Goal: Task Accomplishment & Management: Use online tool/utility

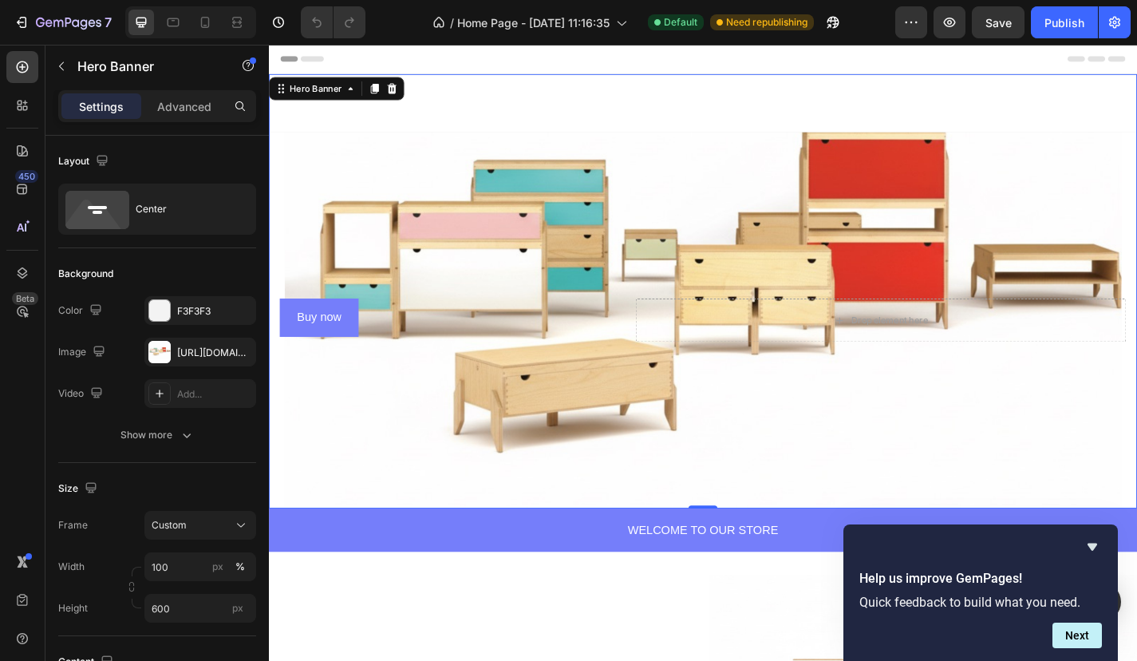
click at [405, 152] on div "Background Image" at bounding box center [748, 348] width 958 height 415
click at [195, 361] on div "[URL][DOMAIN_NAME]" at bounding box center [200, 352] width 112 height 29
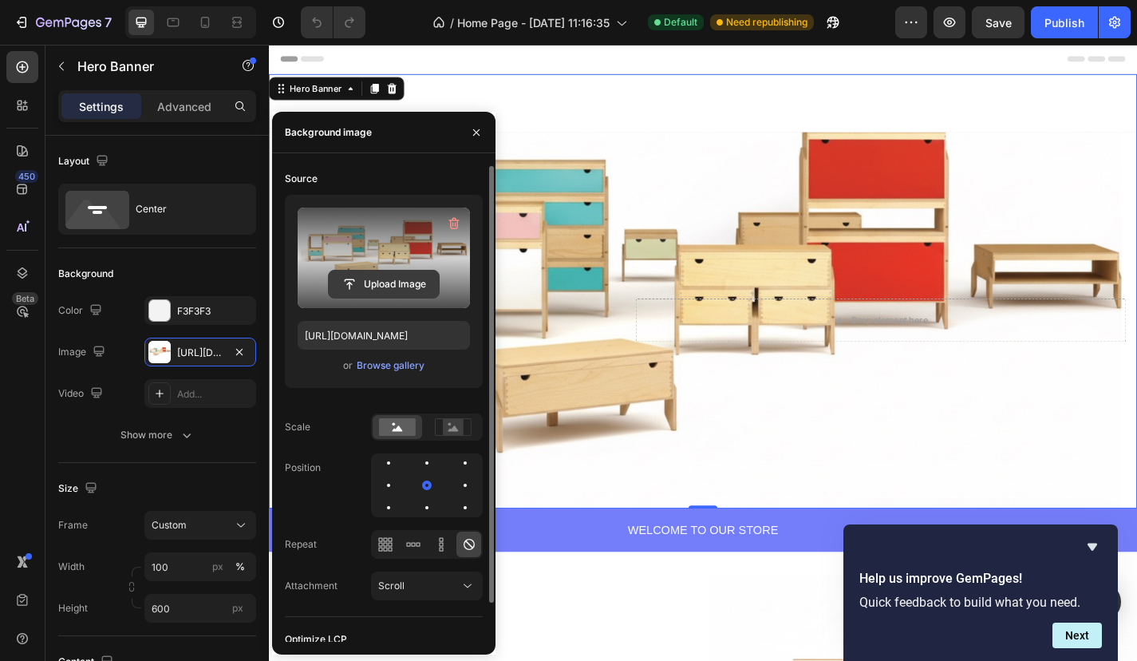
click at [392, 289] on input "file" at bounding box center [384, 284] width 110 height 27
click at [347, 279] on input "file" at bounding box center [384, 284] width 110 height 27
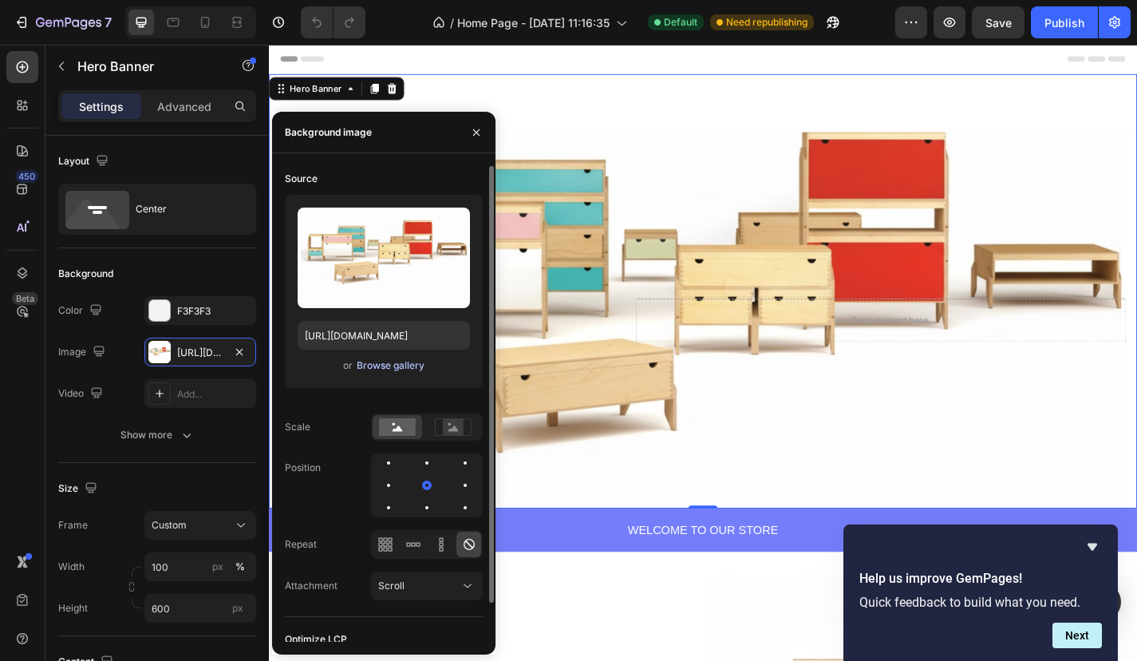
click at [394, 360] on div "Browse gallery" at bounding box center [391, 365] width 68 height 14
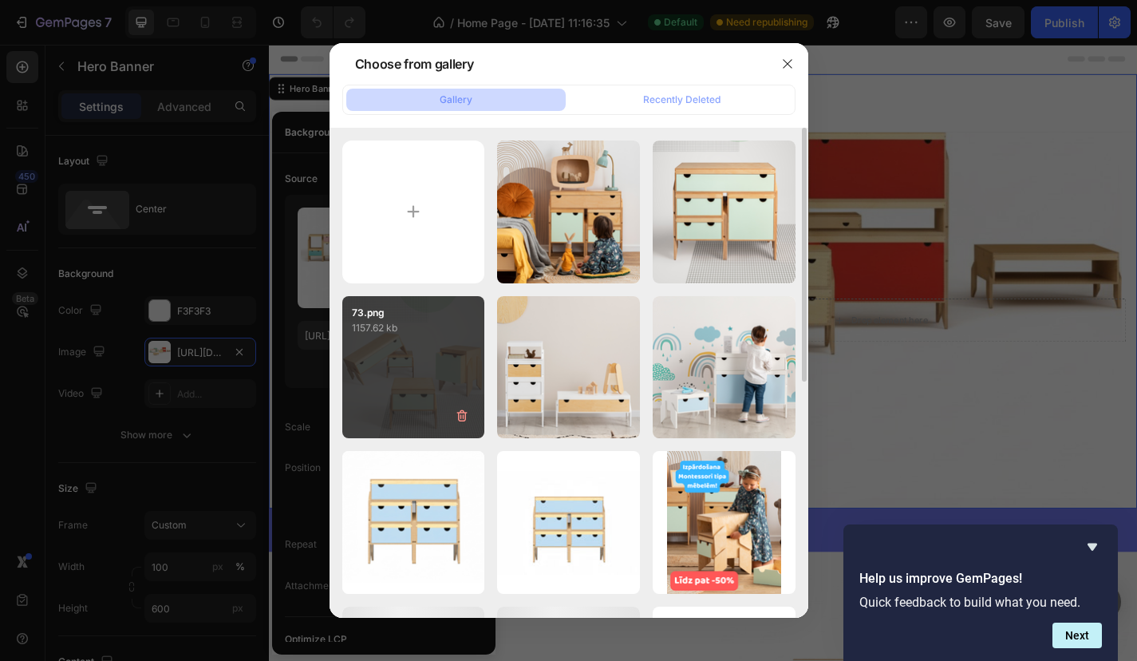
scroll to position [19, 0]
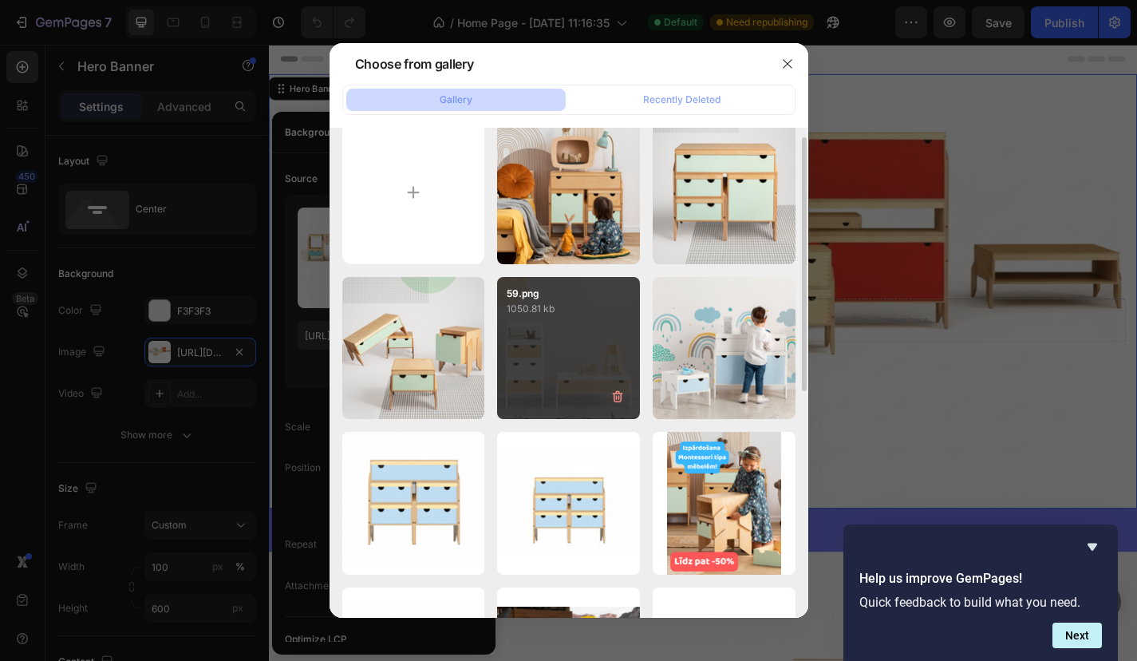
click at [552, 347] on div "59.png 1050.81 kb" at bounding box center [568, 348] width 143 height 143
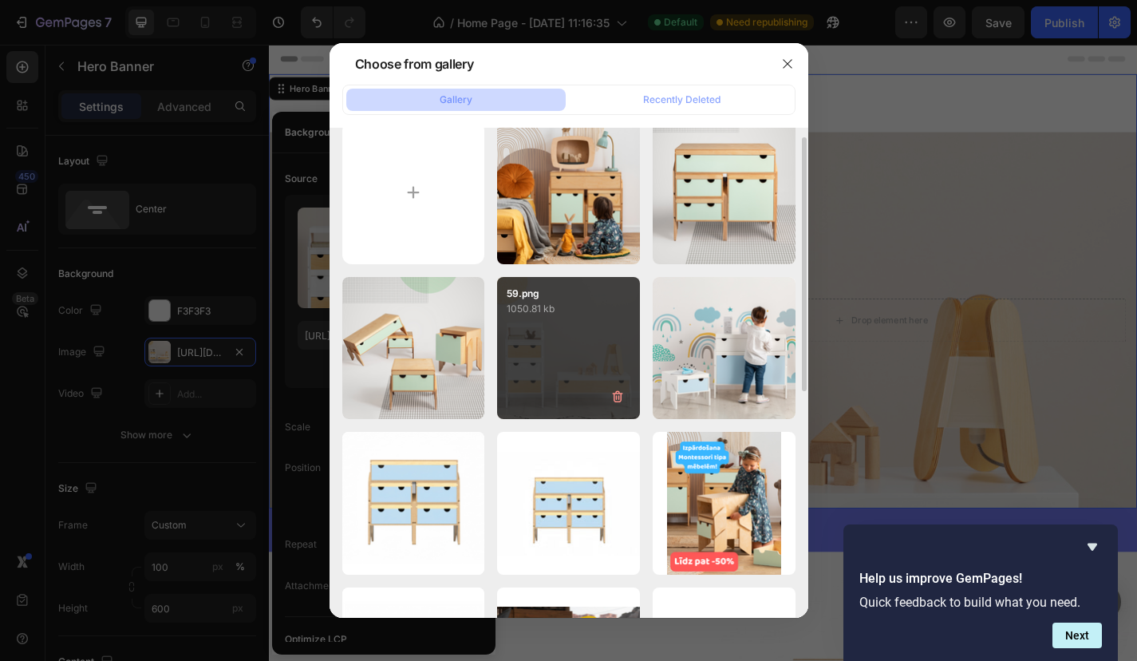
click at [552, 347] on div "59.png 1050.81 kb" at bounding box center [568, 348] width 143 height 143
type input "[URL][DOMAIN_NAME]"
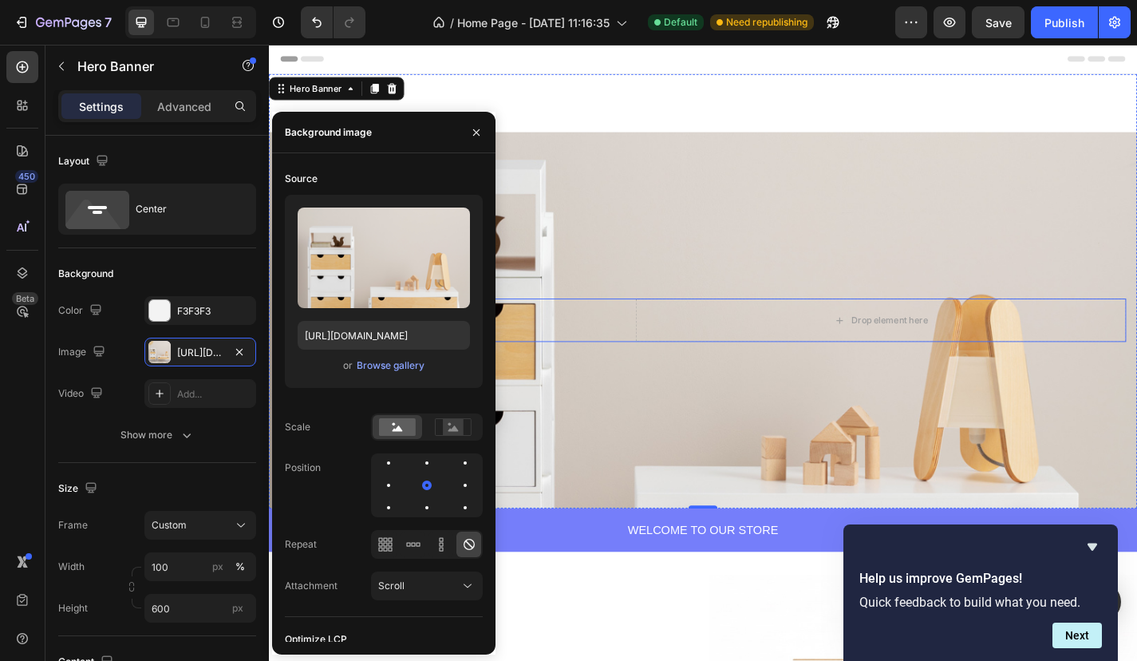
click at [662, 351] on div "Buy now Button" at bounding box center [474, 346] width 386 height 42
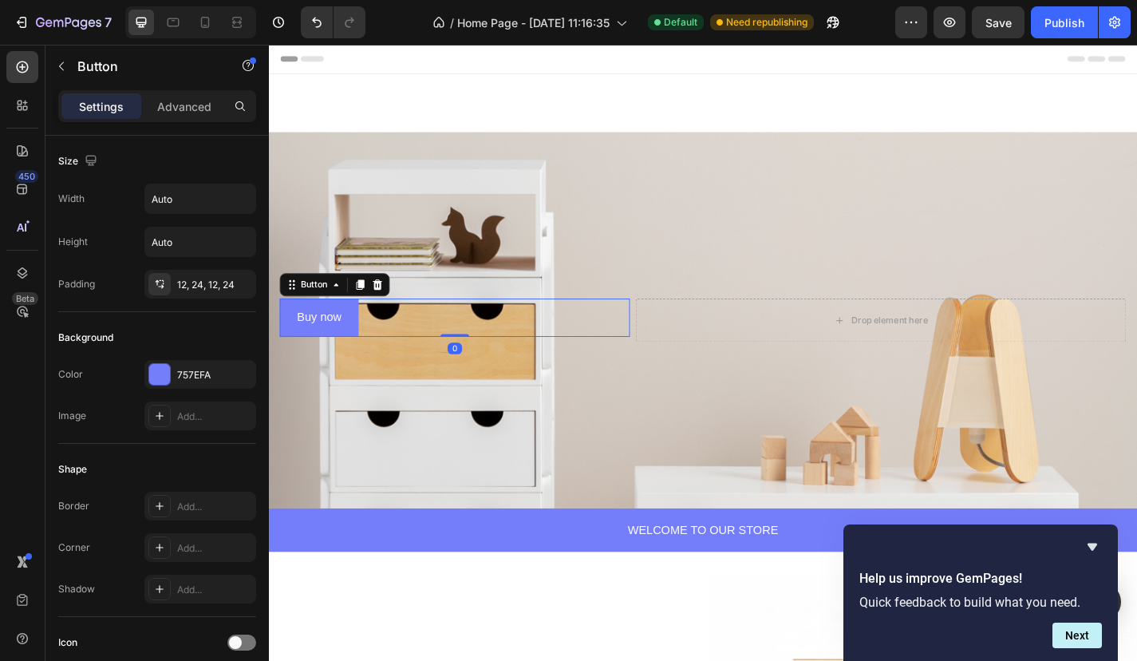
click at [995, 39] on div "7 / Home Page - Sep 18, 11:16:35 Default Need republishing Preview Save Publish" at bounding box center [568, 22] width 1137 height 45
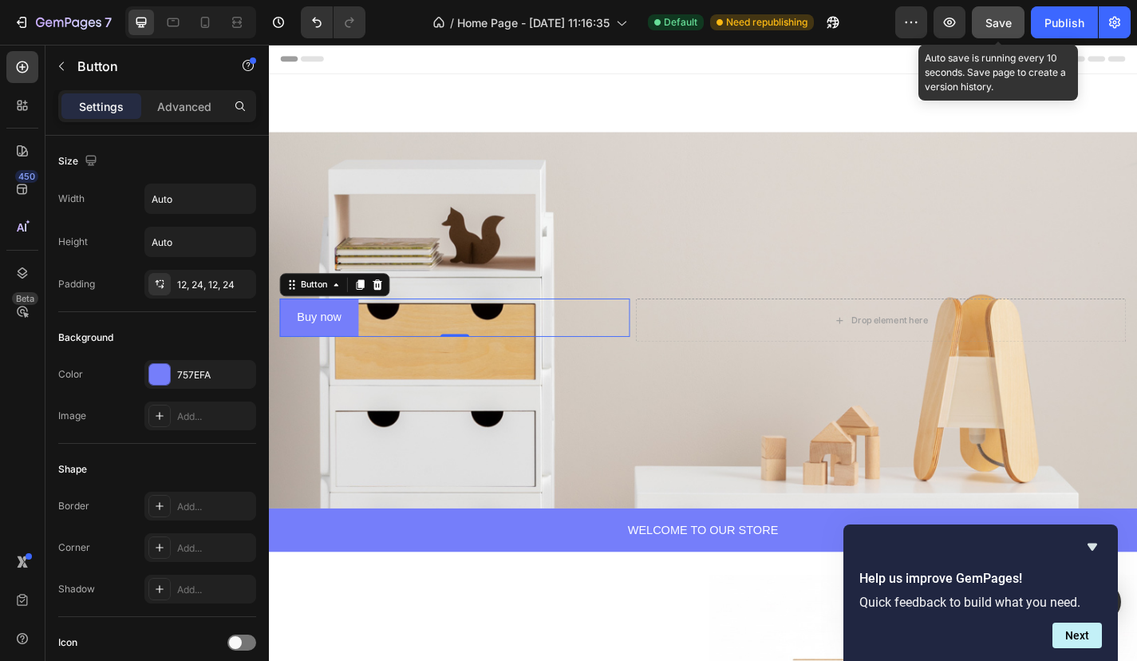
click at [996, 25] on span "Save" at bounding box center [999, 23] width 26 height 14
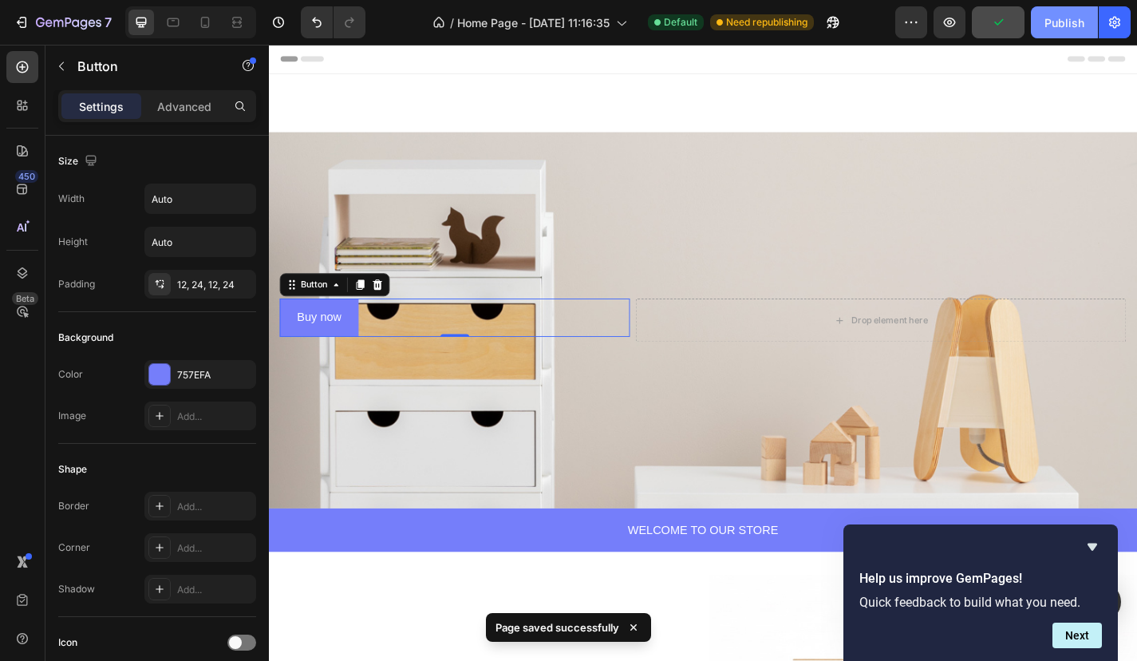
click at [1042, 23] on button "Publish" at bounding box center [1064, 22] width 67 height 32
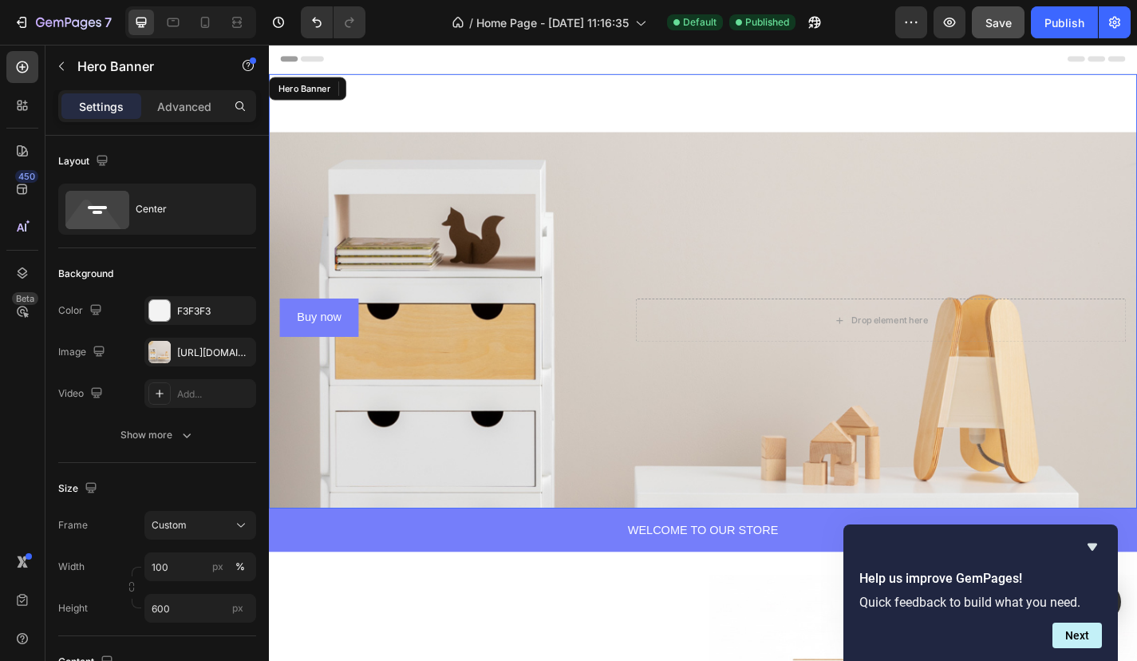
click at [516, 108] on div "Buy now Button 0 Row Drop element here Row Hero Banner" at bounding box center [748, 316] width 958 height 479
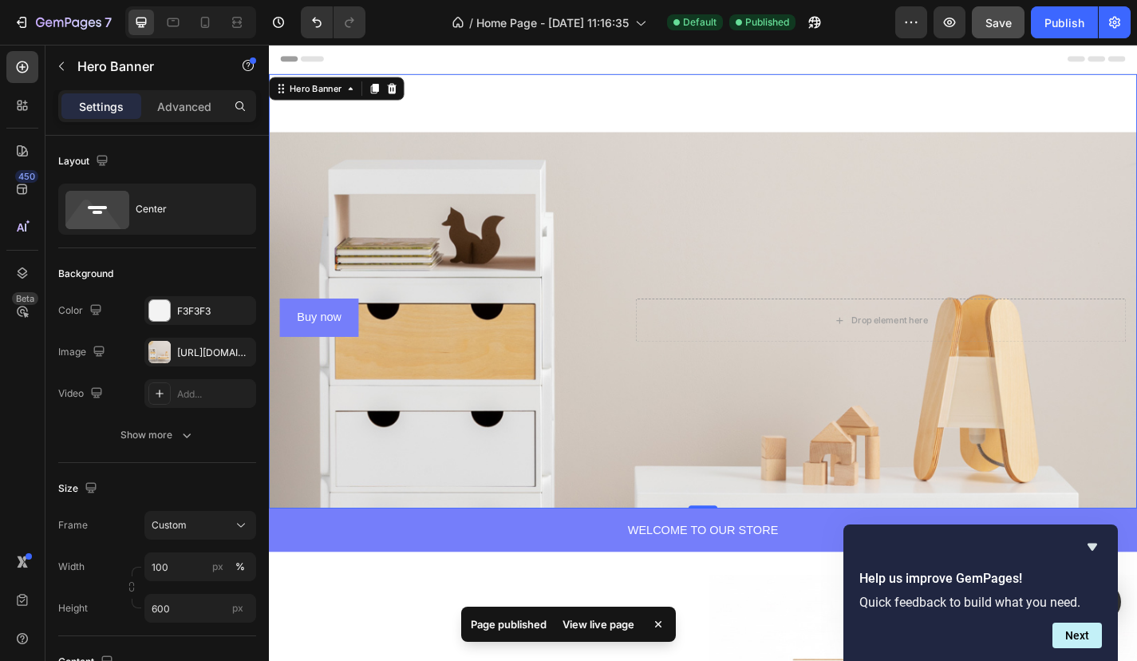
click at [518, 103] on div "Buy now Button Row Drop element here Row Hero Banner 0" at bounding box center [748, 316] width 958 height 479
click at [643, 224] on div "Background Image" at bounding box center [748, 348] width 958 height 415
click at [621, 120] on div "Buy now Button Row Drop element here Row Hero Banner 0" at bounding box center [748, 316] width 958 height 479
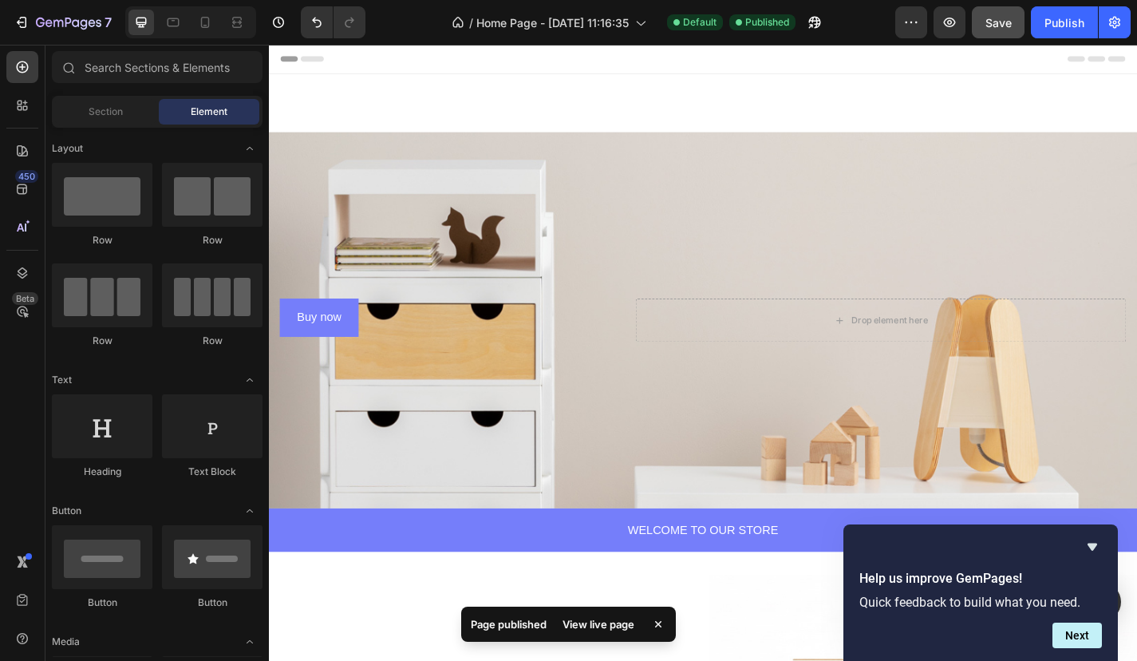
click at [582, 70] on div "Header" at bounding box center [748, 61] width 932 height 32
click at [582, 57] on div "Header" at bounding box center [748, 61] width 932 height 32
click at [583, 47] on div "Header" at bounding box center [748, 61] width 932 height 32
click at [327, 57] on span "Header" at bounding box center [316, 61] width 35 height 16
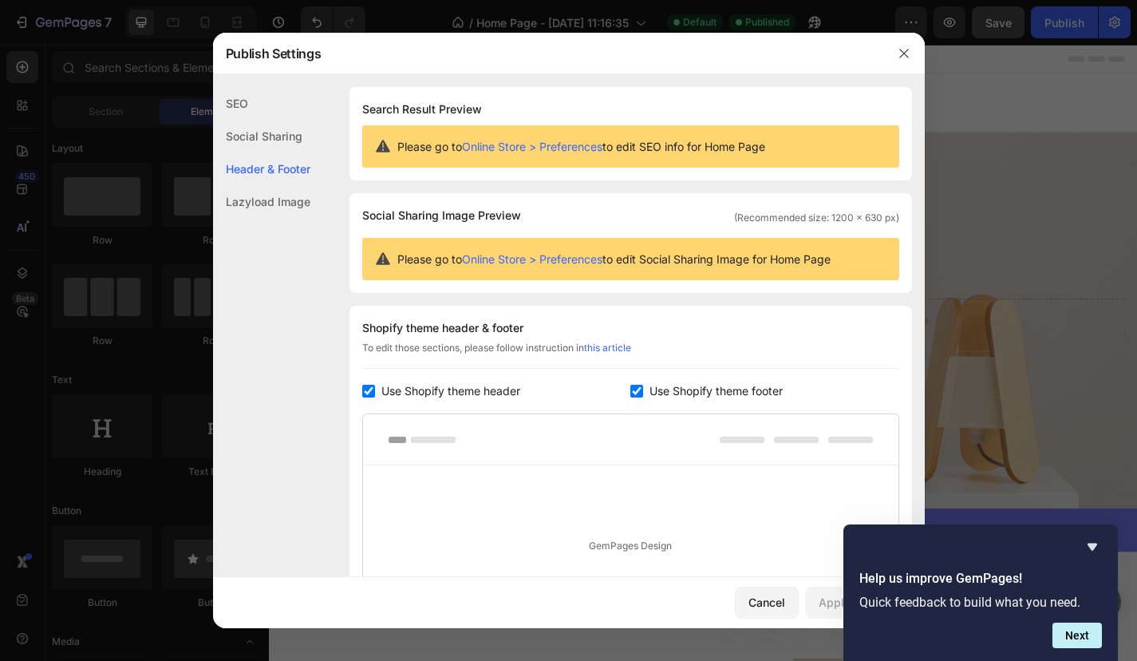
scroll to position [216, 0]
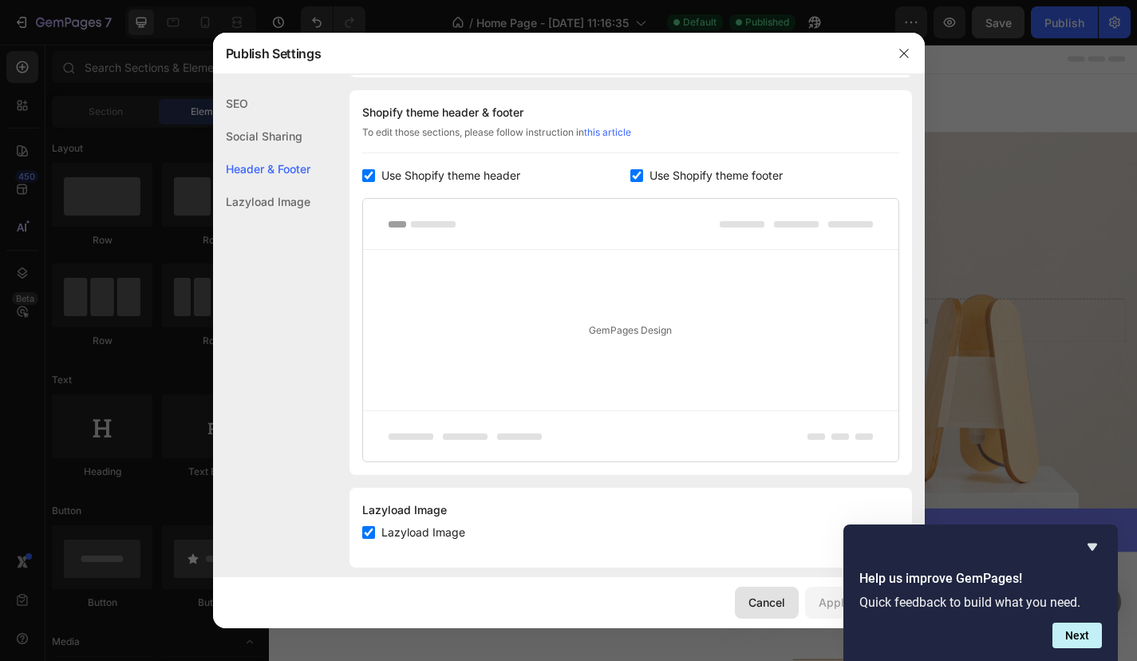
click at [754, 607] on div "Cancel" at bounding box center [767, 602] width 37 height 17
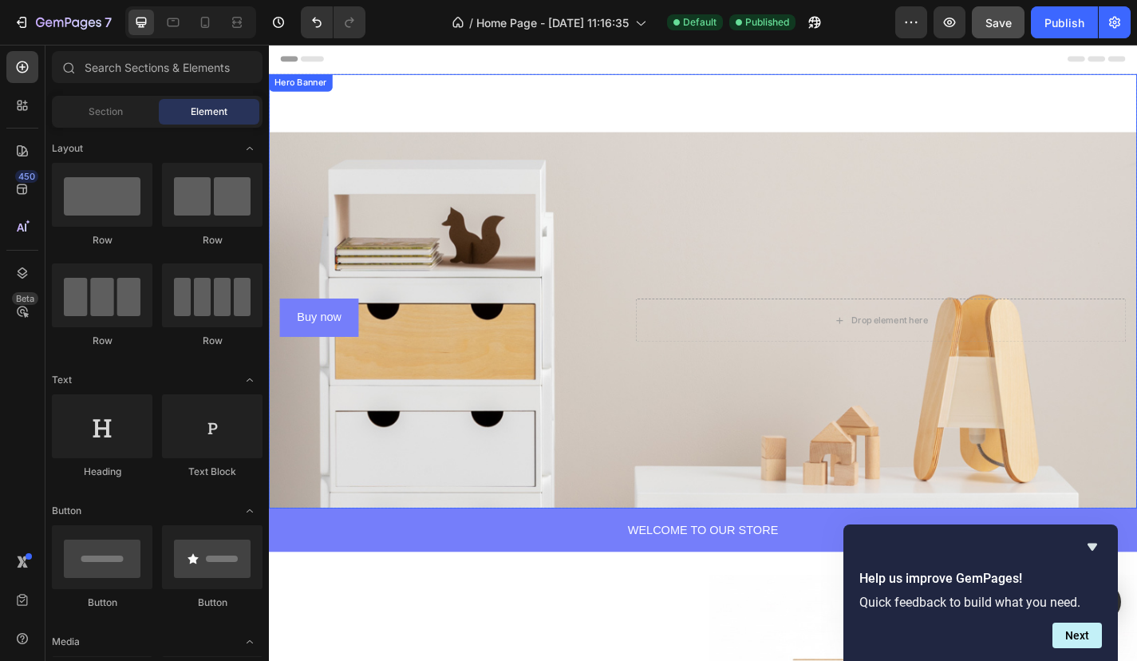
click at [469, 132] on div "Buy now Button Row Drop element here Row Hero Banner" at bounding box center [748, 316] width 958 height 479
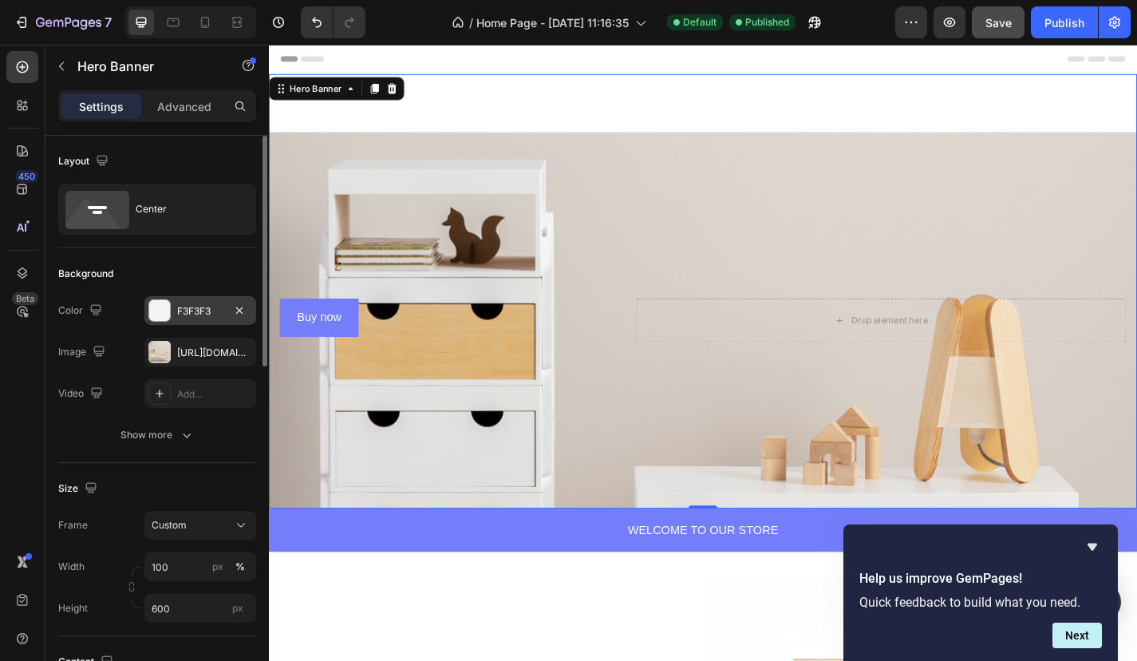
click at [188, 311] on div "F3F3F3" at bounding box center [200, 311] width 46 height 14
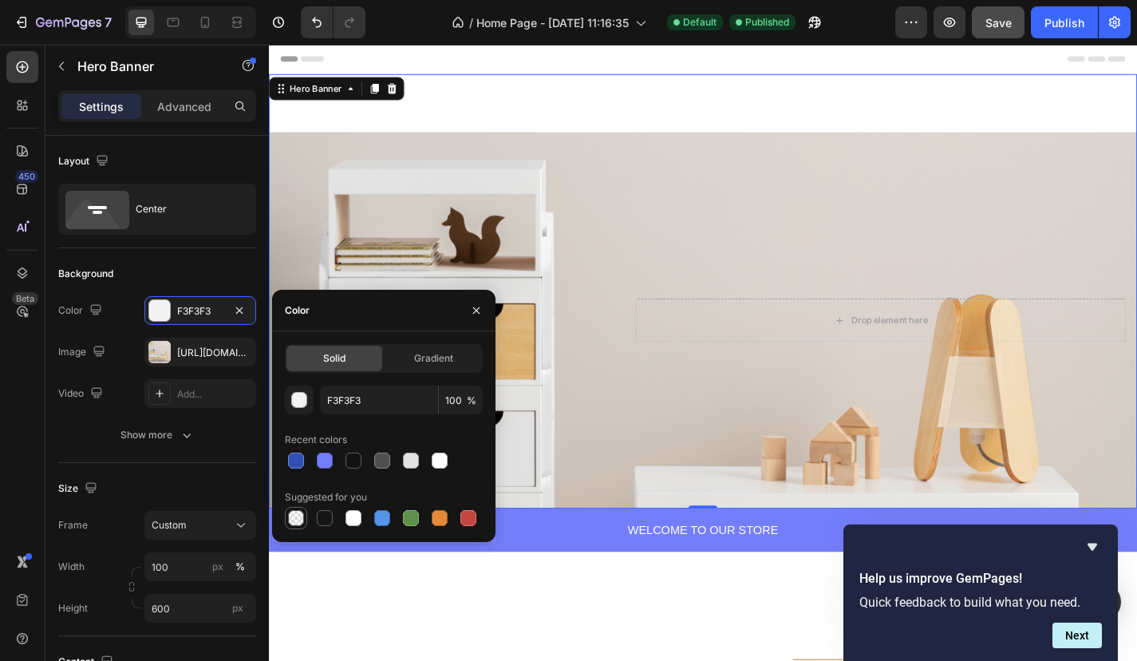
click at [290, 513] on div at bounding box center [296, 518] width 16 height 16
type input "000000"
type input "0"
click at [747, 398] on div "Background Image" at bounding box center [748, 348] width 958 height 415
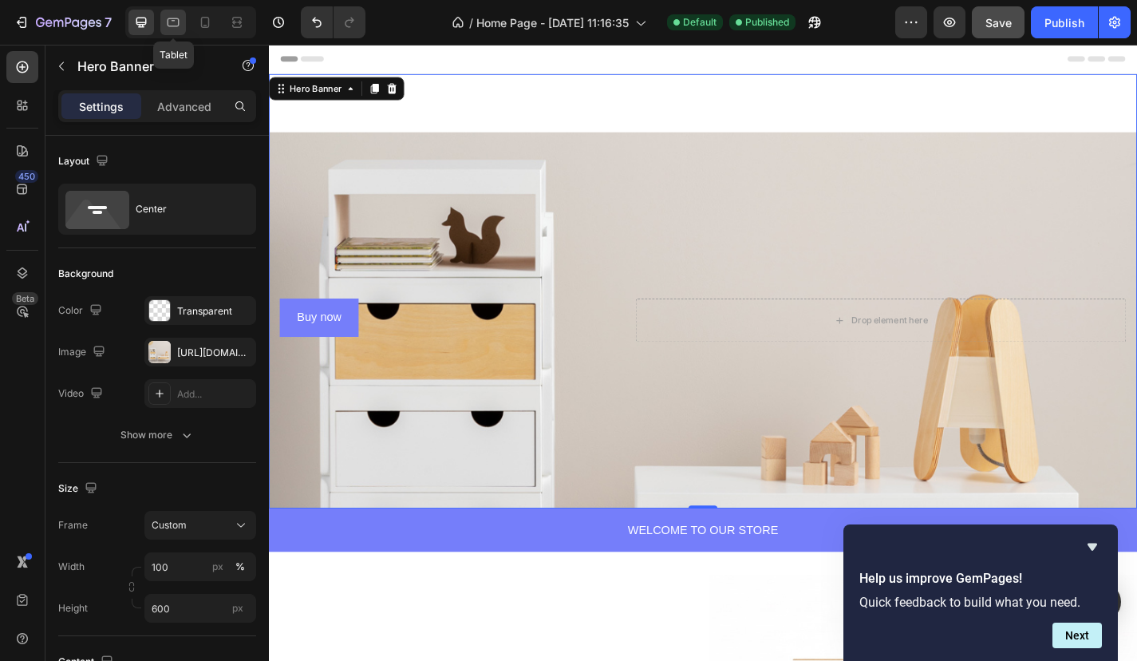
click at [173, 14] on icon at bounding box center [173, 22] width 16 height 16
type input "100%"
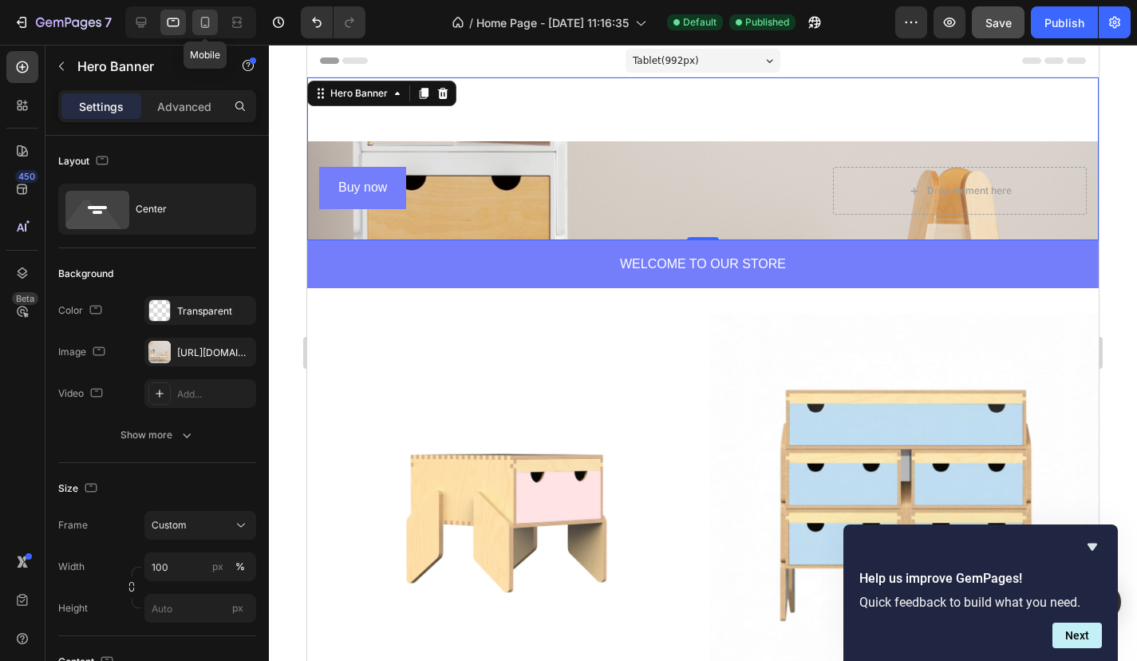
click at [198, 22] on icon at bounding box center [205, 22] width 16 height 16
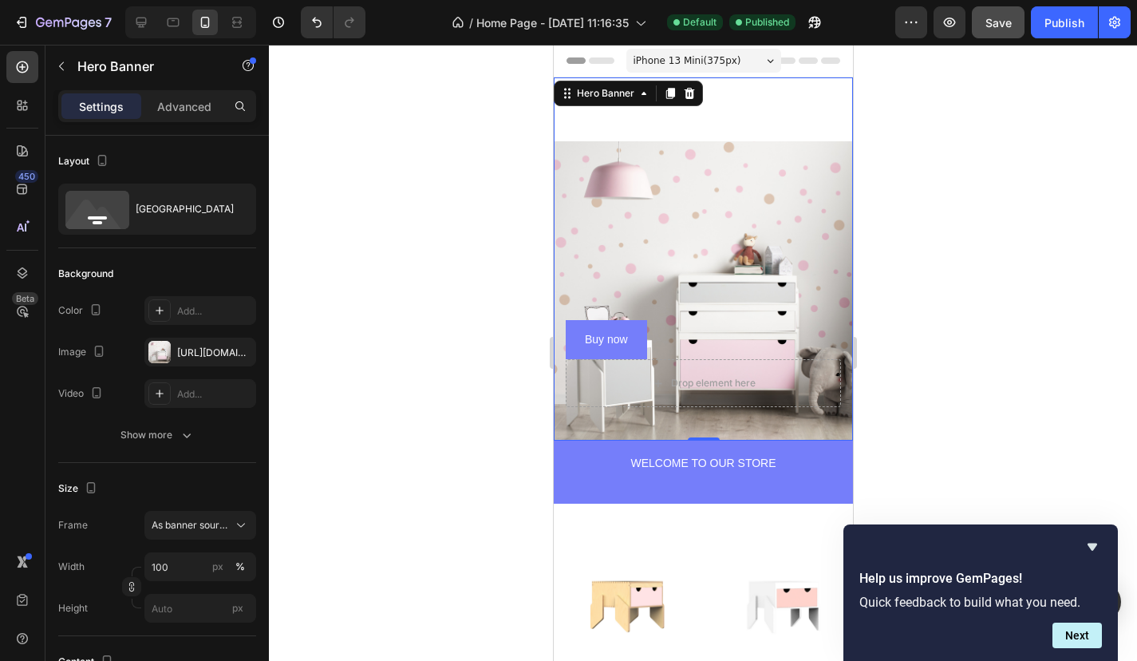
click at [461, 201] on div at bounding box center [703, 353] width 868 height 616
click at [655, 118] on div "Buy now Button Row Drop element here Row Hero Banner" at bounding box center [702, 258] width 299 height 363
click at [635, 121] on div "Buy now Button Row Drop element here Row Hero Banner 0" at bounding box center [702, 258] width 299 height 363
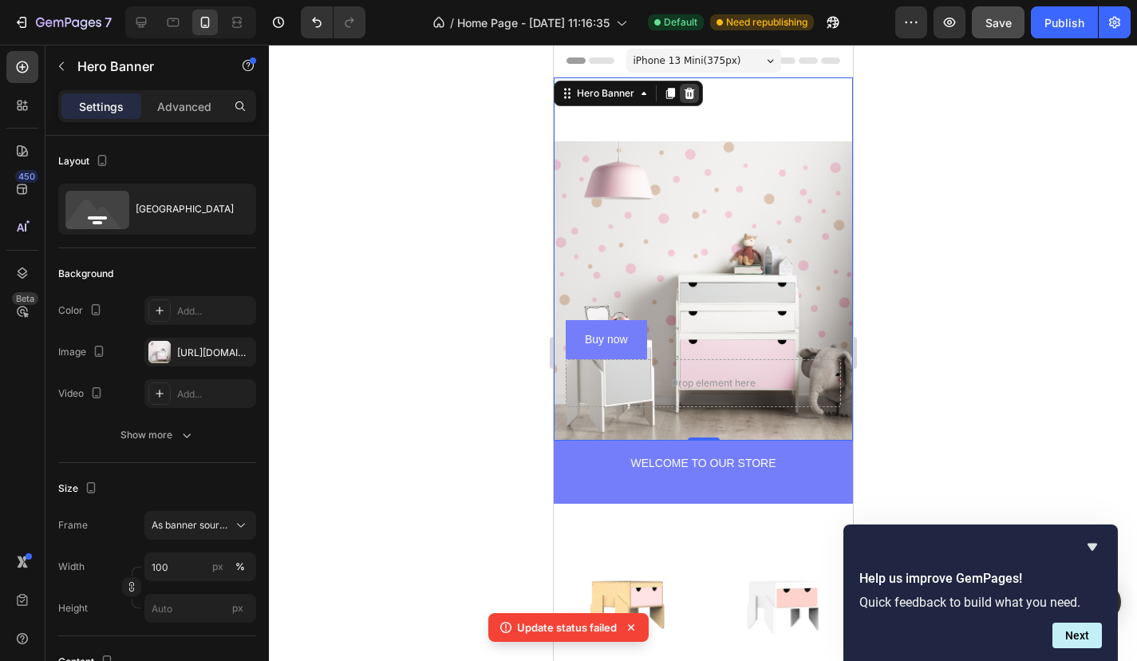
click at [692, 92] on icon at bounding box center [689, 93] width 10 height 11
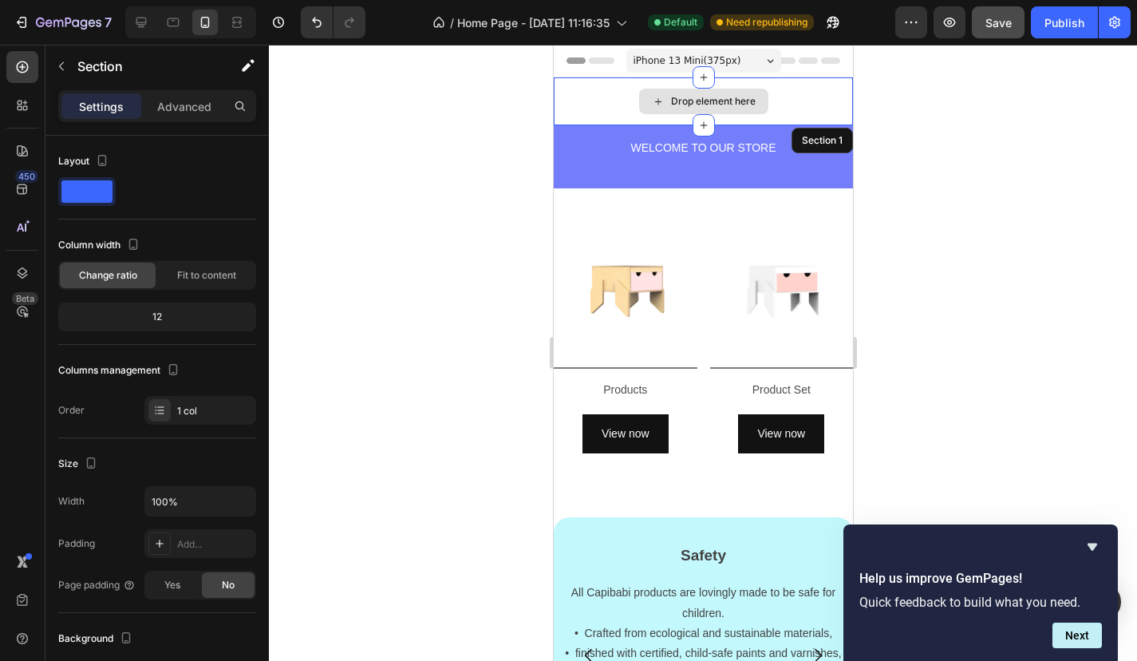
click at [797, 93] on div "Drop element here" at bounding box center [702, 101] width 299 height 48
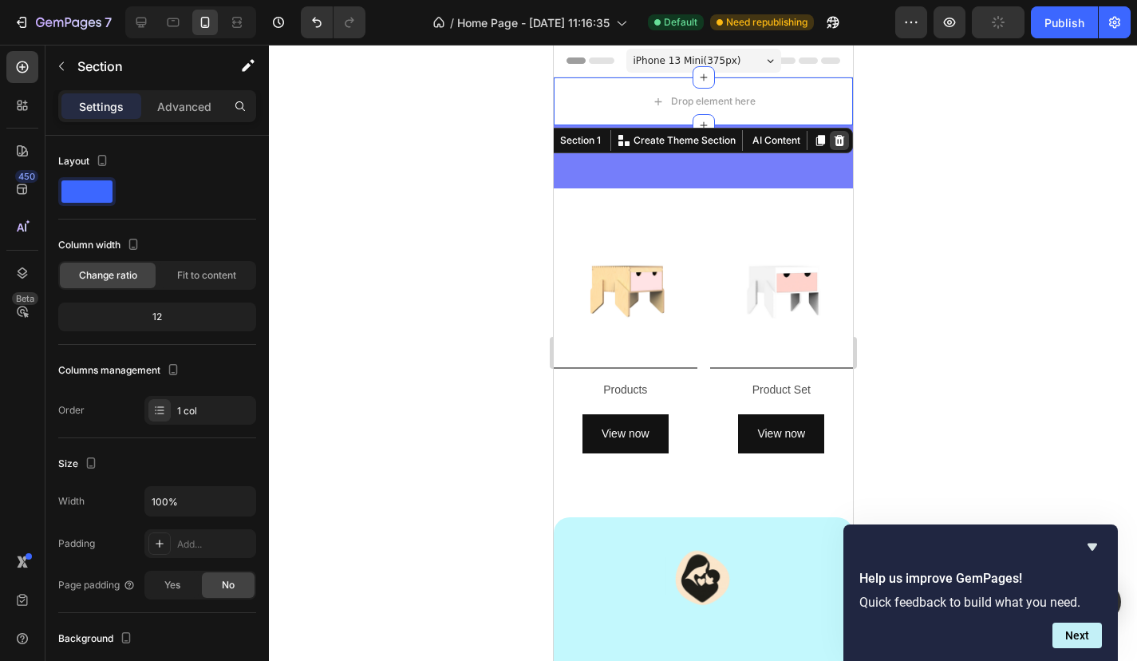
click at [835, 140] on icon at bounding box center [839, 140] width 13 height 13
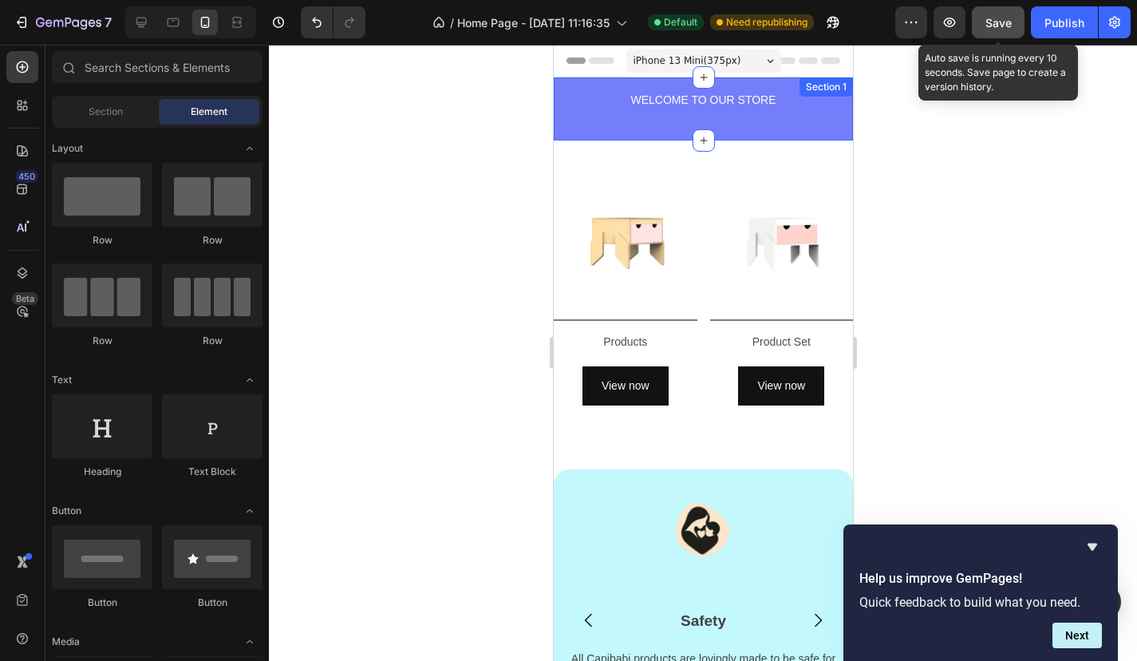
click at [989, 27] on span "Save" at bounding box center [999, 23] width 26 height 14
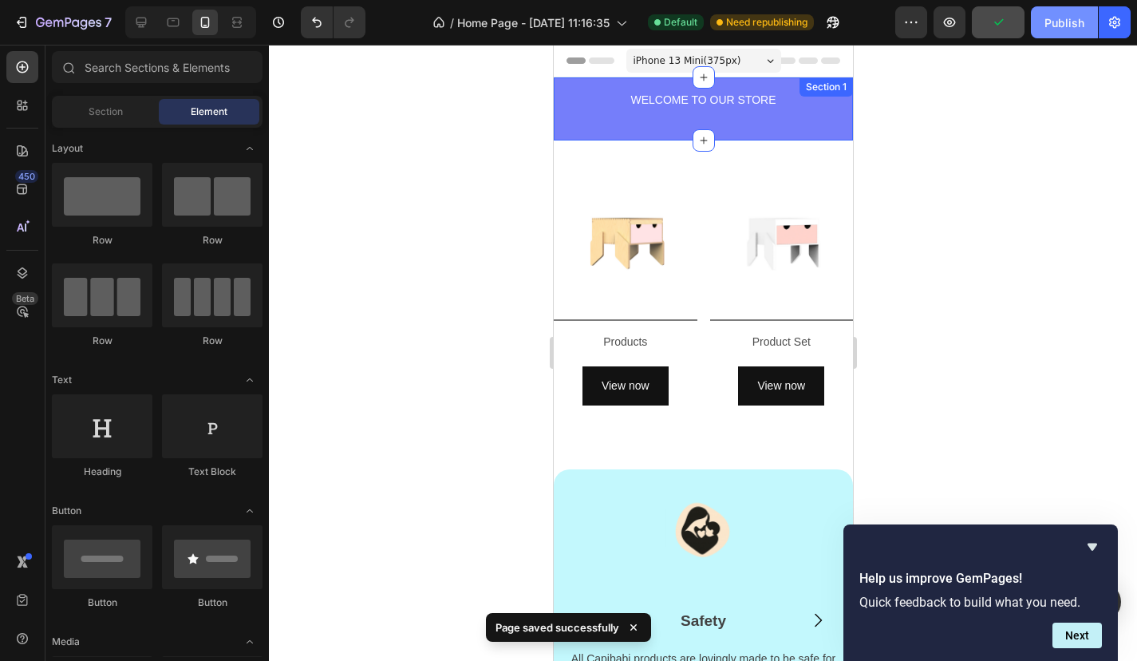
click at [1052, 20] on div "Publish" at bounding box center [1065, 22] width 40 height 17
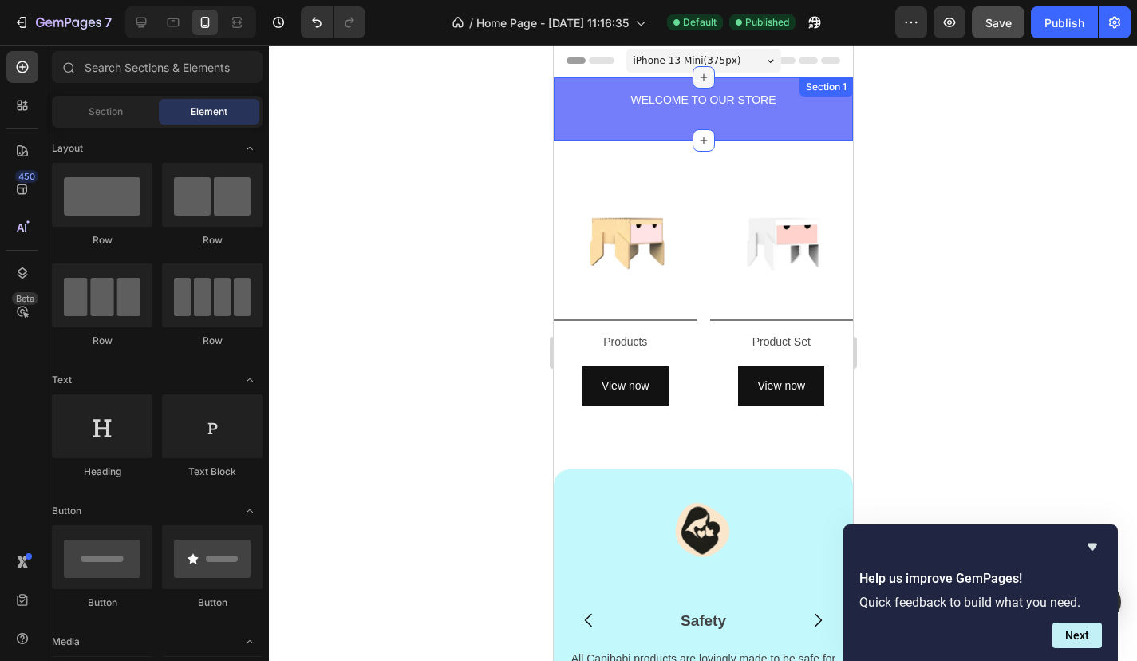
click at [708, 79] on icon at bounding box center [703, 77] width 13 height 13
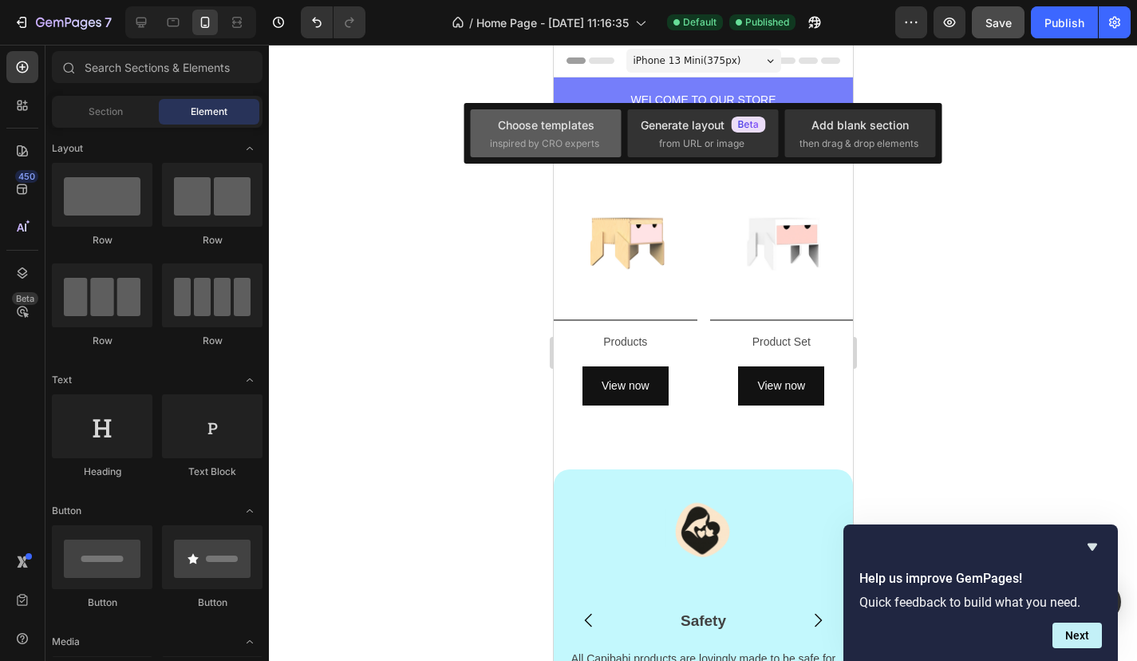
click at [562, 135] on div "Choose templates inspired by CRO experts" at bounding box center [546, 134] width 112 height 34
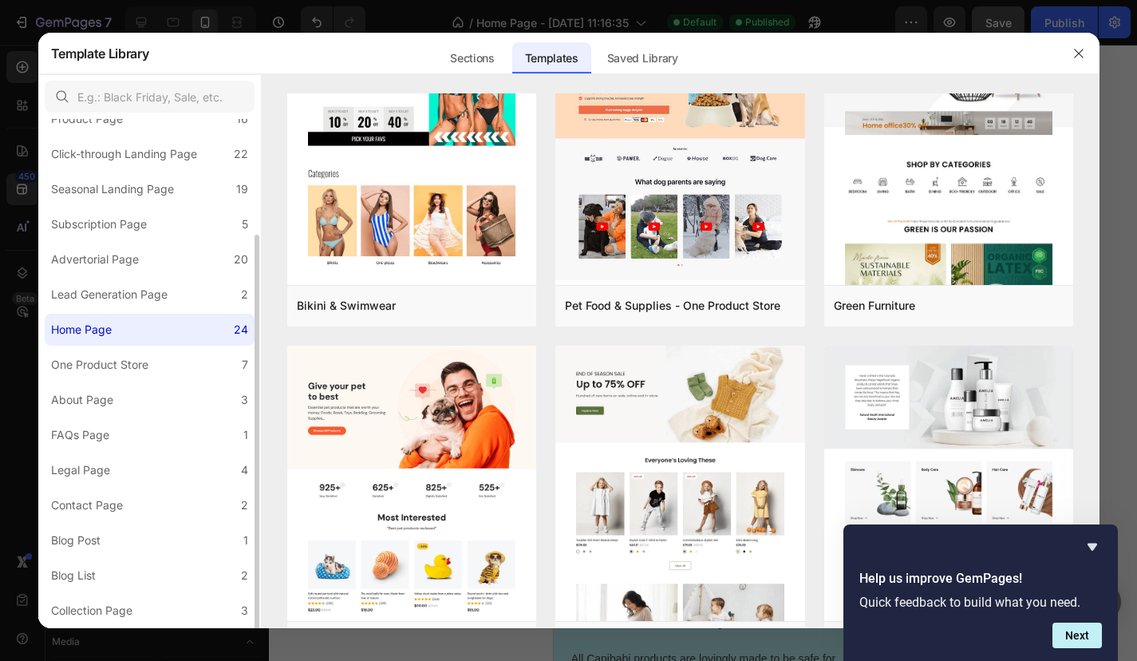
scroll to position [98, 0]
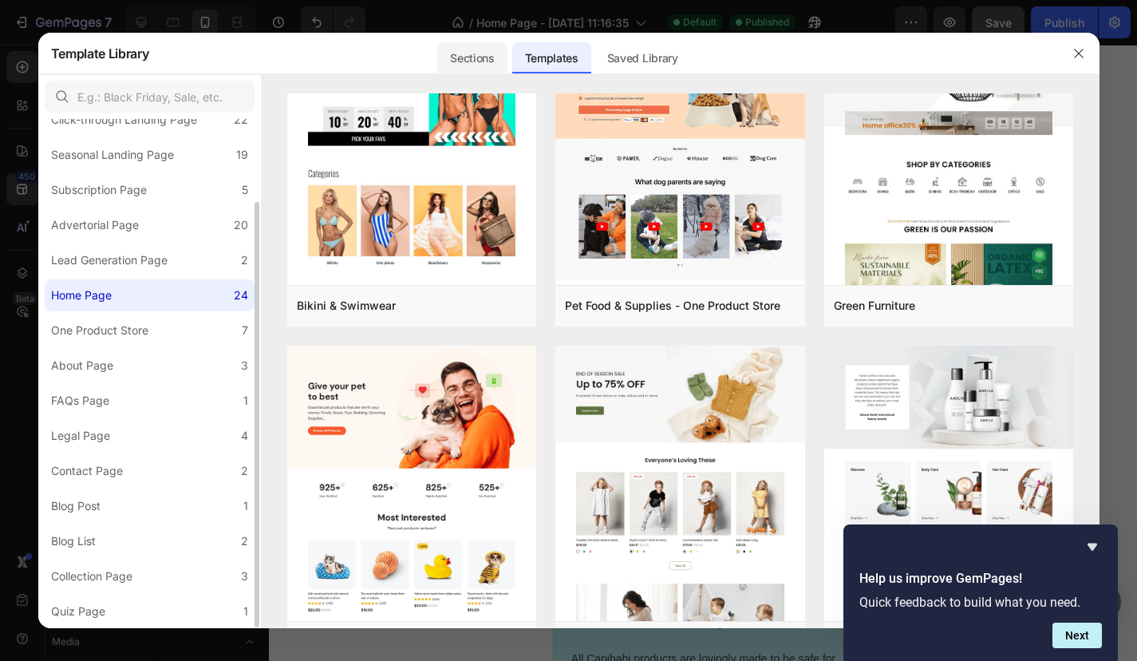
click at [482, 55] on div "Sections" at bounding box center [471, 58] width 69 height 32
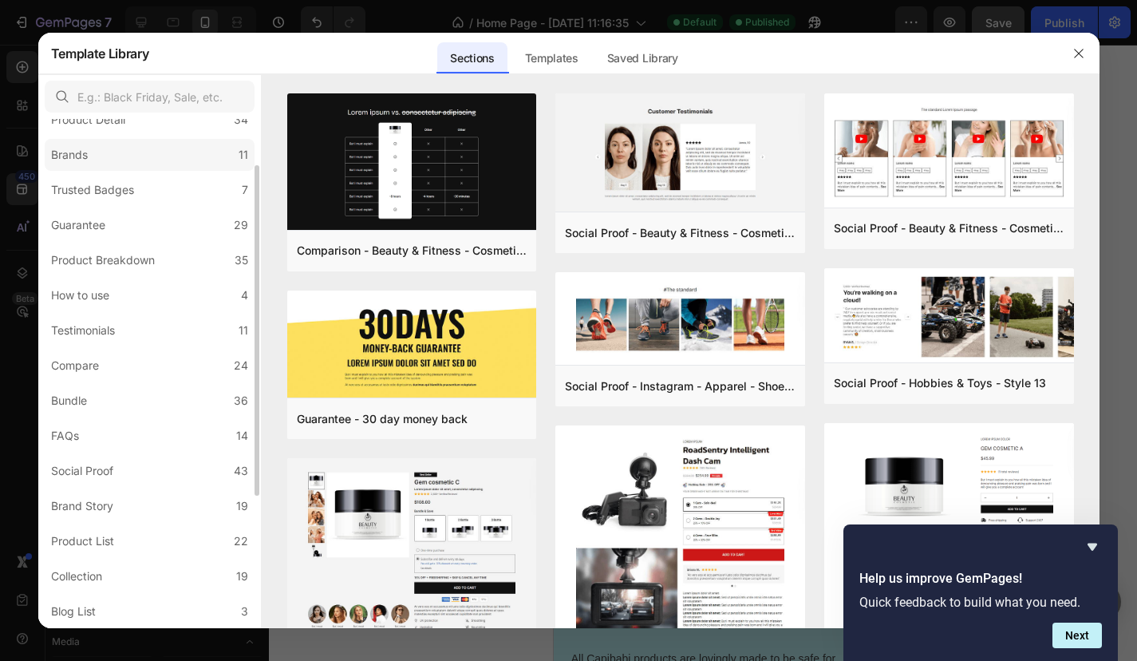
scroll to position [0, 0]
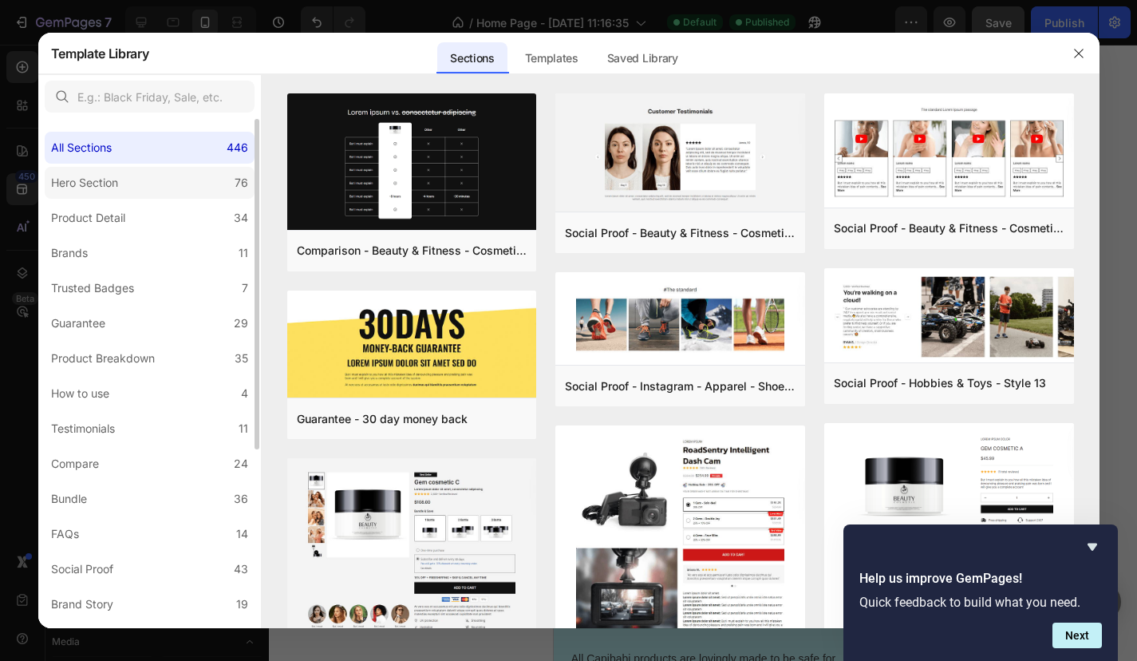
click at [129, 185] on label "Hero Section 76" at bounding box center [150, 183] width 210 height 32
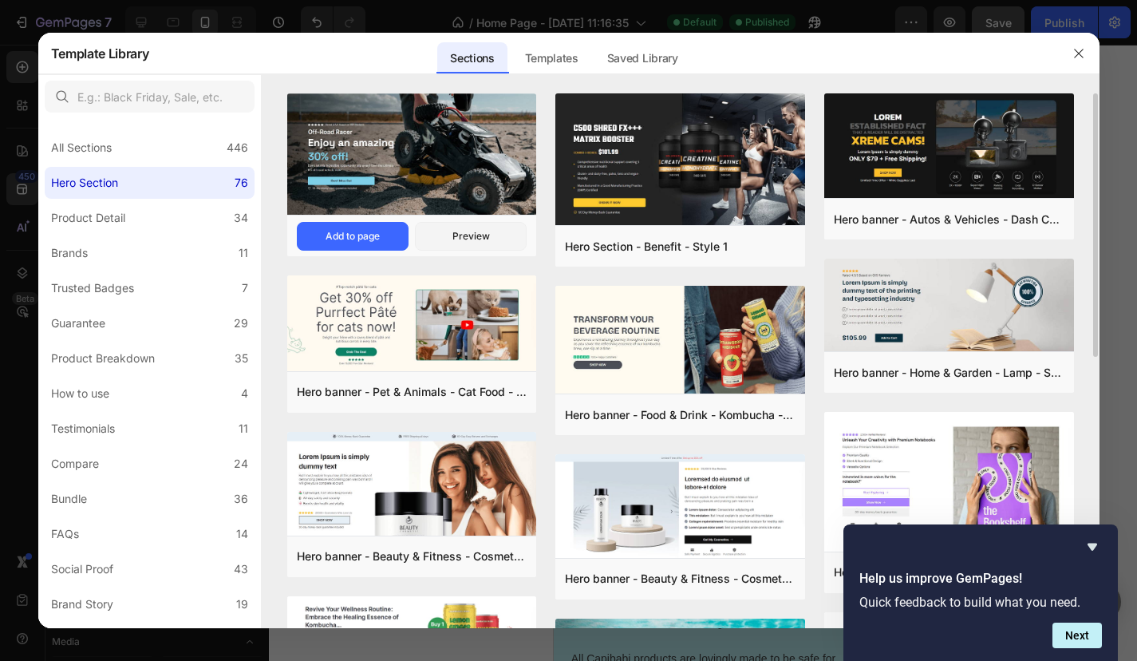
click at [466, 167] on img at bounding box center [412, 156] width 250 height 125
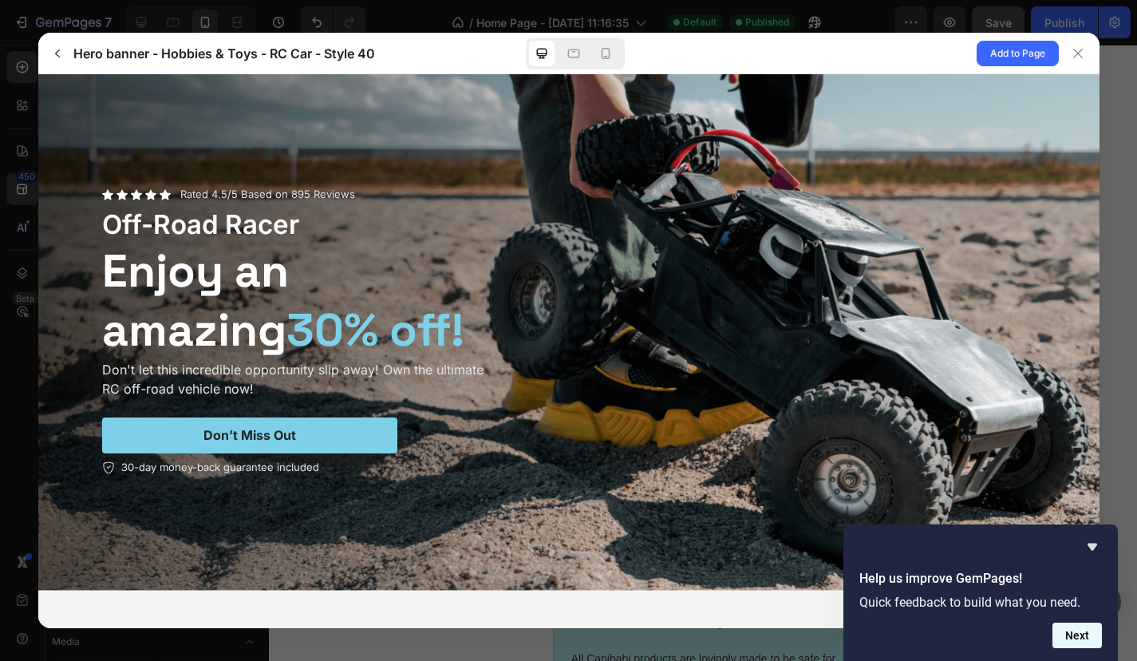
click at [1071, 639] on button "Next" at bounding box center [1077, 636] width 49 height 26
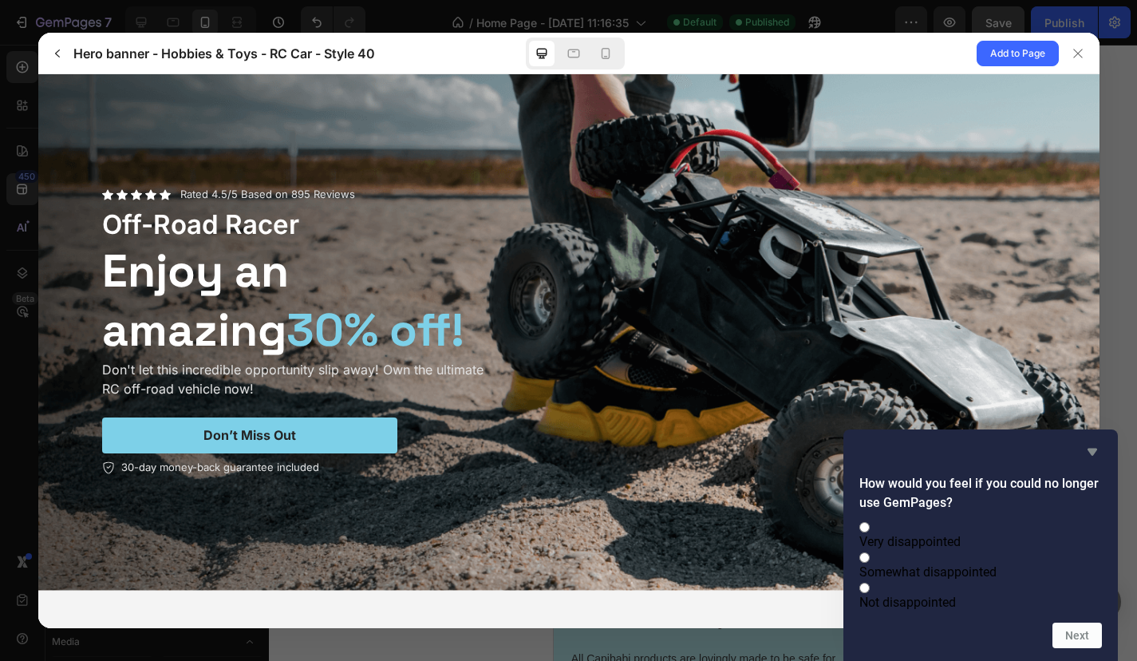
click at [1100, 442] on icon "Hide survey" at bounding box center [1092, 451] width 19 height 19
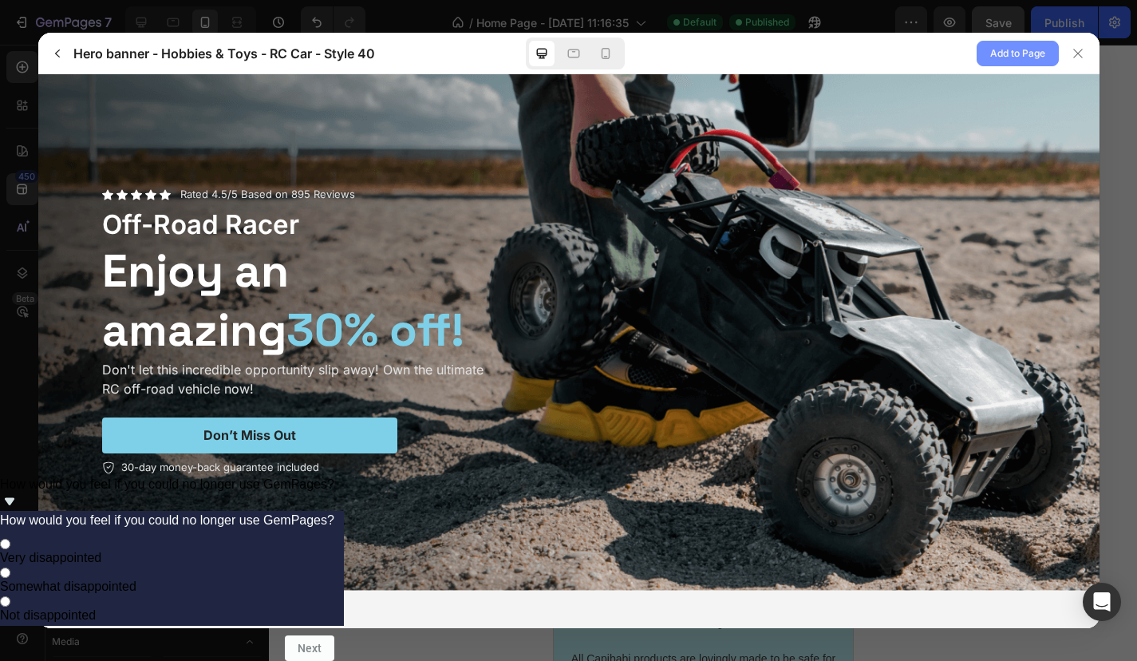
click at [1034, 60] on span "Add to Page" at bounding box center [1018, 53] width 55 height 19
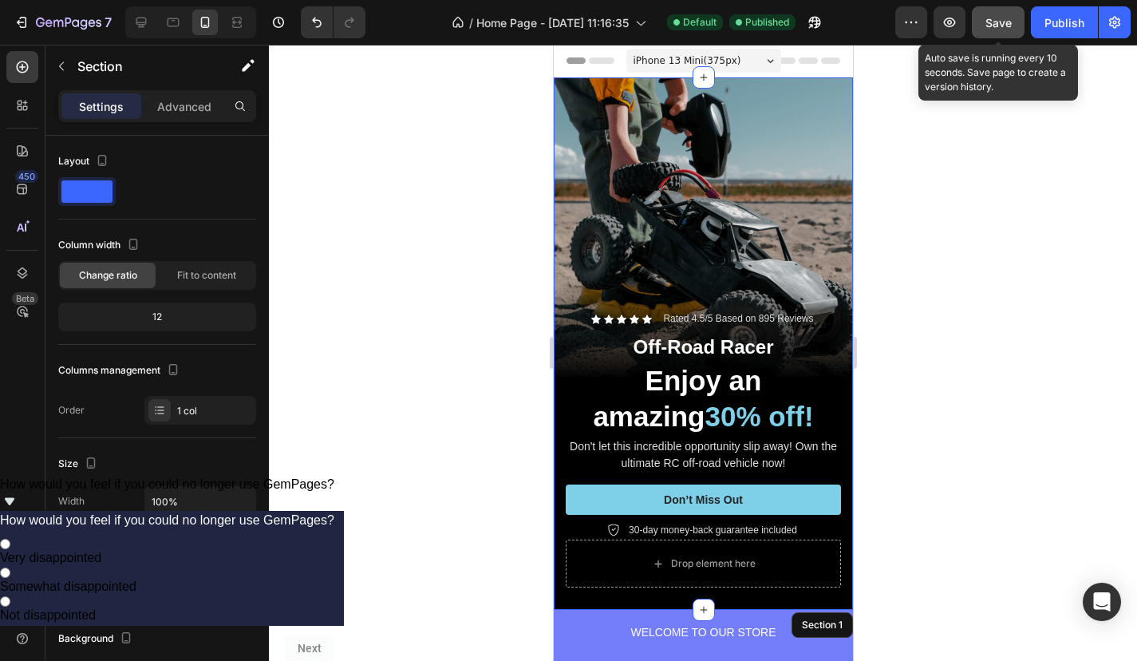
click at [1000, 24] on span "Save" at bounding box center [999, 23] width 26 height 14
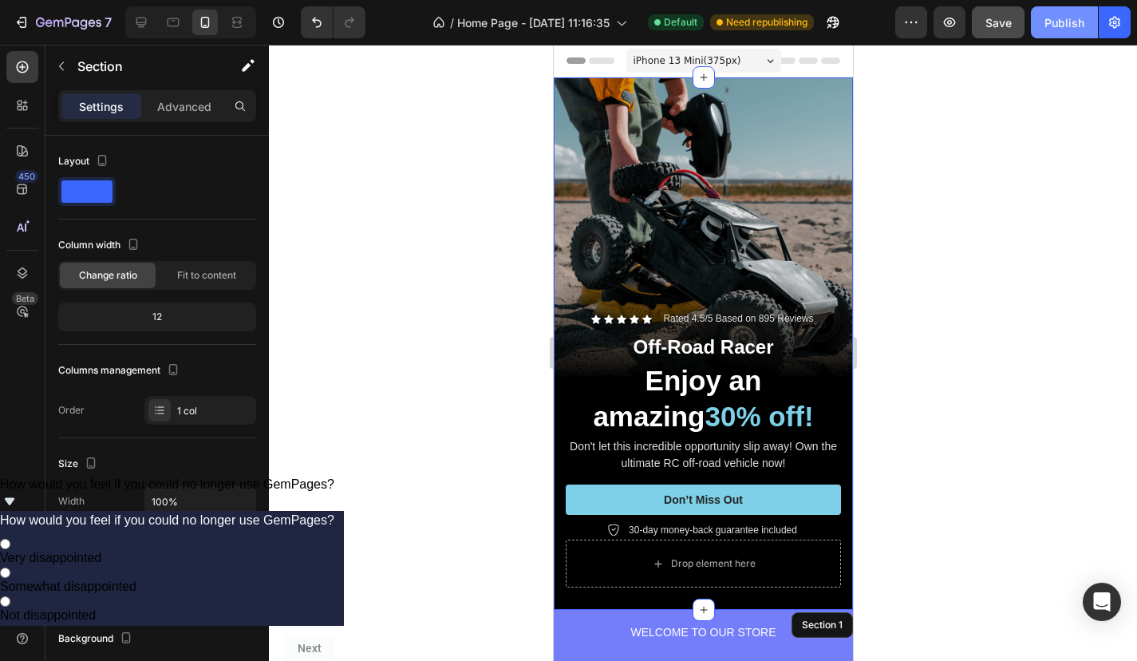
click at [1058, 27] on div "Publish" at bounding box center [1065, 22] width 40 height 17
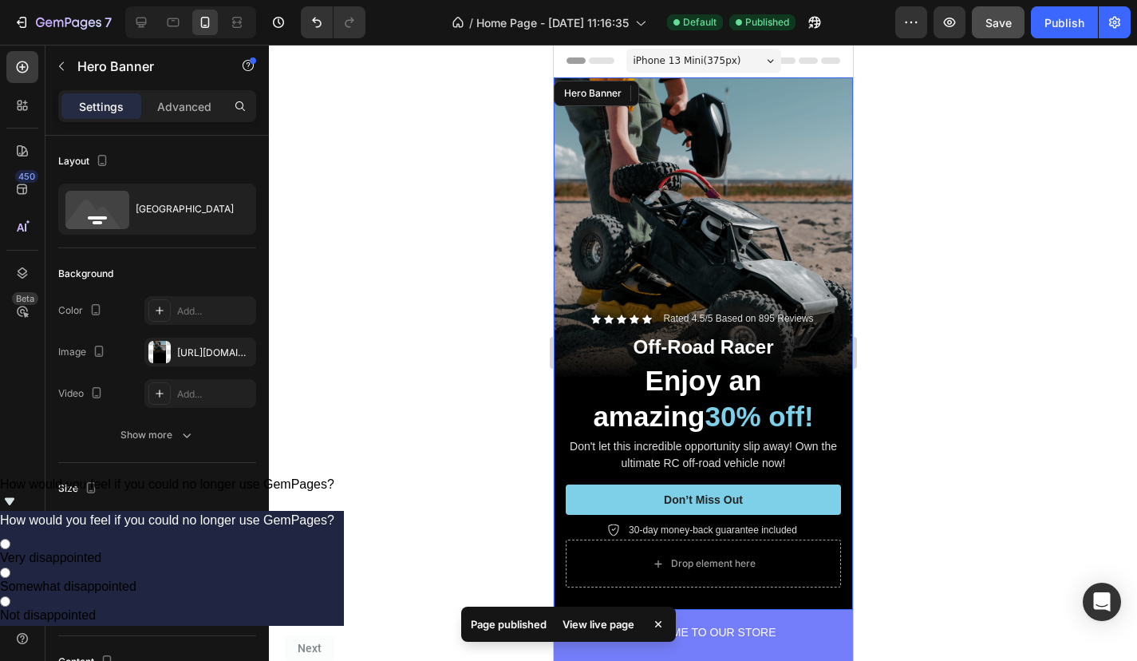
click at [850, 279] on div "Background Image" at bounding box center [702, 343] width 299 height 532
click at [833, 279] on div "Background Image" at bounding box center [702, 343] width 299 height 532
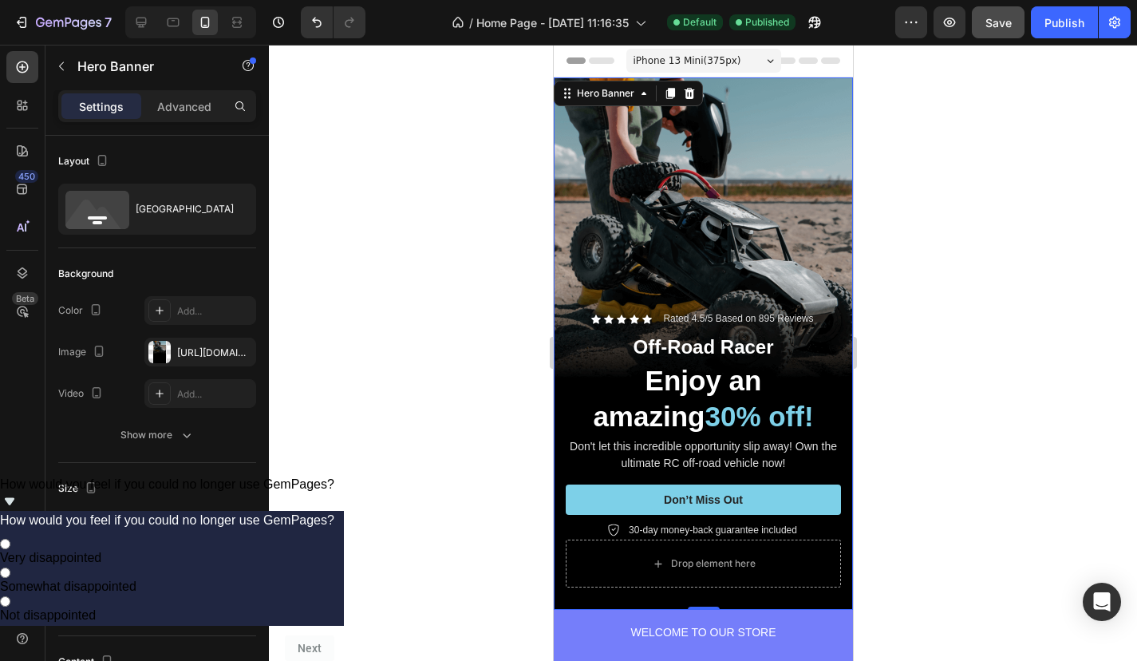
click at [714, 204] on div "Background Image" at bounding box center [702, 343] width 299 height 532
click at [794, 242] on div "Background Image" at bounding box center [702, 343] width 299 height 532
click at [931, 303] on div at bounding box center [703, 353] width 868 height 616
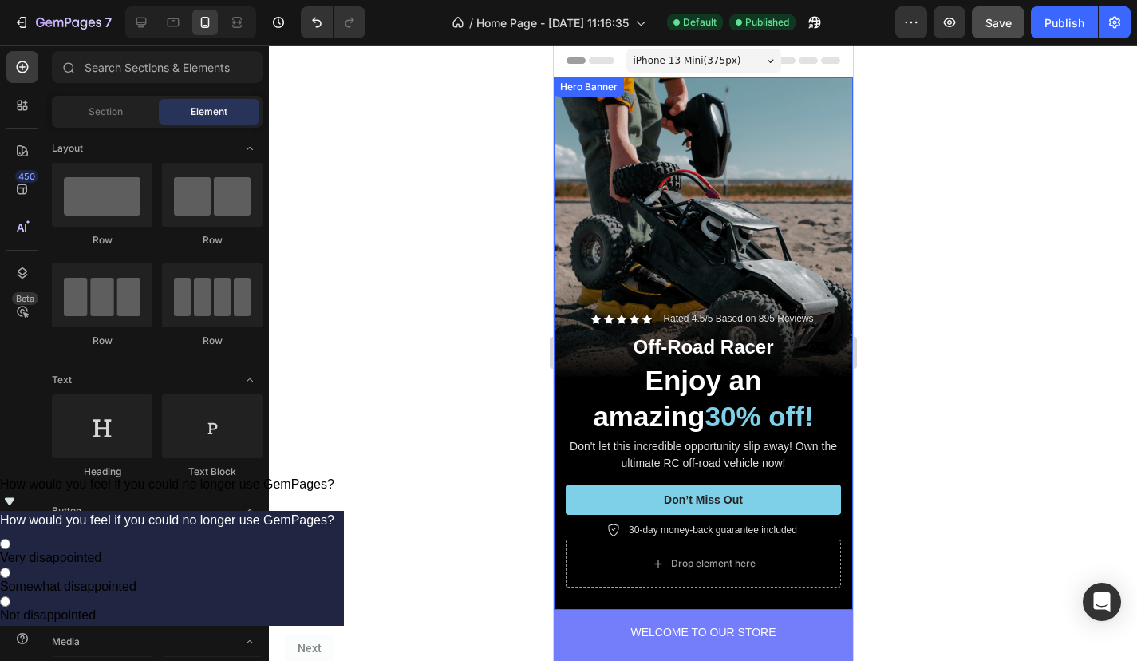
click at [808, 260] on div "Background Image" at bounding box center [702, 343] width 299 height 532
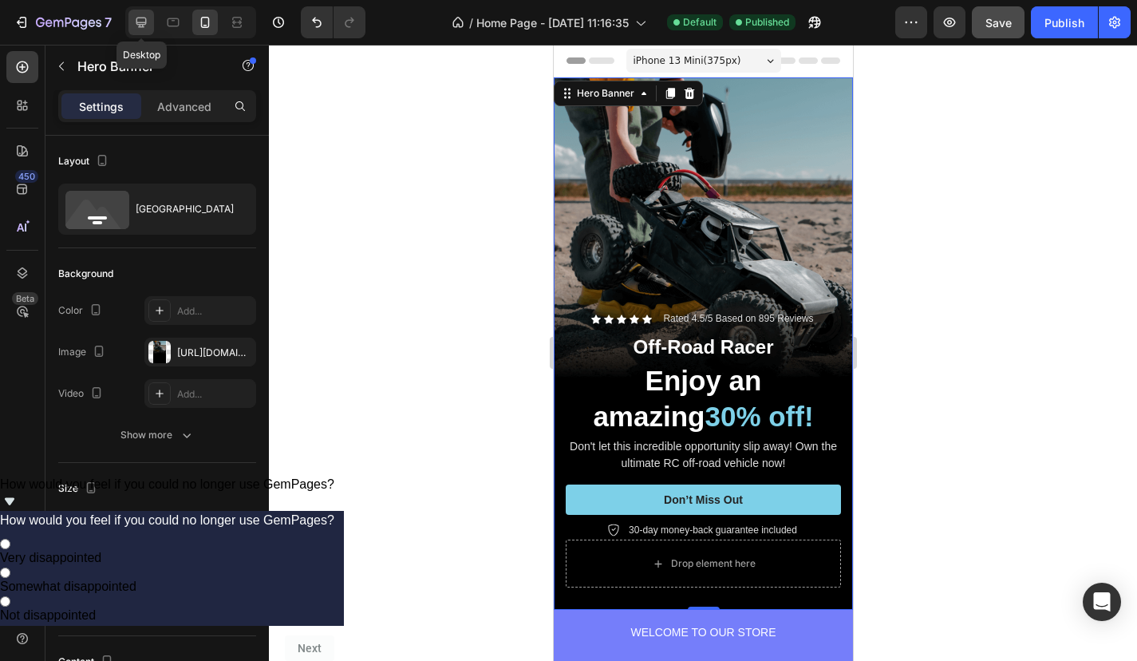
click at [148, 22] on icon at bounding box center [141, 22] width 16 height 16
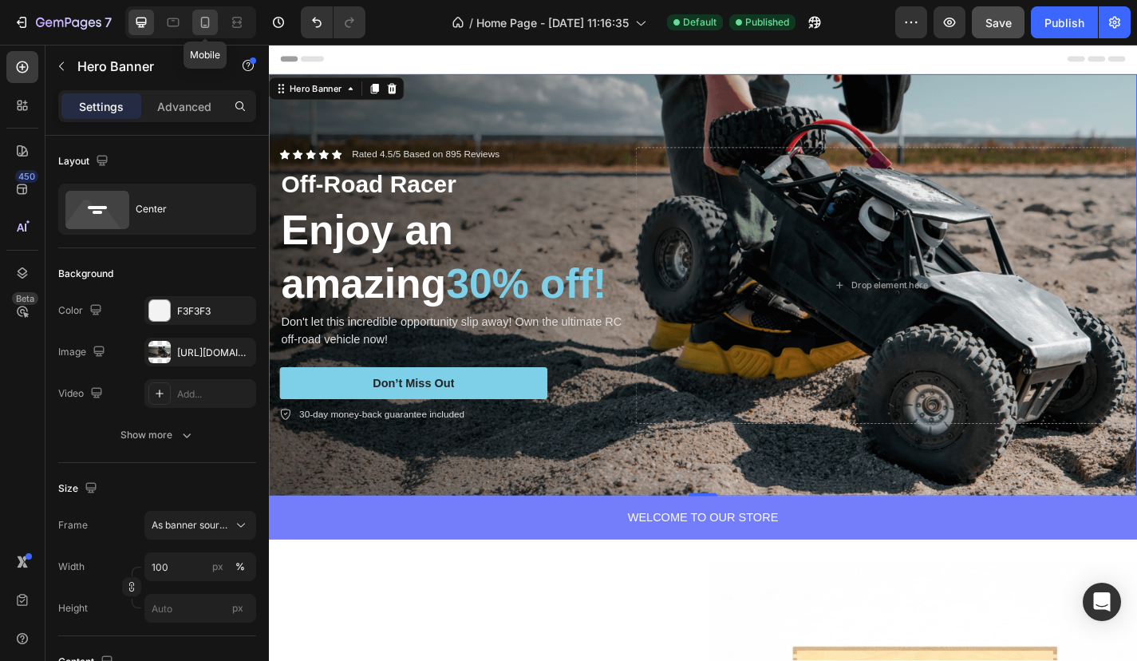
click at [212, 23] on icon at bounding box center [205, 22] width 16 height 16
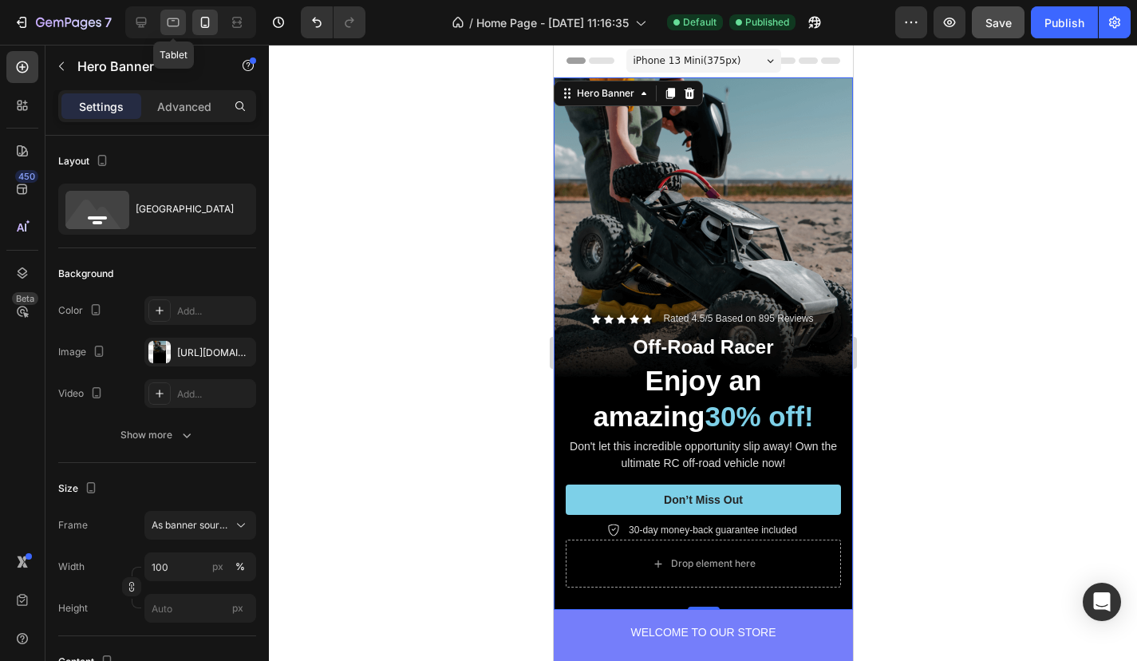
click at [176, 29] on icon at bounding box center [173, 22] width 16 height 16
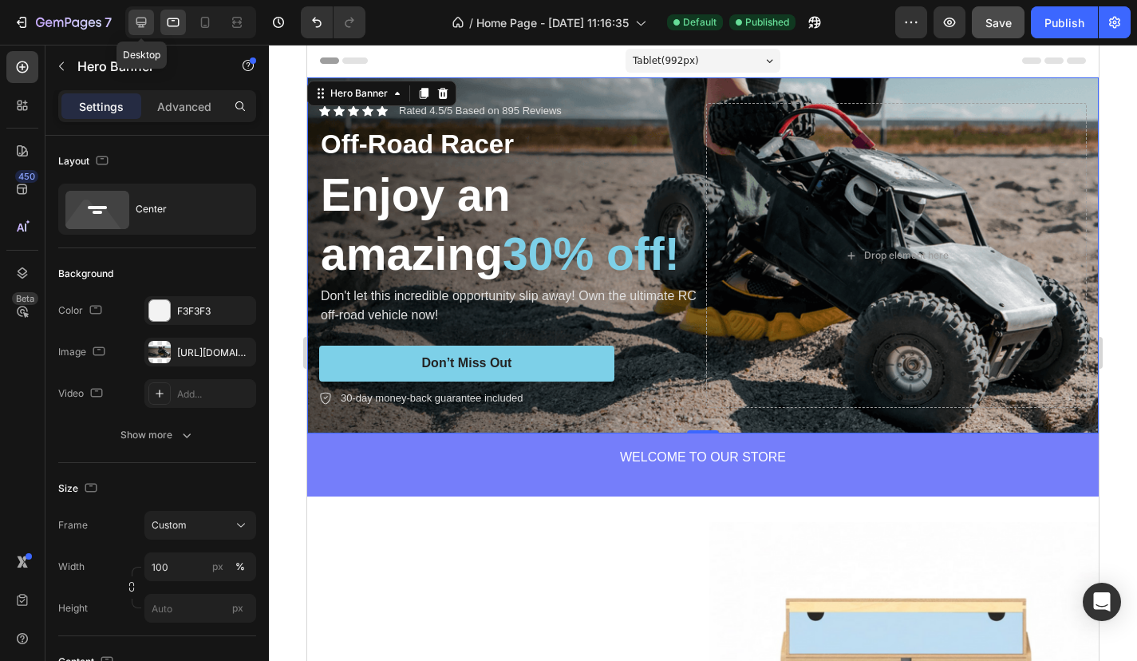
click at [144, 27] on icon at bounding box center [141, 23] width 10 height 10
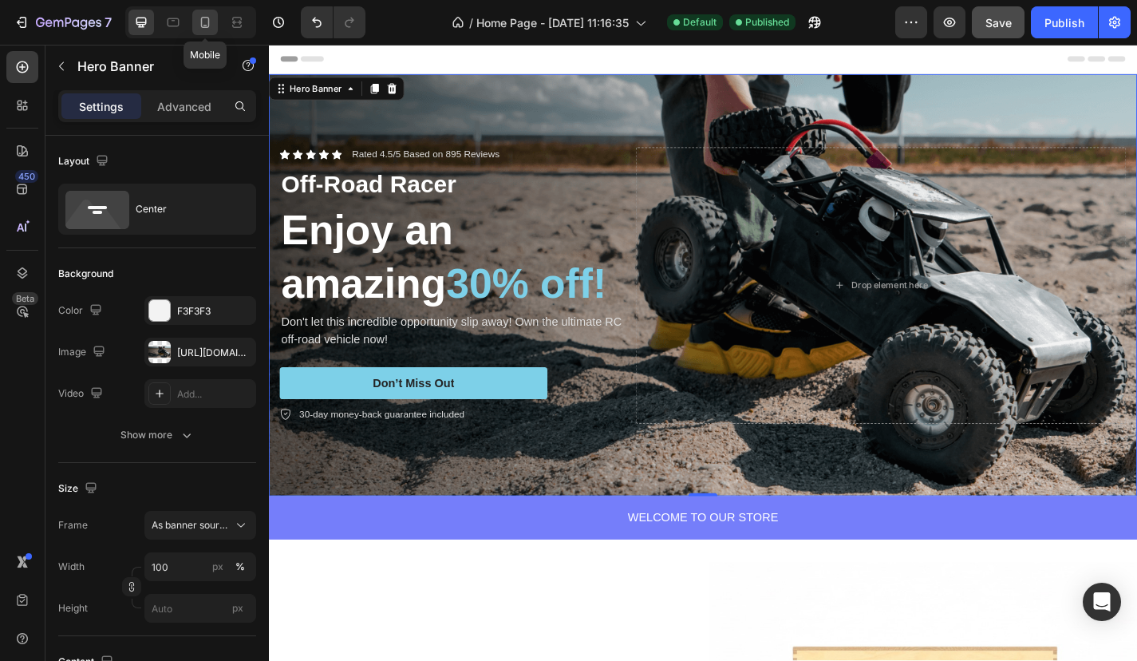
click at [203, 19] on icon at bounding box center [205, 22] width 16 height 16
type input "100%"
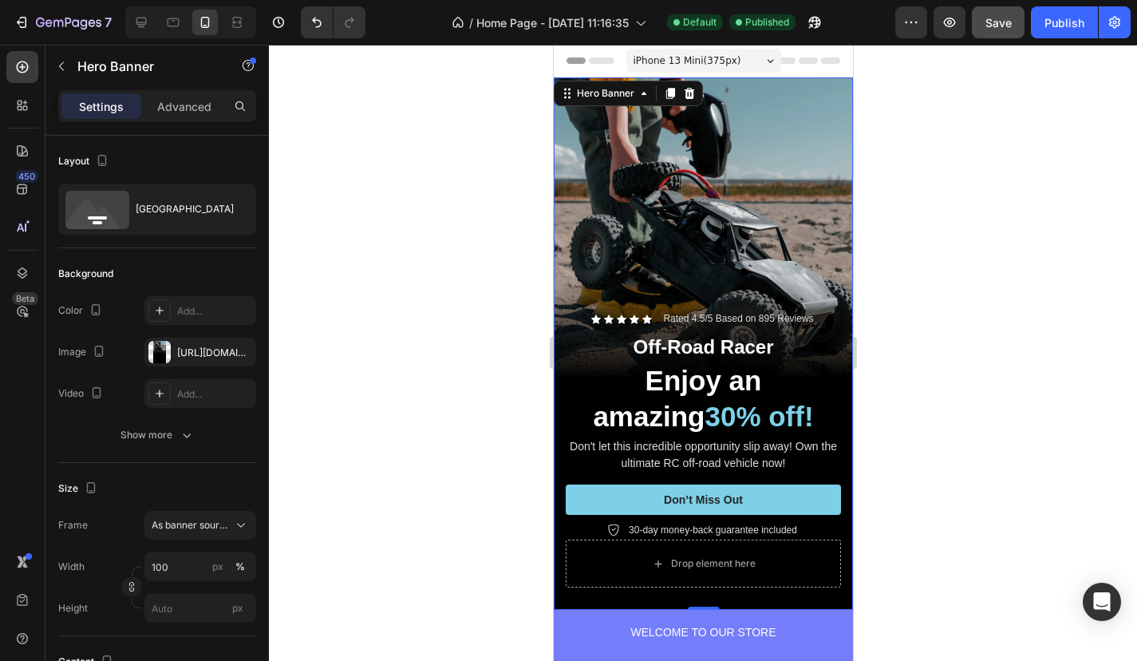
click at [574, 139] on div "Background Image" at bounding box center [702, 343] width 299 height 532
click at [822, 153] on div "Background Image" at bounding box center [702, 343] width 299 height 532
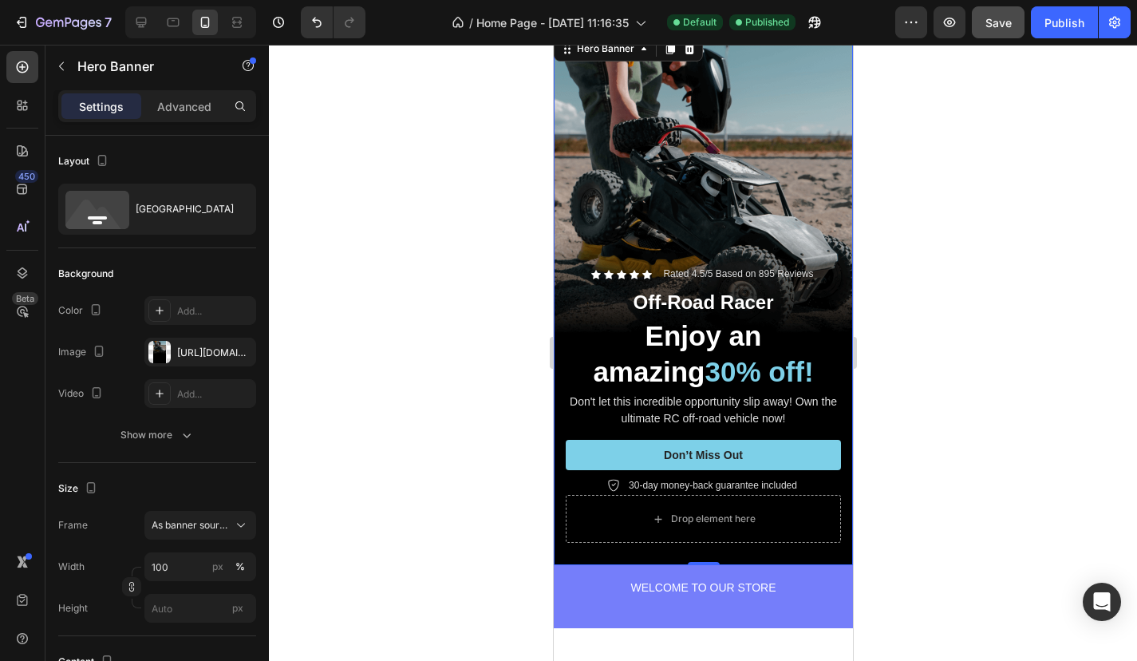
scroll to position [33, 0]
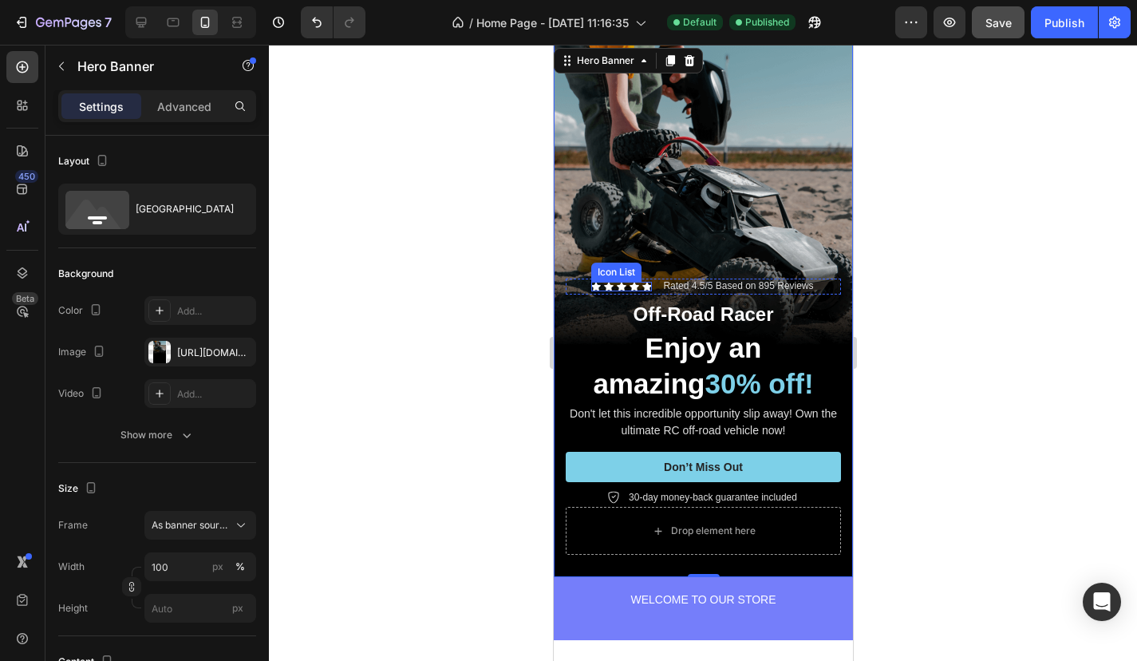
click at [627, 288] on div "Icon Icon Icon Icon Icon" at bounding box center [621, 287] width 61 height 10
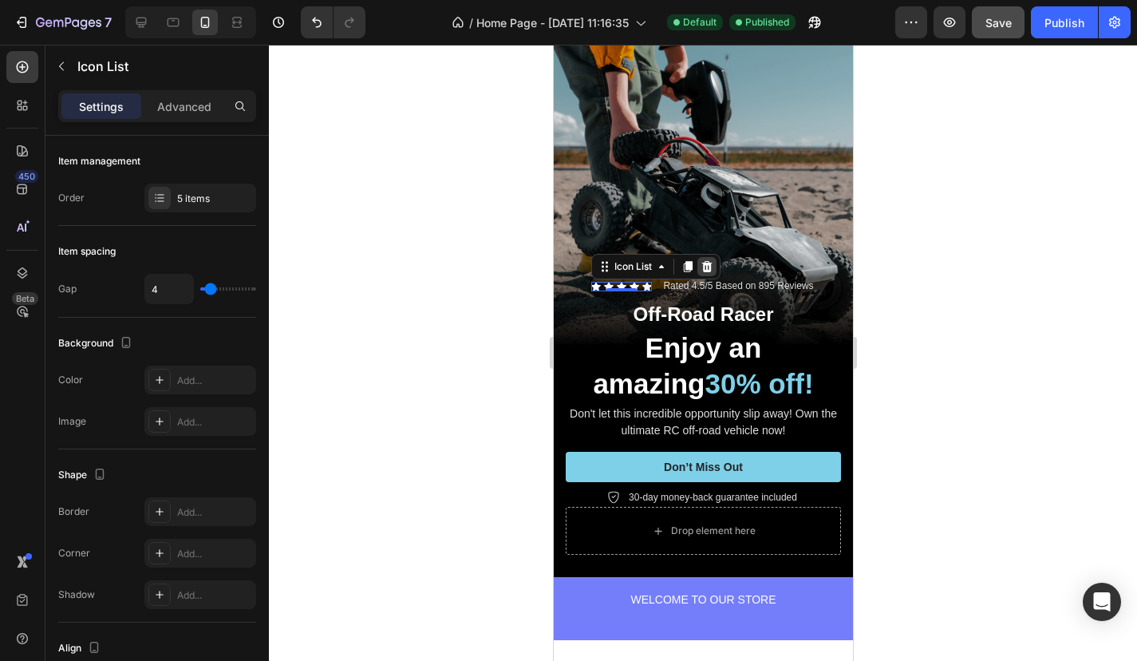
click at [708, 265] on icon at bounding box center [707, 266] width 10 height 11
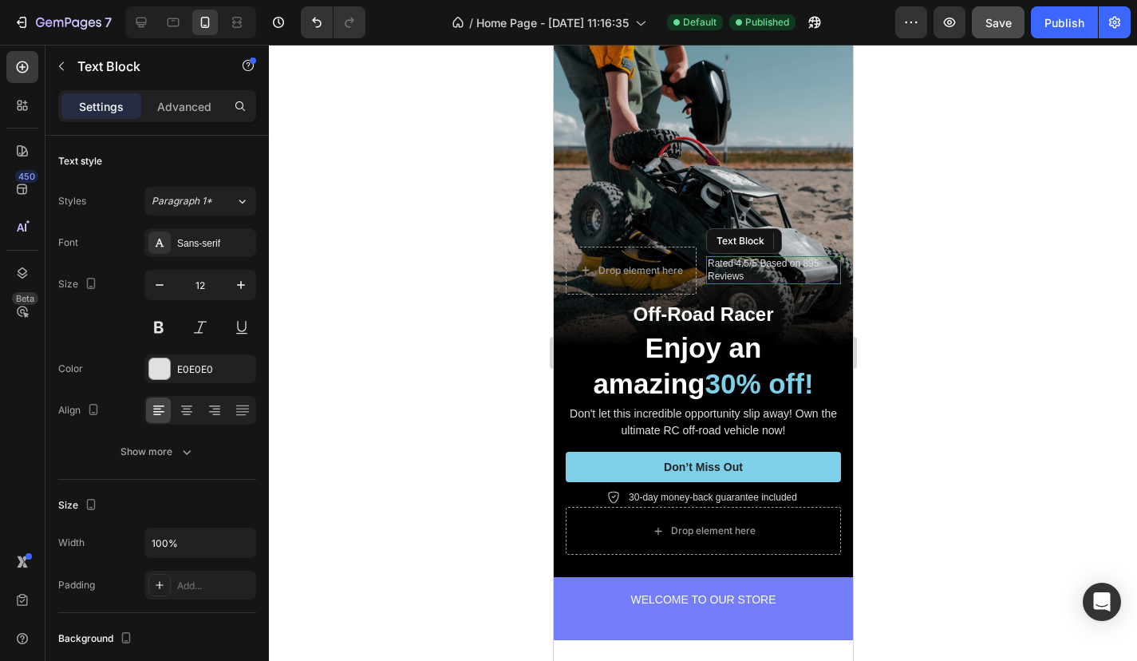
click at [745, 279] on p "Rated 4.5/5 Based on 895 Reviews" at bounding box center [773, 270] width 132 height 25
click at [830, 246] on icon at bounding box center [831, 241] width 13 height 13
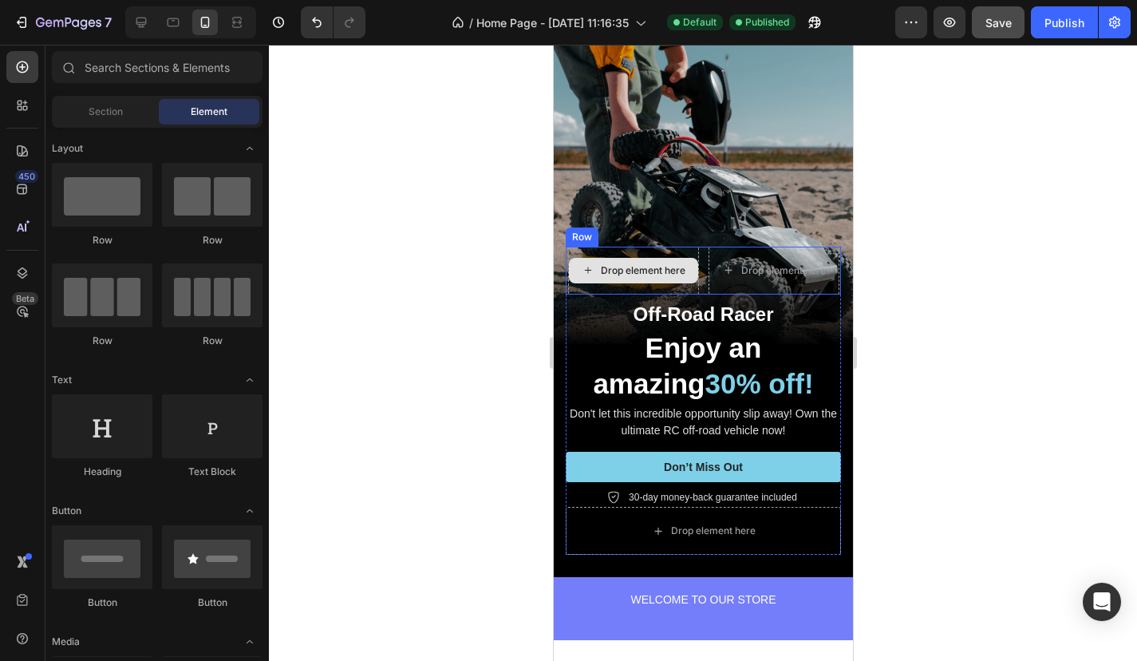
click at [695, 259] on div "Drop element here" at bounding box center [633, 271] width 131 height 48
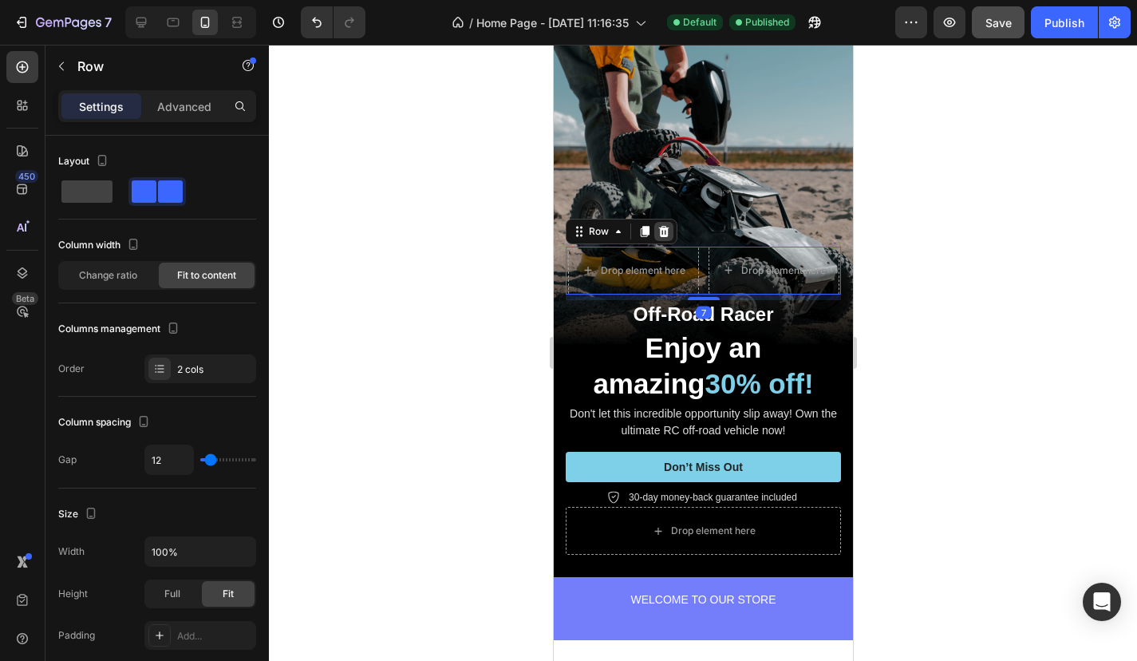
click at [663, 230] on icon at bounding box center [664, 230] width 10 height 11
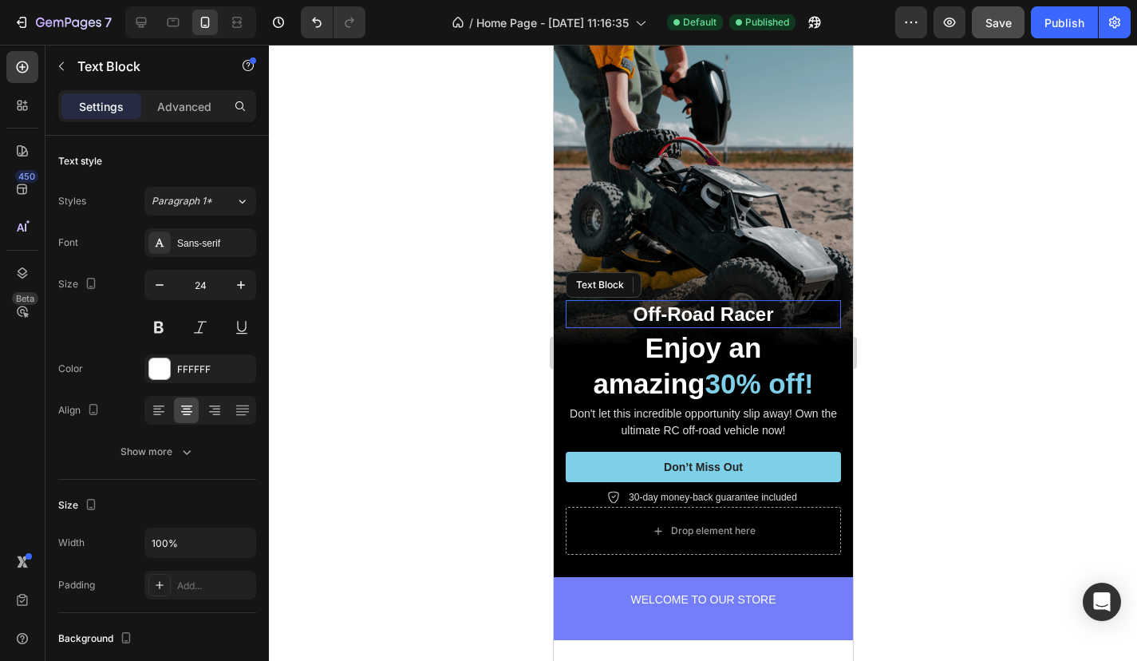
click at [756, 325] on p "Off-Road Racer" at bounding box center [703, 314] width 272 height 25
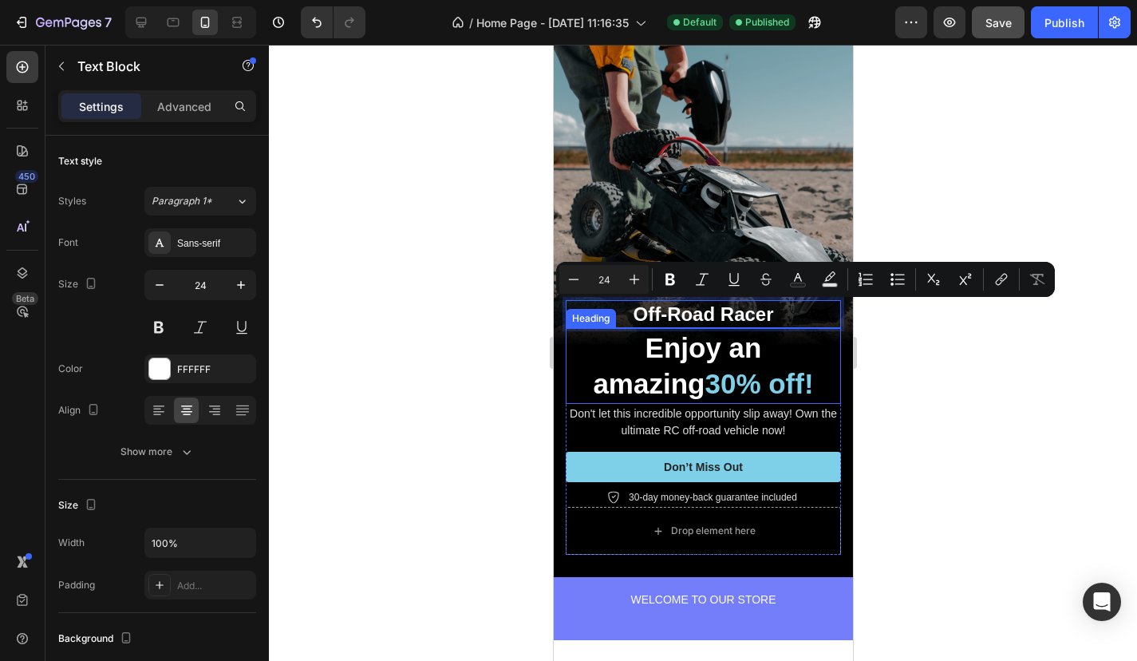
click at [814, 332] on h2 "Enjoy an amazing 30% off!" at bounding box center [702, 366] width 275 height 76
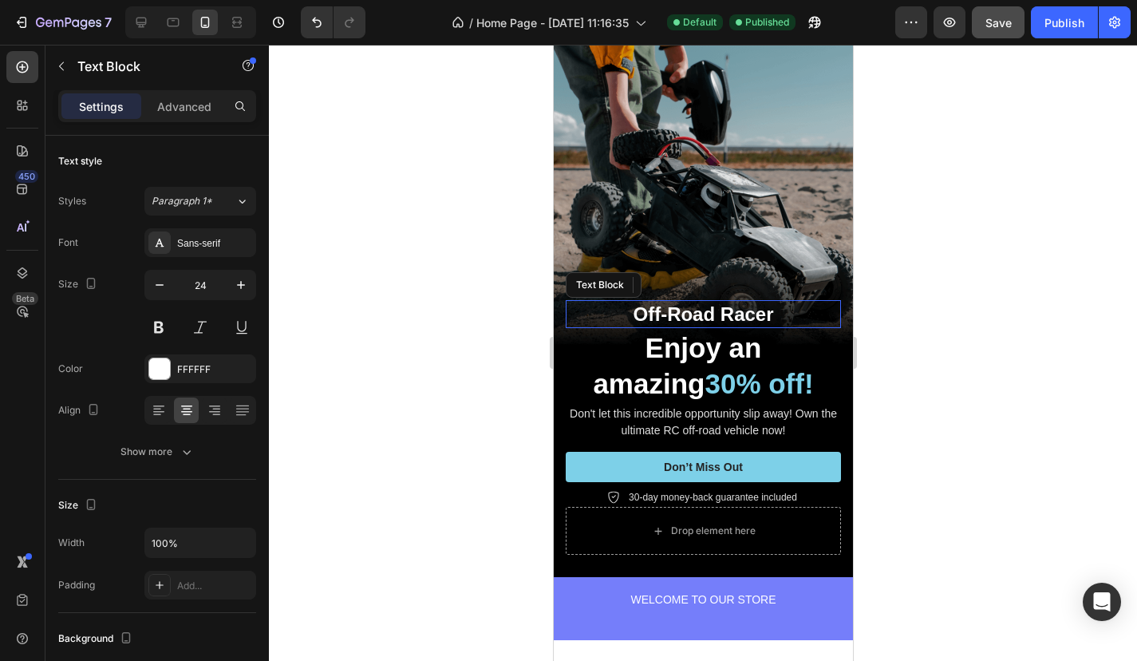
click at [814, 317] on p "Off-Road Racer" at bounding box center [703, 314] width 272 height 25
click at [691, 282] on icon at bounding box center [691, 285] width 13 height 13
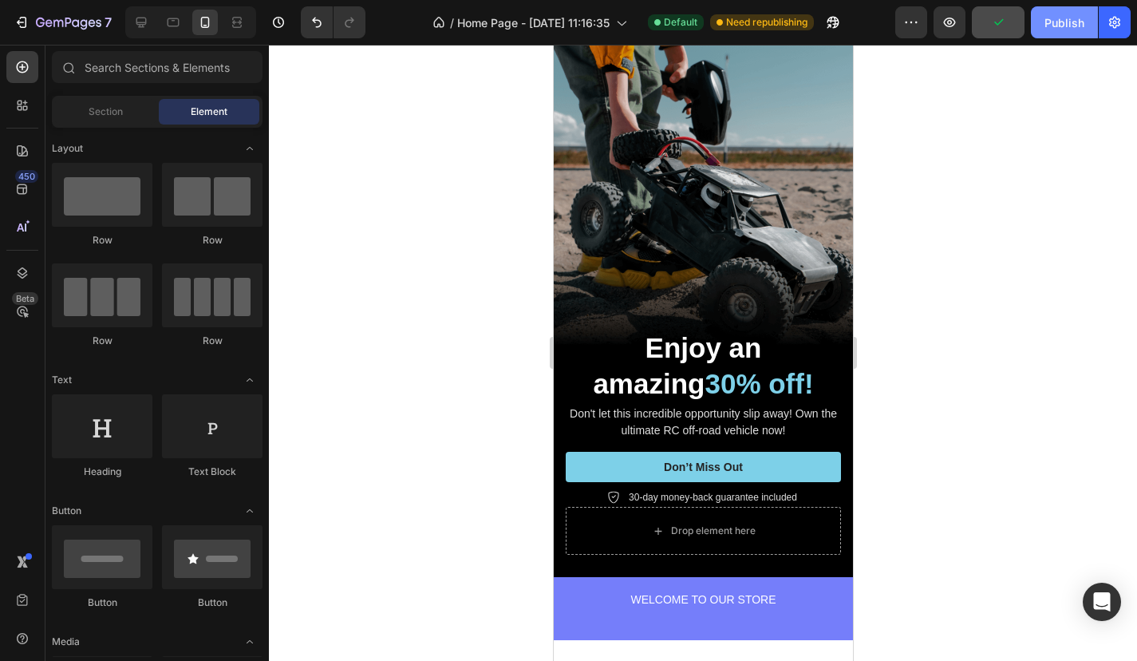
click at [1054, 27] on div "Publish" at bounding box center [1065, 22] width 40 height 17
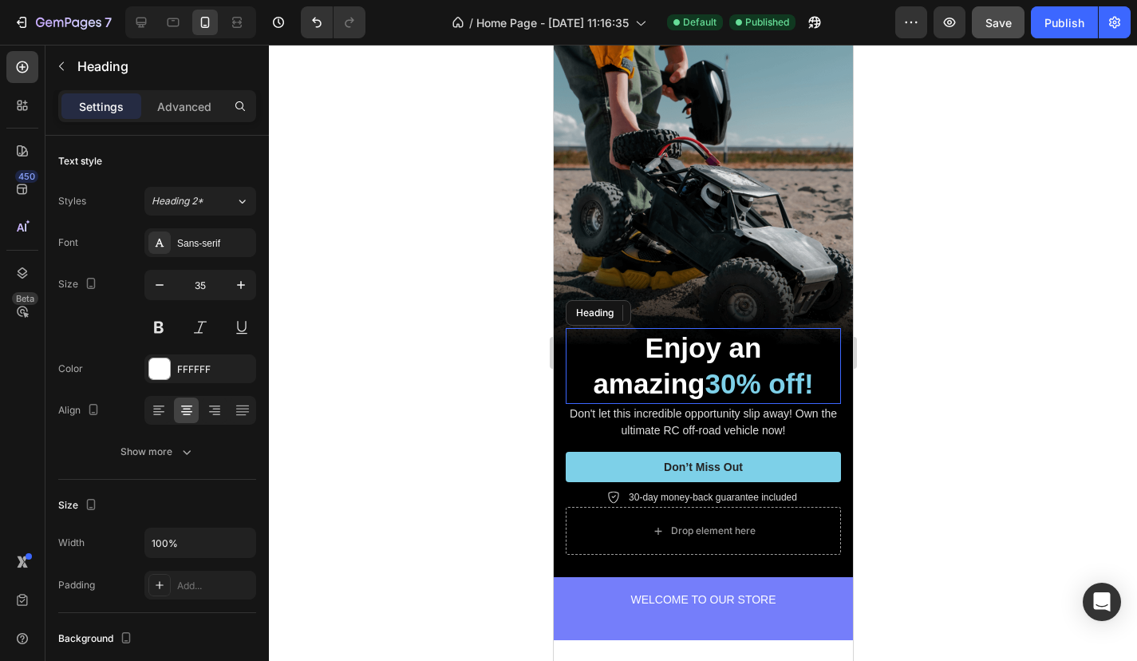
click at [630, 338] on h2 "Enjoy an amazing 30% off!" at bounding box center [702, 366] width 275 height 76
click at [650, 350] on p "Enjoy an amazing 30% off!" at bounding box center [703, 366] width 272 height 73
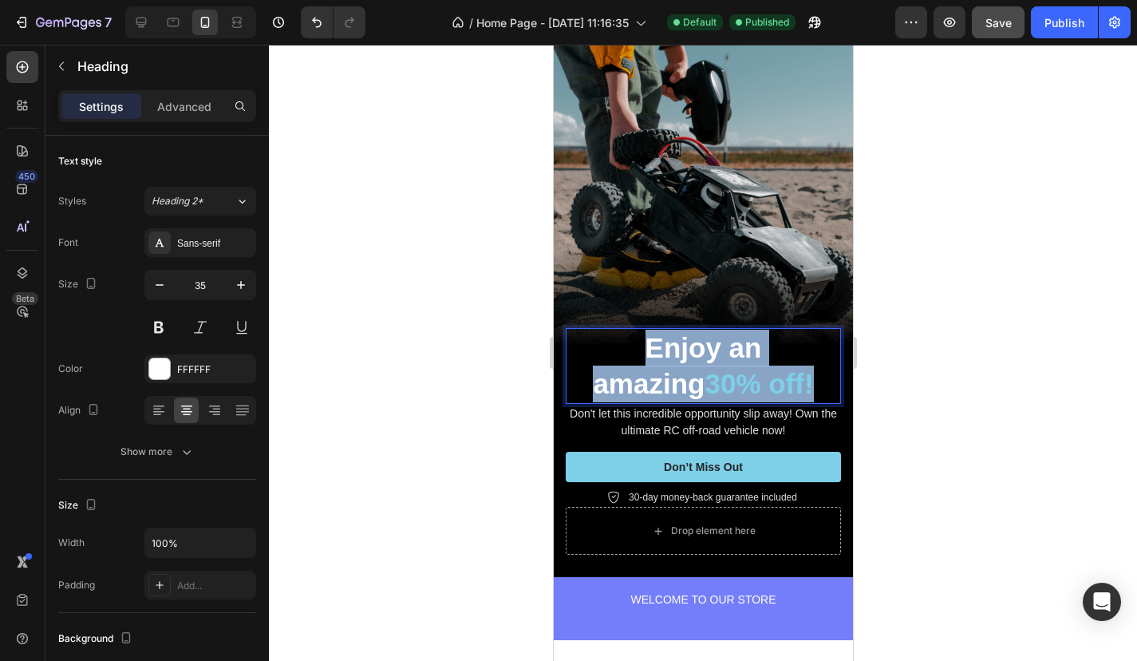
click at [650, 350] on p "Enjoy an amazing 30% off!" at bounding box center [703, 366] width 272 height 73
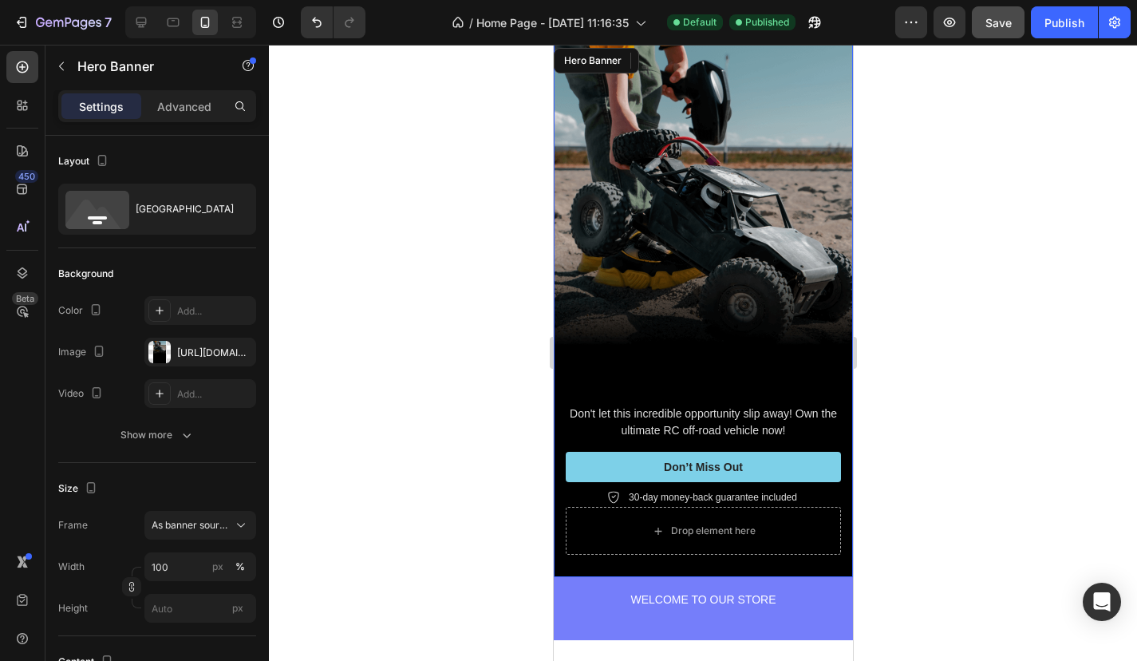
click at [786, 335] on div "Background Image" at bounding box center [702, 311] width 299 height 532
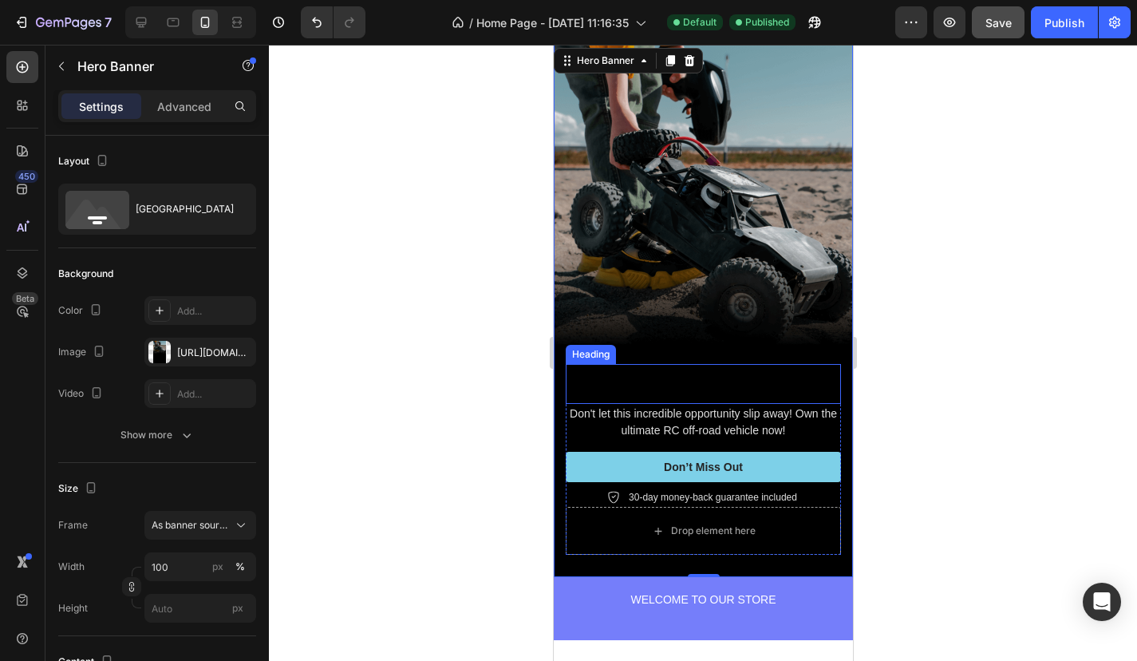
click at [772, 376] on h2 "Rich Text Editor. Editing area: main" at bounding box center [702, 384] width 275 height 40
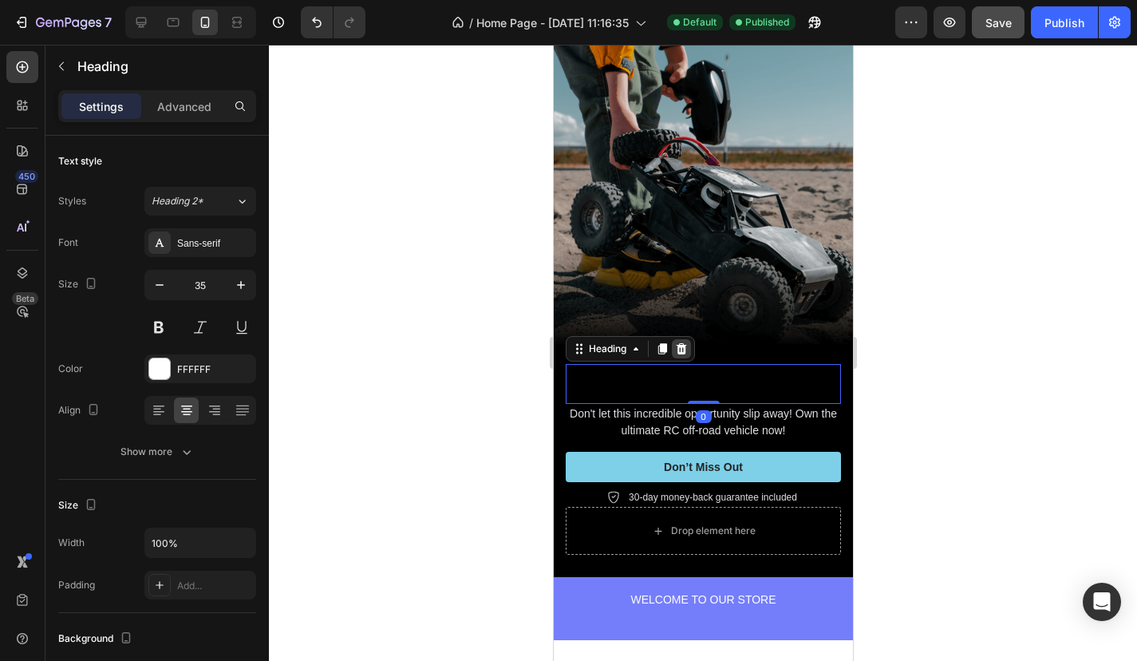
click at [686, 348] on icon at bounding box center [681, 348] width 10 height 11
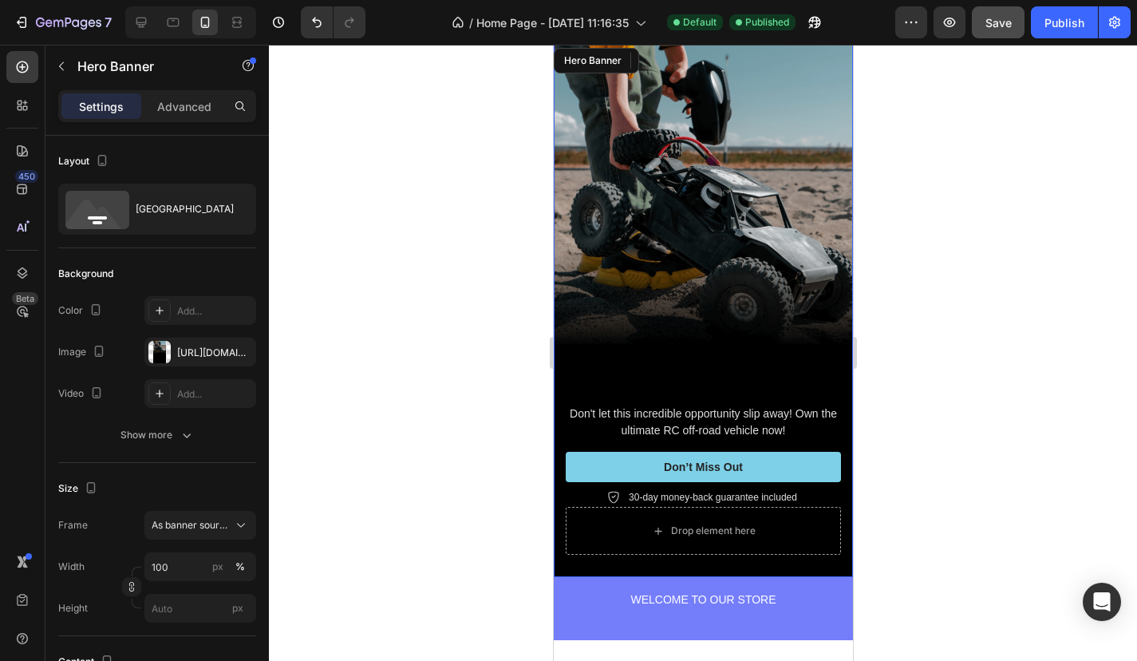
click at [732, 334] on div "Background Image" at bounding box center [702, 311] width 299 height 532
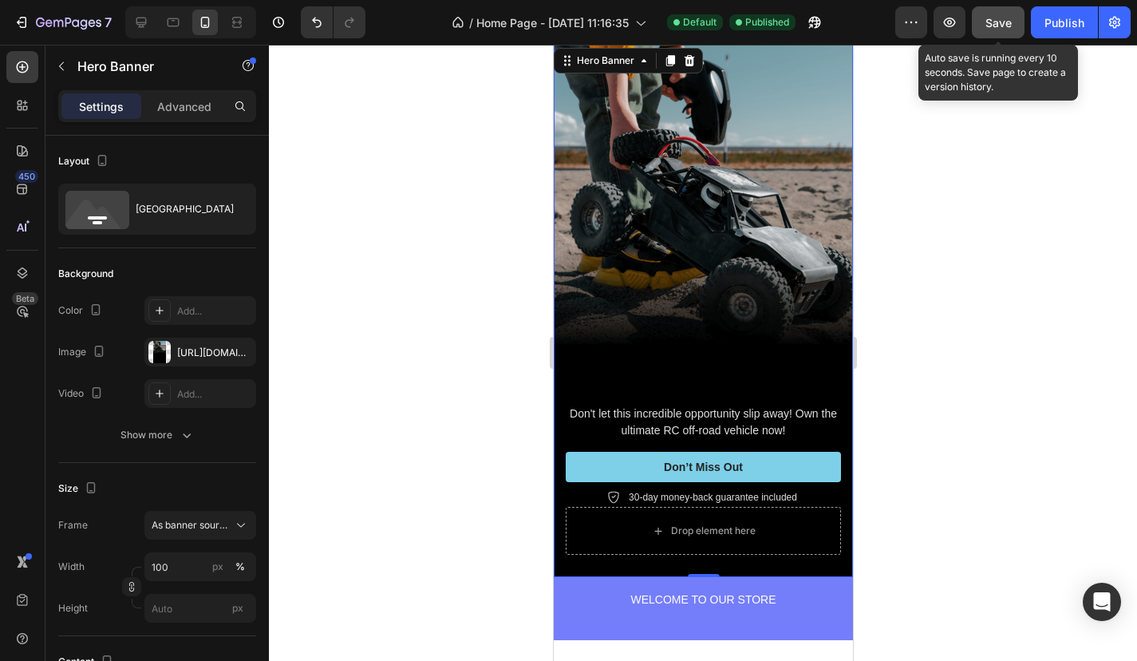
click at [995, 16] on span "Save" at bounding box center [999, 23] width 26 height 14
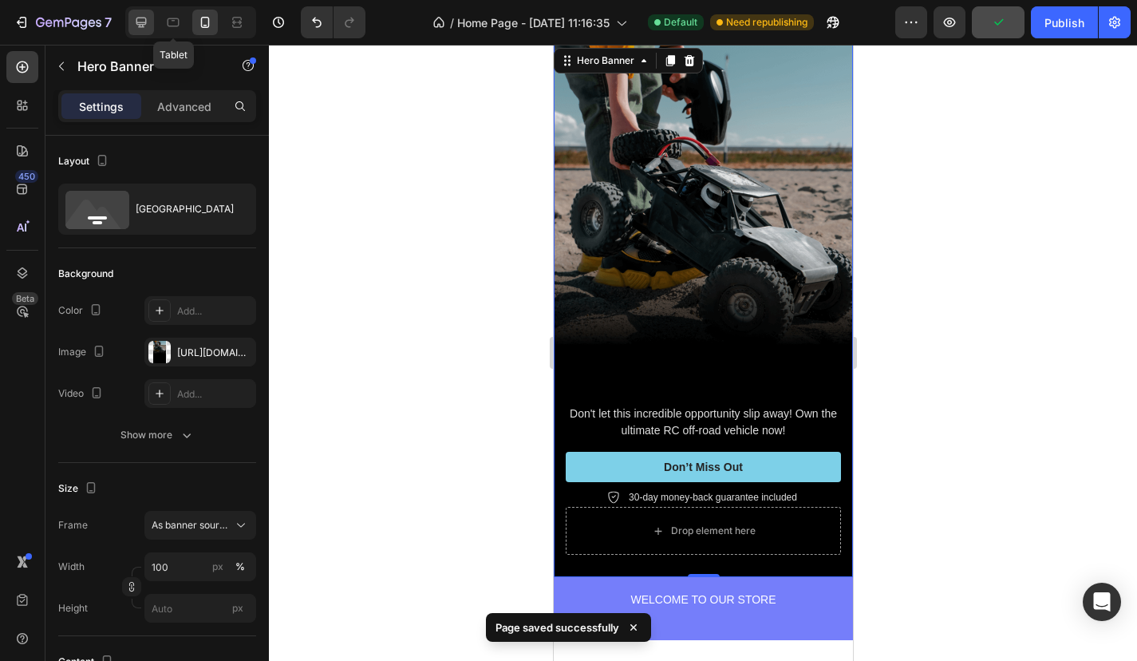
click at [150, 26] on div at bounding box center [142, 23] width 26 height 26
type input "1200"
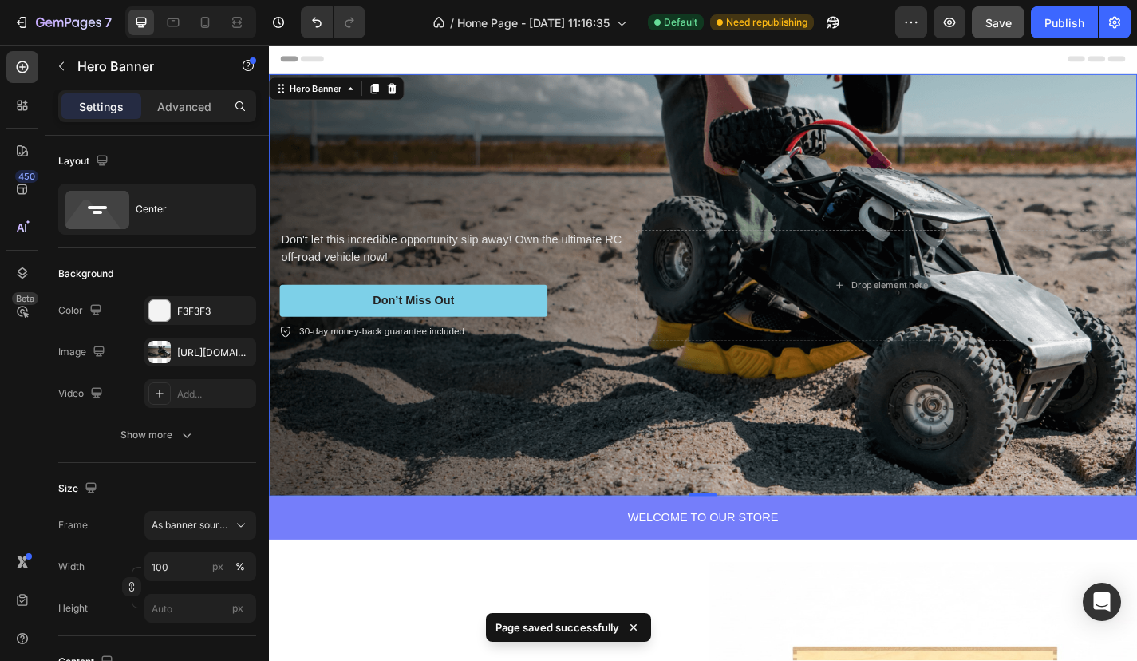
click at [638, 390] on div "Don't let this incredible opportunity slip away! Own the ultimate RC off-road v…" at bounding box center [748, 310] width 958 height 174
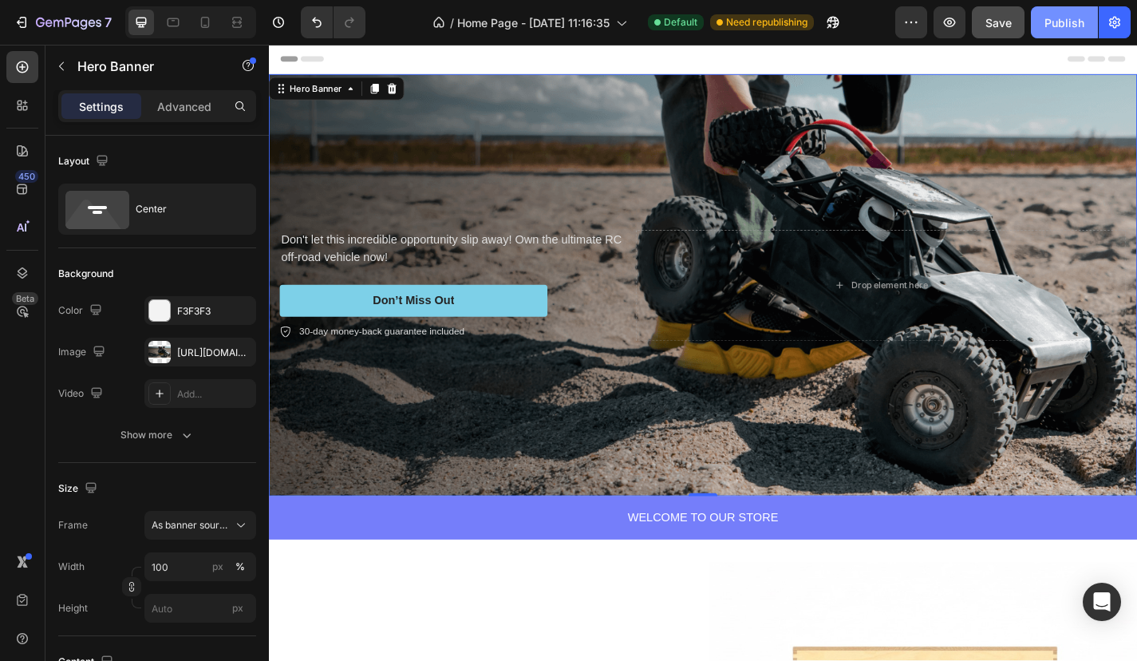
click at [1062, 14] on div "Publish" at bounding box center [1065, 22] width 40 height 17
click at [188, 342] on div "https://cdn.shopify.com/s/files/1/0976/0440/3525/files/gempages_584225443574448…" at bounding box center [200, 352] width 112 height 29
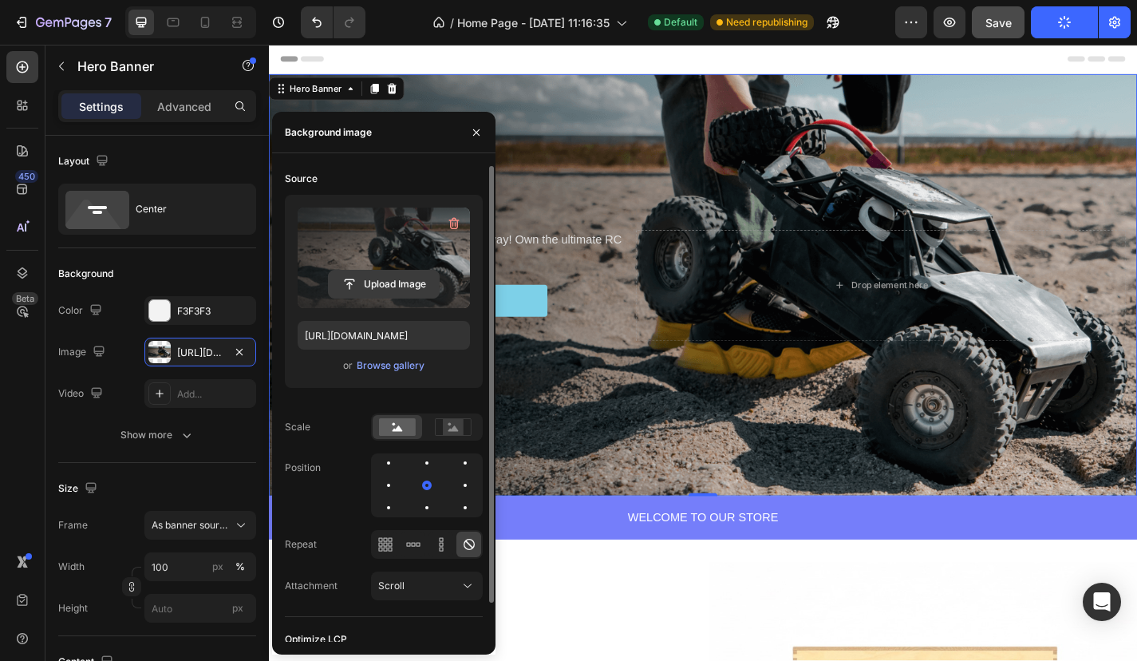
click at [370, 287] on input "file" at bounding box center [384, 284] width 110 height 27
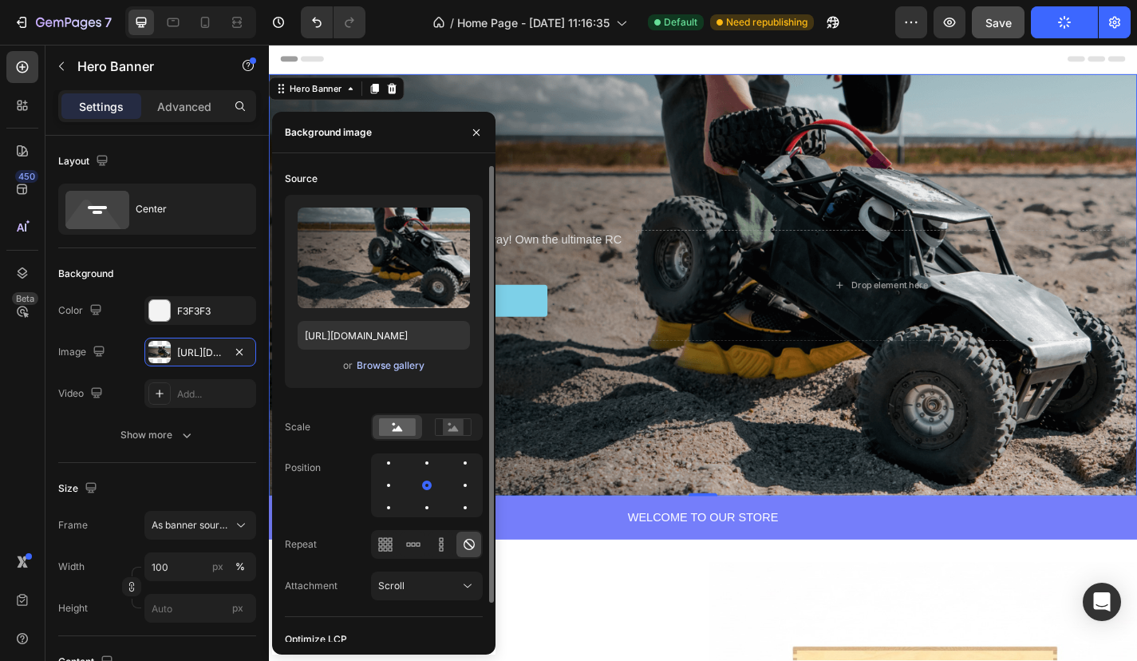
click at [372, 373] on button "Browse gallery" at bounding box center [390, 366] width 69 height 16
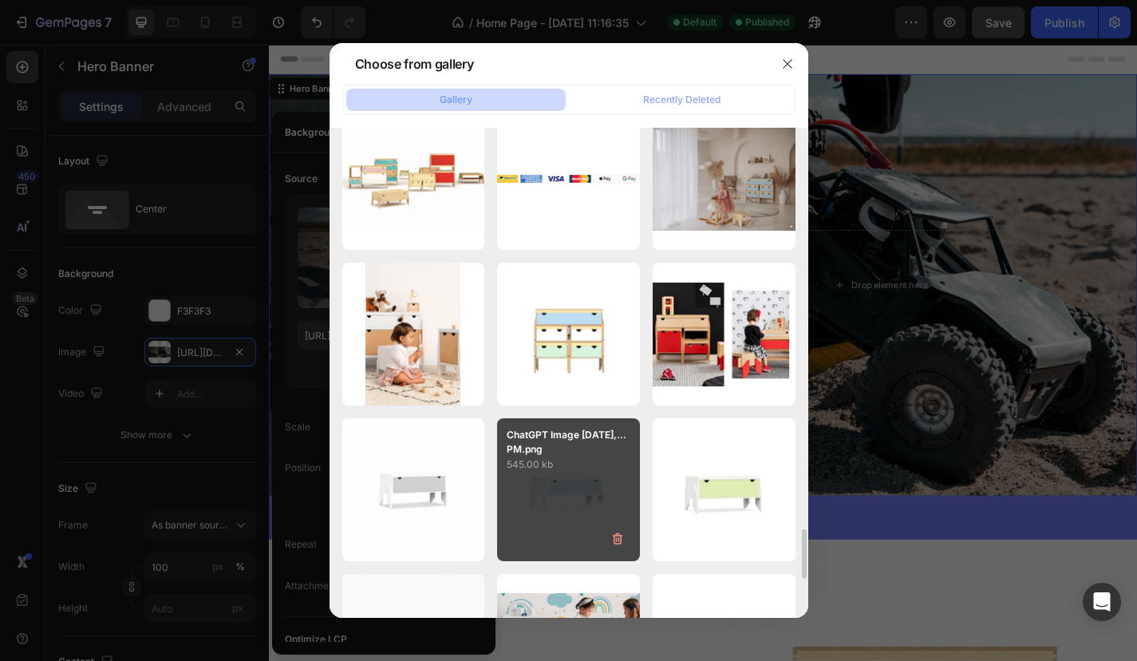
scroll to position [3940, 0]
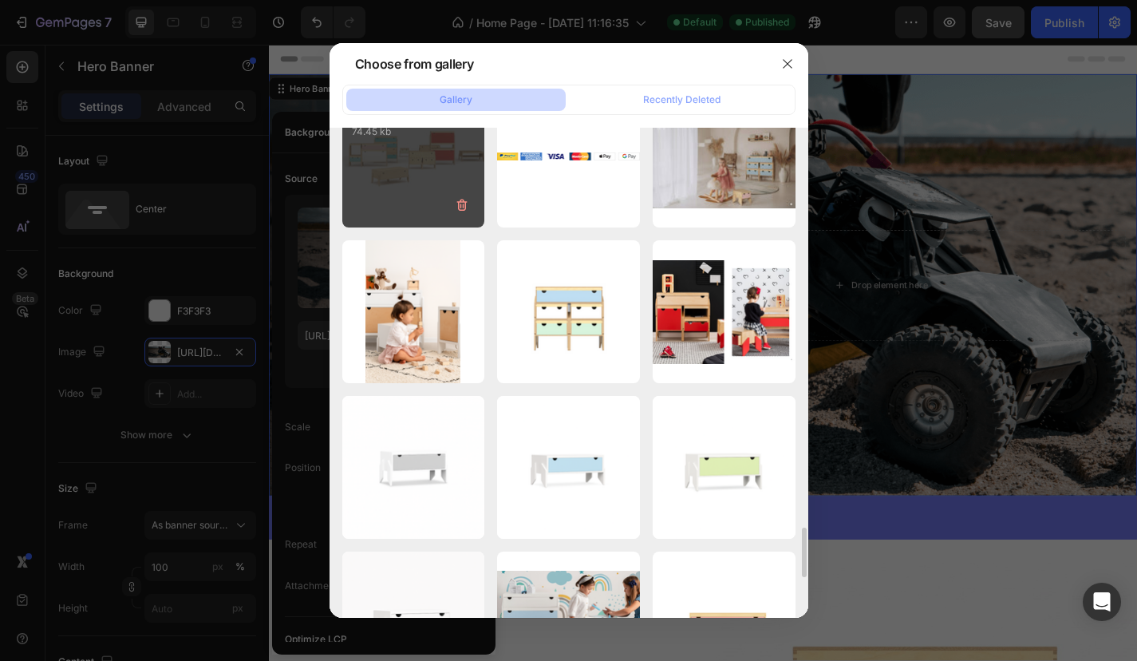
click at [445, 182] on div "Generated Image Sept...PM.jpeg 74.45 kb" at bounding box center [413, 156] width 143 height 143
type input "[URL][DOMAIN_NAME]"
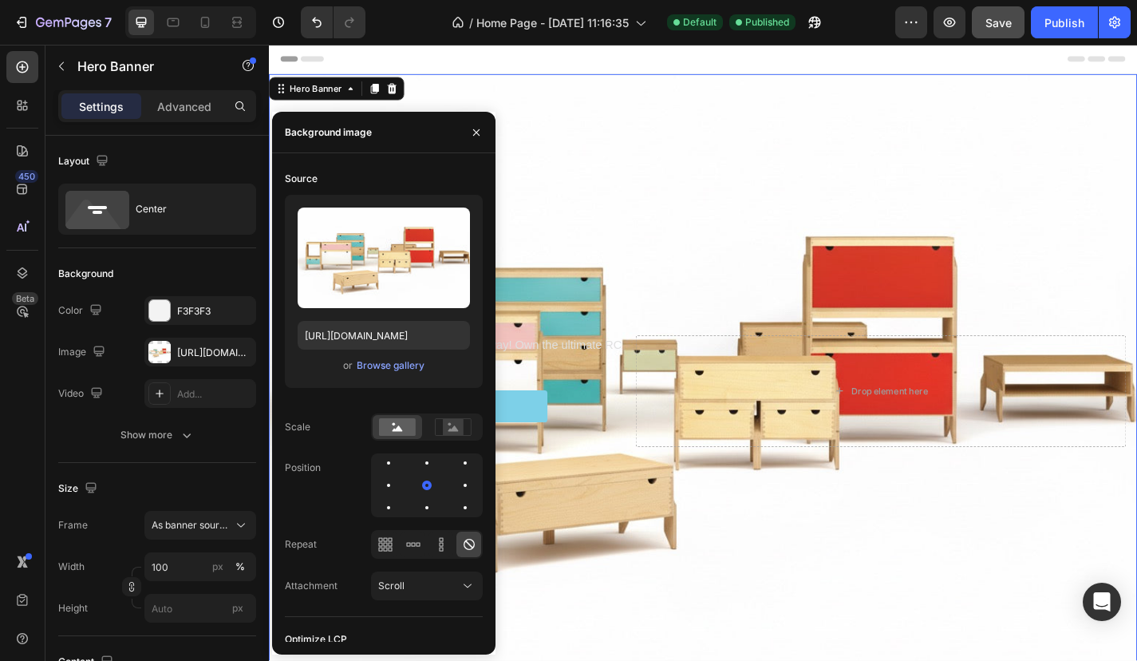
click at [801, 208] on div "Background Image" at bounding box center [748, 426] width 958 height 699
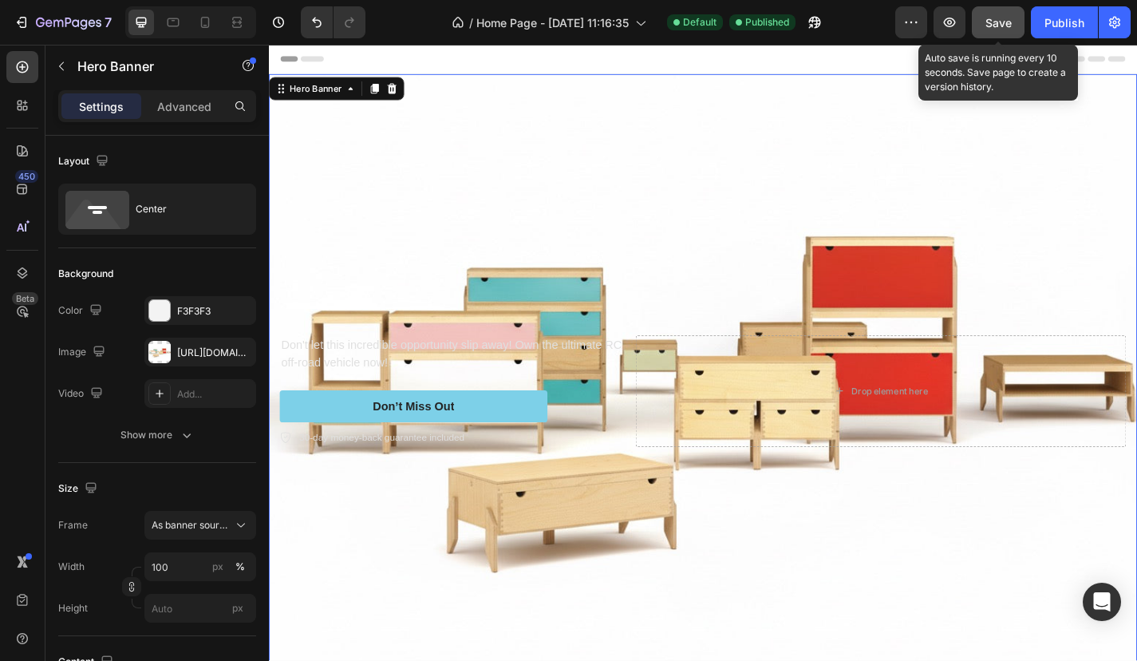
click at [1007, 18] on span "Save" at bounding box center [999, 23] width 26 height 14
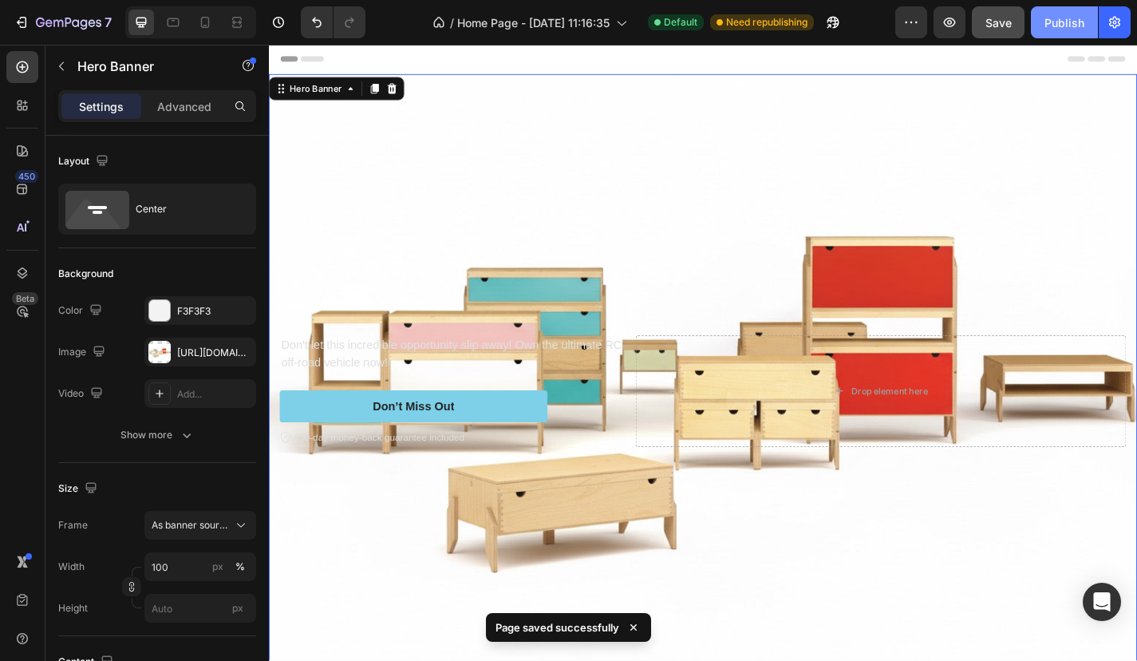
click at [1053, 22] on div "Publish" at bounding box center [1065, 22] width 40 height 17
click at [203, 18] on icon at bounding box center [205, 22] width 9 height 11
type input "100%"
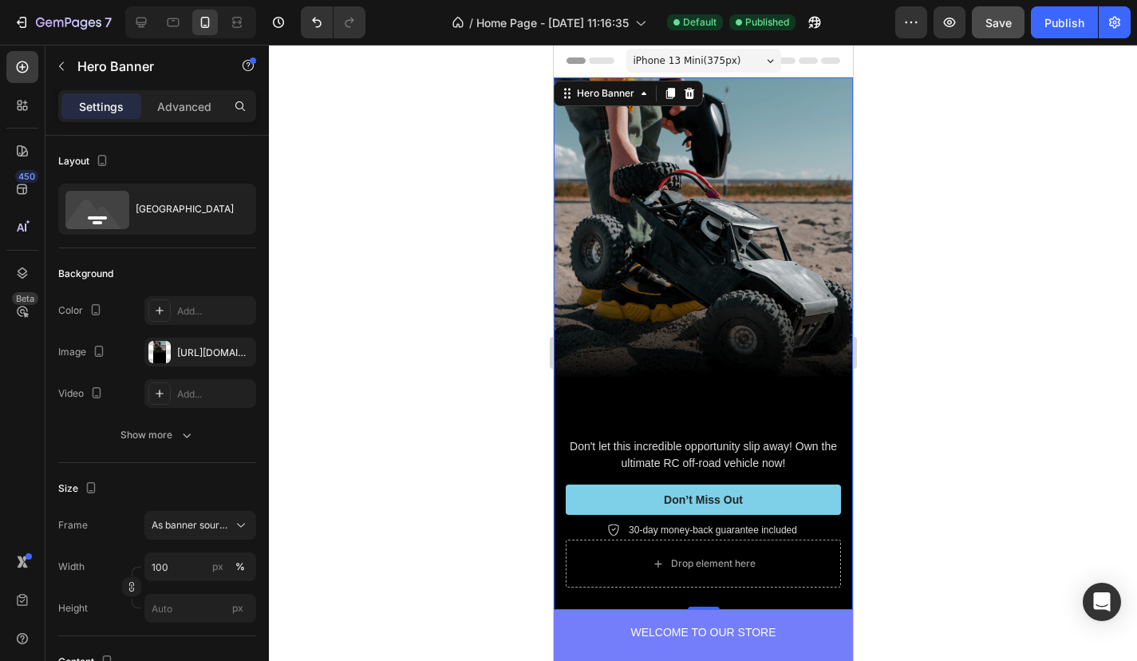
click at [635, 179] on div "Background Image" at bounding box center [702, 343] width 299 height 532
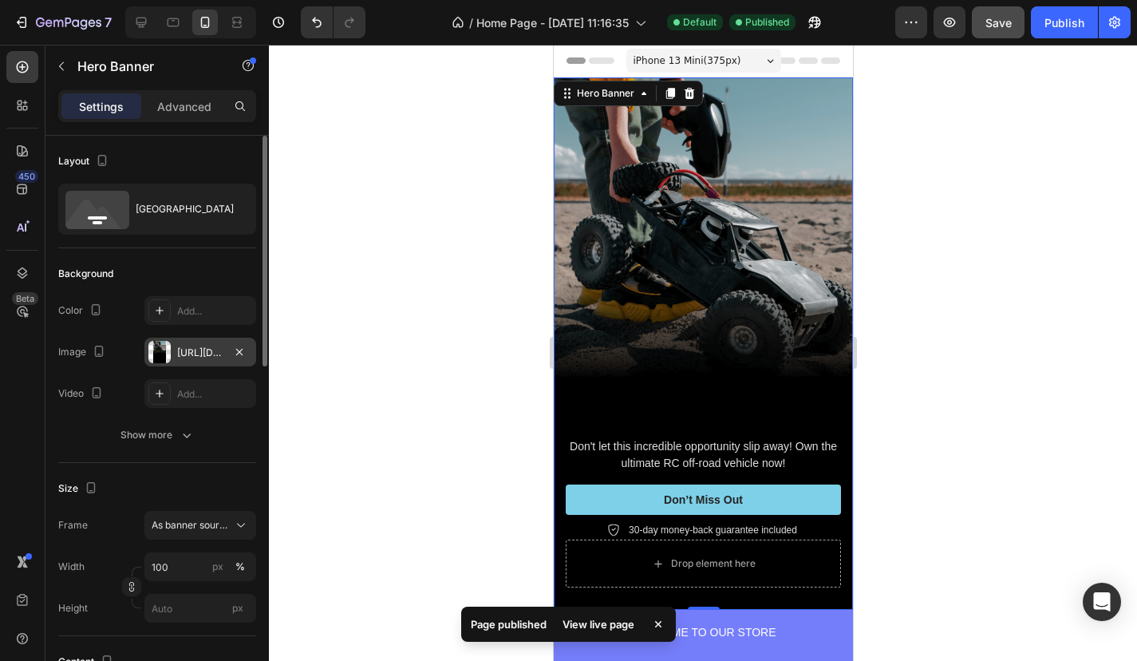
click at [184, 343] on div "https://cdn.shopify.com/s/files/1/0976/0440/3525/files/gempages_584225443574448…" at bounding box center [200, 352] width 112 height 29
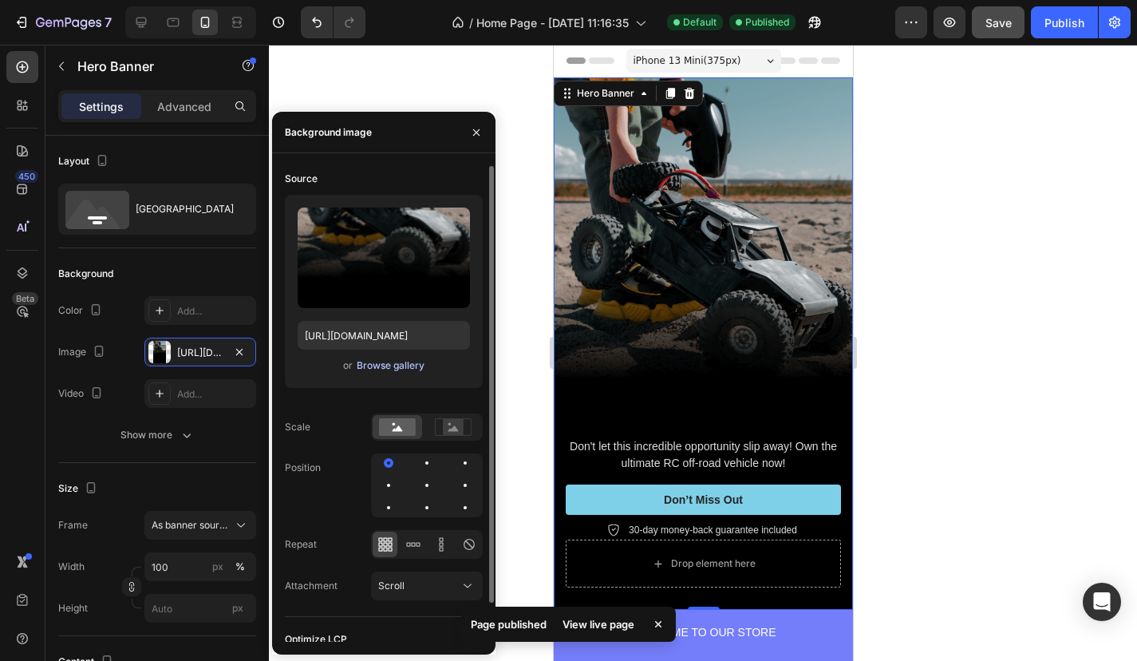
click at [382, 364] on div "Browse gallery" at bounding box center [391, 365] width 68 height 14
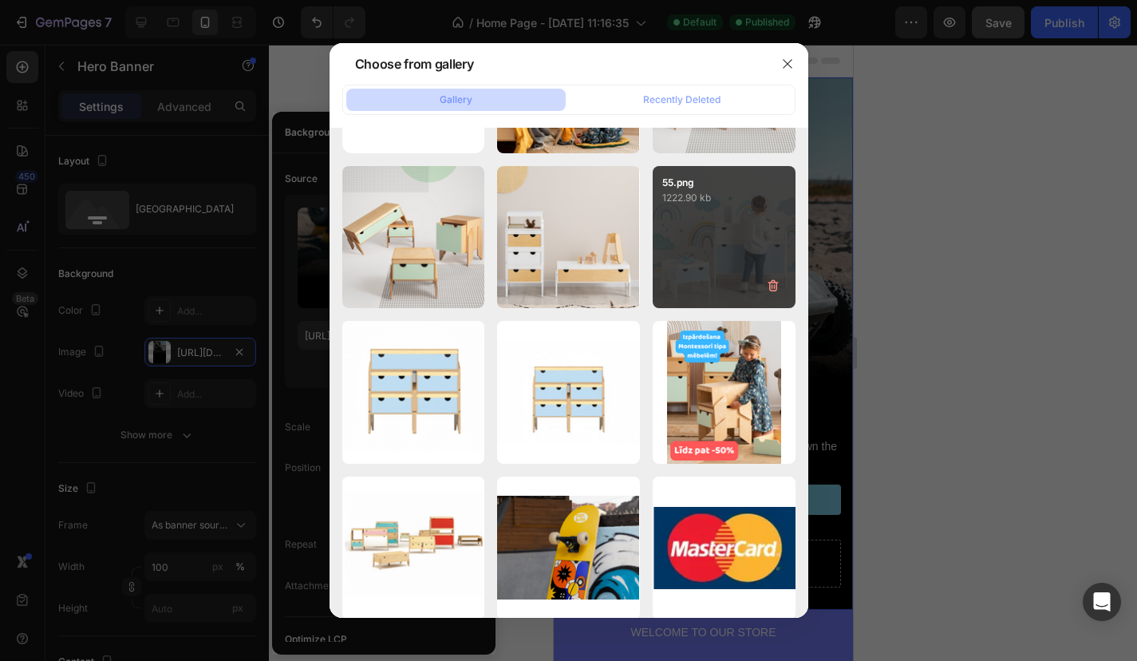
scroll to position [47, 0]
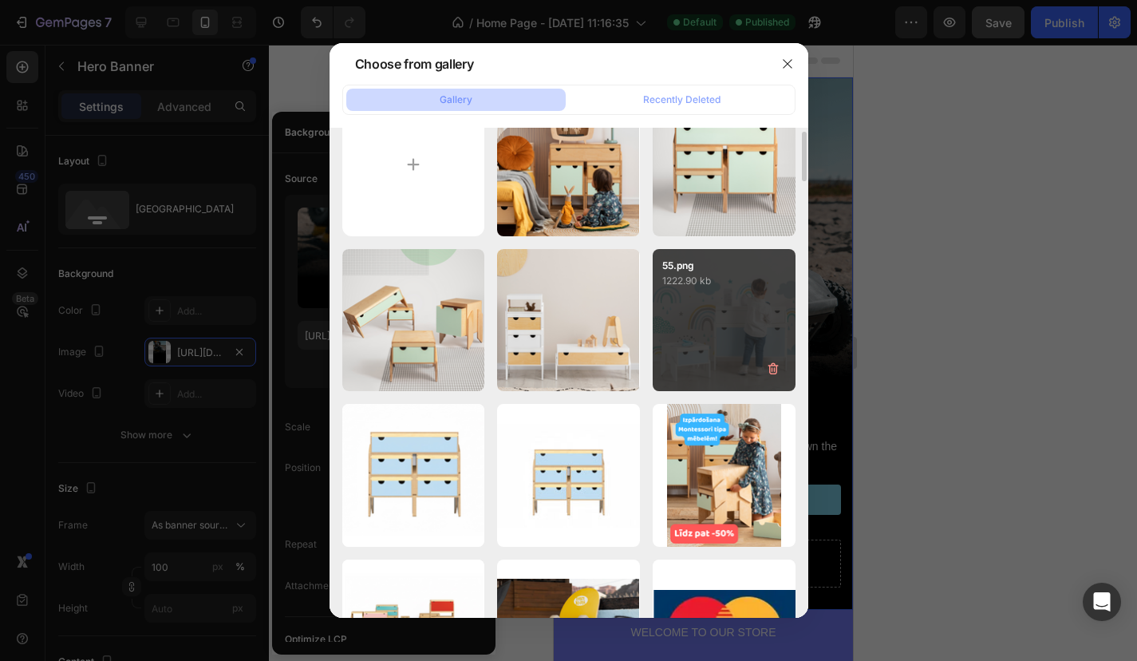
click at [693, 344] on div "55.png 1222.90 kb" at bounding box center [724, 320] width 143 height 143
type input "[URL][DOMAIN_NAME]"
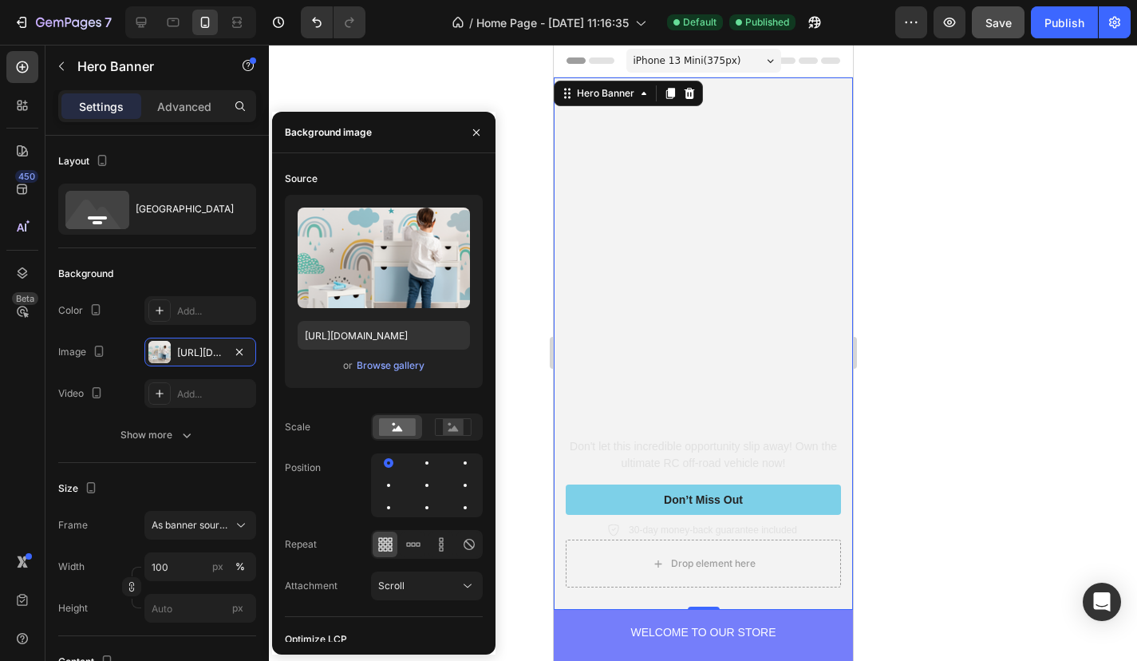
click at [922, 414] on div at bounding box center [703, 353] width 868 height 616
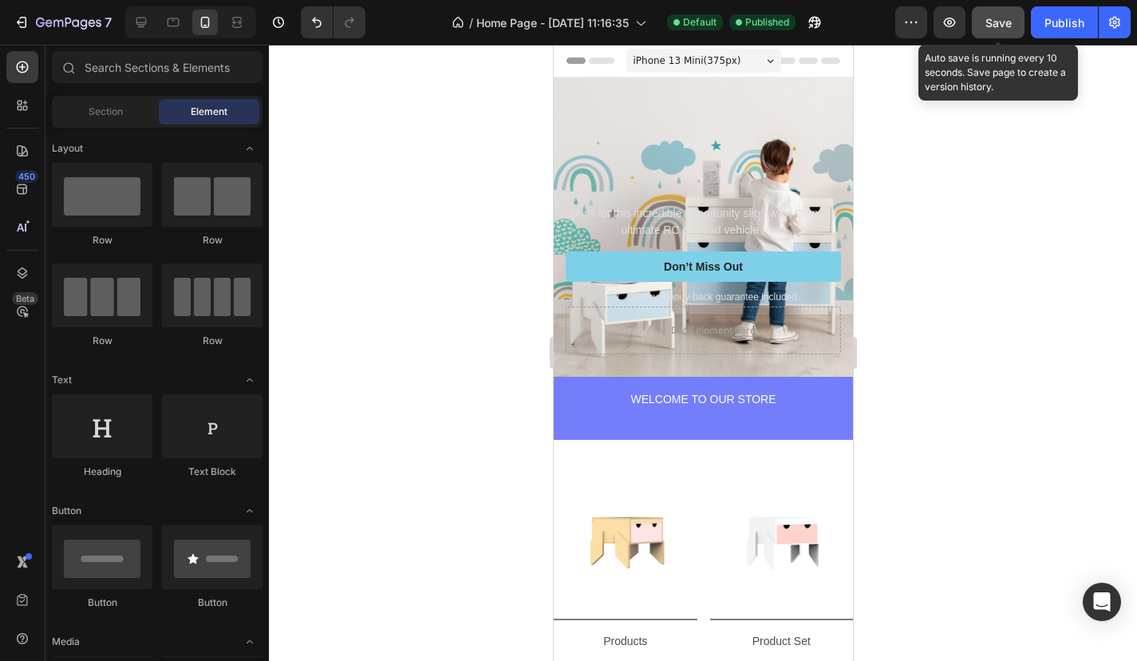
click at [1004, 25] on span "Save" at bounding box center [999, 23] width 26 height 14
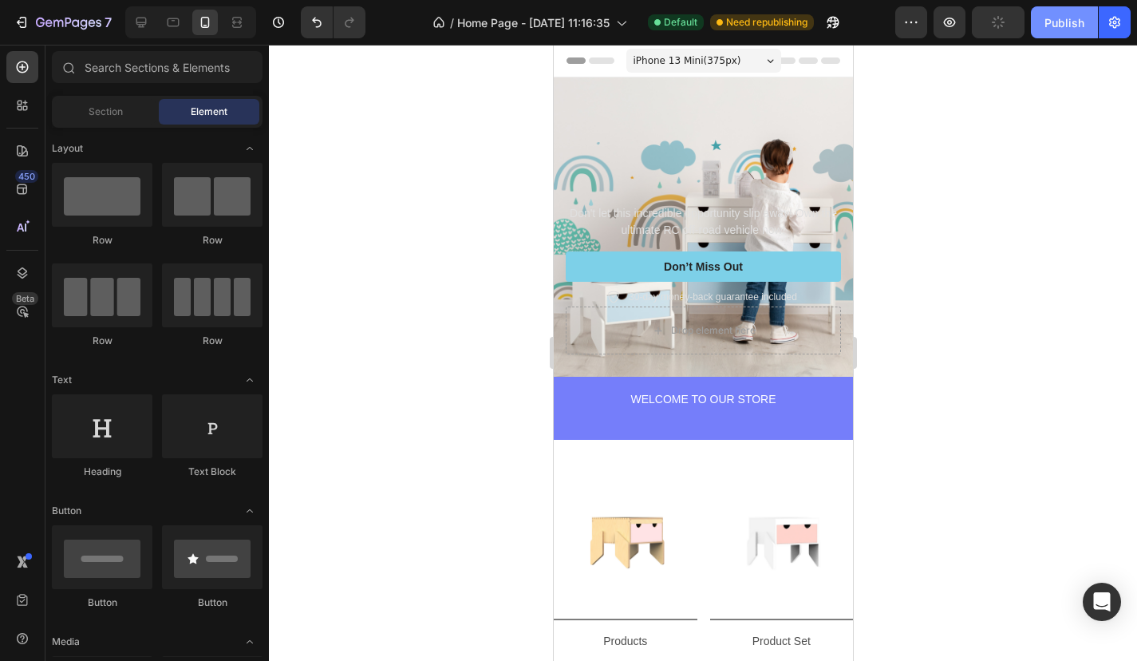
click at [1058, 25] on div "Publish" at bounding box center [1065, 22] width 40 height 17
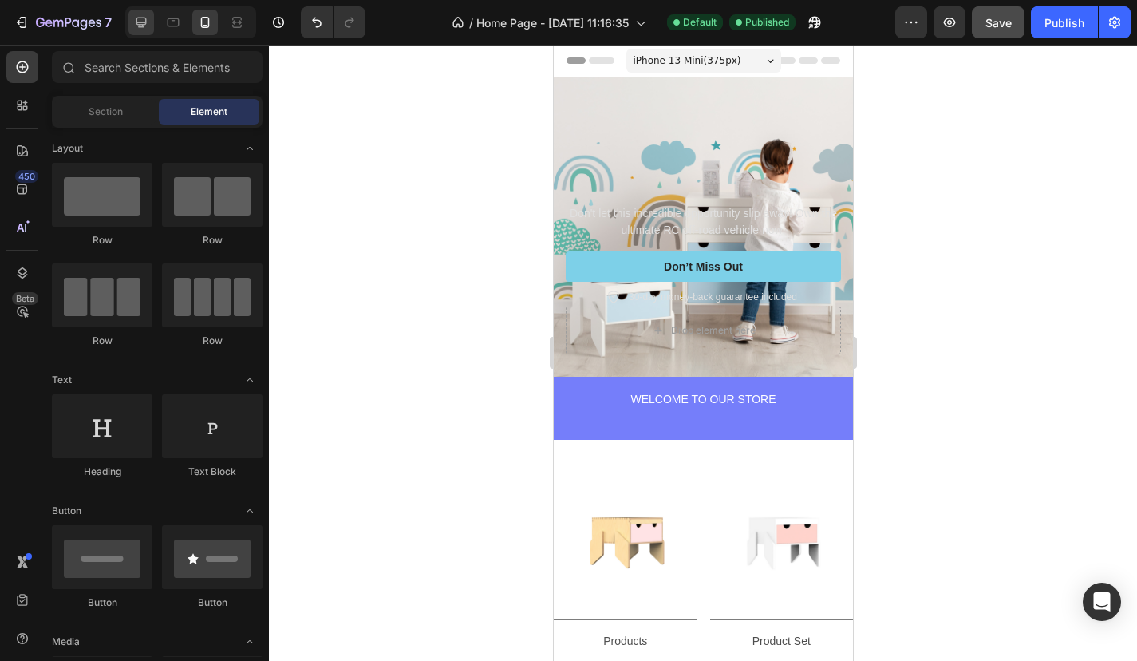
click at [145, 22] on icon at bounding box center [141, 23] width 10 height 10
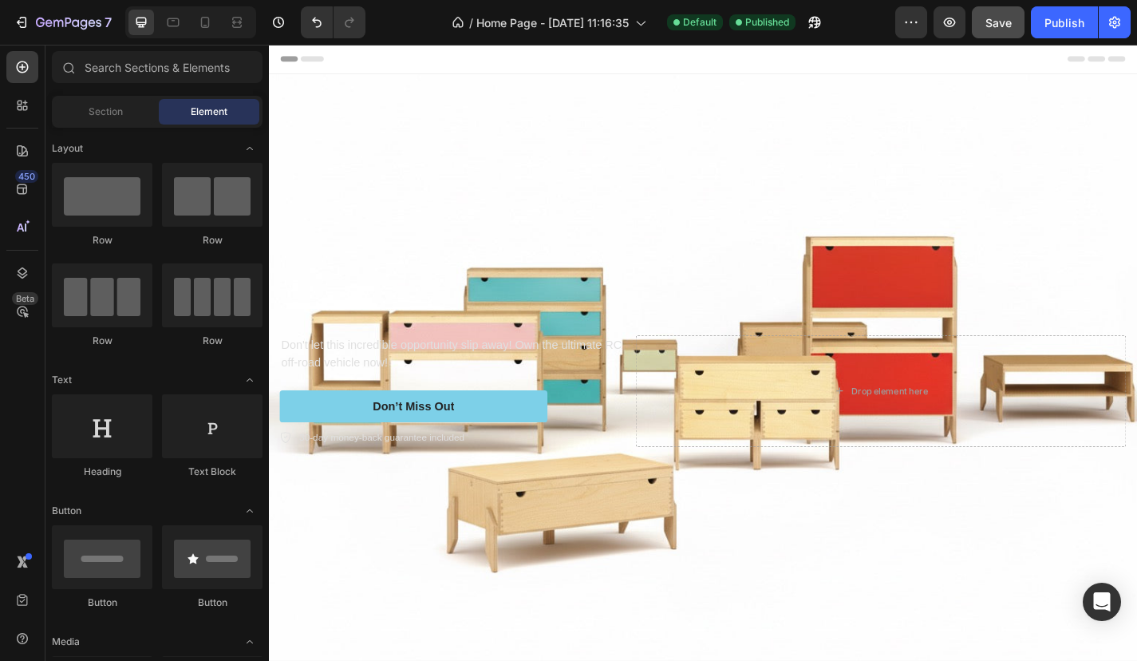
click at [548, 68] on div "Header" at bounding box center [748, 61] width 932 height 32
click at [550, 57] on div "Header" at bounding box center [748, 61] width 932 height 32
click at [545, 64] on div "Header" at bounding box center [748, 61] width 932 height 32
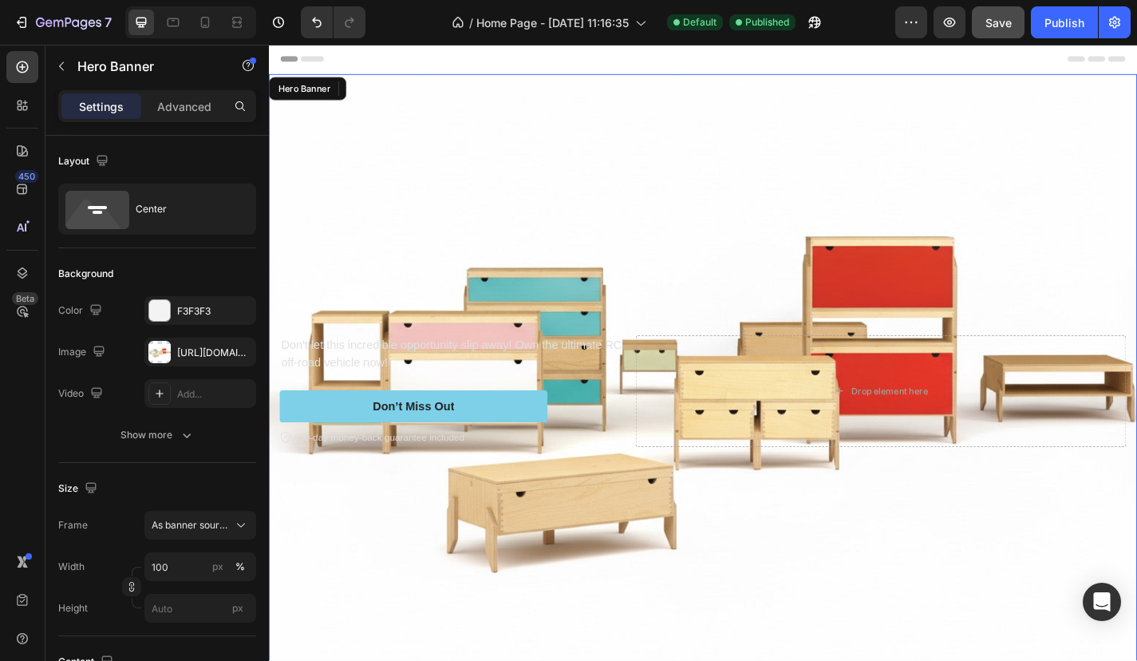
click at [509, 138] on div "Background Image" at bounding box center [748, 426] width 958 height 699
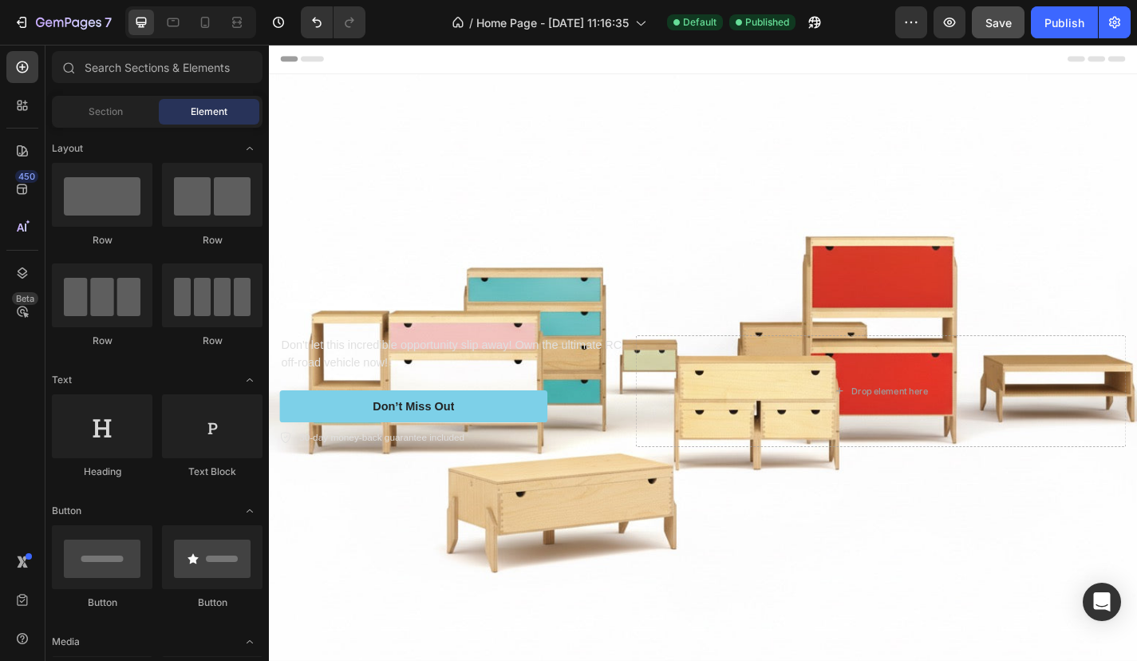
click at [490, 67] on div "Header" at bounding box center [748, 61] width 932 height 32
click at [329, 60] on span "Header" at bounding box center [316, 61] width 35 height 16
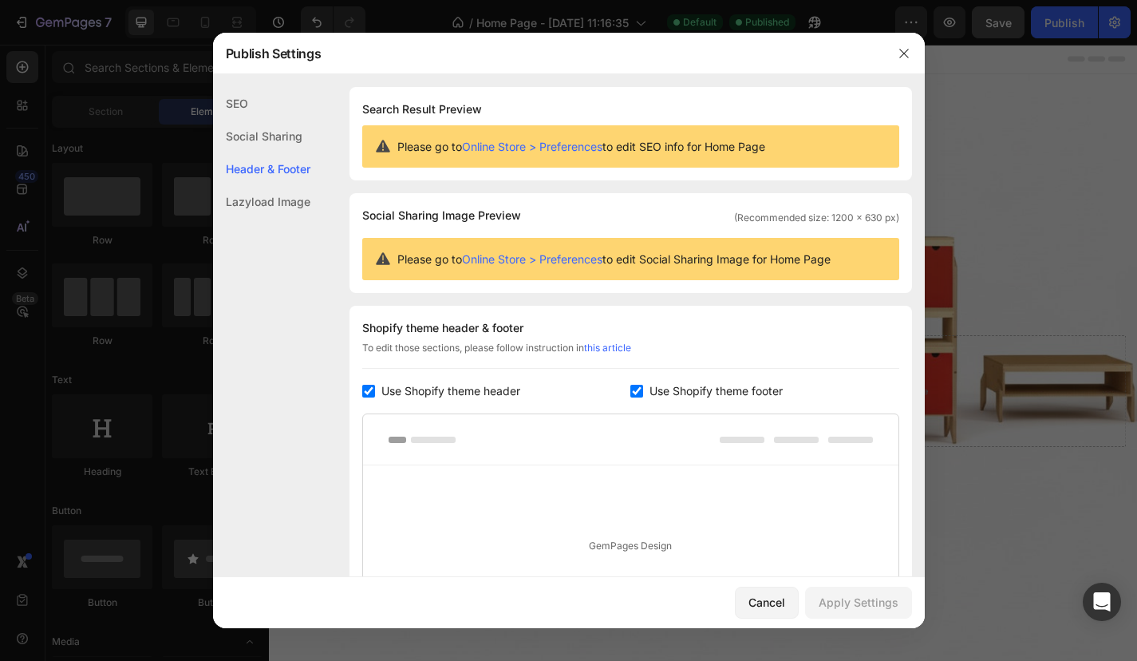
scroll to position [216, 0]
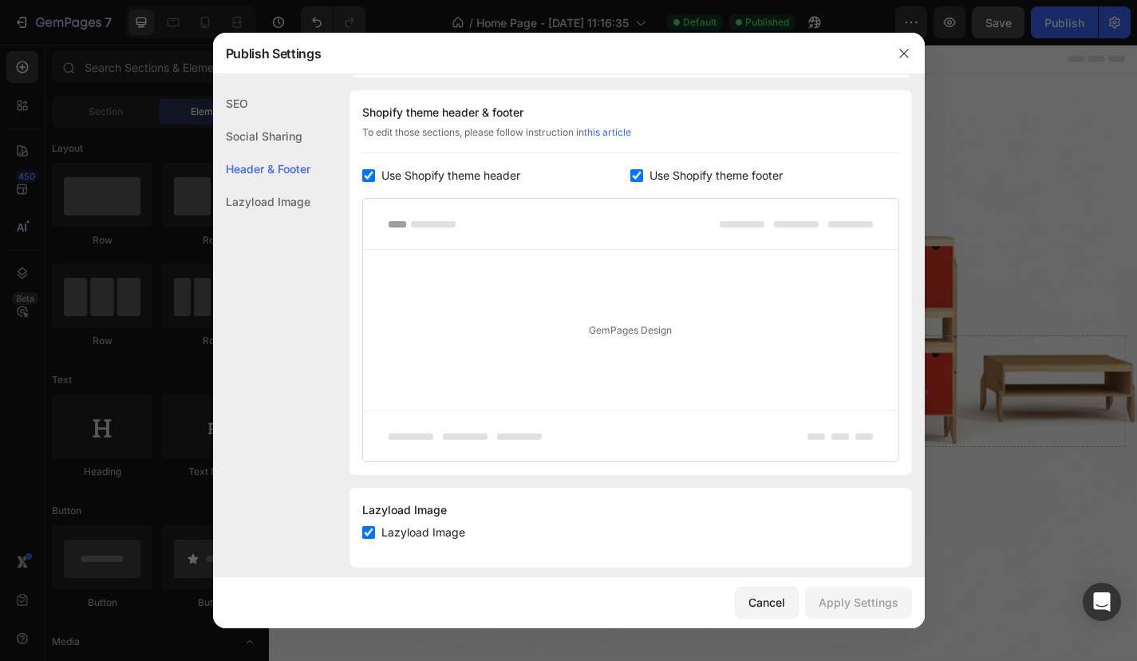
click at [297, 129] on div "Social Sharing" at bounding box center [261, 136] width 97 height 33
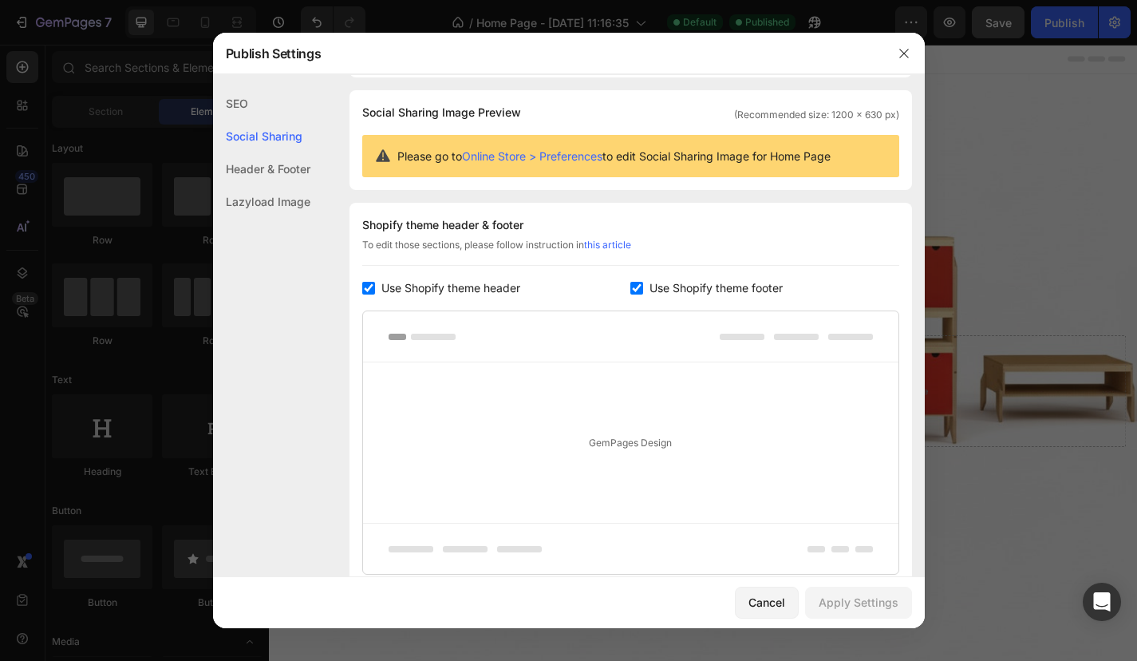
click at [274, 197] on div "Lazyload Image" at bounding box center [261, 201] width 97 height 33
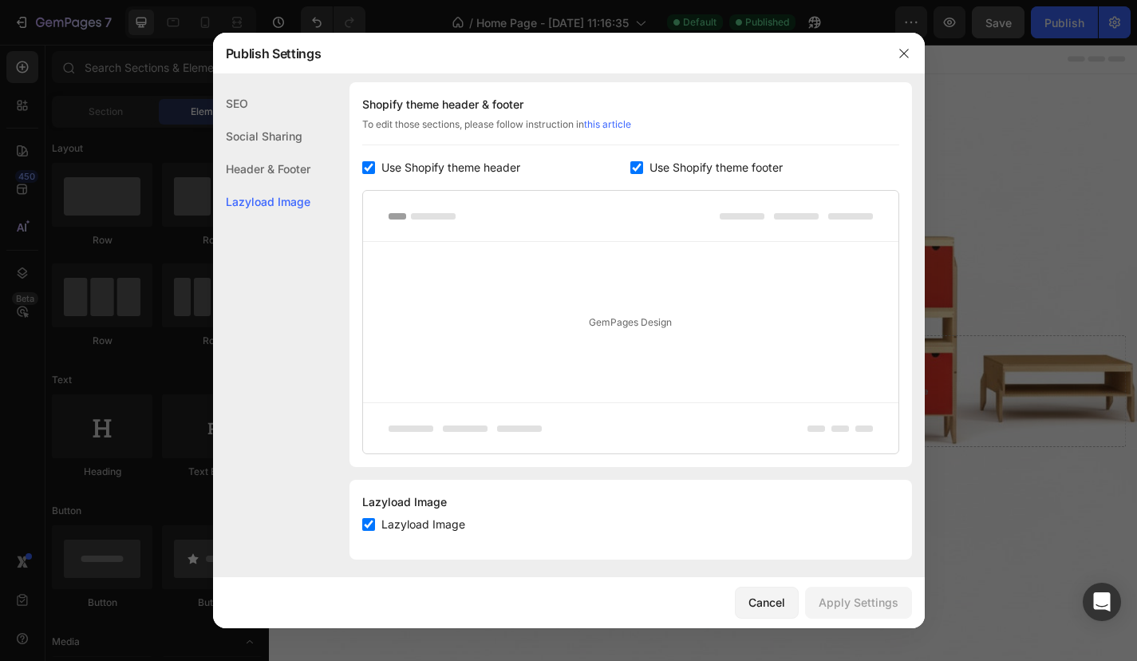
scroll to position [232, 0]
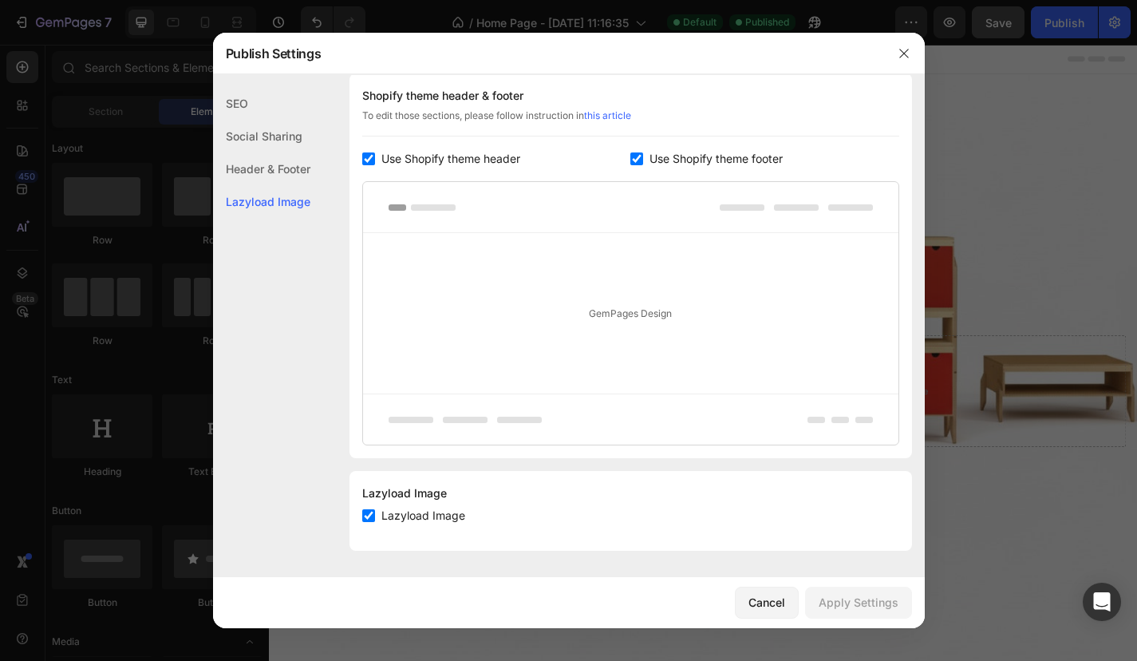
click at [254, 101] on div "SEO" at bounding box center [261, 103] width 97 height 33
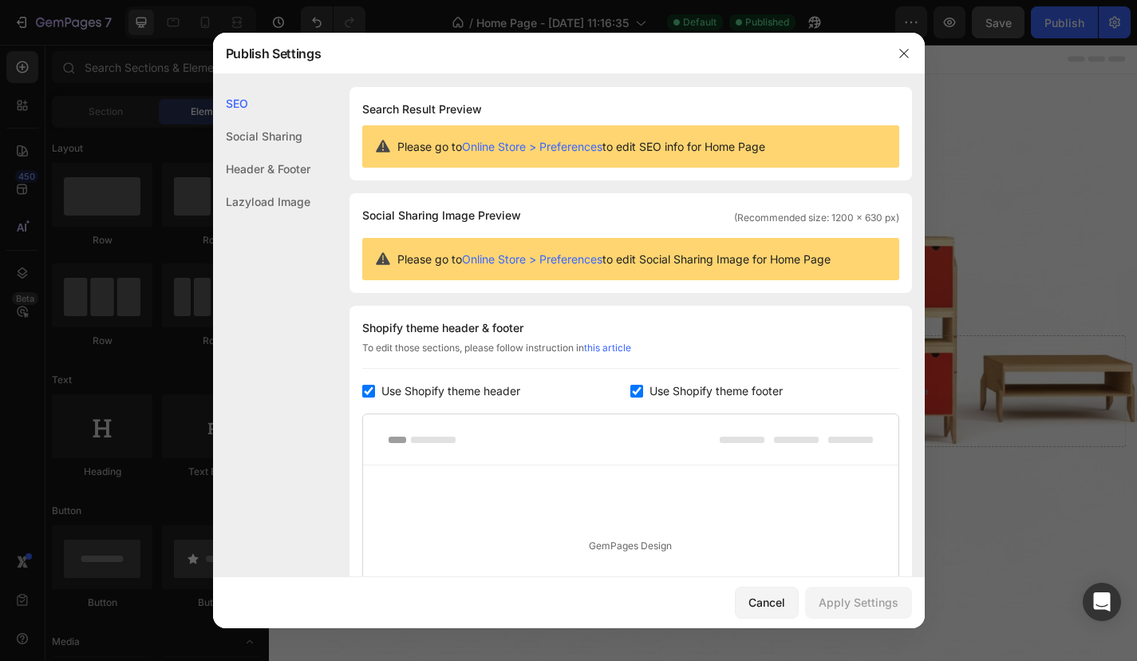
click at [255, 123] on div "Social Sharing" at bounding box center [261, 136] width 97 height 33
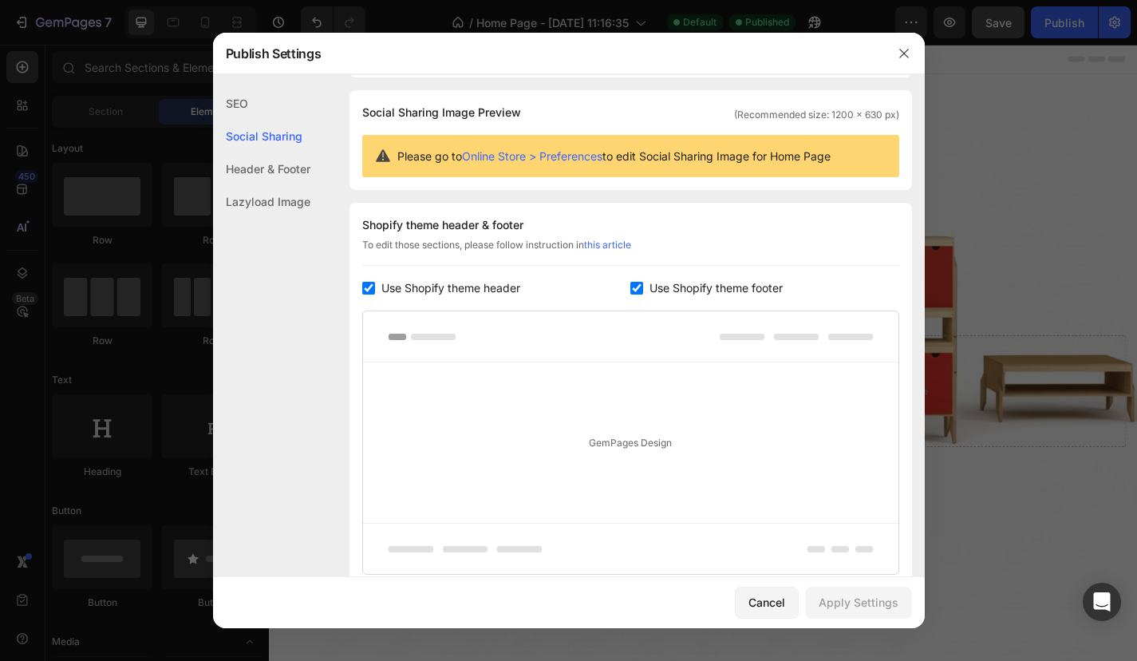
click at [267, 163] on div "Header & Footer" at bounding box center [261, 168] width 97 height 33
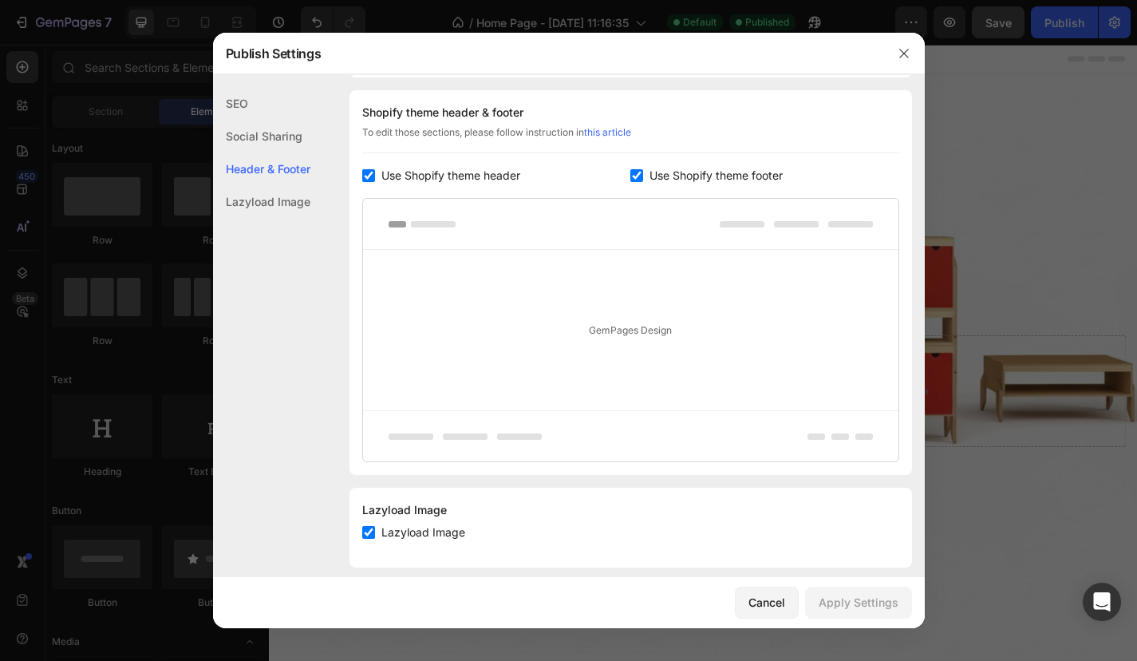
click at [266, 196] on div "Lazyload Image" at bounding box center [261, 201] width 97 height 33
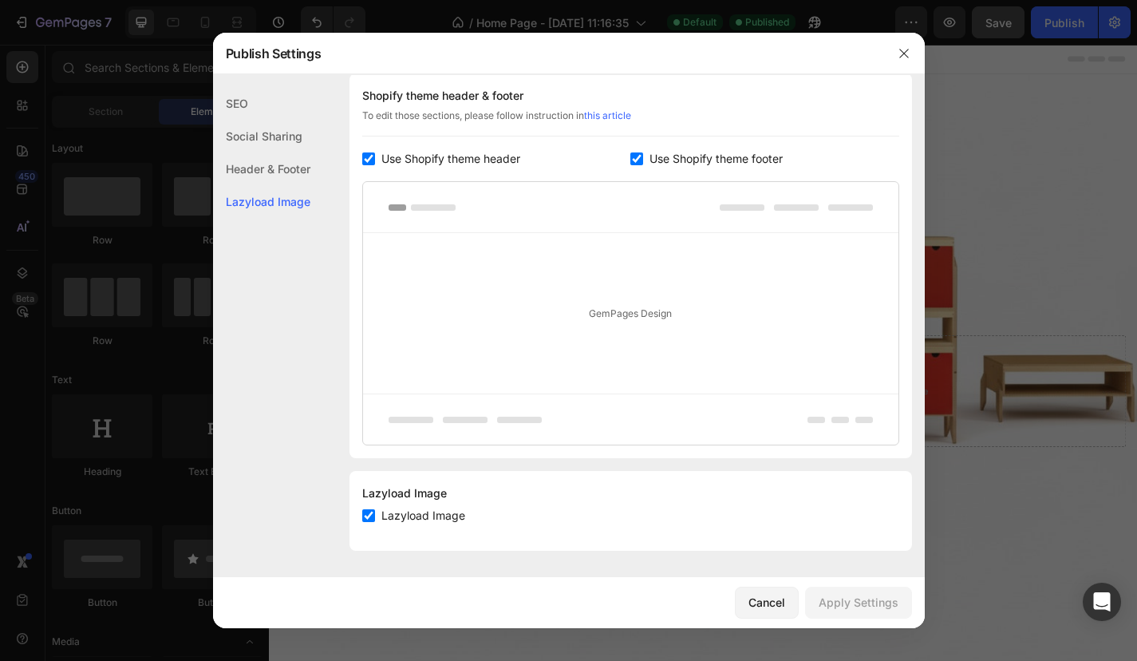
click at [242, 101] on div "SEO" at bounding box center [261, 103] width 97 height 33
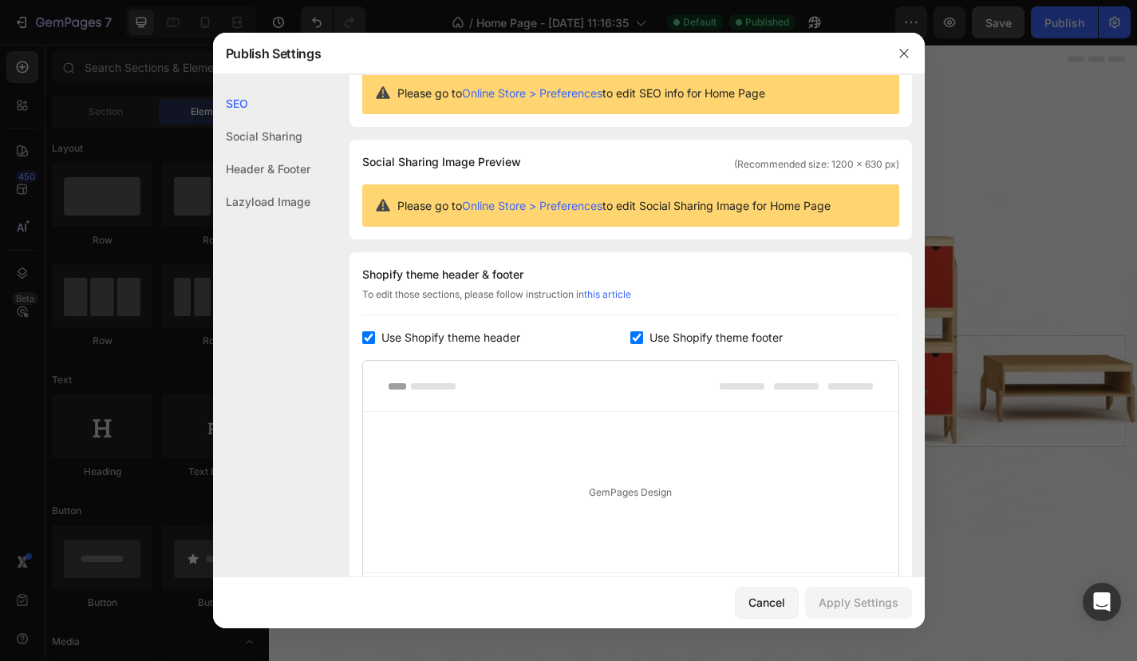
scroll to position [0, 0]
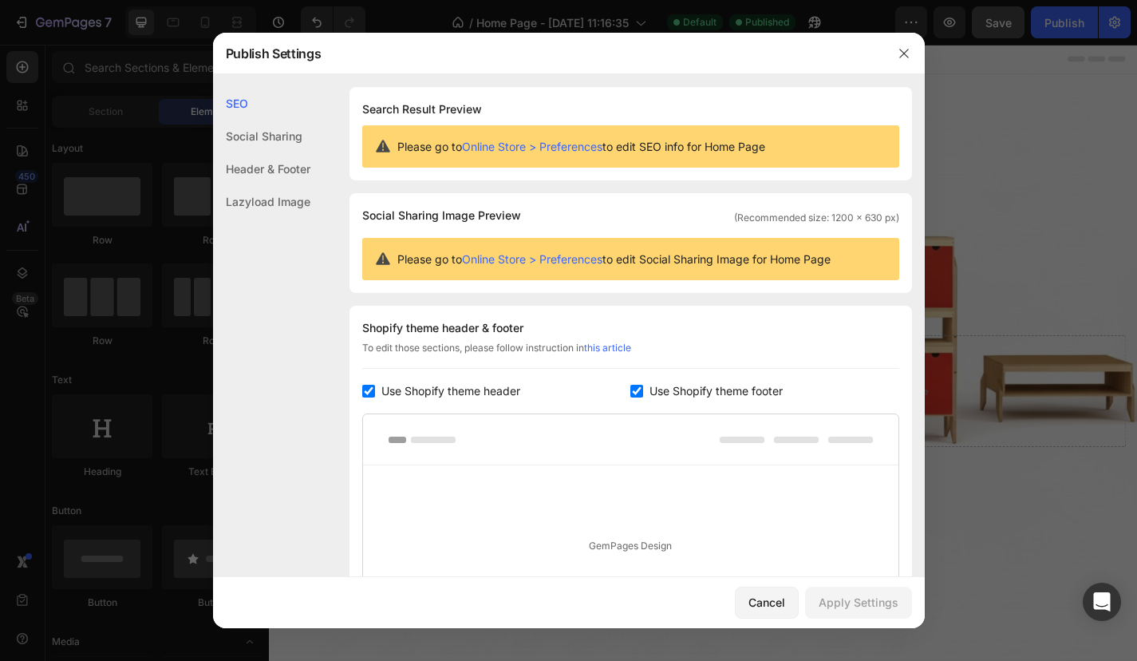
click at [279, 150] on div "Social Sharing" at bounding box center [261, 136] width 97 height 33
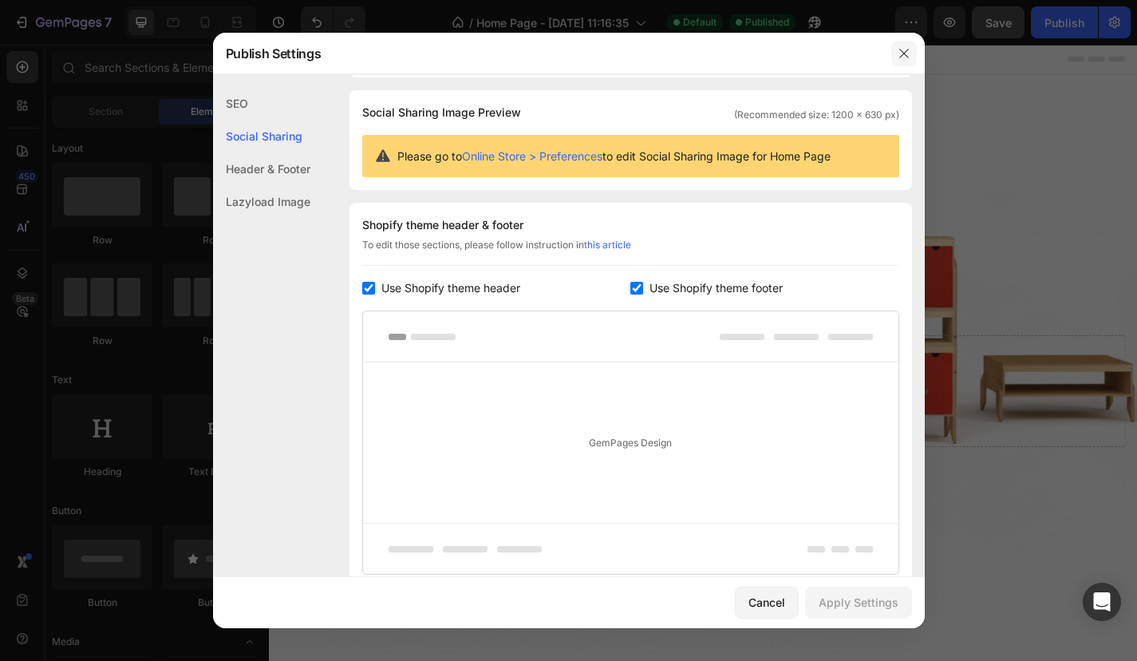
click at [902, 57] on icon "button" at bounding box center [904, 53] width 13 height 13
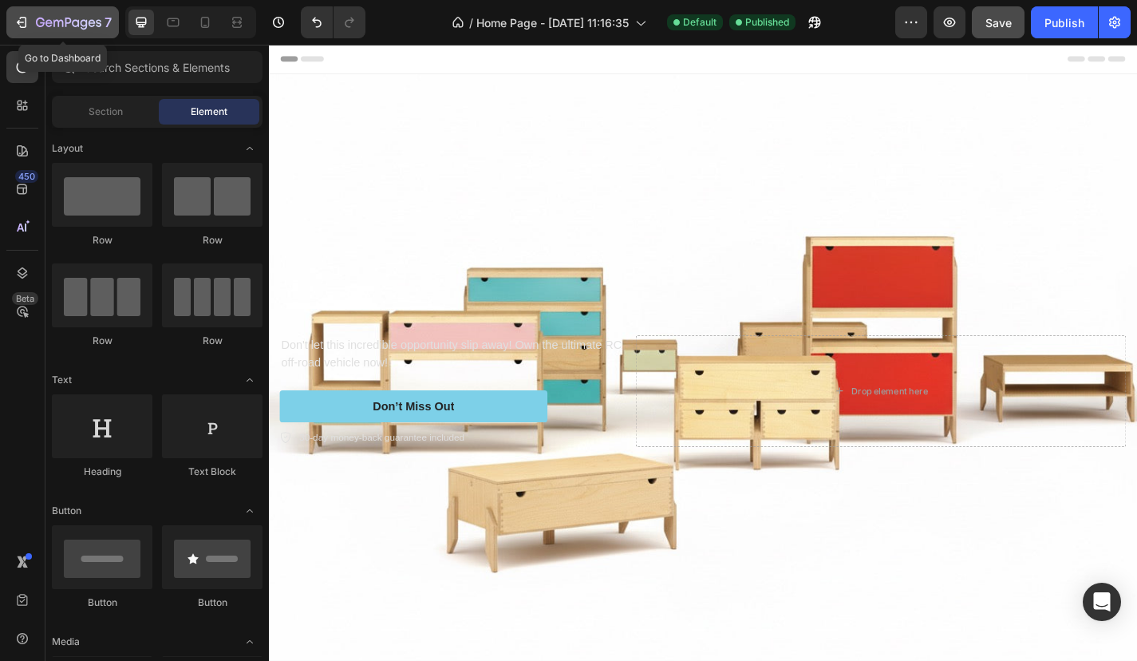
click at [21, 23] on icon "button" at bounding box center [22, 22] width 16 height 16
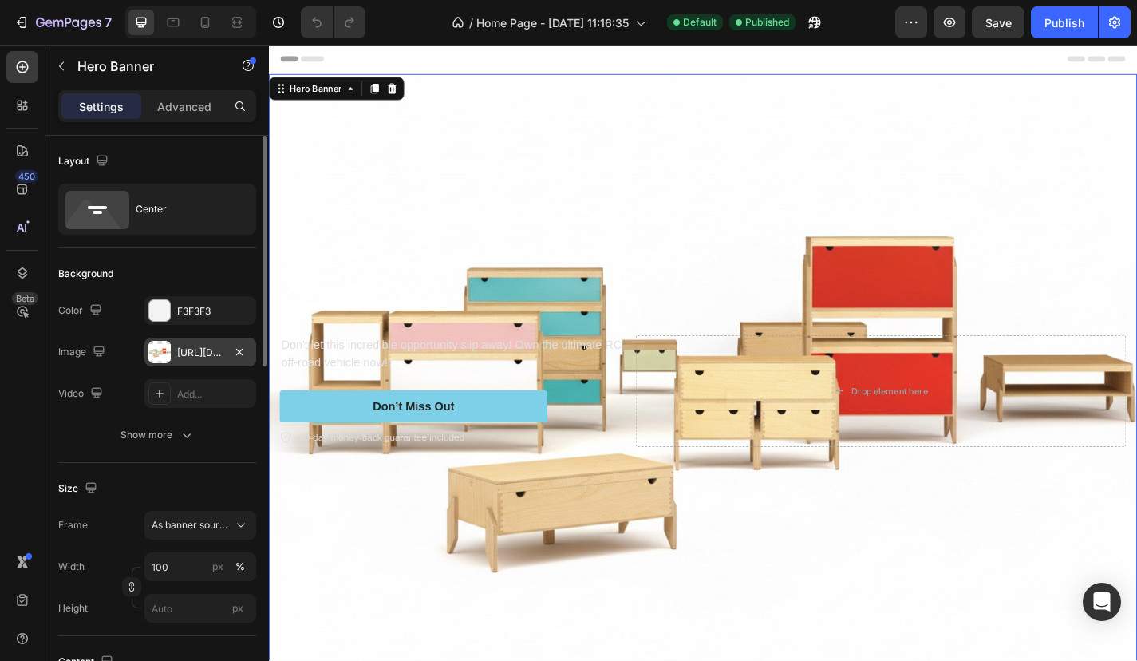
click at [173, 346] on div "[URL][DOMAIN_NAME]" at bounding box center [200, 352] width 112 height 29
click at [198, 305] on div "F3F3F3" at bounding box center [200, 311] width 46 height 14
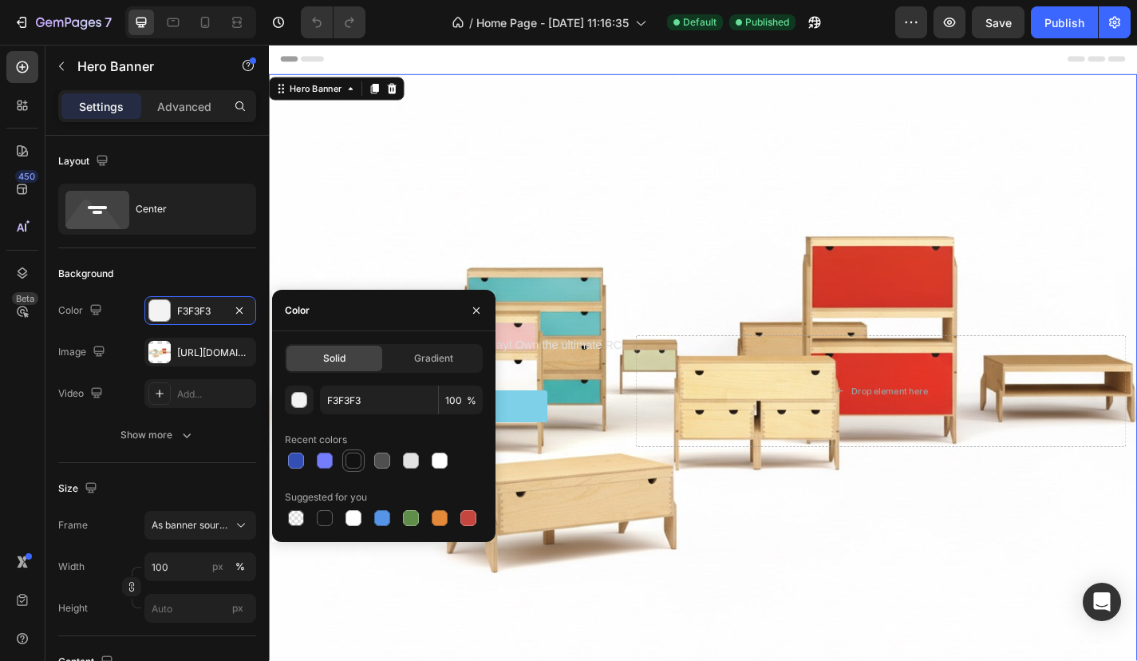
click at [358, 456] on div at bounding box center [354, 461] width 16 height 16
type input "121212"
click at [204, 295] on div "Background The changes might be hidden by the image and the video. Color 121212…" at bounding box center [157, 355] width 198 height 215
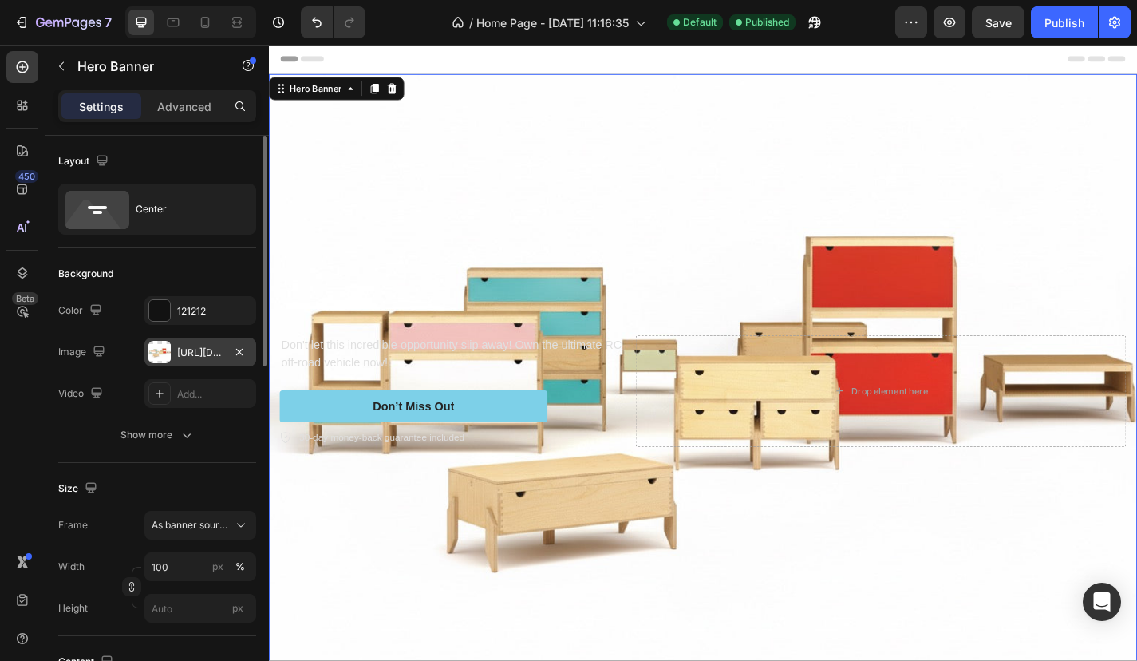
click at [188, 348] on div "[URL][DOMAIN_NAME]" at bounding box center [200, 353] width 46 height 14
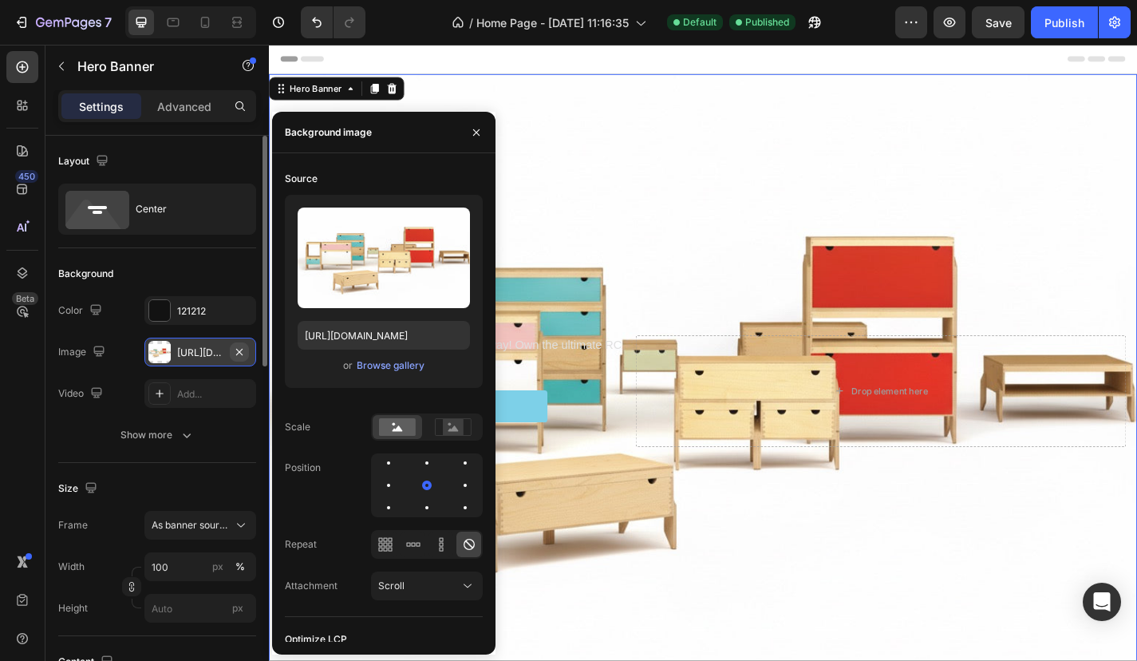
click at [241, 352] on icon "button" at bounding box center [239, 352] width 13 height 13
type input "Auto"
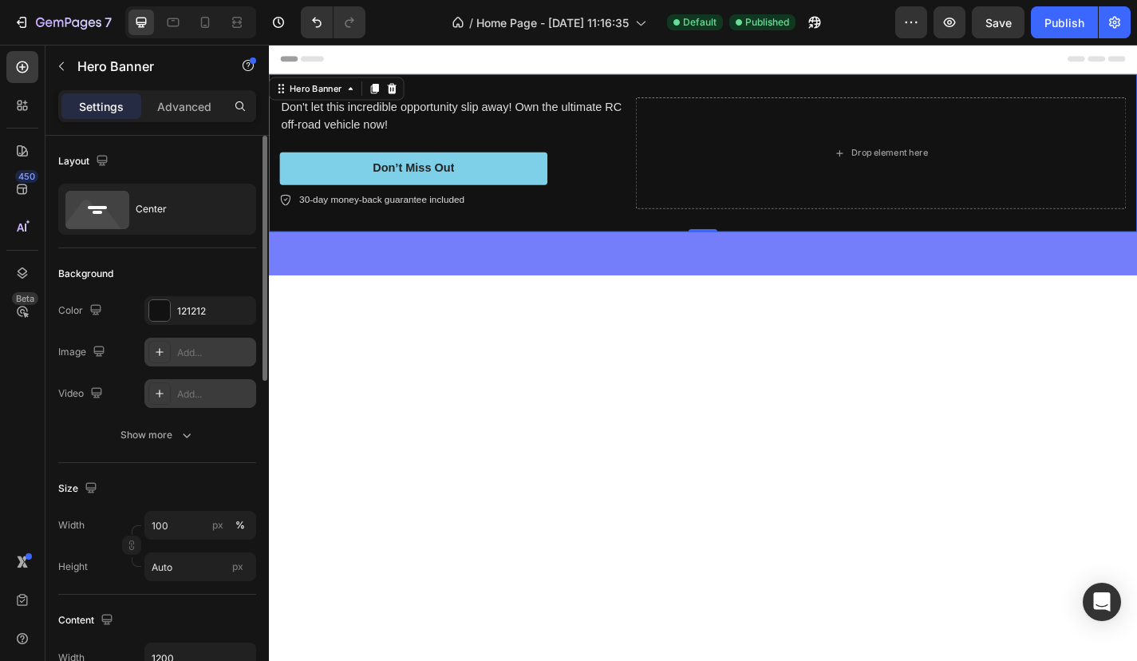
click at [198, 391] on div "Add..." at bounding box center [214, 394] width 75 height 14
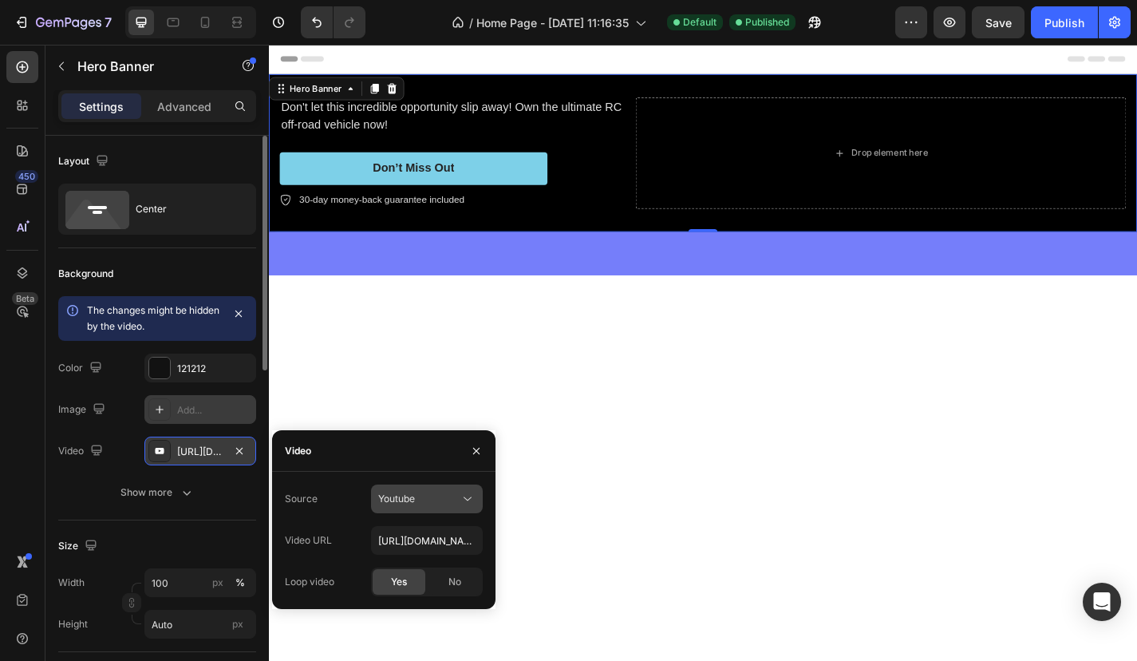
click at [417, 500] on div "Youtube" at bounding box center [418, 499] width 81 height 14
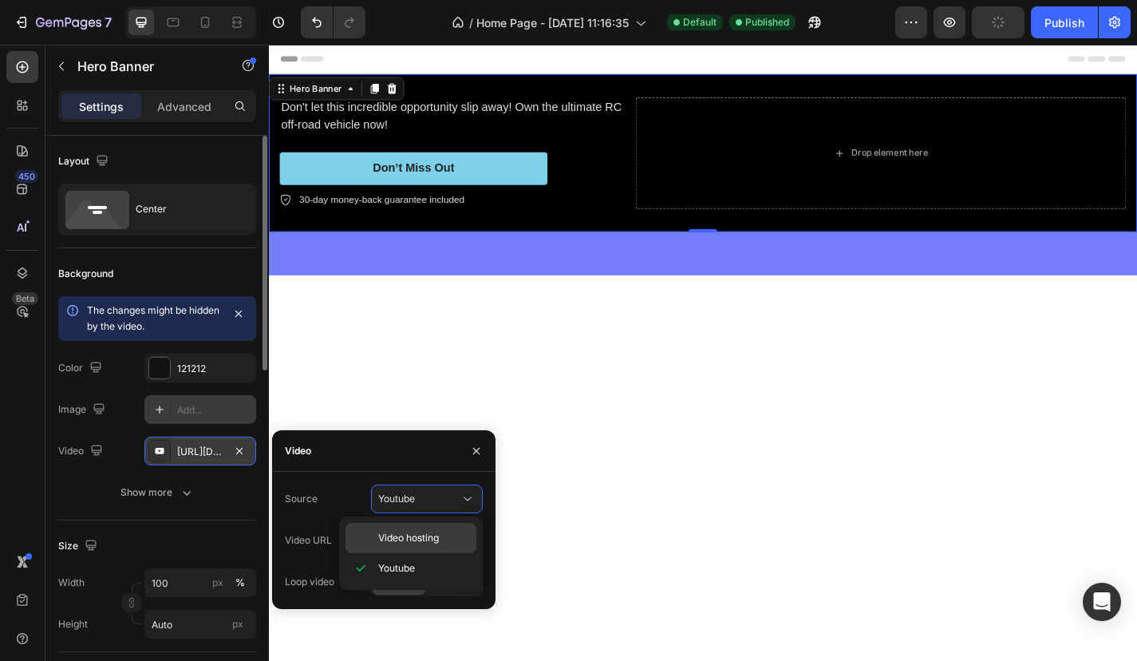
click at [408, 534] on span "Video hosting" at bounding box center [408, 538] width 61 height 14
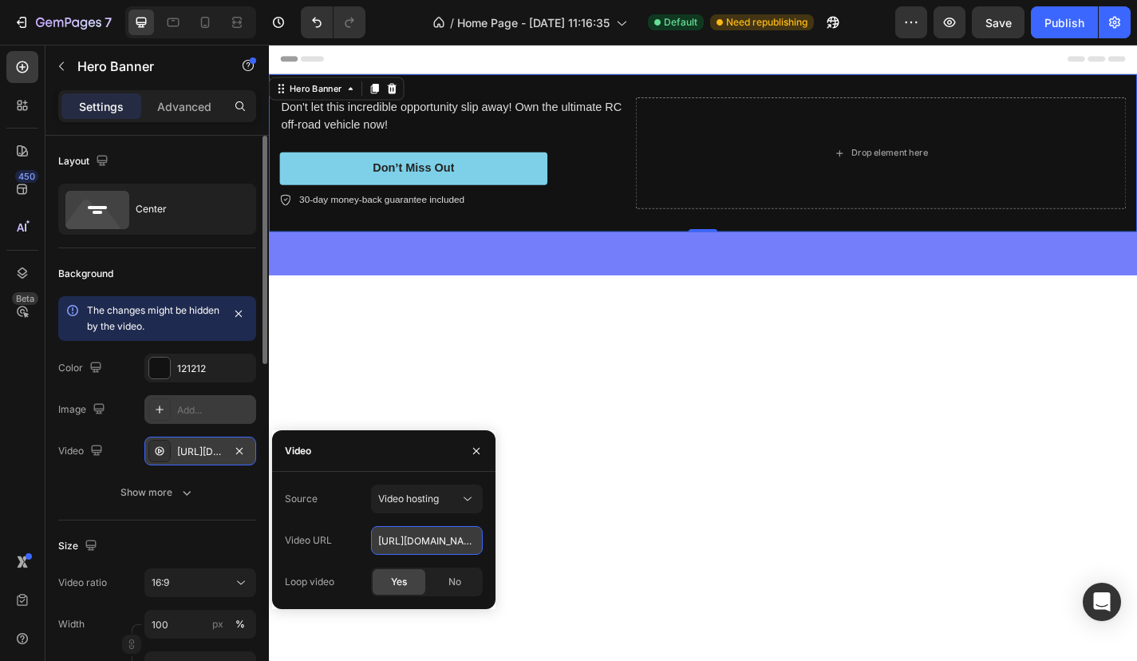
click at [422, 543] on input "[URL][DOMAIN_NAME]" at bounding box center [427, 540] width 112 height 29
click at [436, 532] on input "[URL][DOMAIN_NAME]" at bounding box center [427, 540] width 112 height 29
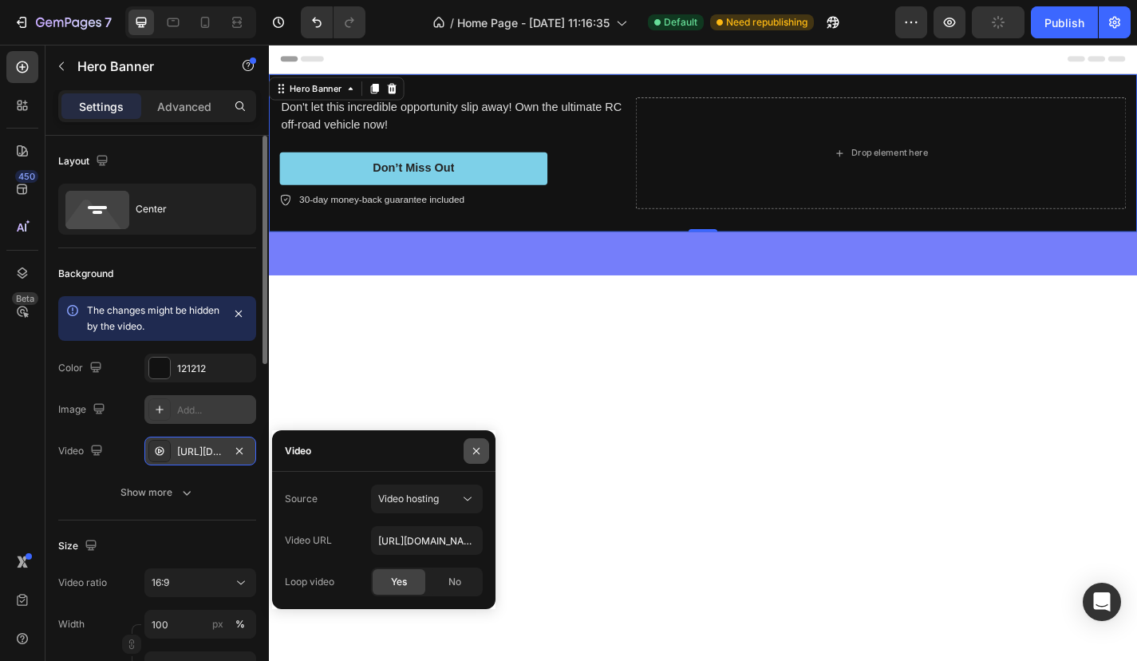
click at [479, 452] on icon "button" at bounding box center [476, 451] width 13 height 13
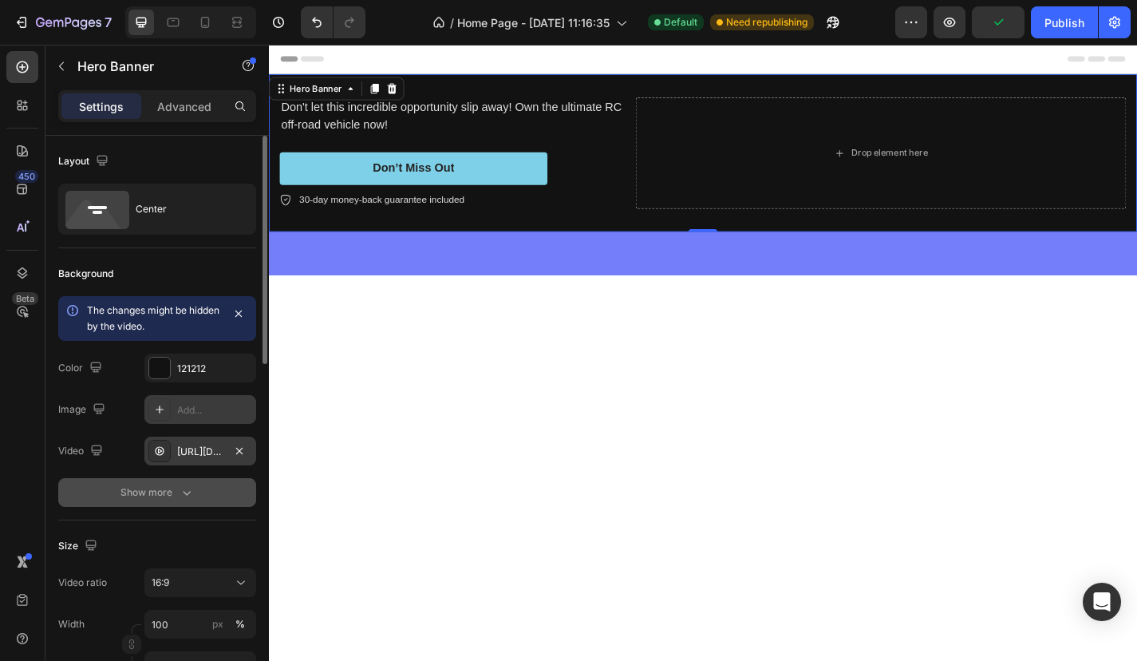
click at [166, 481] on button "Show more" at bounding box center [157, 492] width 198 height 29
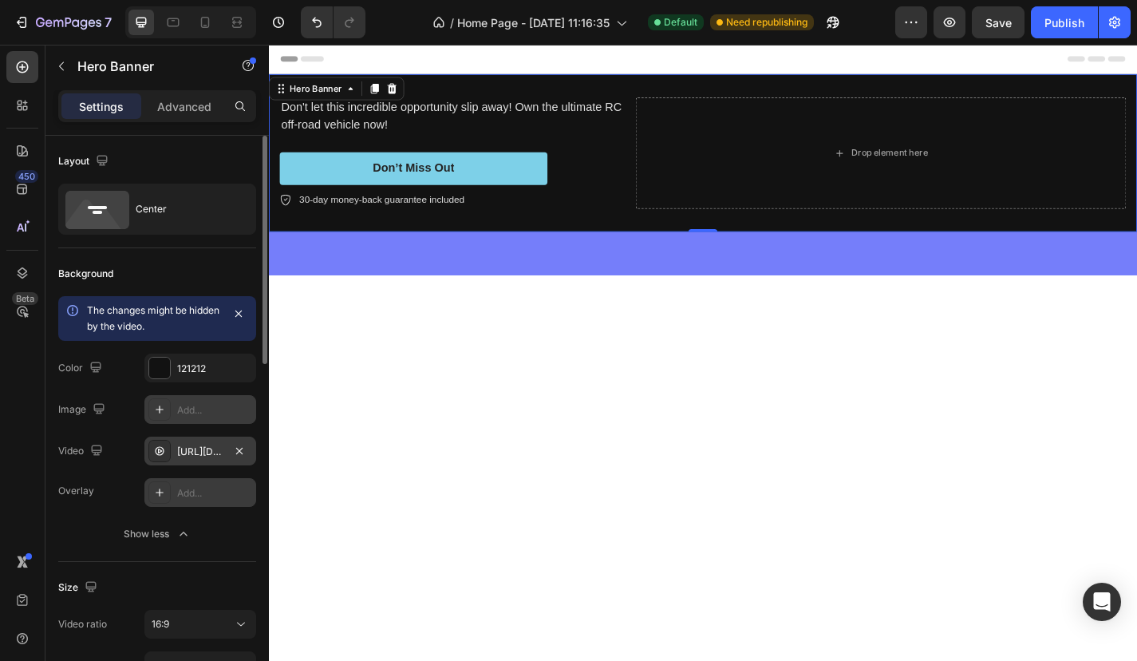
click at [184, 503] on div "Add..." at bounding box center [200, 492] width 112 height 29
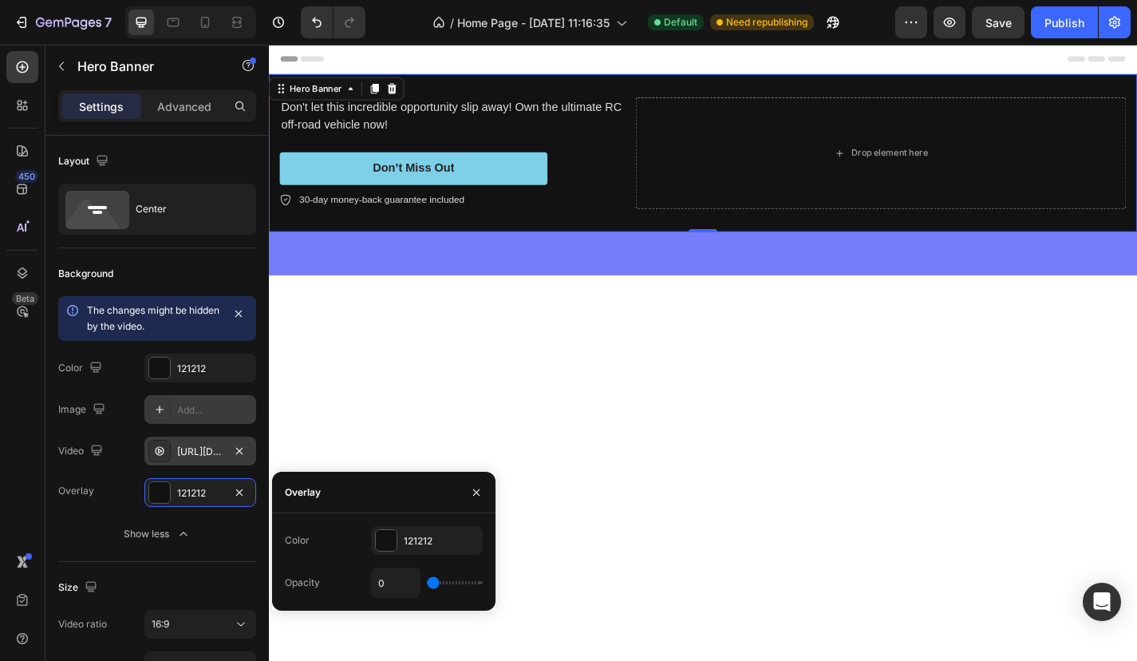
type input "2%"
type input "2"
type input "7%"
type input "7"
type input "14%"
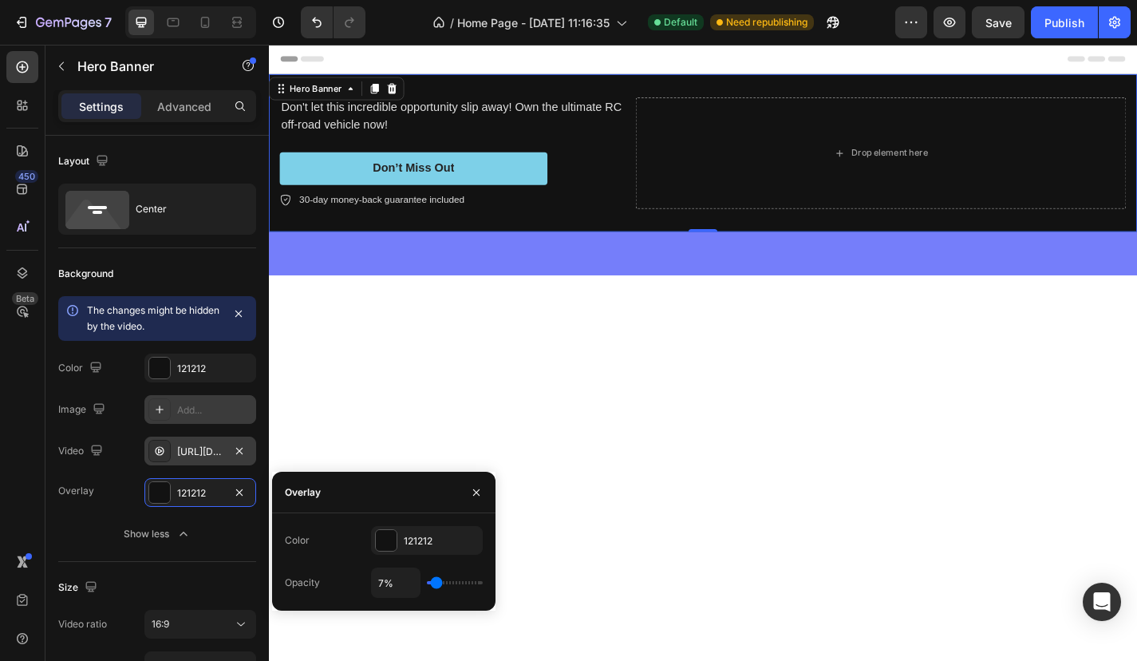
type input "14"
type input "21%"
type input "21"
type input "26%"
type input "26"
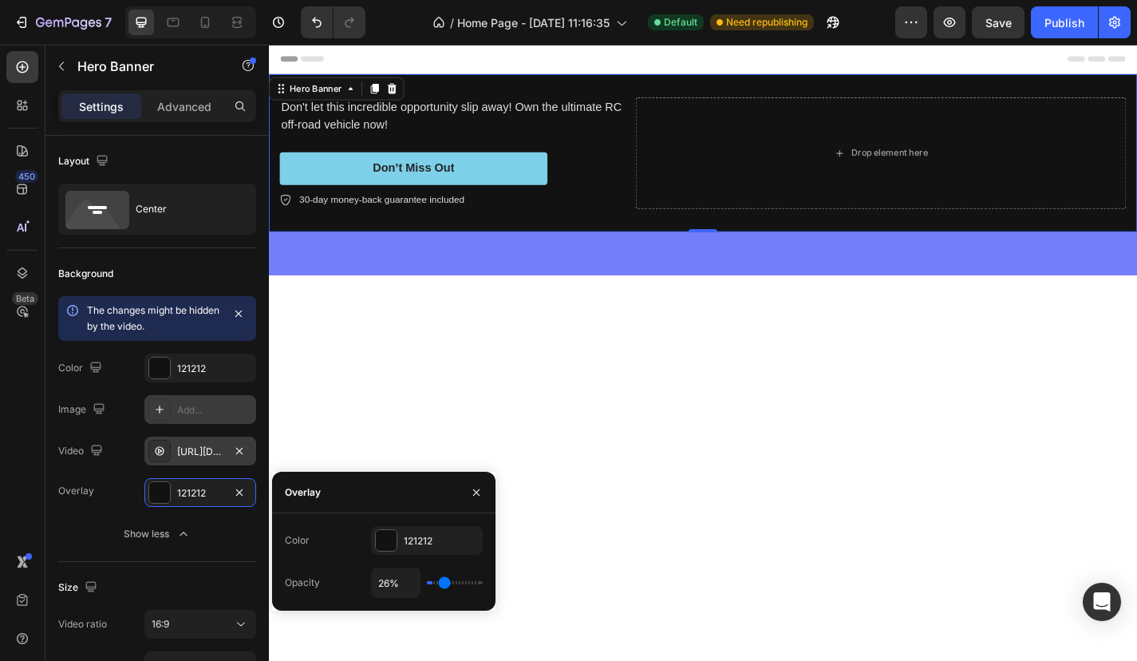
type input "31%"
type input "31"
type input "36%"
type input "36"
type input "41%"
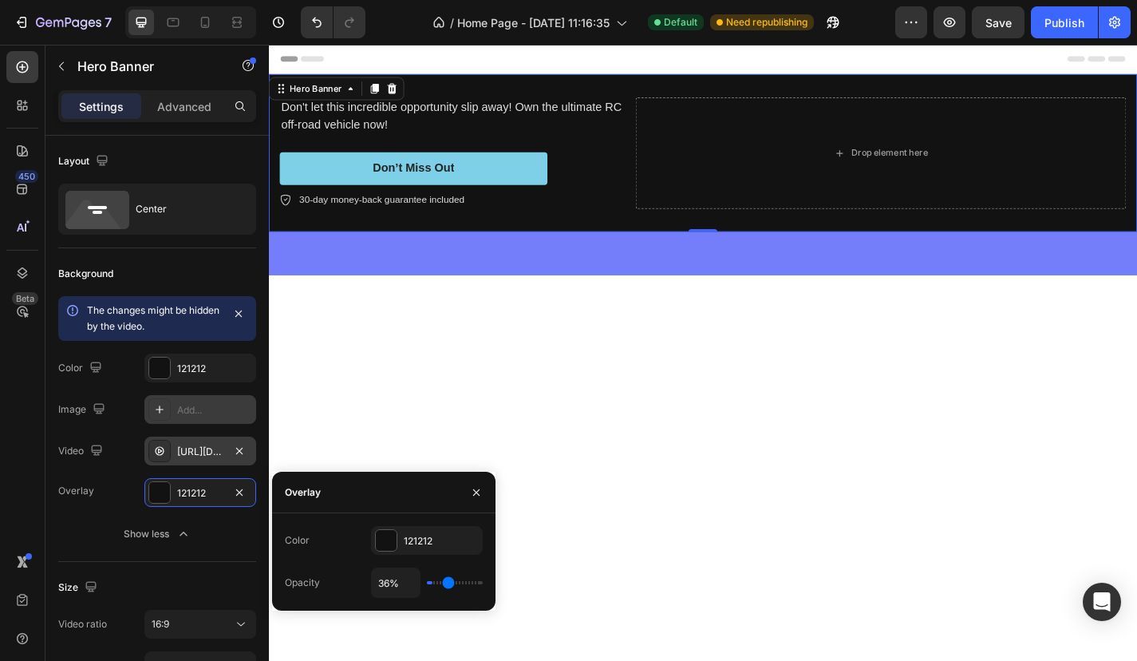
type input "41"
type input "45%"
type input "45"
type input "50%"
type input "50"
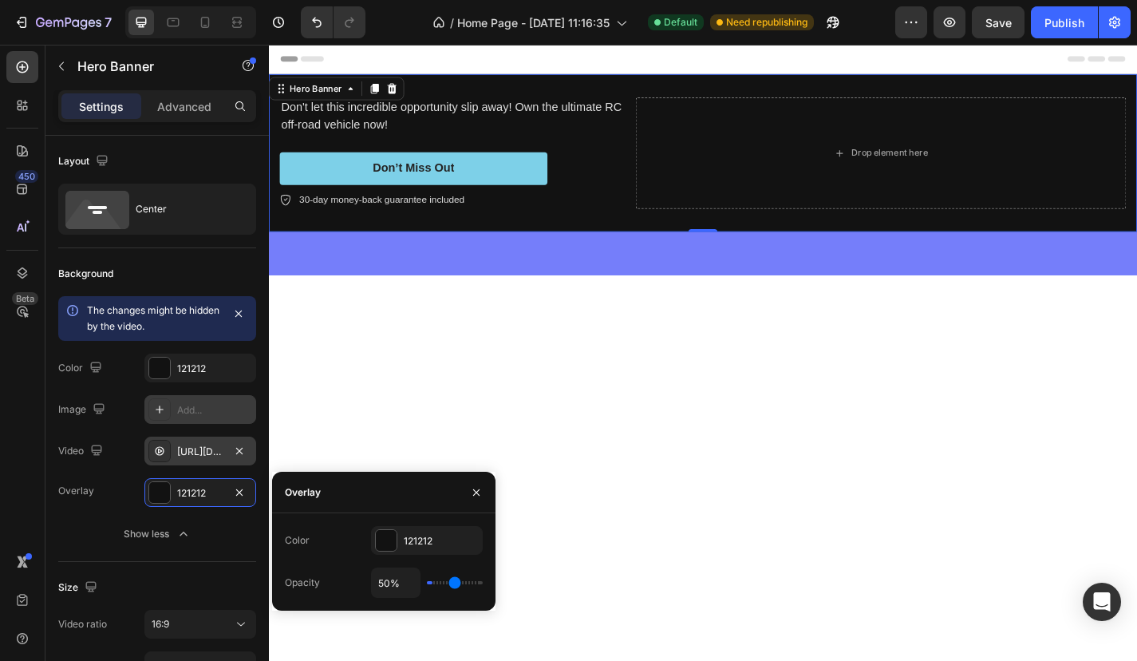
type input "53%"
type input "53"
type input "57%"
type input "57"
type input "60%"
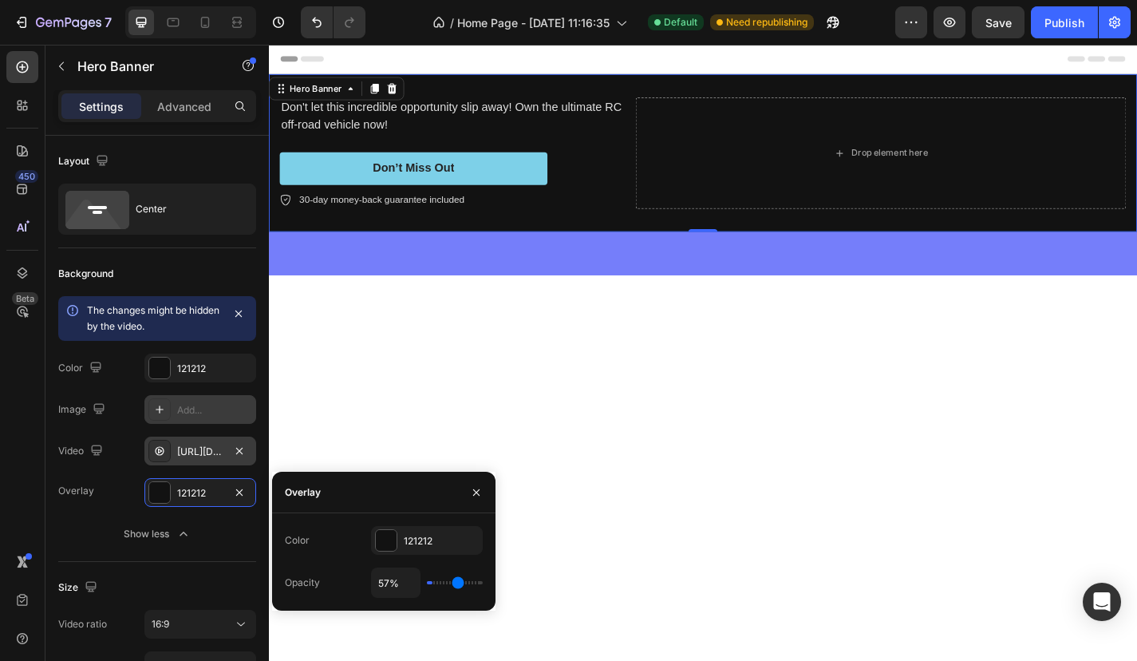
type input "60"
type input "62%"
type input "62"
type input "64%"
type input "64"
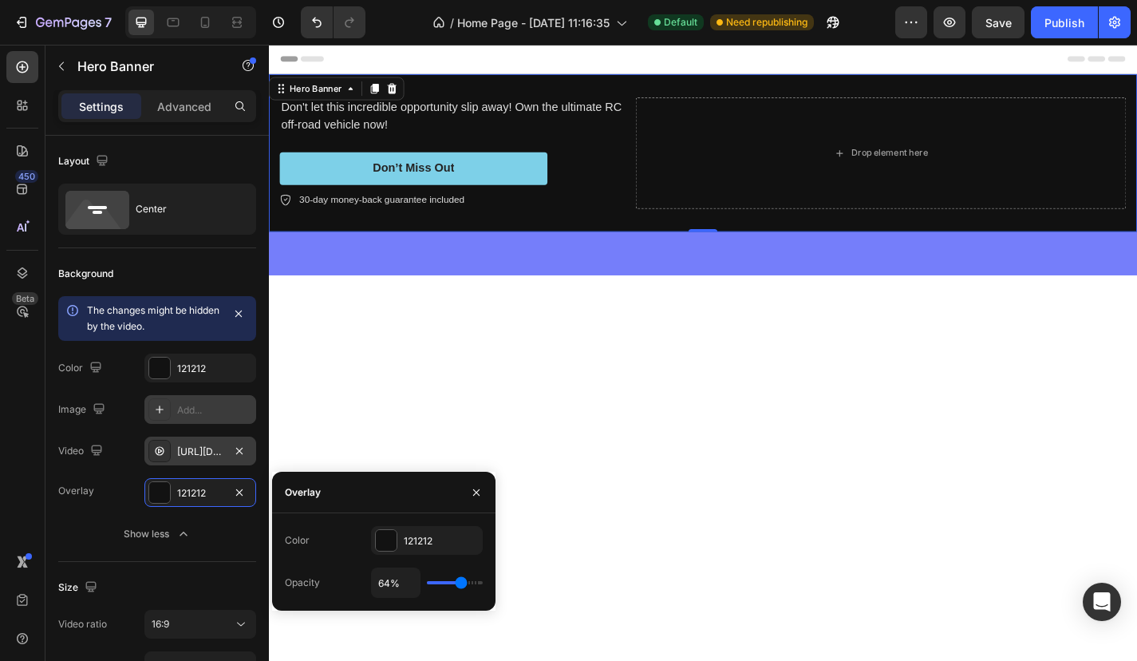
type input "66%"
type input "66"
type input "67%"
type input "67"
type input "69%"
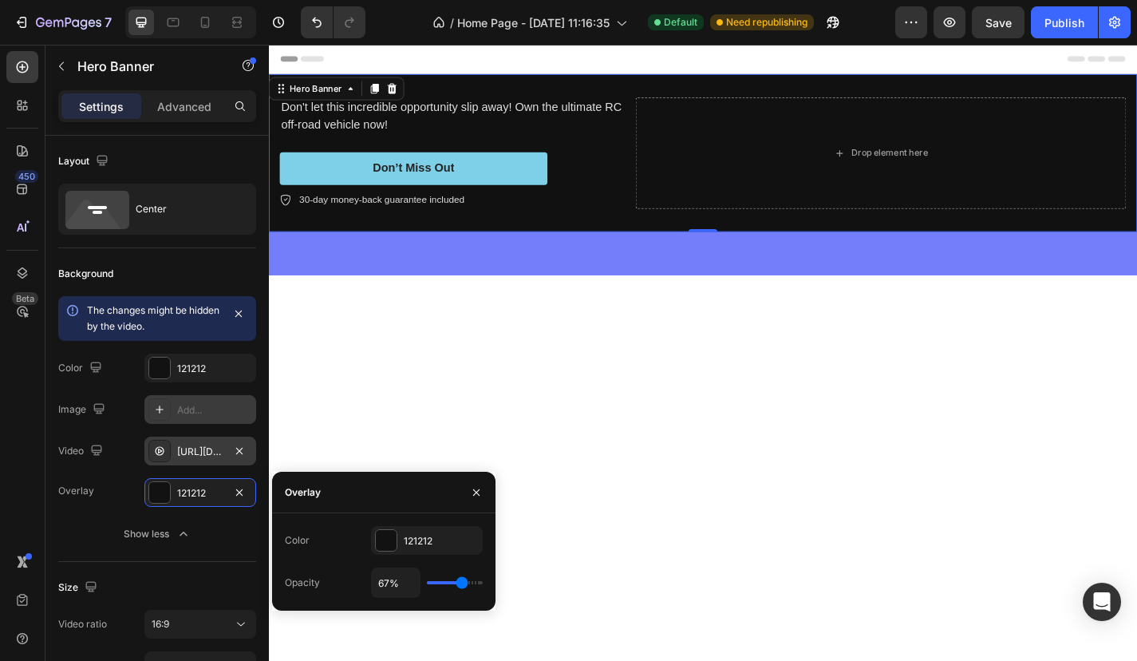
type input "69"
type input "71%"
type input "71"
type input "72%"
type input "72"
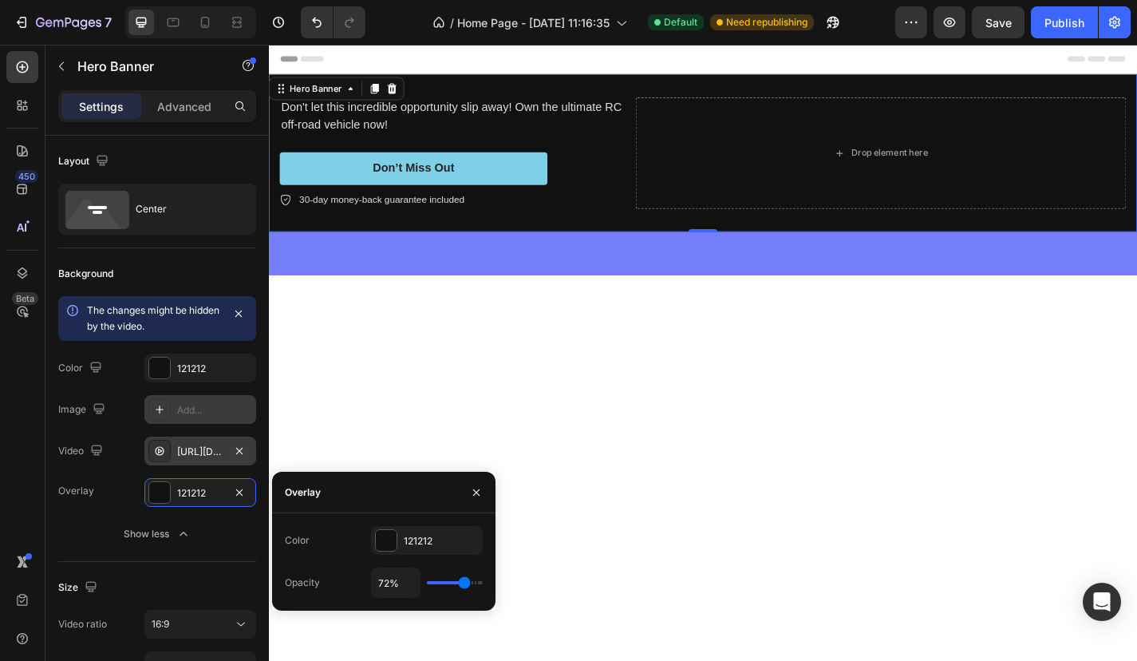
type input "74%"
type input "74"
type input "76%"
type input "76"
type input "78%"
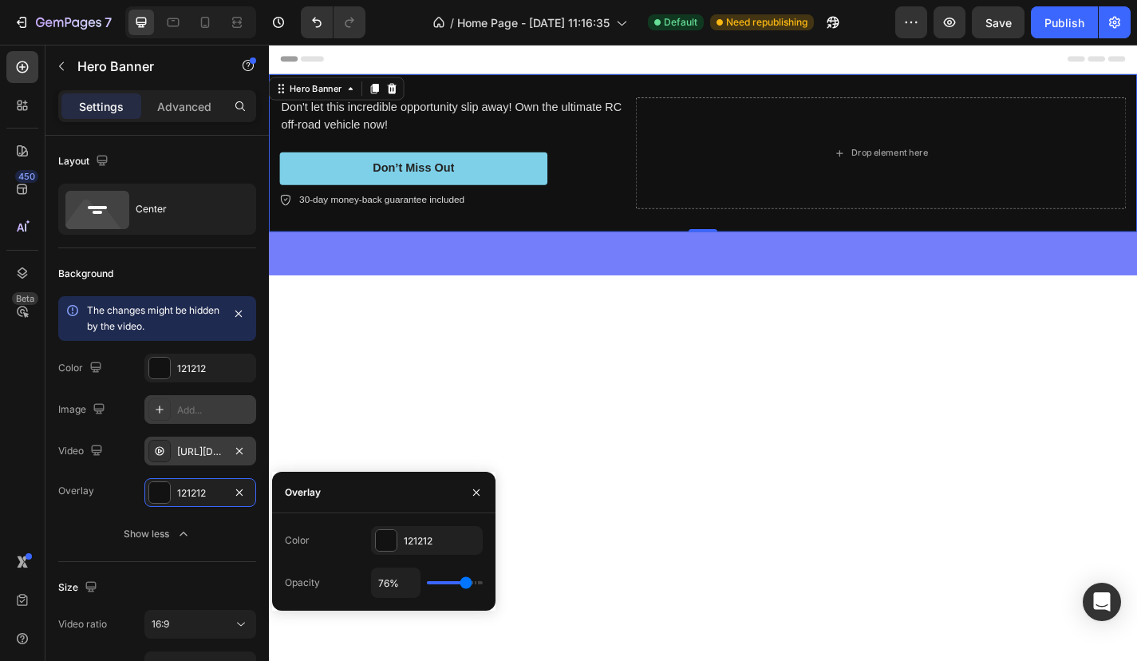
type input "78"
type input "79%"
type input "79"
type input "81%"
type input "81"
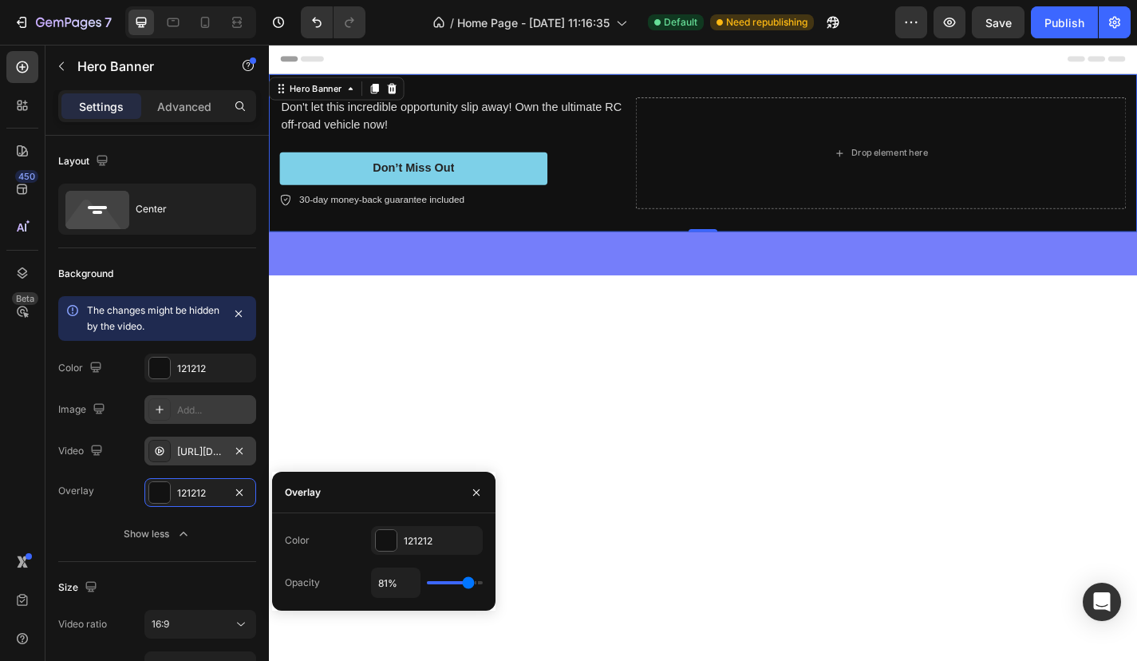
type input "79%"
type input "79"
type input "78%"
type input "78"
type input "76%"
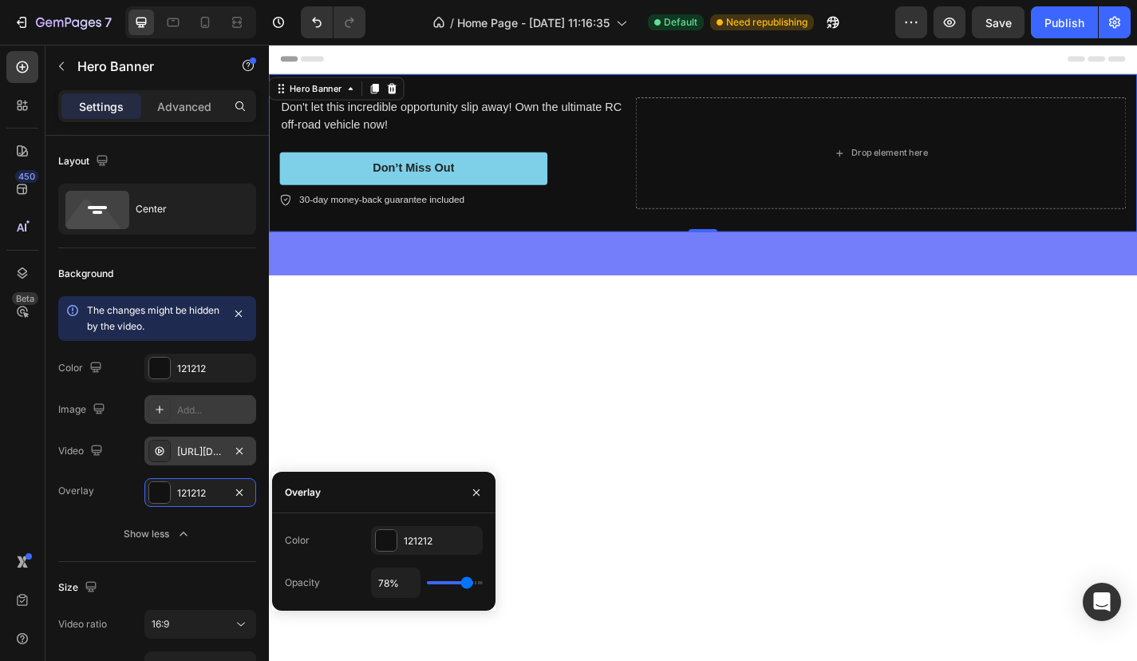
type input "76"
type input "72%"
type input "72"
type input "71%"
type input "71"
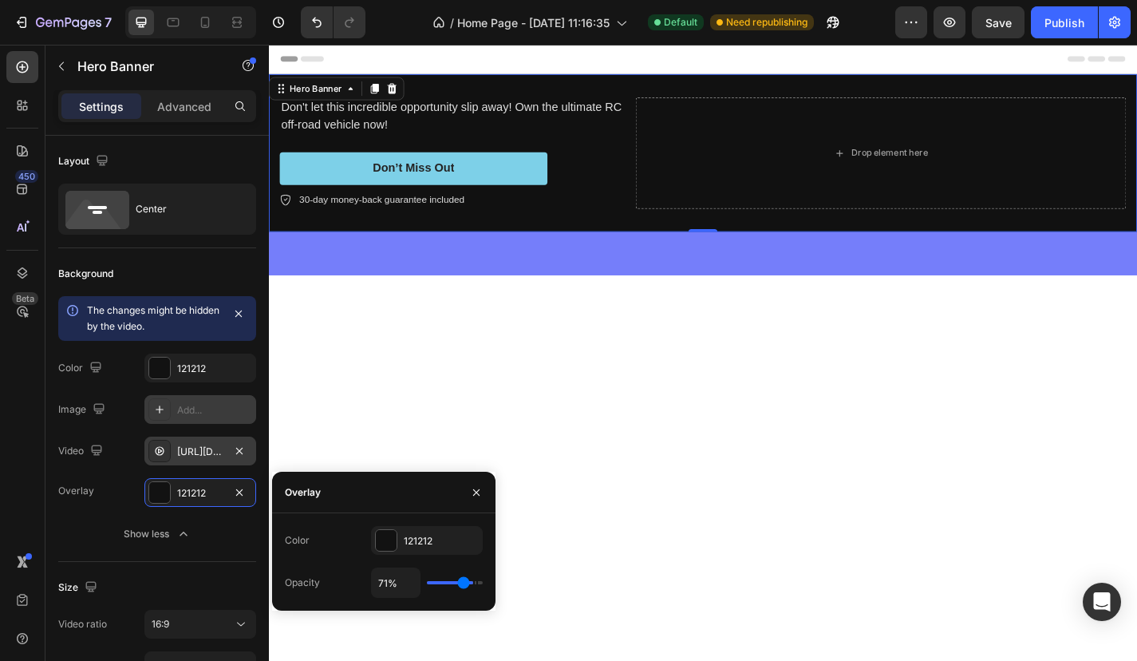
type input "66%"
type input "66"
type input "57%"
type input "57"
type input "47%"
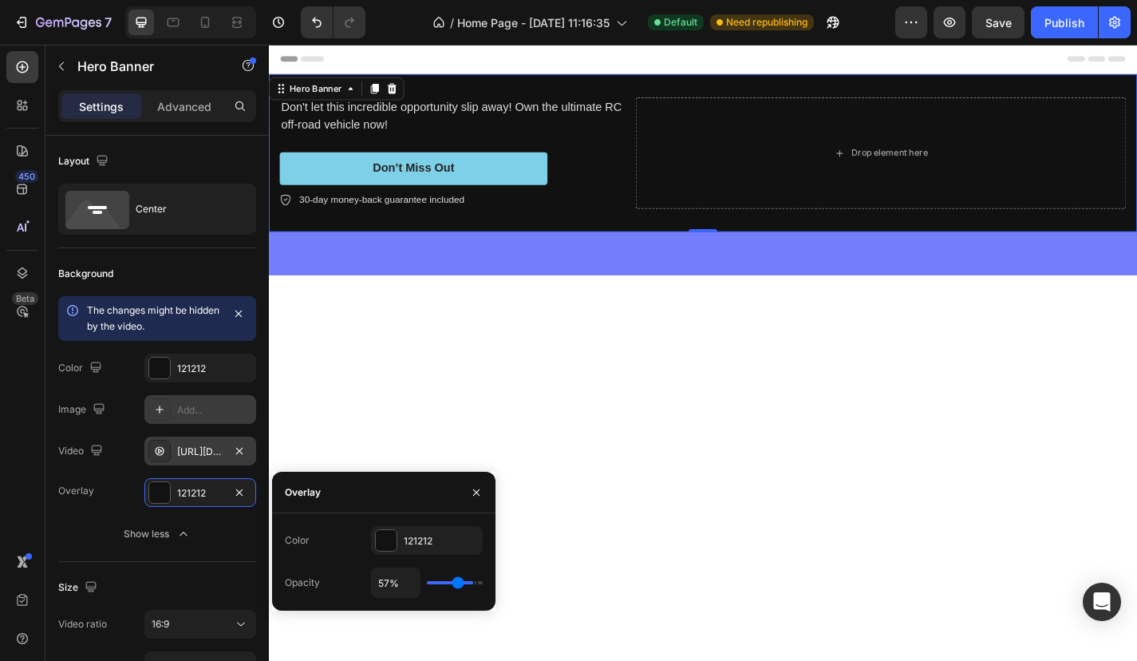
type input "47"
type input "34%"
type input "34"
type input "26%"
type input "26"
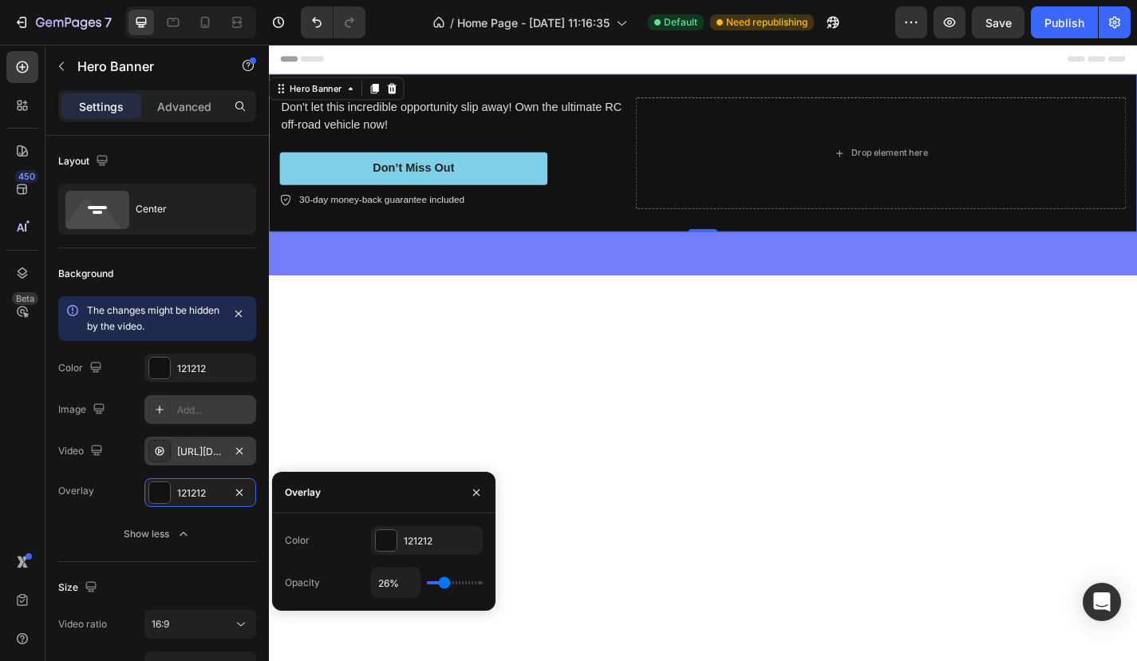
type input "17%"
type input "17"
type input "10%"
type input "10"
type input "5%"
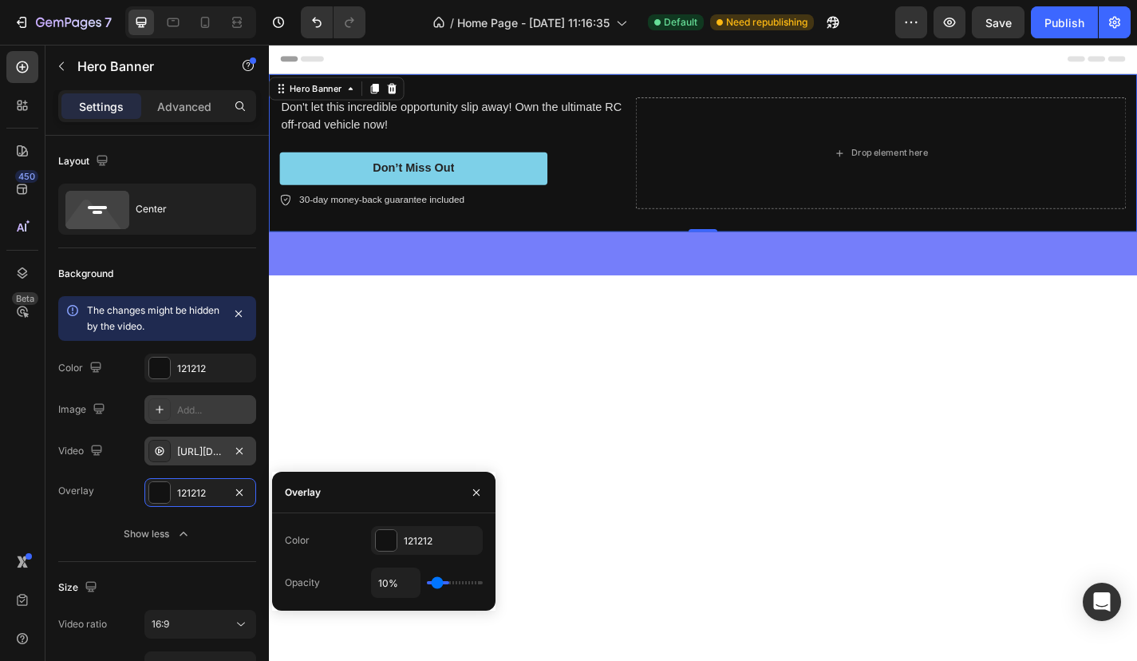
type input "5"
type input "2%"
type input "2"
type input "0%"
type input "0"
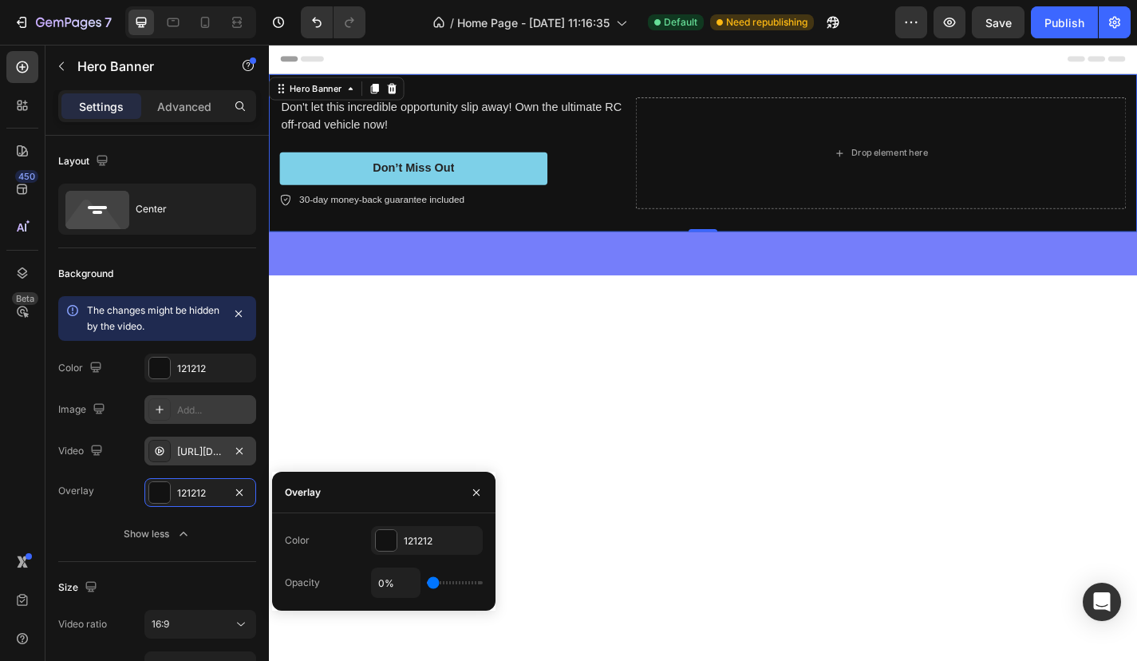
type input "2%"
type input "2"
type input "3%"
type input "3"
type input "5%"
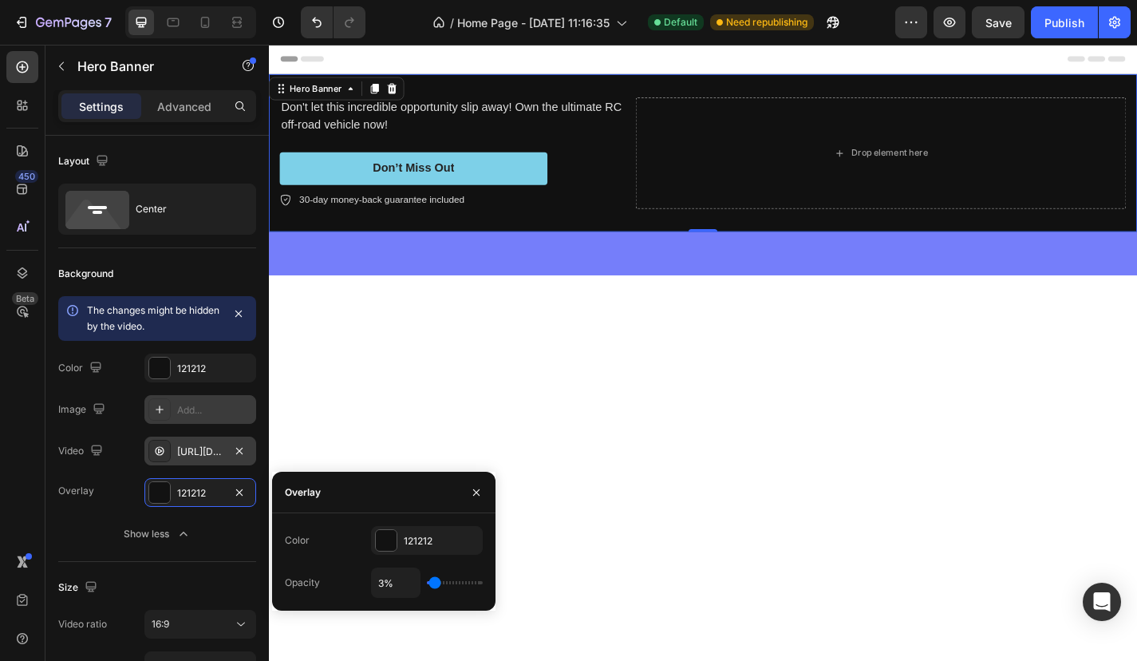
type input "5"
type input "7%"
type input "7"
type input "9%"
type input "9"
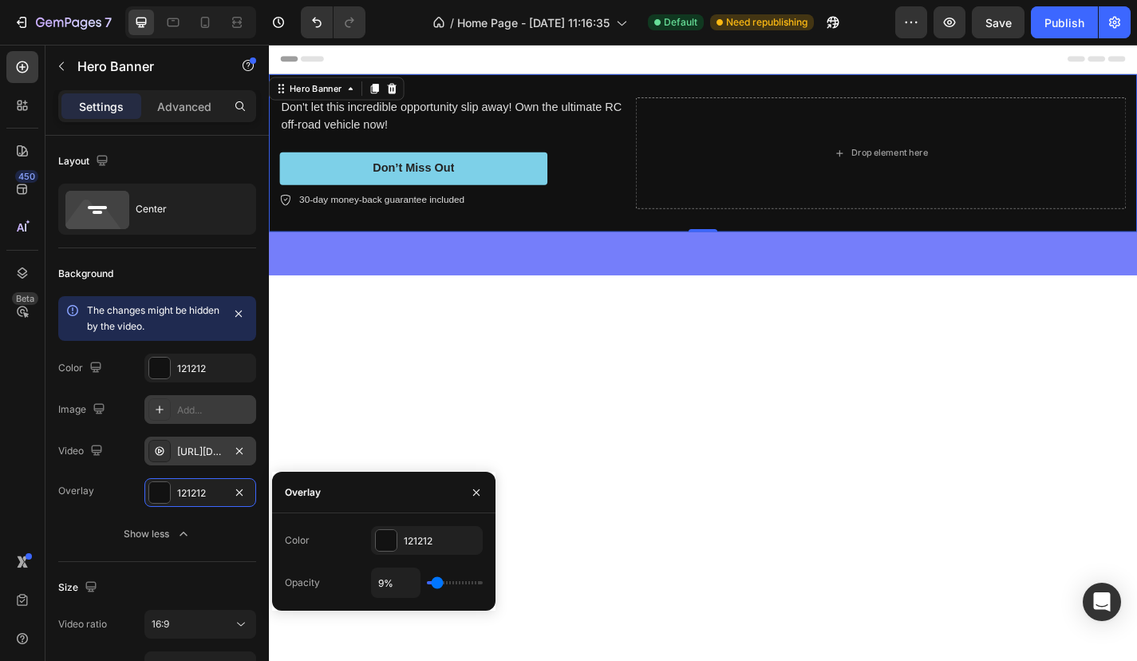
type input "10%"
type input "10"
type input "12%"
type input "12"
type input "14%"
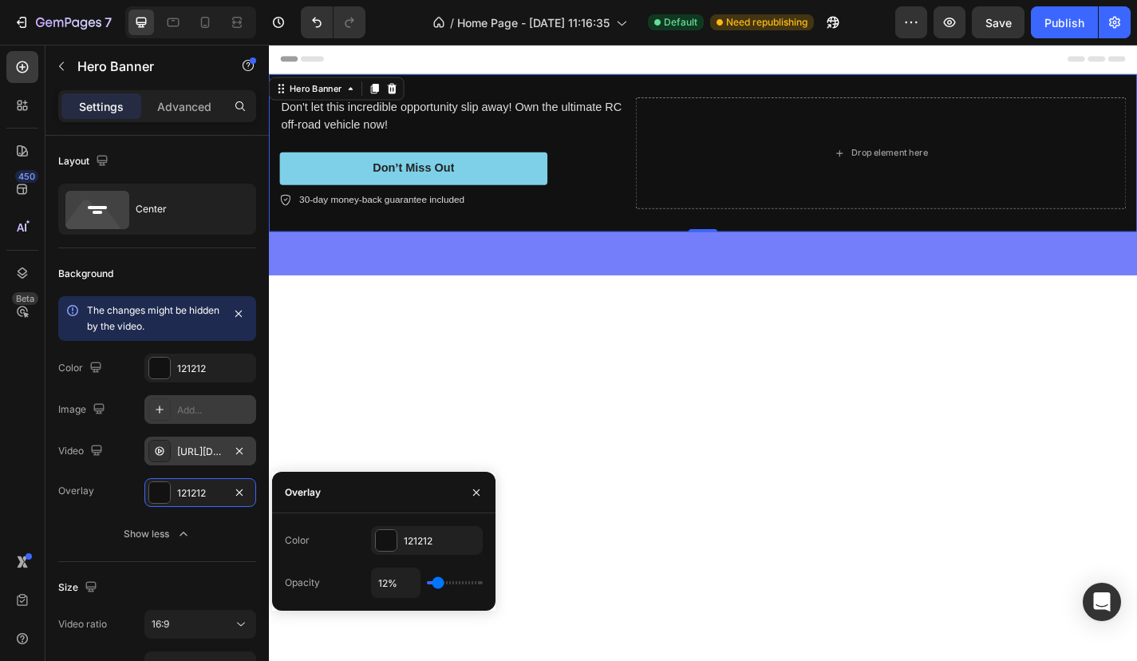
type input "14"
type input "16%"
type input "16"
type input "17%"
type input "17"
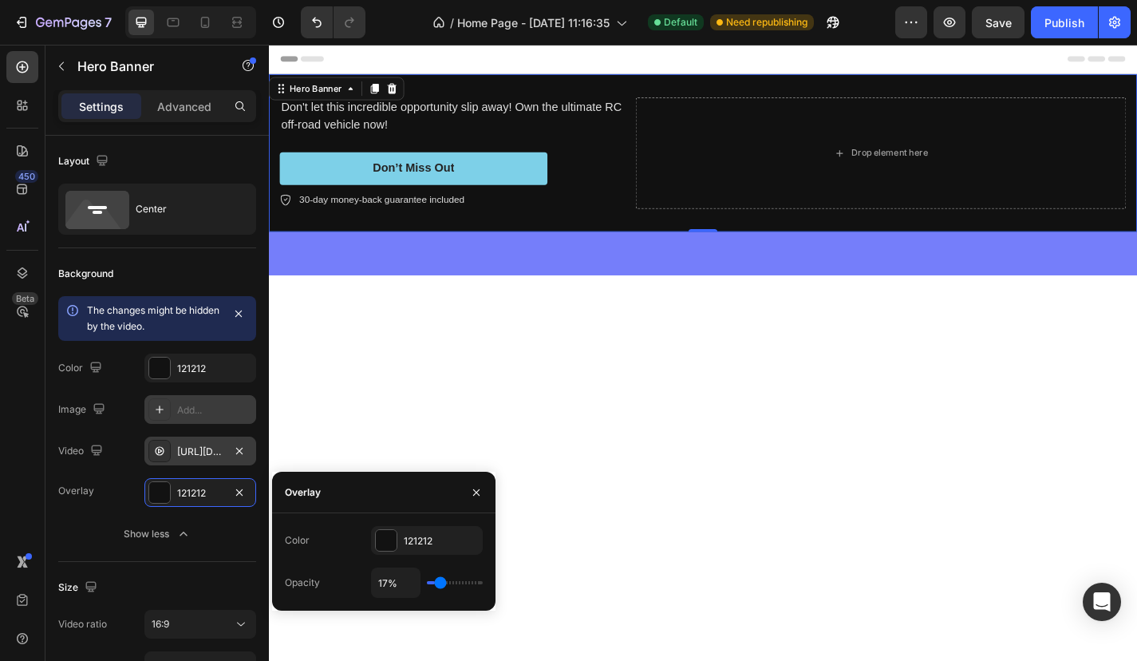
type input "19%"
type input "19"
type input "17%"
type input "17"
type input "16%"
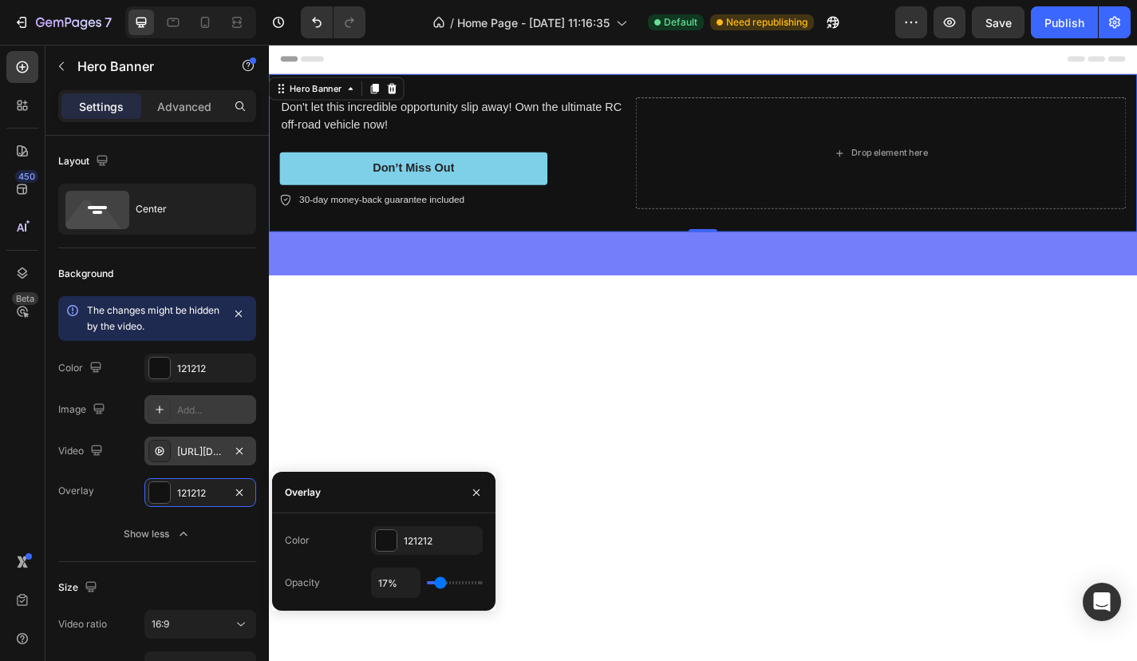
type input "16"
type input "14%"
type input "14"
type input "12%"
type input "12"
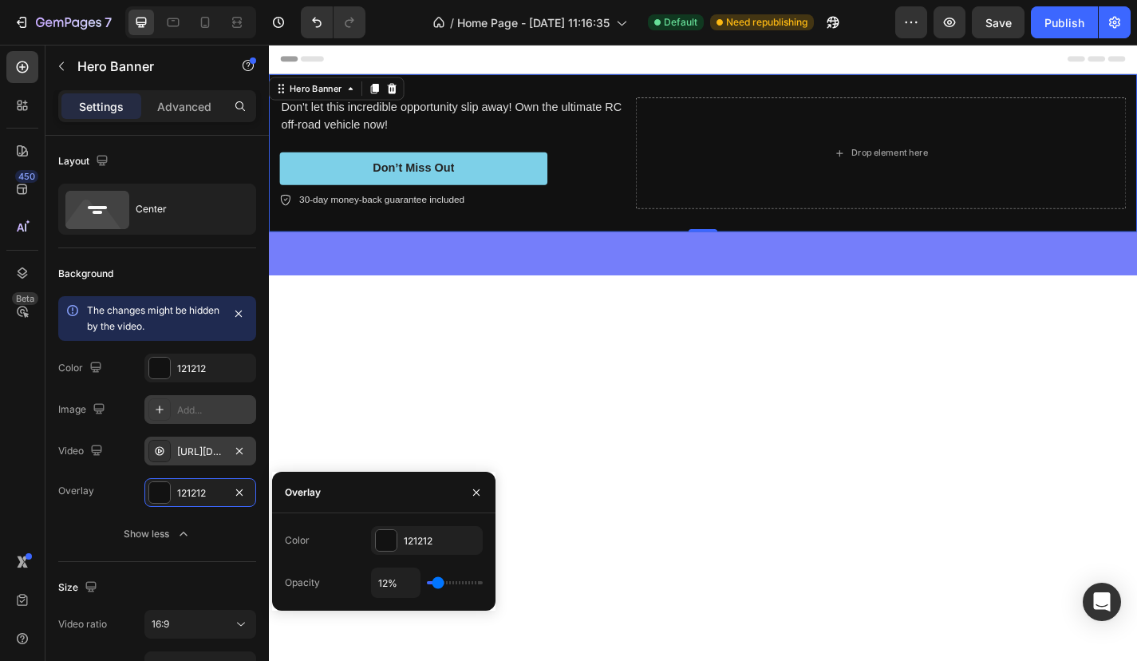
type input "10%"
type input "10"
type input "9%"
type input "9"
type input "7%"
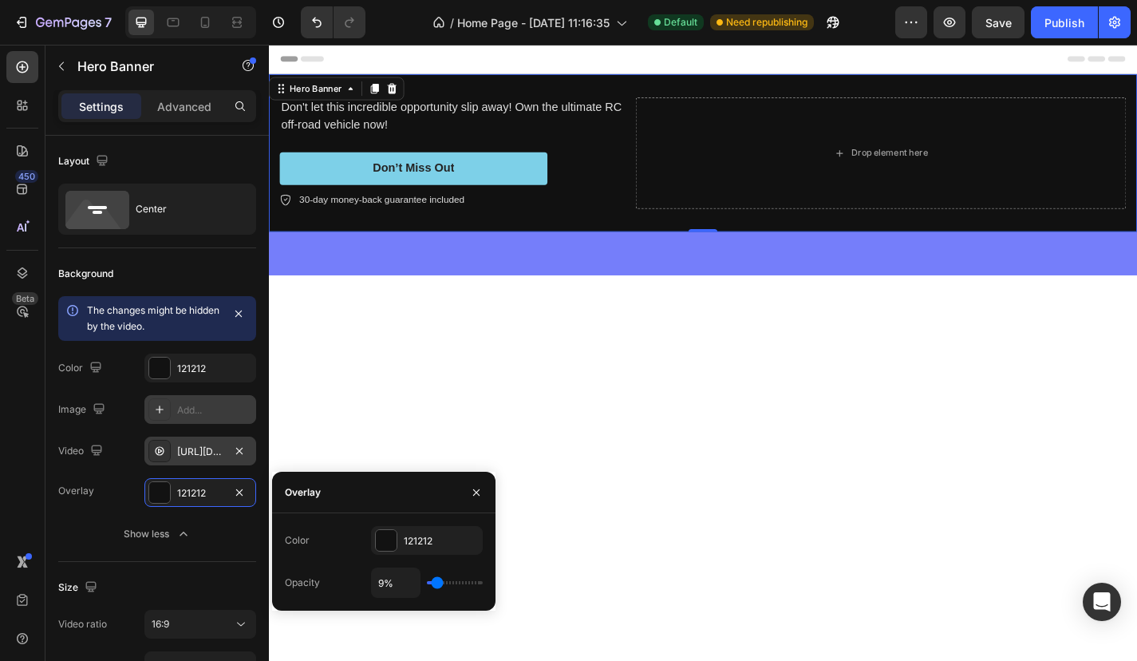
type input "7"
type input "5%"
type input "5"
type input "3%"
type input "3"
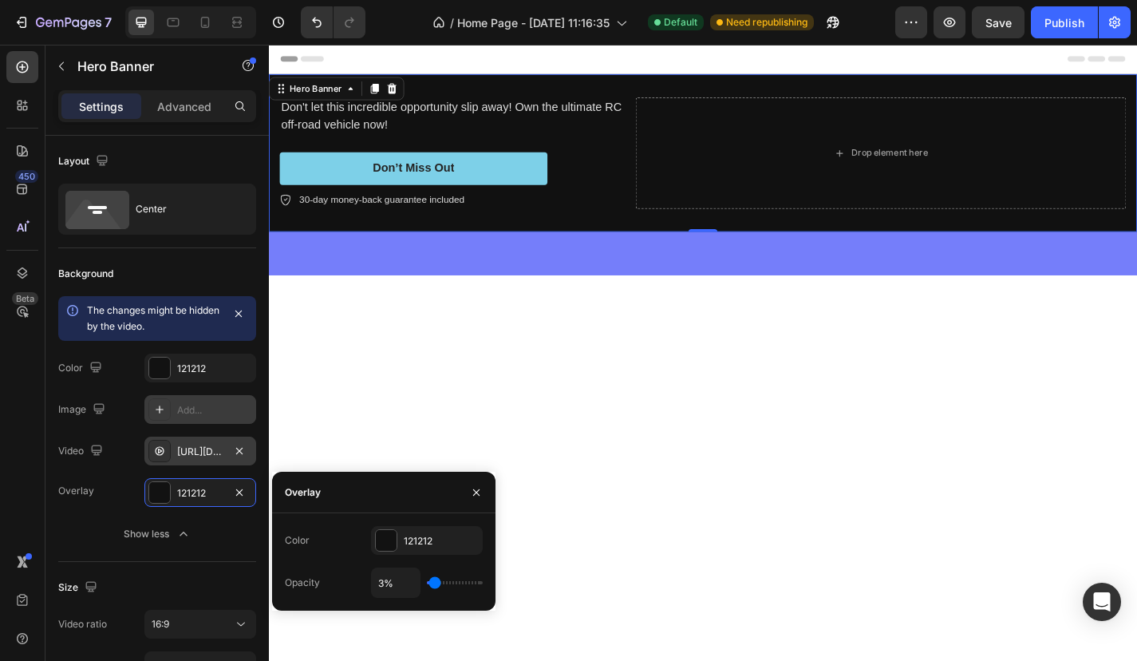
type input "2%"
drag, startPoint x: 429, startPoint y: 583, endPoint x: 431, endPoint y: 574, distance: 8.9
type input "2"
click at [431, 574] on div "2%" at bounding box center [427, 583] width 112 height 30
click at [548, 531] on div at bounding box center [748, 617] width 958 height 637
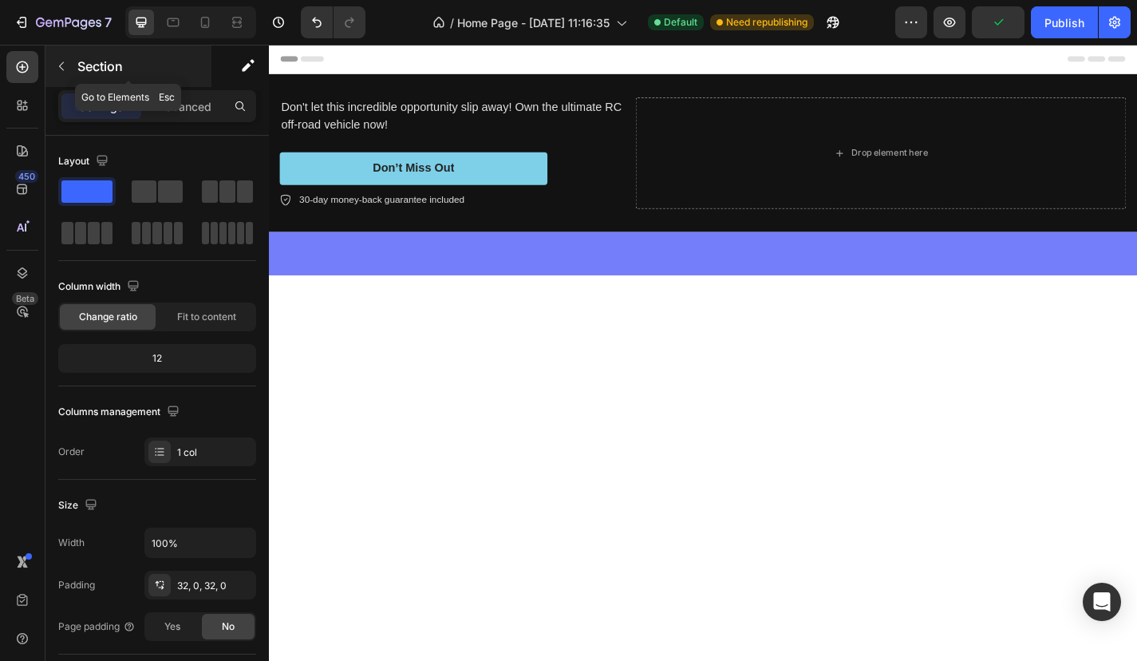
click at [66, 65] on icon "button" at bounding box center [61, 66] width 13 height 13
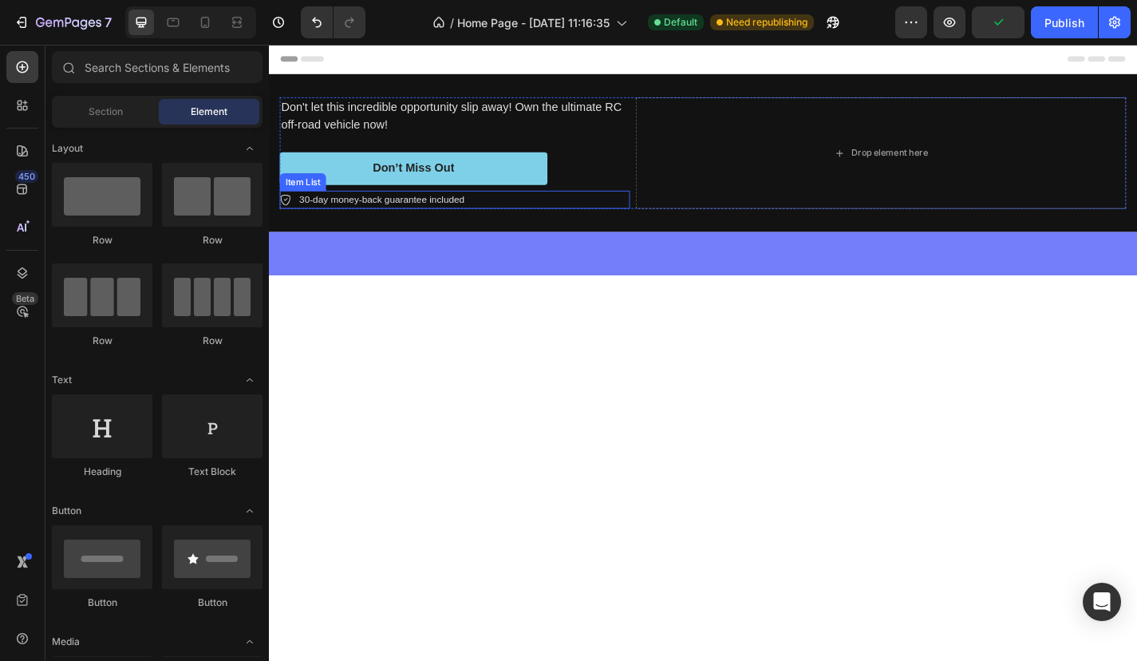
click at [352, 223] on p "30-day money-back guarantee included" at bounding box center [394, 216] width 182 height 16
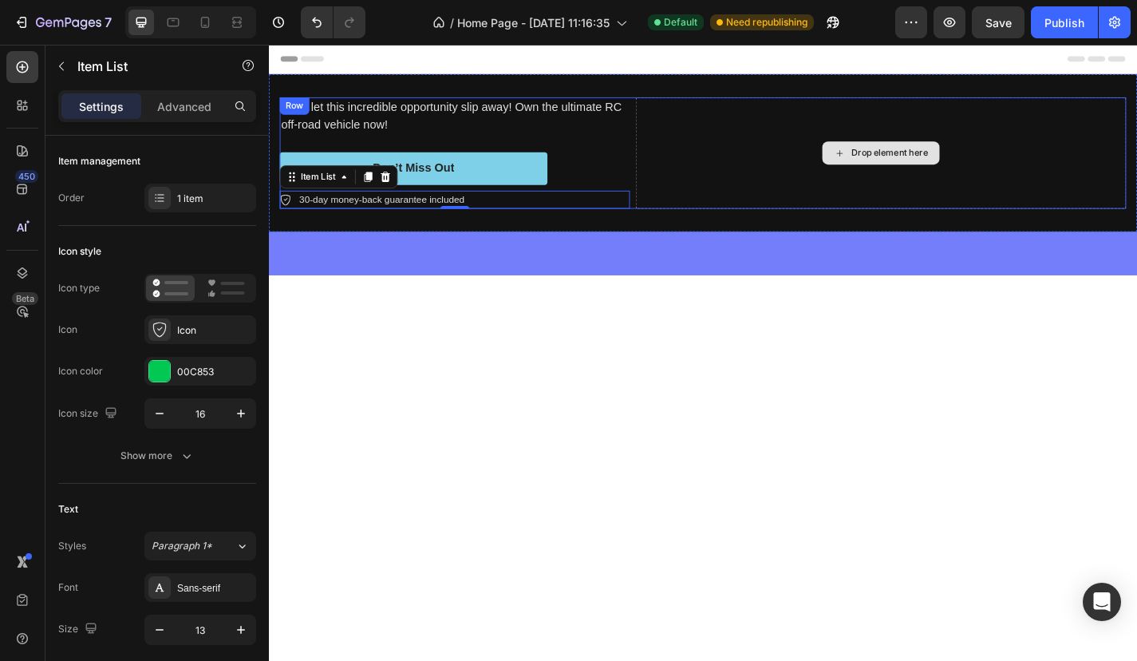
click at [777, 151] on div "Drop element here" at bounding box center [944, 164] width 541 height 123
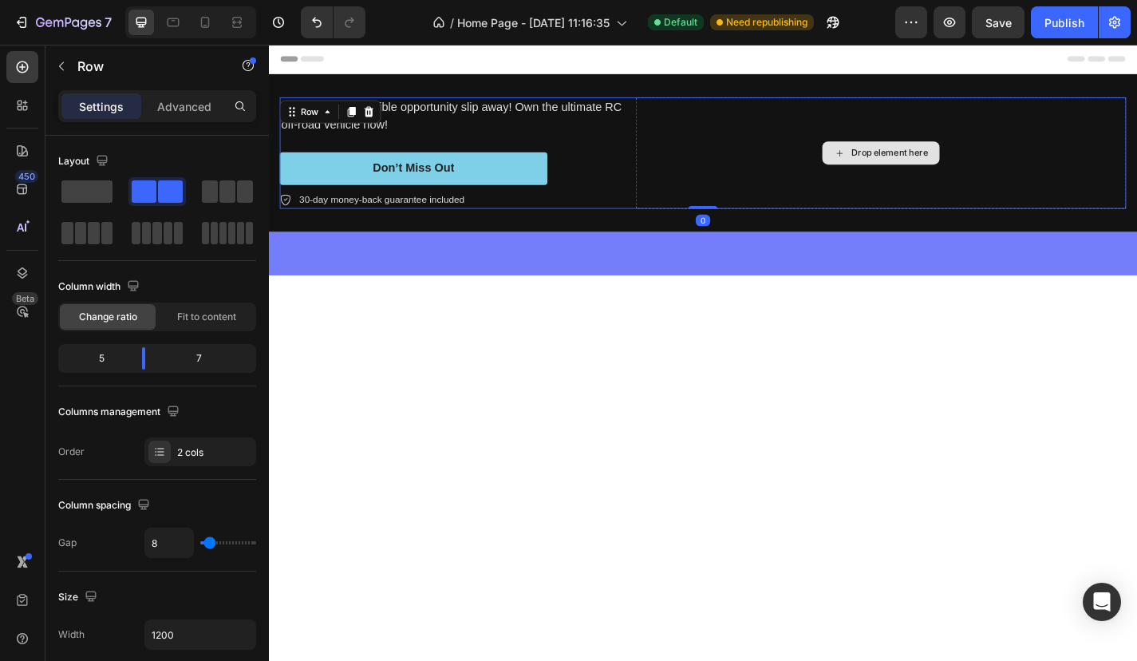
click at [1129, 163] on div "Drop element here" at bounding box center [944, 164] width 541 height 123
click at [1122, 214] on div "Drop element here" at bounding box center [944, 164] width 541 height 123
click at [1081, 251] on div at bounding box center [748, 275] width 958 height 48
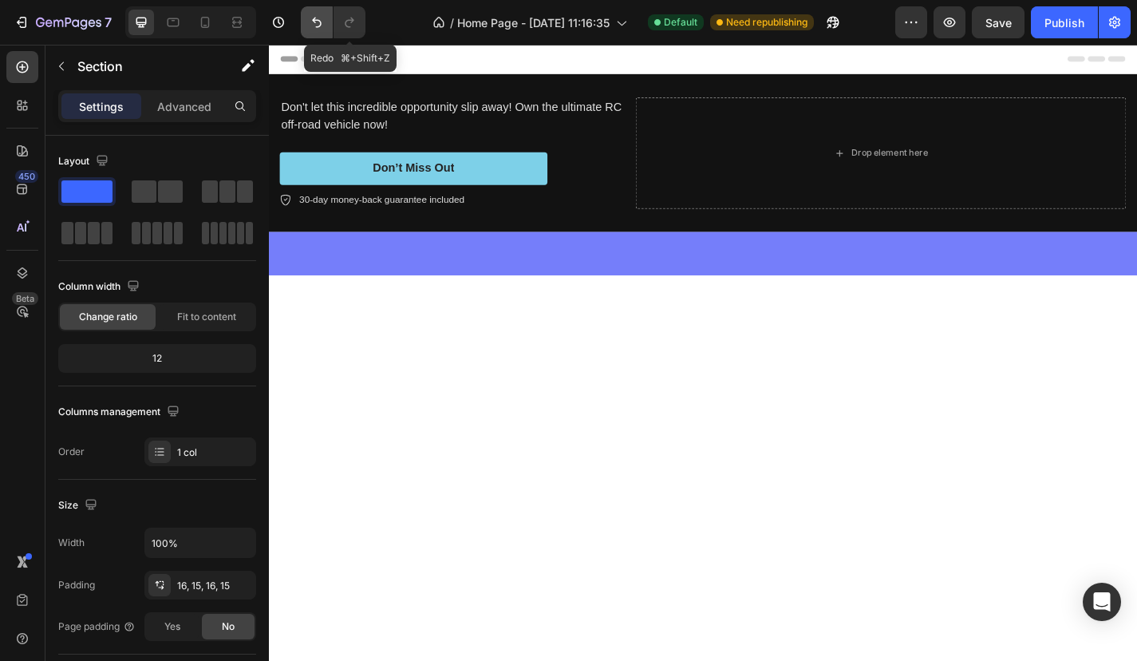
click at [305, 25] on button "Undo/Redo" at bounding box center [317, 22] width 32 height 32
click at [313, 22] on icon "Undo/Redo" at bounding box center [317, 22] width 16 height 16
click at [321, 21] on icon "Undo/Redo" at bounding box center [317, 22] width 16 height 16
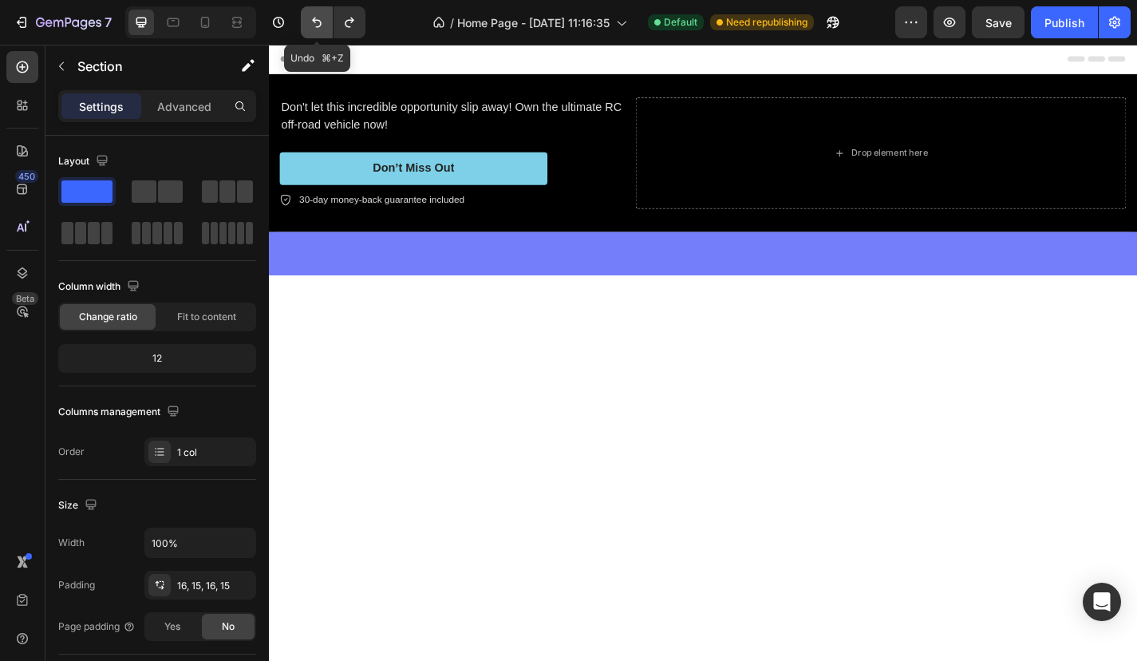
click at [321, 21] on icon "Undo/Redo" at bounding box center [317, 22] width 16 height 16
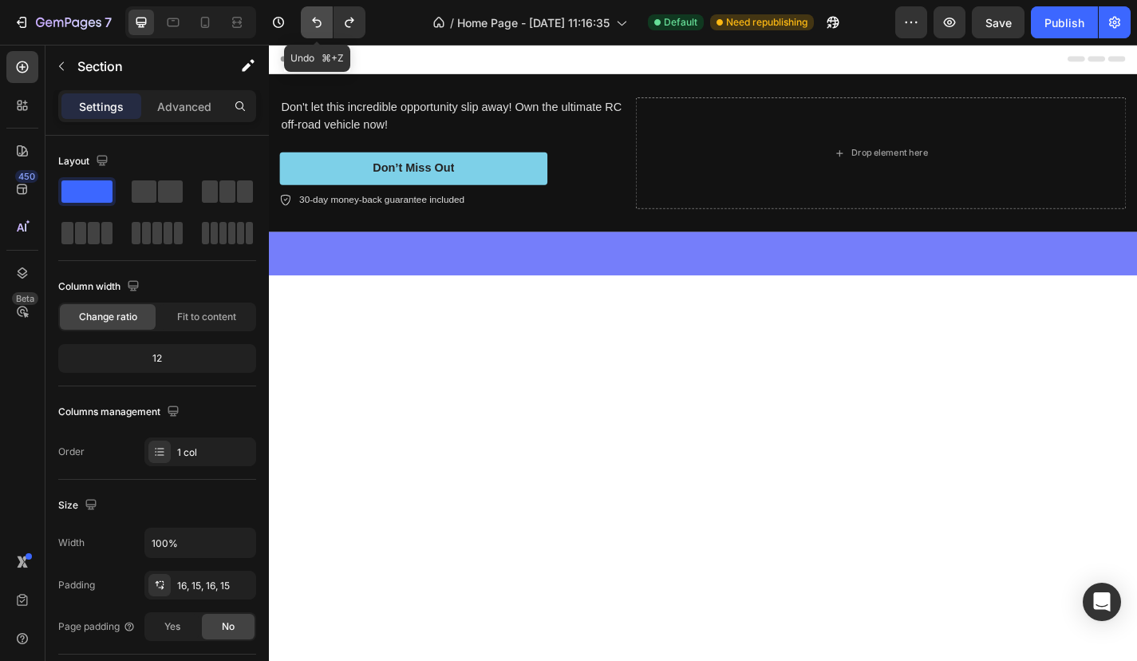
click at [321, 21] on icon "Undo/Redo" at bounding box center [317, 22] width 16 height 16
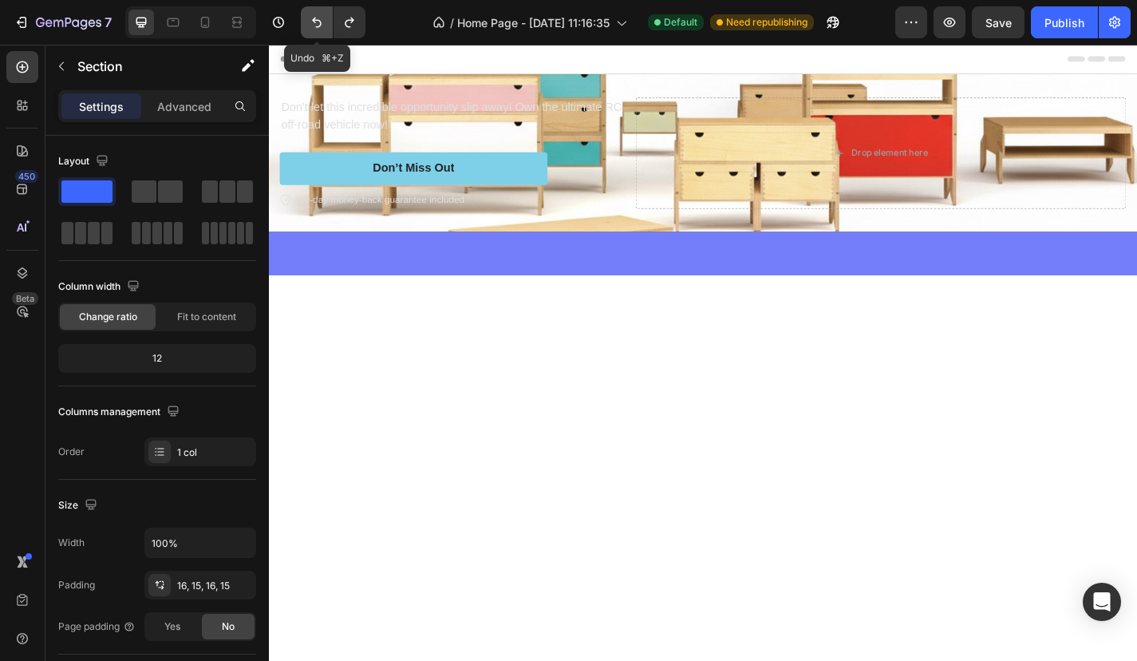
click at [321, 21] on icon "Undo/Redo" at bounding box center [317, 22] width 16 height 16
click at [408, 56] on div "Header" at bounding box center [748, 61] width 932 height 32
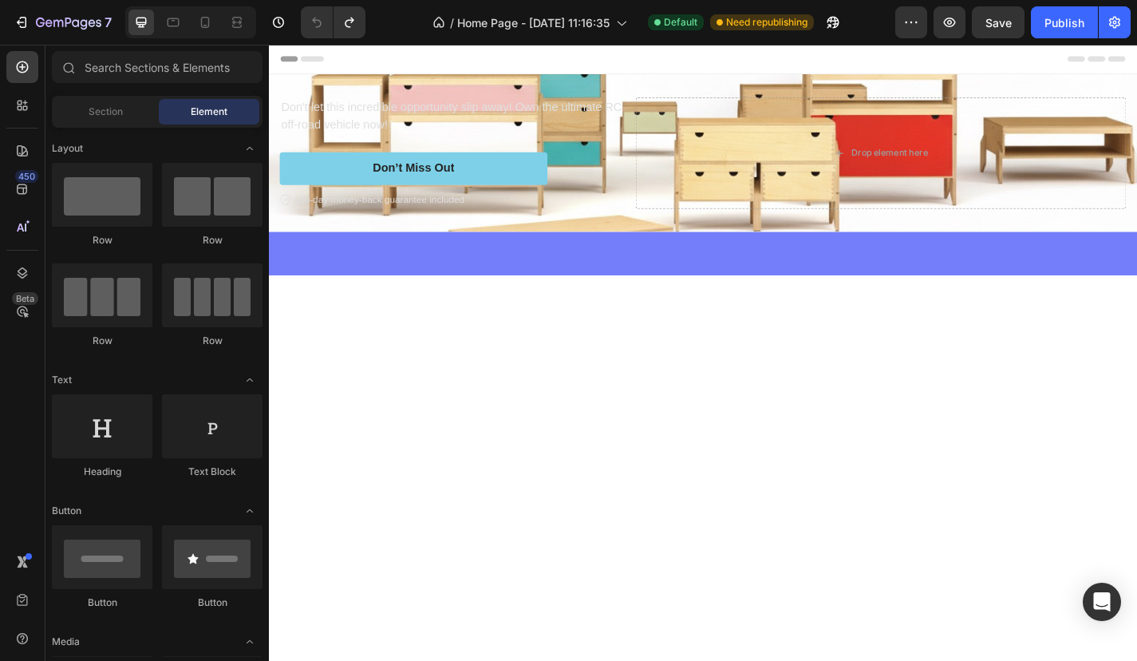
click at [475, 73] on div "Header" at bounding box center [748, 61] width 932 height 32
click at [586, 164] on div "Don’t Miss Out Button" at bounding box center [474, 182] width 386 height 36
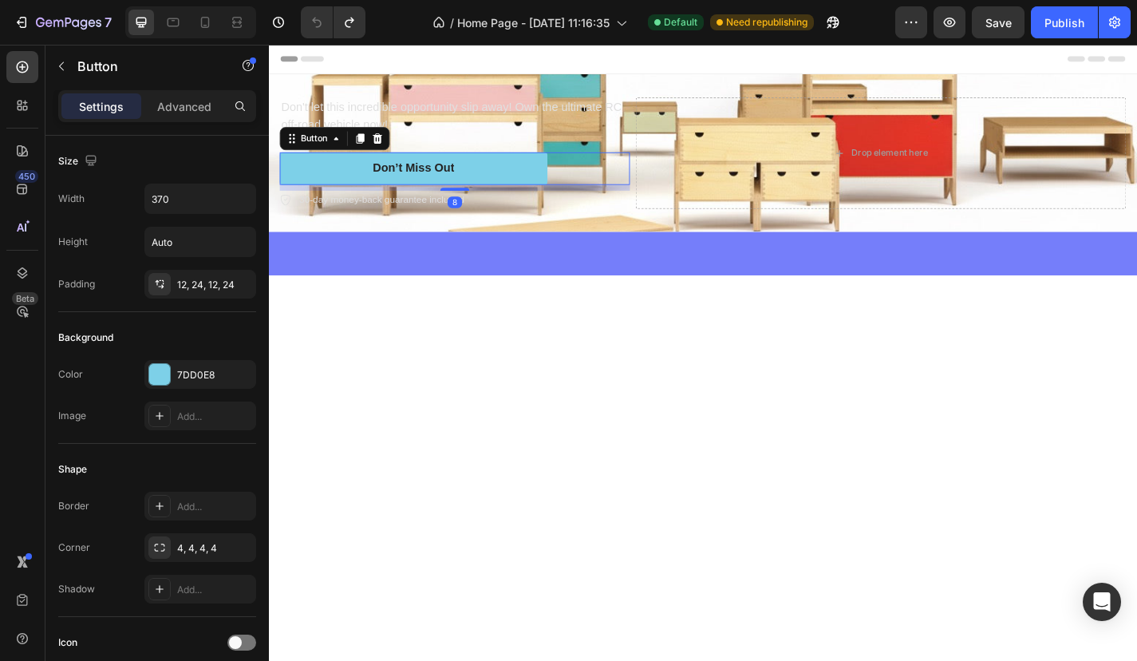
click at [627, 170] on div "Don’t Miss Out Button 8" at bounding box center [474, 182] width 386 height 36
click at [215, 22] on div at bounding box center [205, 23] width 26 height 26
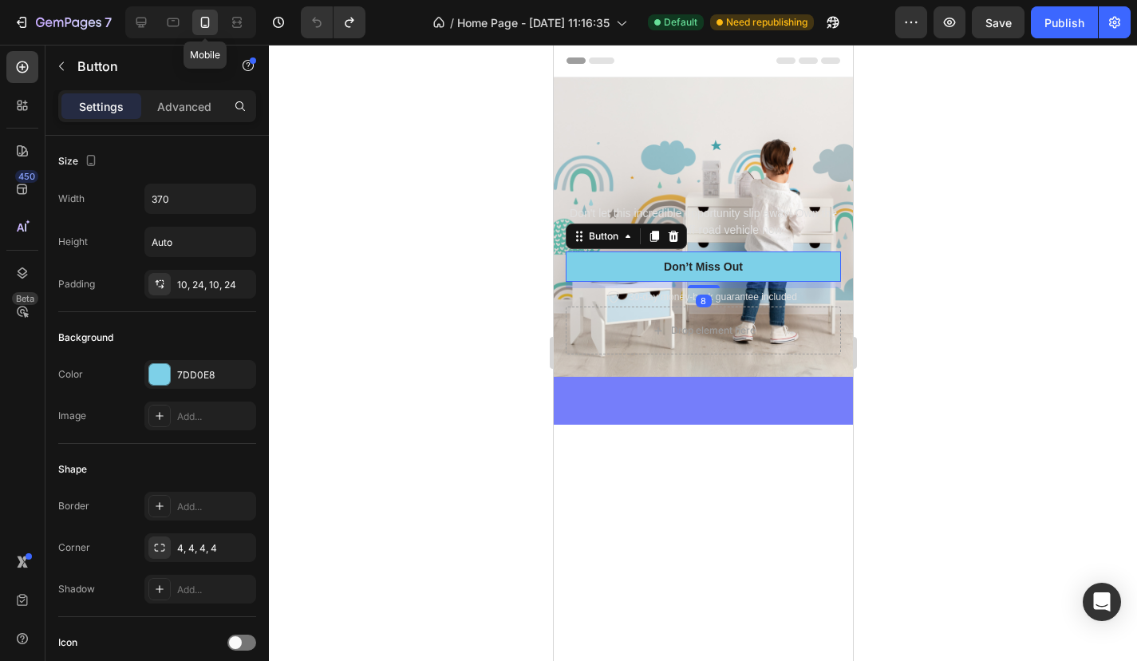
type input "14"
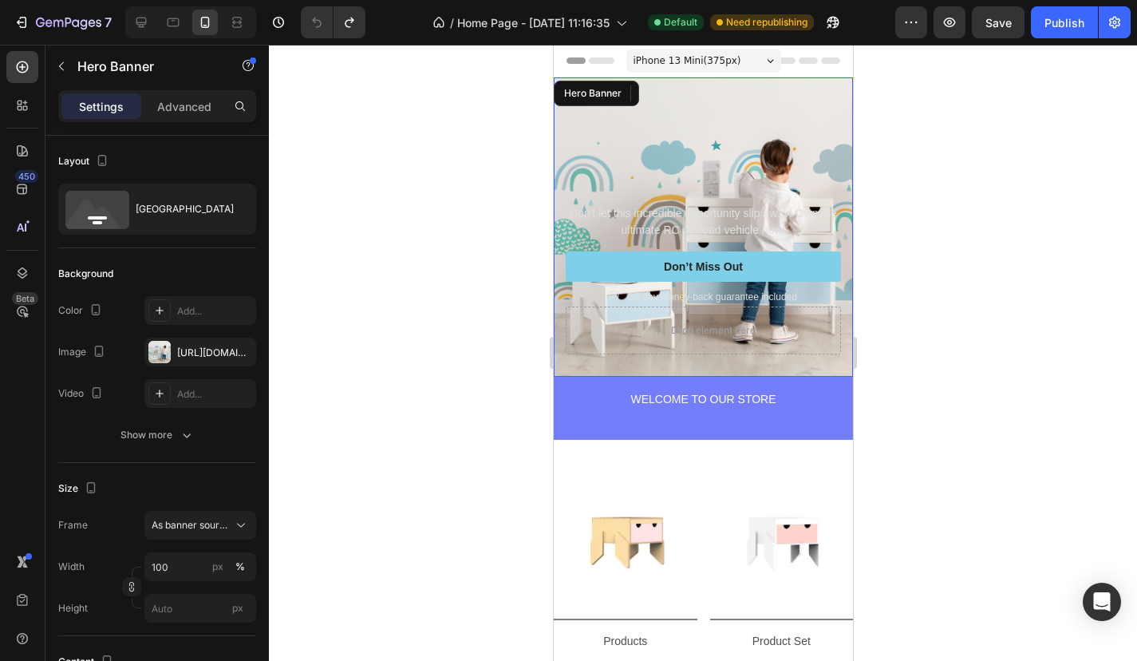
click at [619, 148] on div "Background Image" at bounding box center [702, 226] width 299 height 299
click at [200, 354] on div "[URL][DOMAIN_NAME]" at bounding box center [200, 353] width 46 height 14
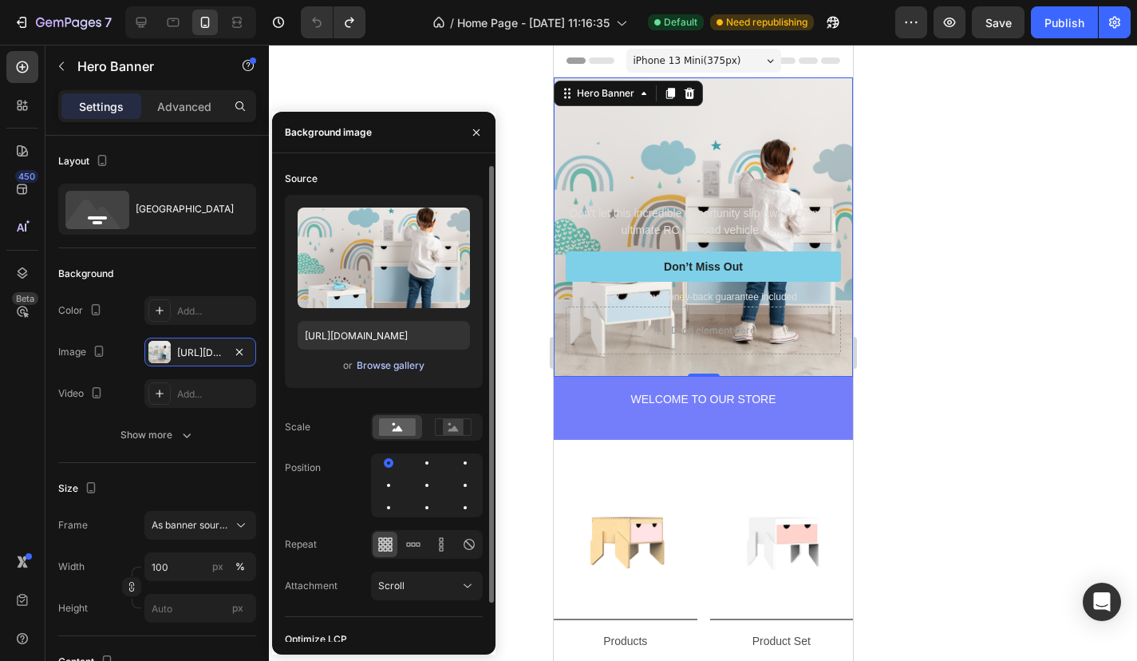
click at [374, 365] on div "Browse gallery" at bounding box center [391, 365] width 68 height 14
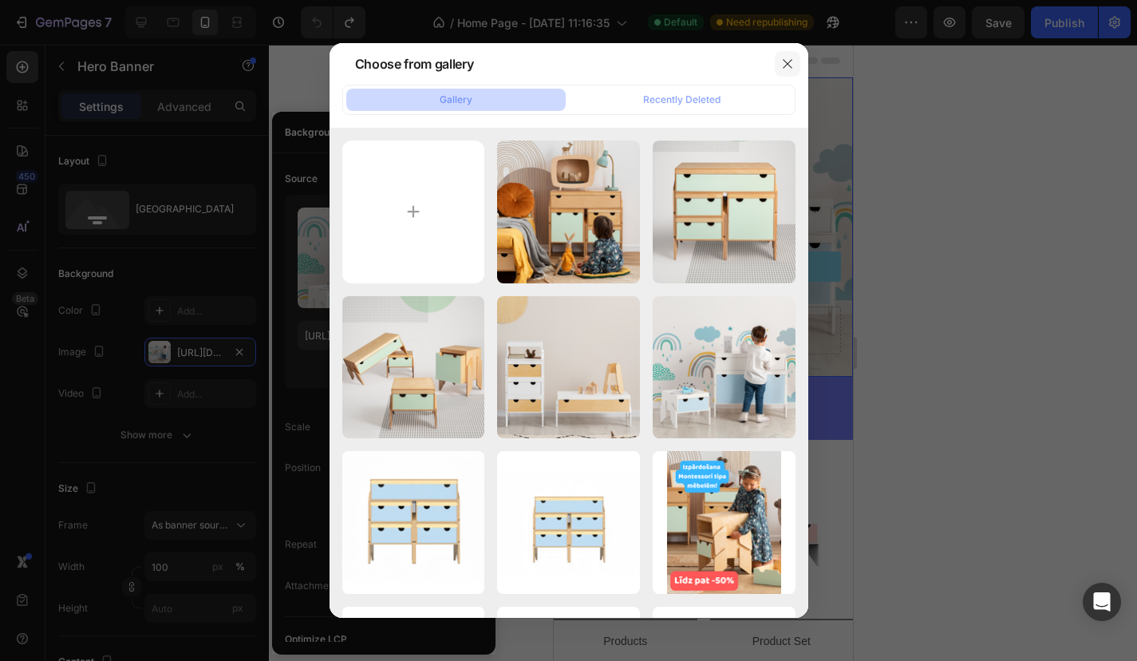
click at [776, 65] on button "button" at bounding box center [788, 64] width 26 height 26
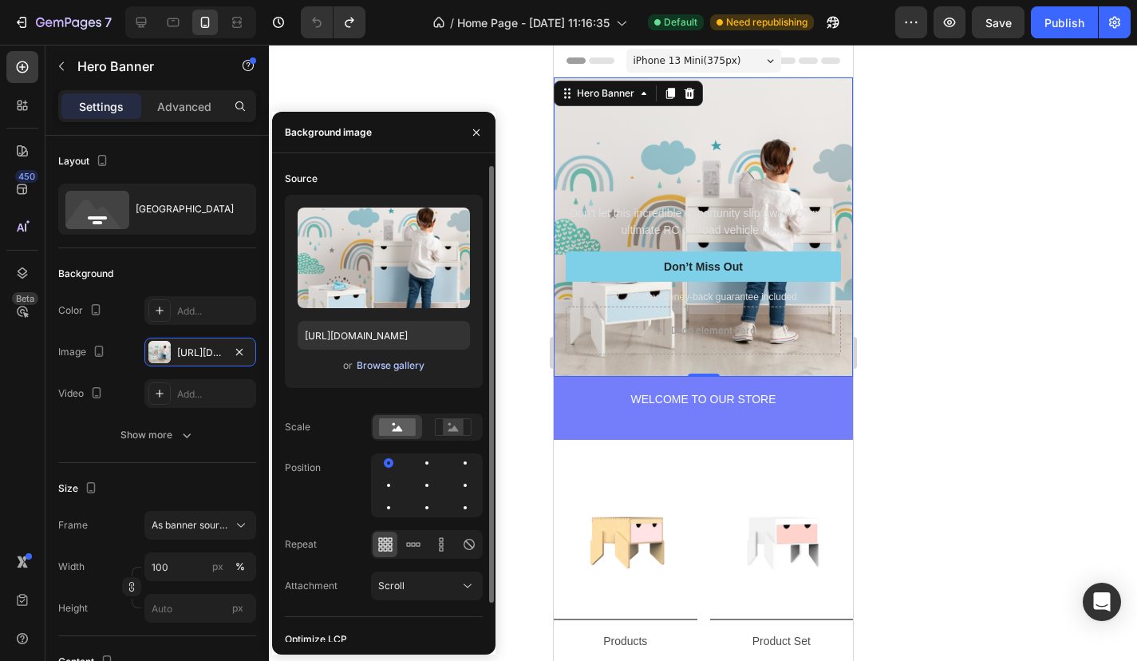
click at [394, 360] on div "Browse gallery" at bounding box center [391, 365] width 68 height 14
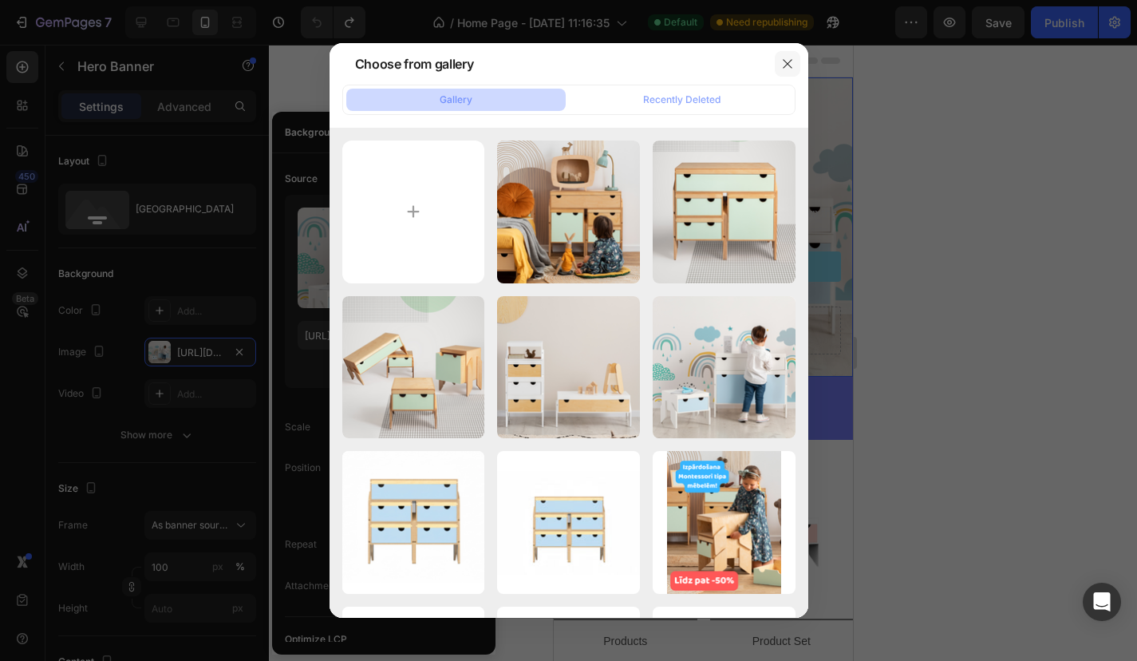
click at [786, 58] on icon "button" at bounding box center [787, 63] width 13 height 13
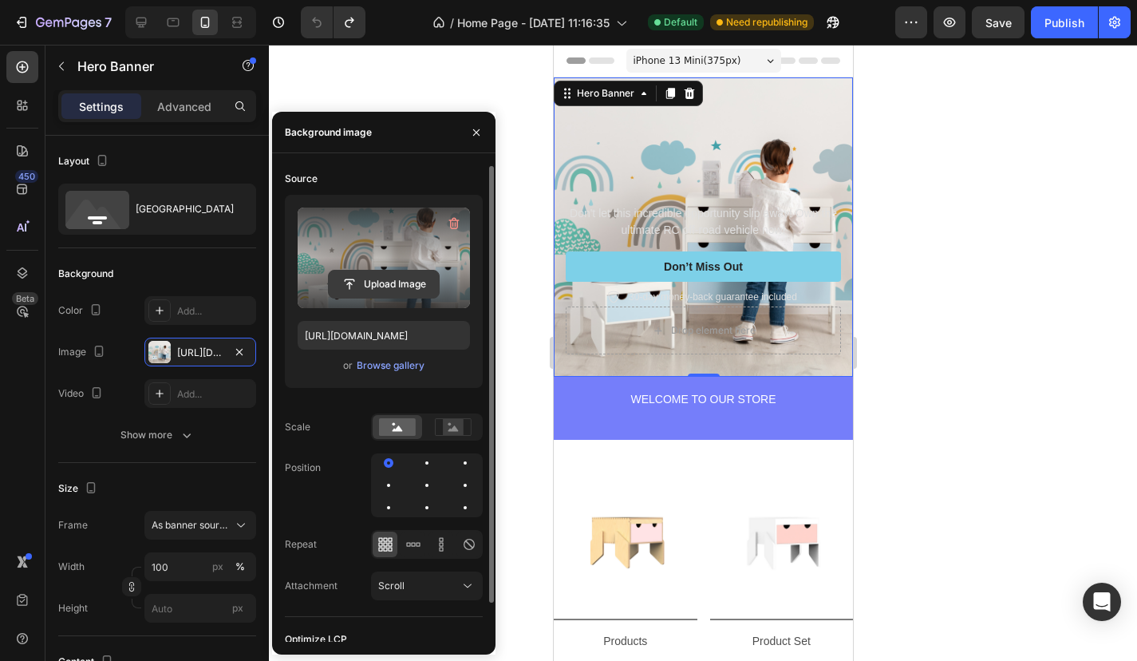
click at [382, 275] on input "file" at bounding box center [384, 284] width 110 height 27
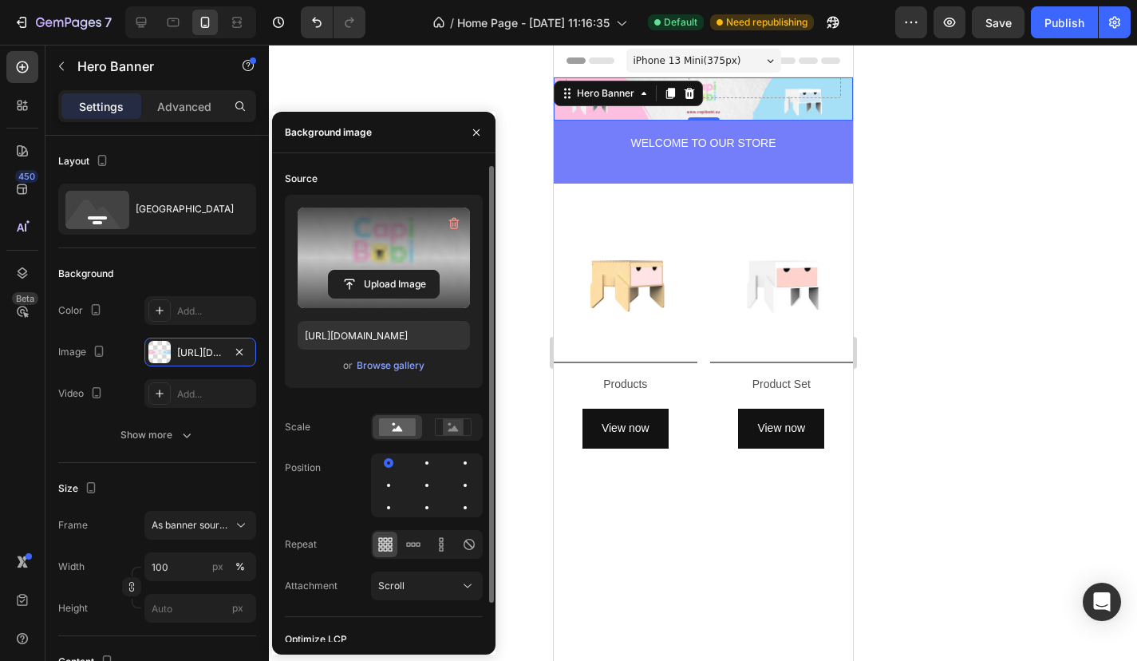
type input "[URL][DOMAIN_NAME]"
click at [988, 183] on div at bounding box center [703, 353] width 868 height 616
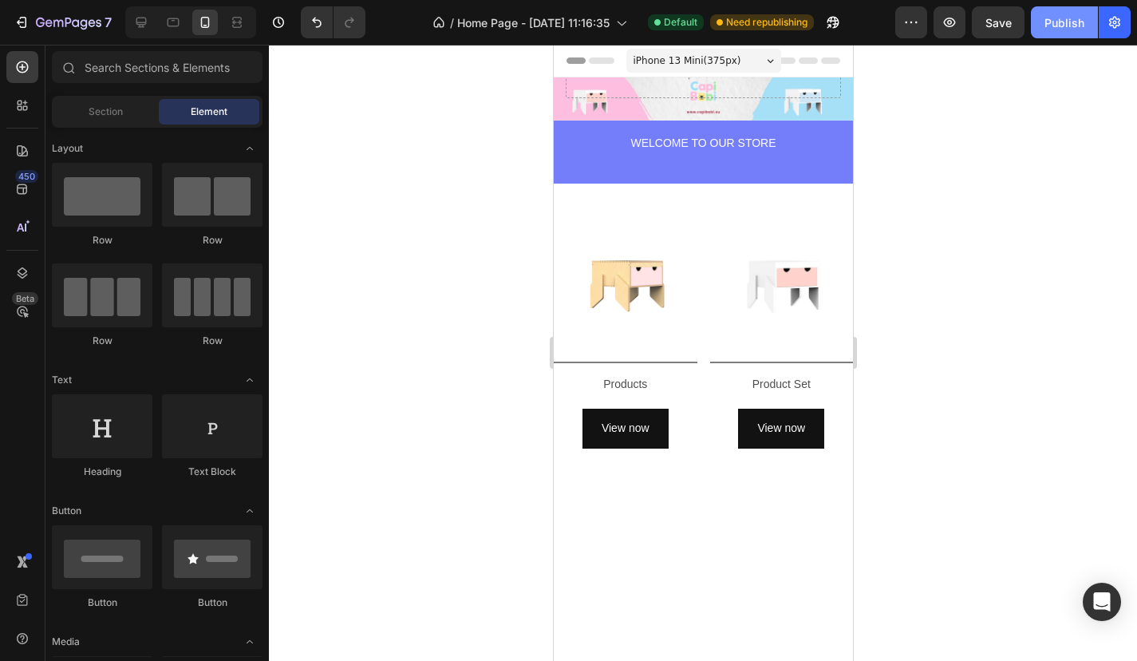
click at [1053, 11] on button "Publish" at bounding box center [1064, 22] width 67 height 32
click at [144, 21] on icon at bounding box center [141, 22] width 16 height 16
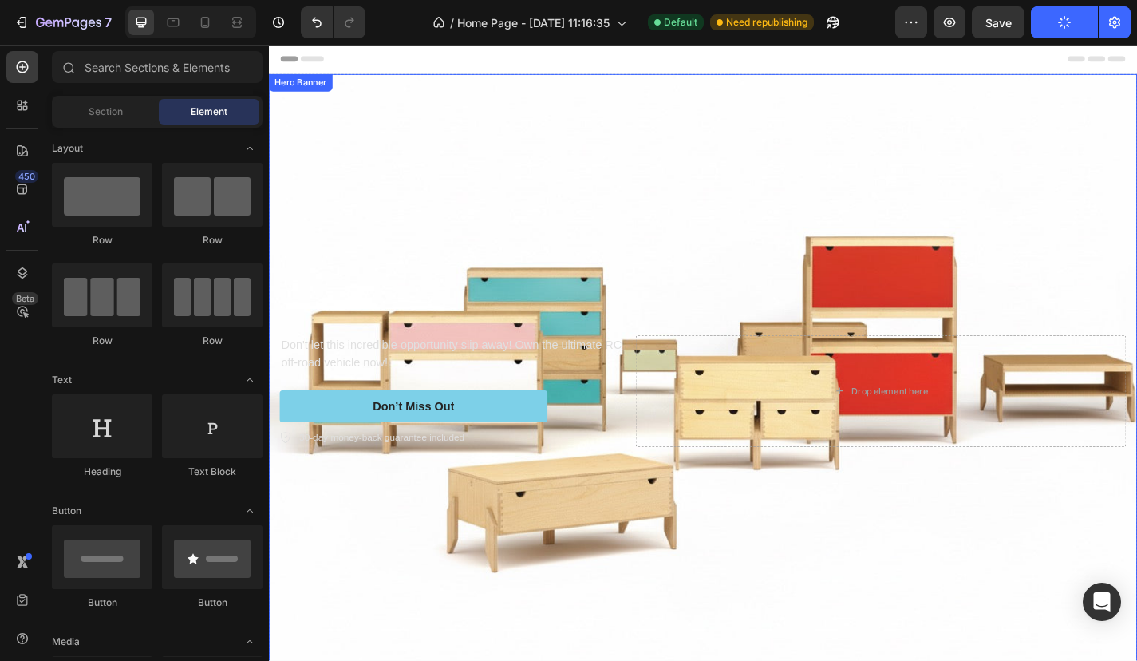
click at [599, 322] on div "Background Image" at bounding box center [748, 426] width 958 height 699
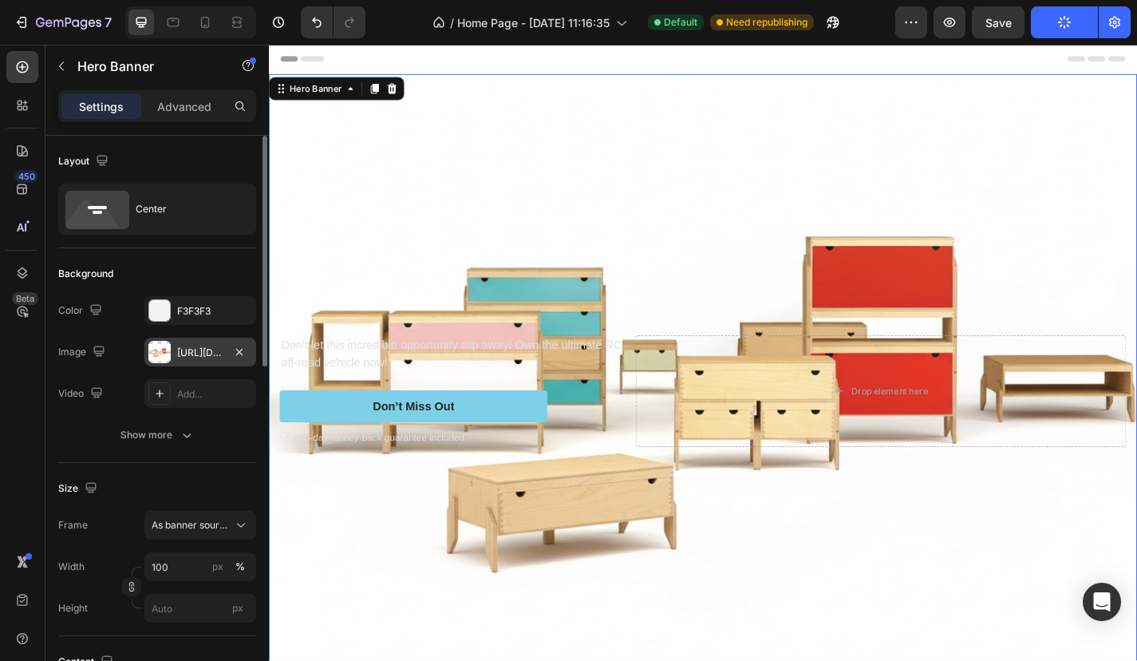
click at [184, 347] on div "[URL][DOMAIN_NAME]" at bounding box center [200, 353] width 46 height 14
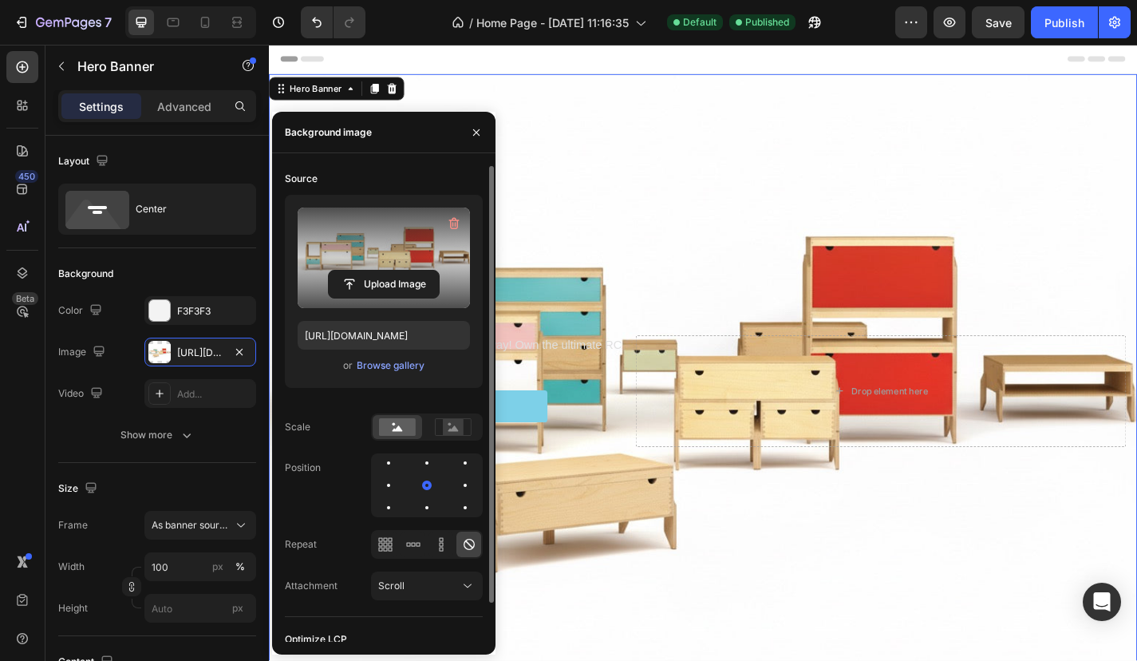
click at [395, 263] on label at bounding box center [384, 258] width 172 height 101
click at [395, 271] on input "file" at bounding box center [384, 284] width 110 height 27
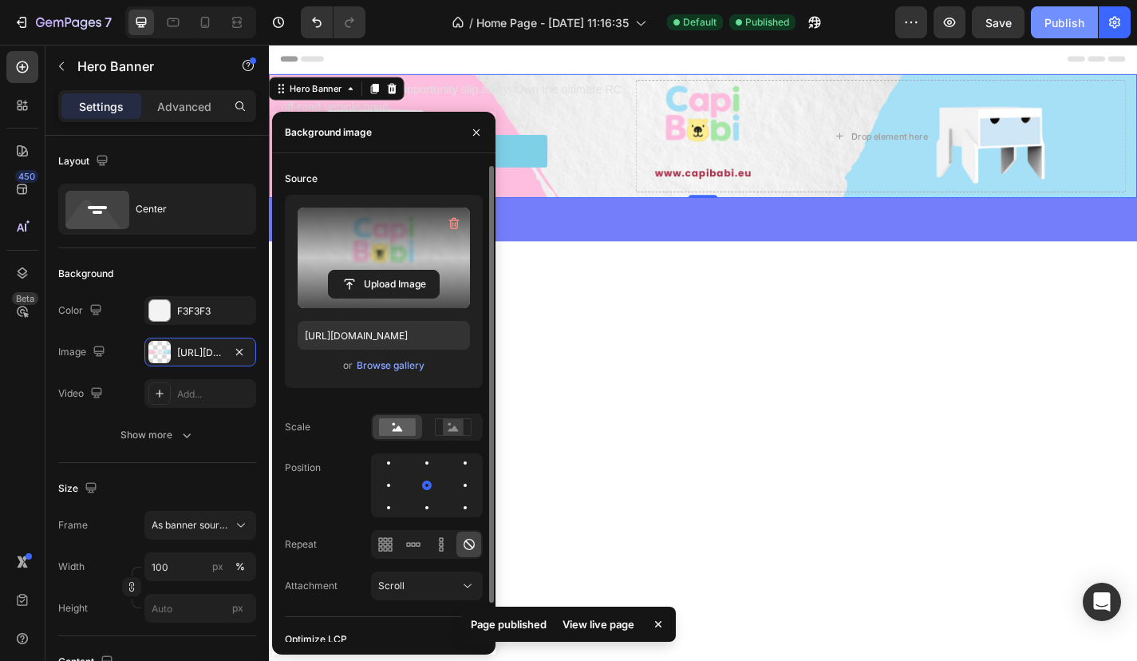
click at [1057, 26] on div "Publish" at bounding box center [1065, 22] width 40 height 17
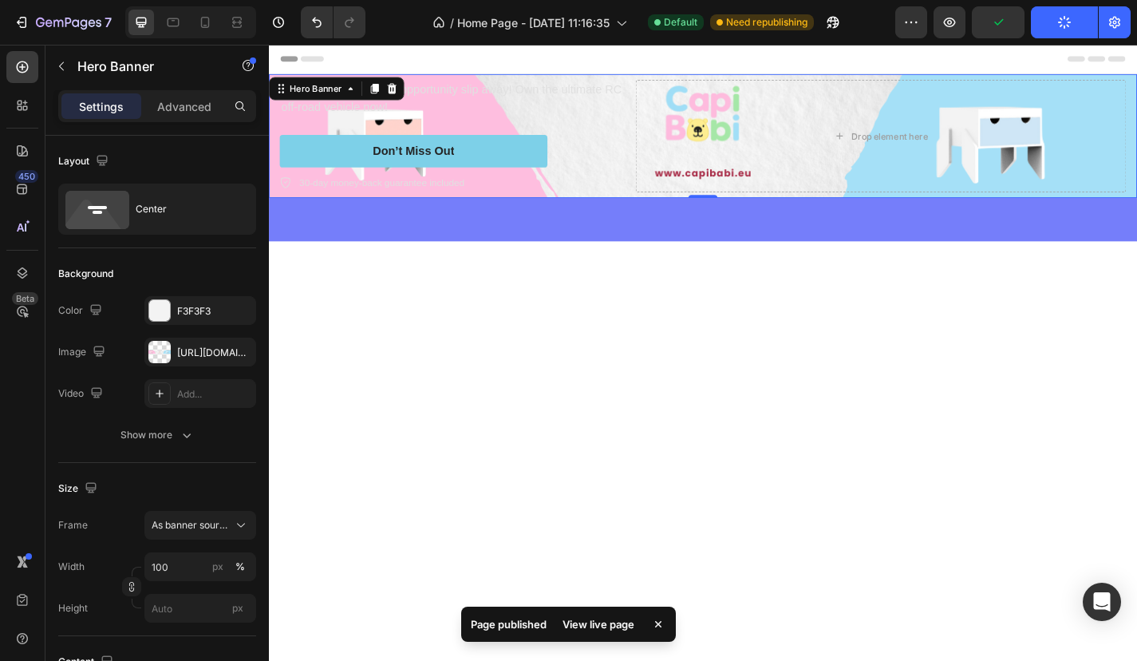
click at [1057, 26] on button "Publish" at bounding box center [1064, 22] width 67 height 32
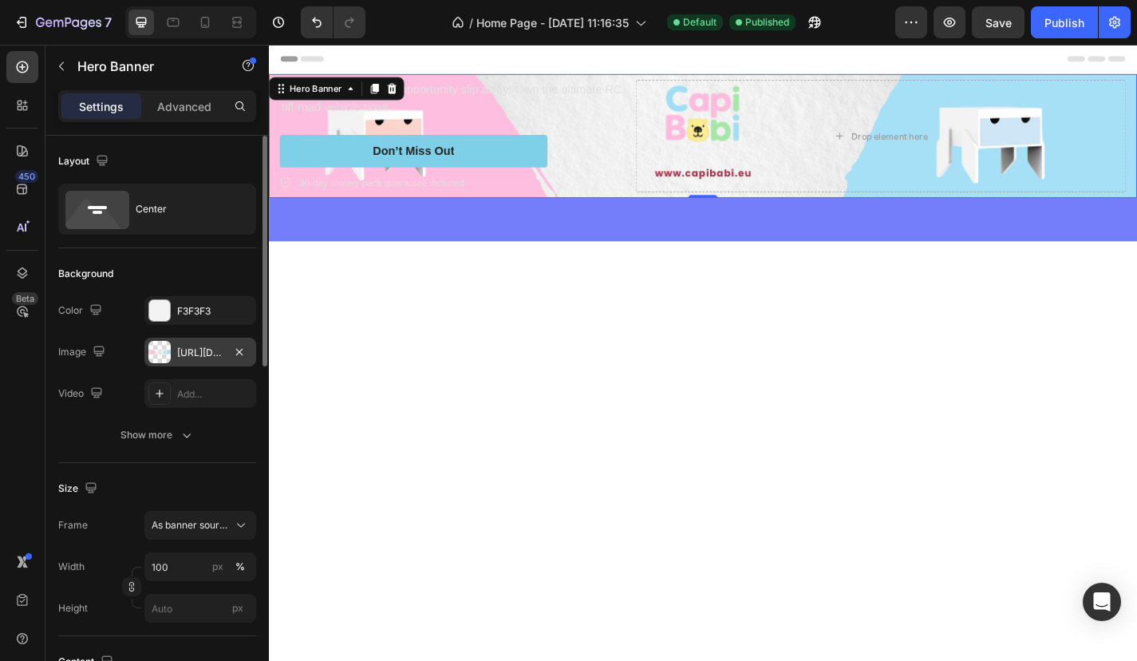
click at [204, 362] on div "[URL][DOMAIN_NAME]" at bounding box center [200, 352] width 112 height 29
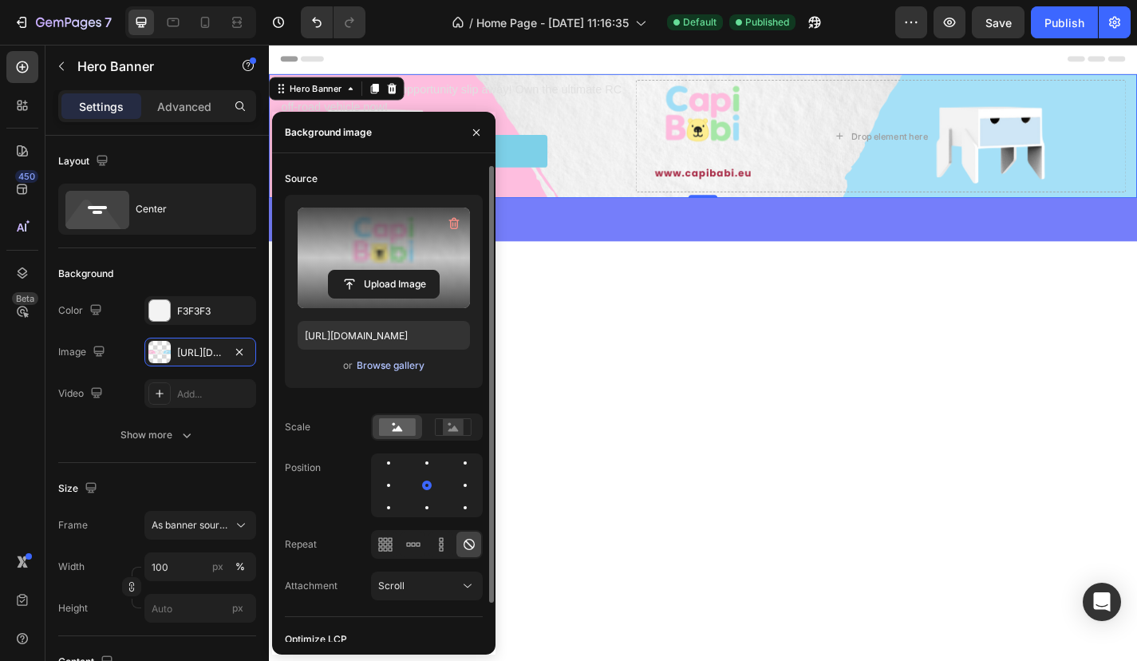
click at [377, 370] on div "Browse gallery" at bounding box center [391, 365] width 68 height 14
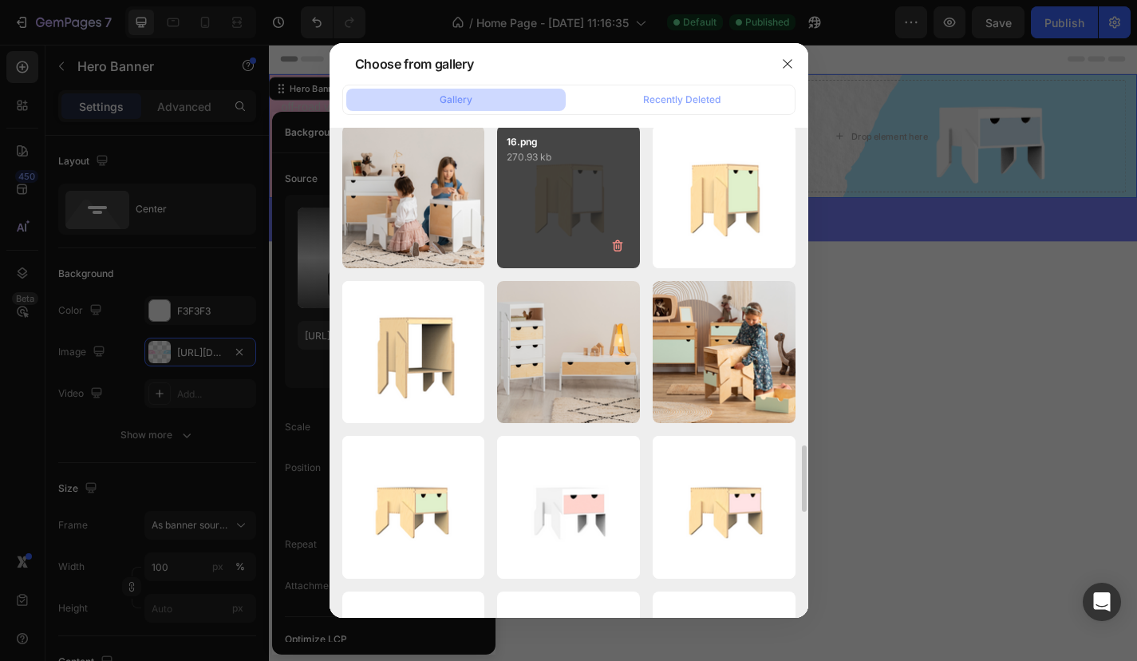
scroll to position [2305, 0]
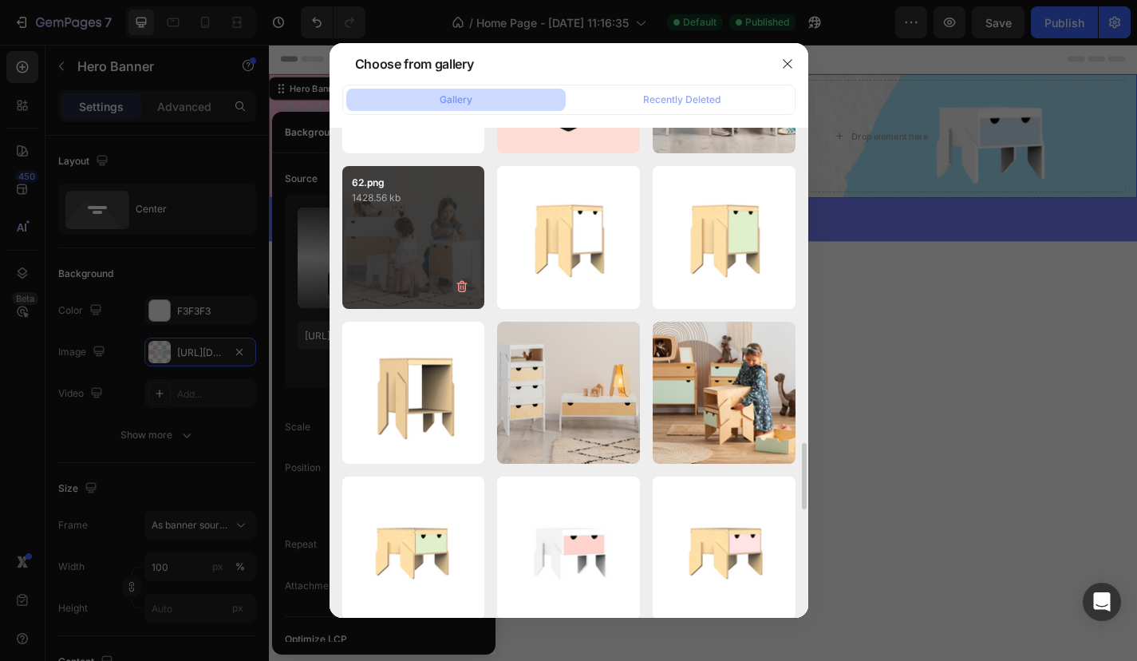
click at [417, 265] on div "62.png 1428.56 kb" at bounding box center [413, 237] width 143 height 143
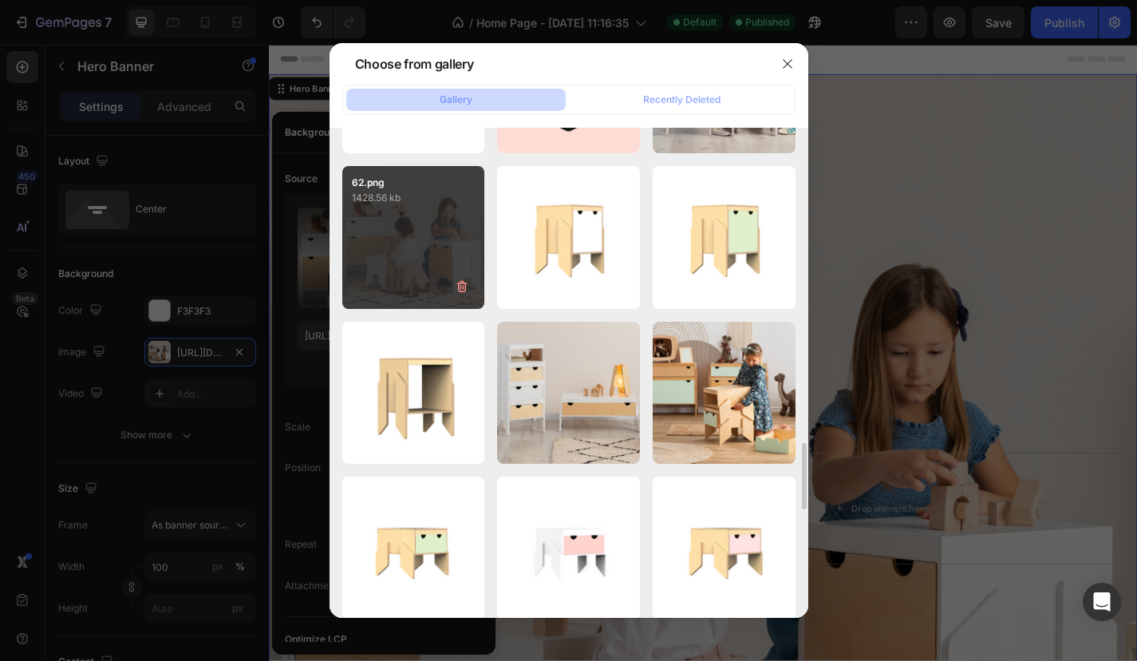
type input "[URL][DOMAIN_NAME]"
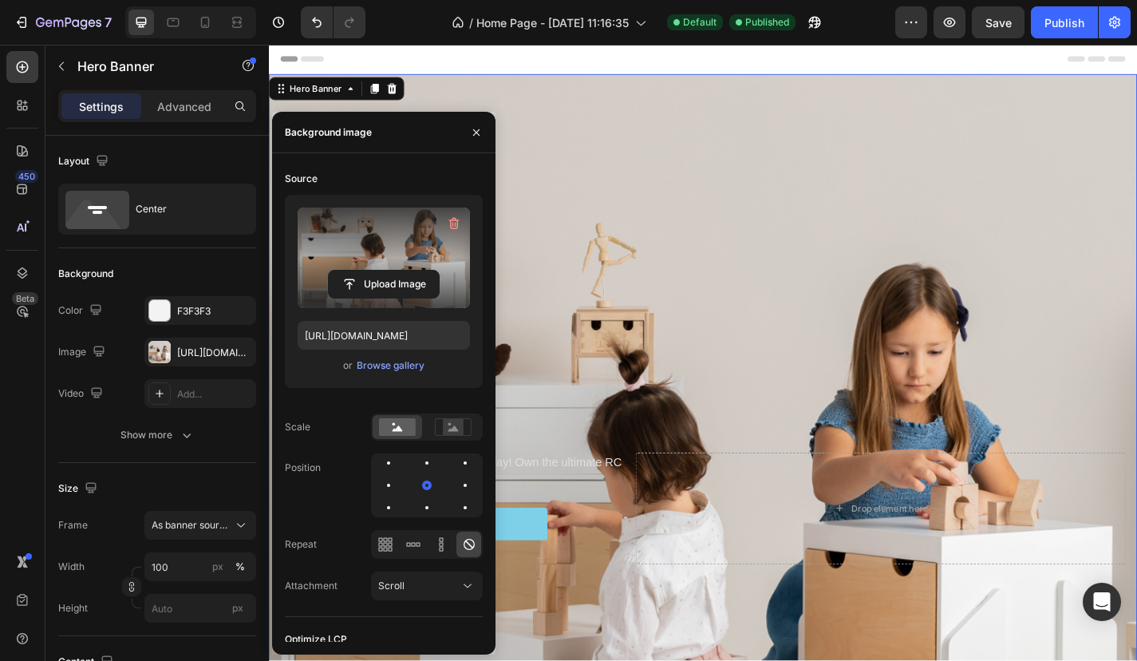
click at [762, 393] on div "Background Image" at bounding box center [748, 556] width 958 height 958
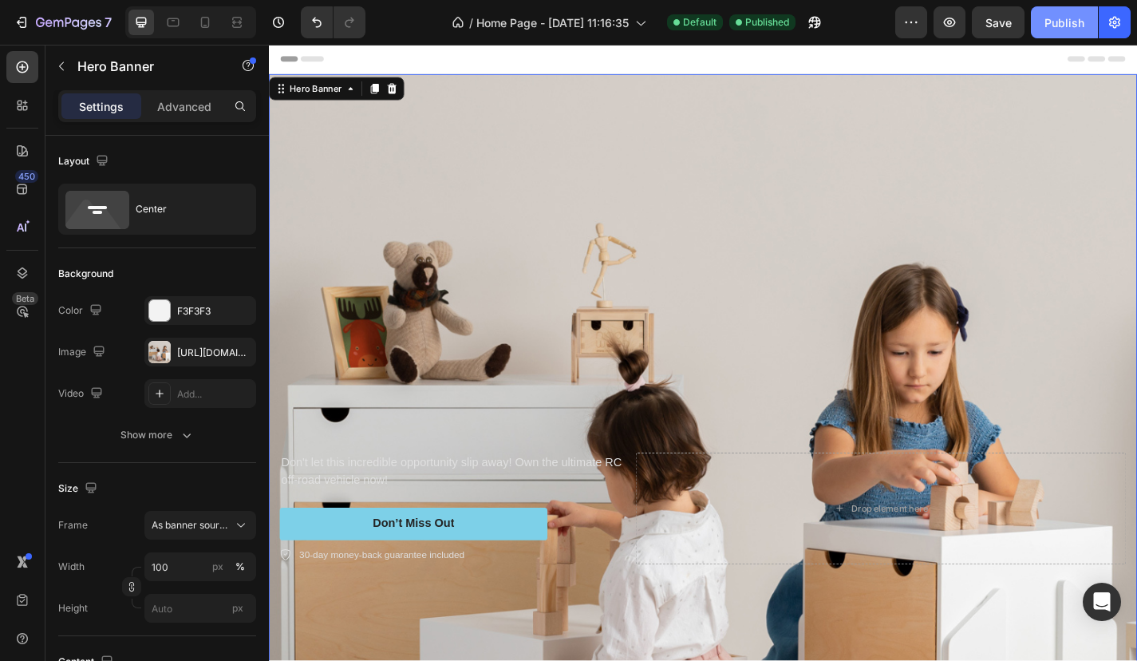
scroll to position [0, 0]
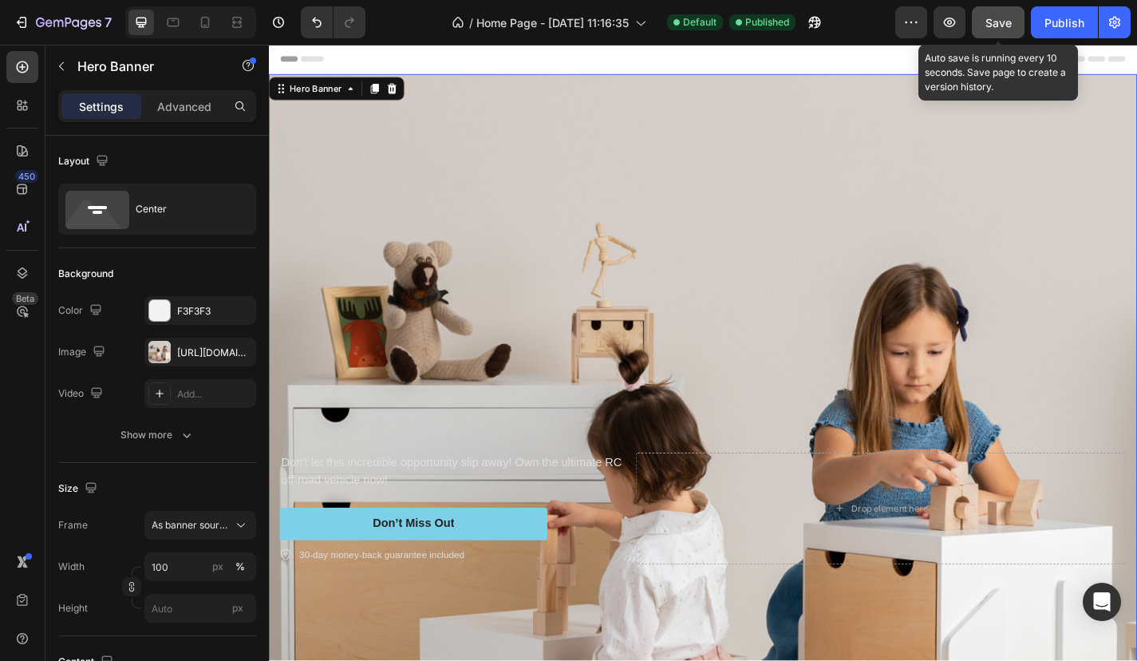
click at [1015, 18] on button "Save" at bounding box center [998, 22] width 53 height 32
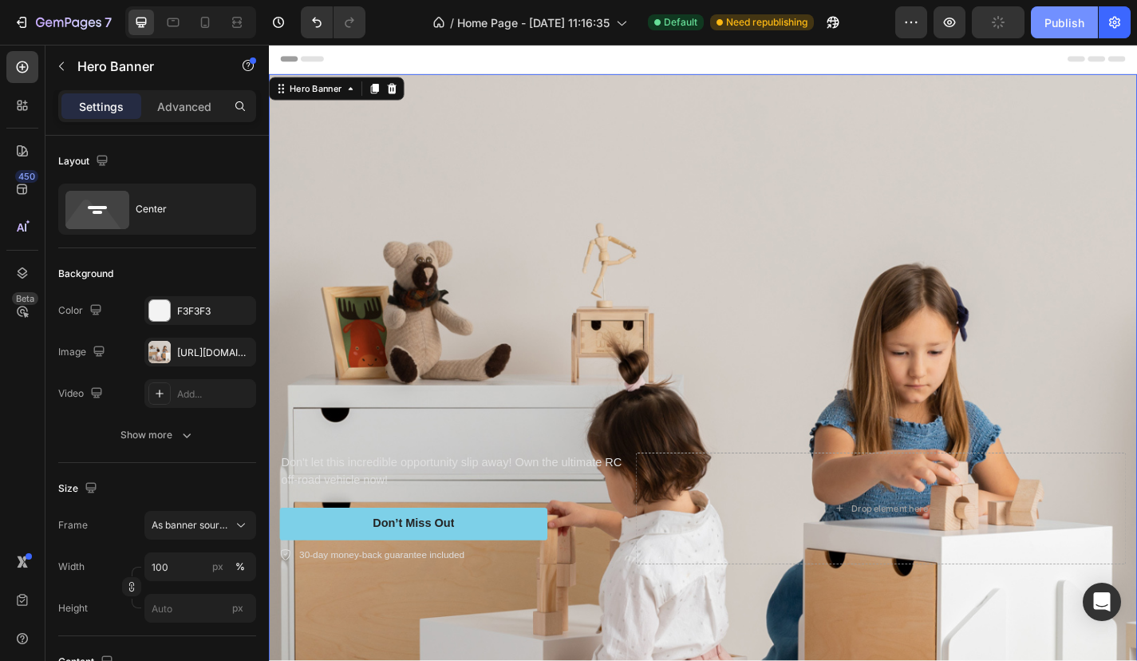
click at [1039, 18] on button "Publish" at bounding box center [1064, 22] width 67 height 32
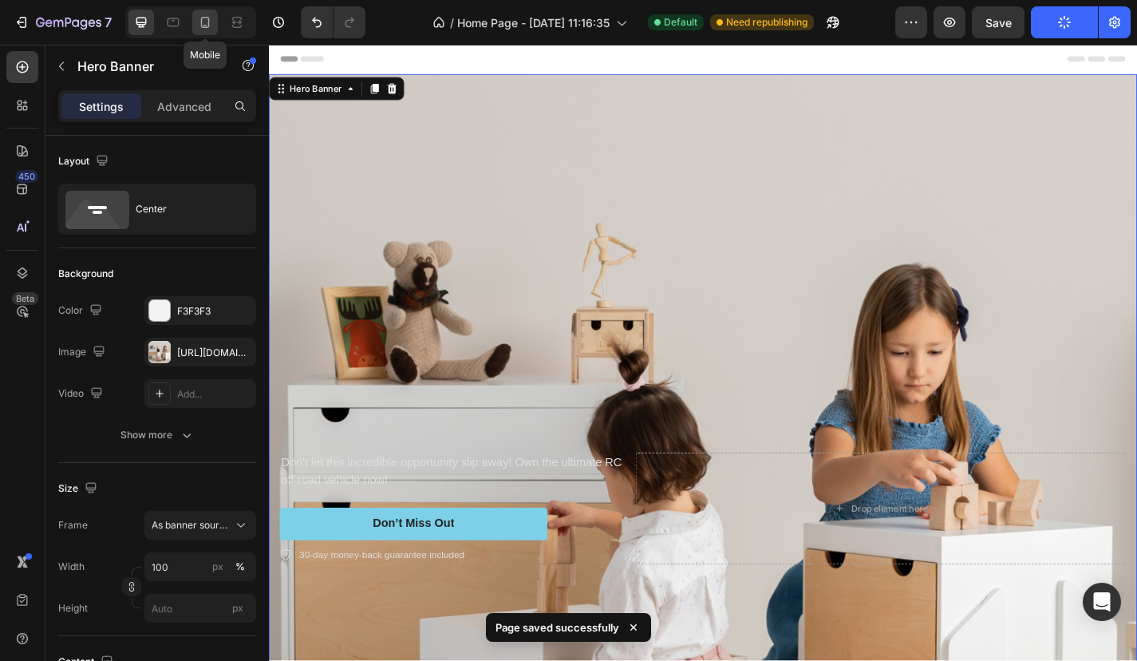
click at [211, 25] on icon at bounding box center [205, 22] width 16 height 16
type input "100%"
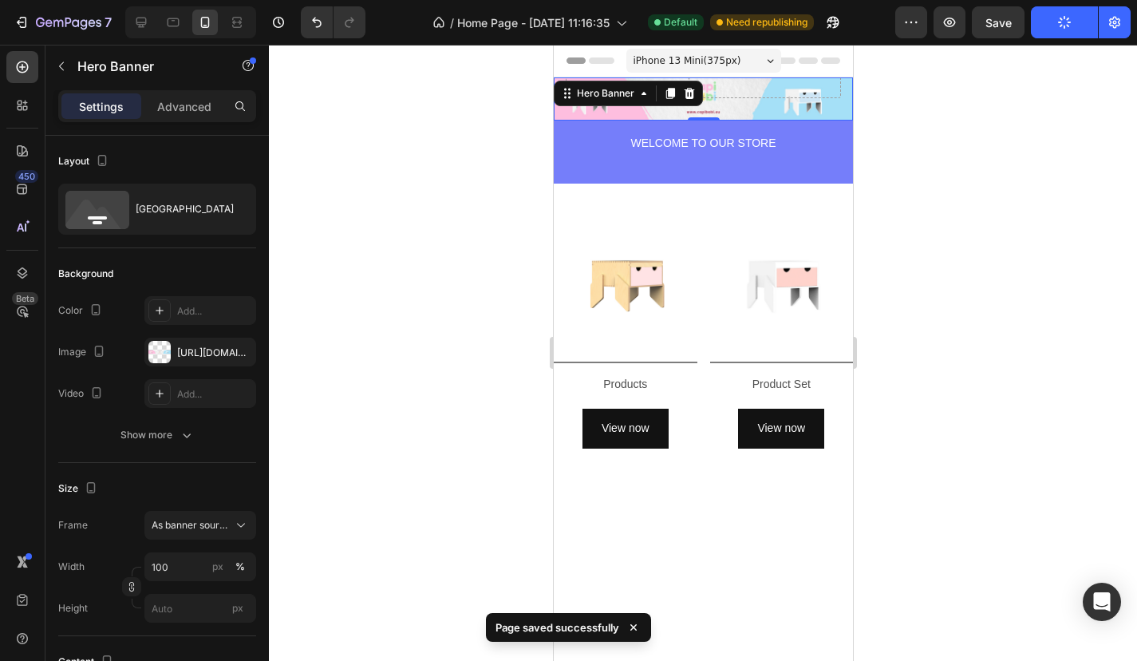
click at [769, 102] on div "Don't let this incredible opportunity slip away! Own the ultimate RC off-road v…" at bounding box center [702, 23] width 299 height 196
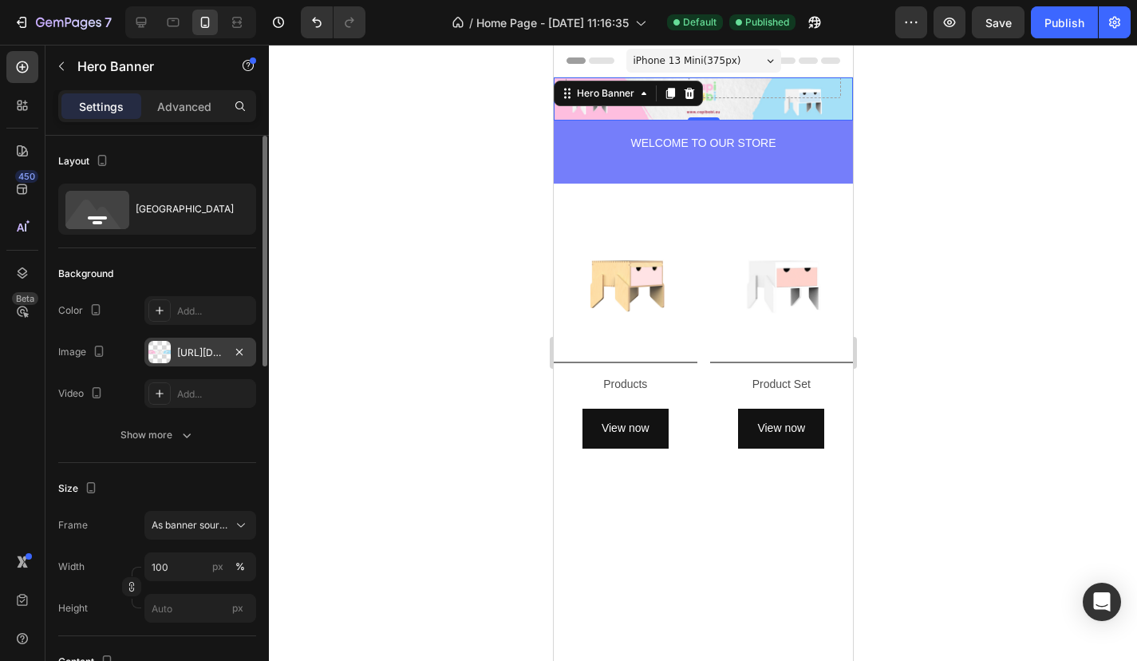
click at [203, 346] on div "[URL][DOMAIN_NAME]" at bounding box center [200, 353] width 46 height 14
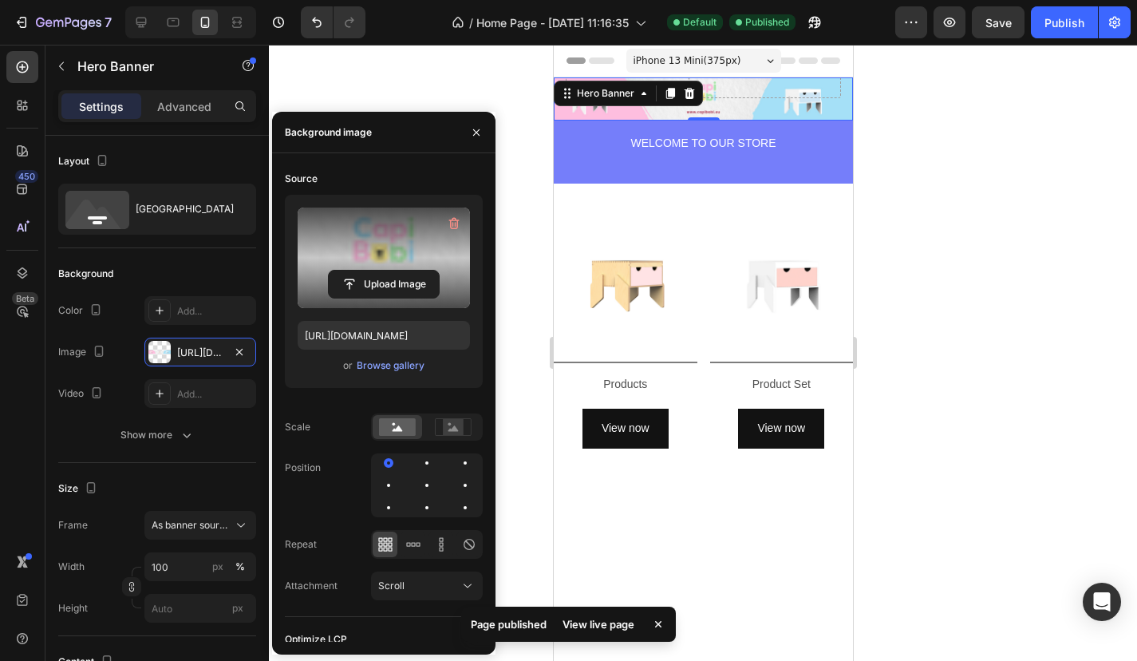
click at [370, 263] on label at bounding box center [384, 258] width 172 height 101
click at [370, 271] on input "file" at bounding box center [384, 284] width 110 height 27
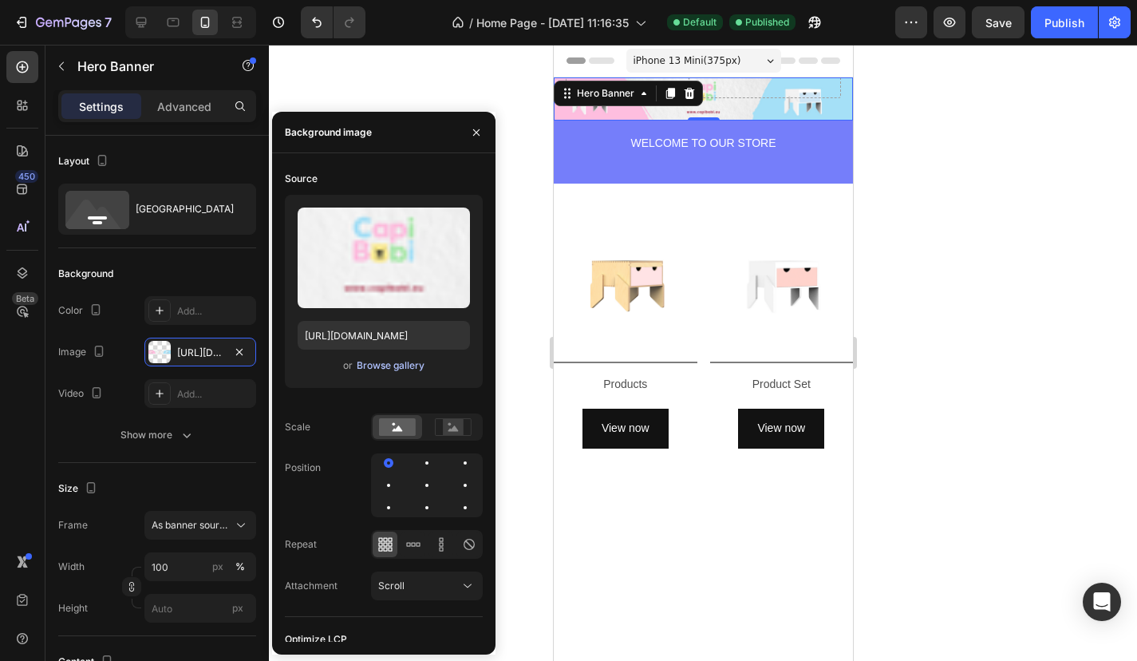
click at [383, 368] on div "Browse gallery" at bounding box center [391, 365] width 68 height 14
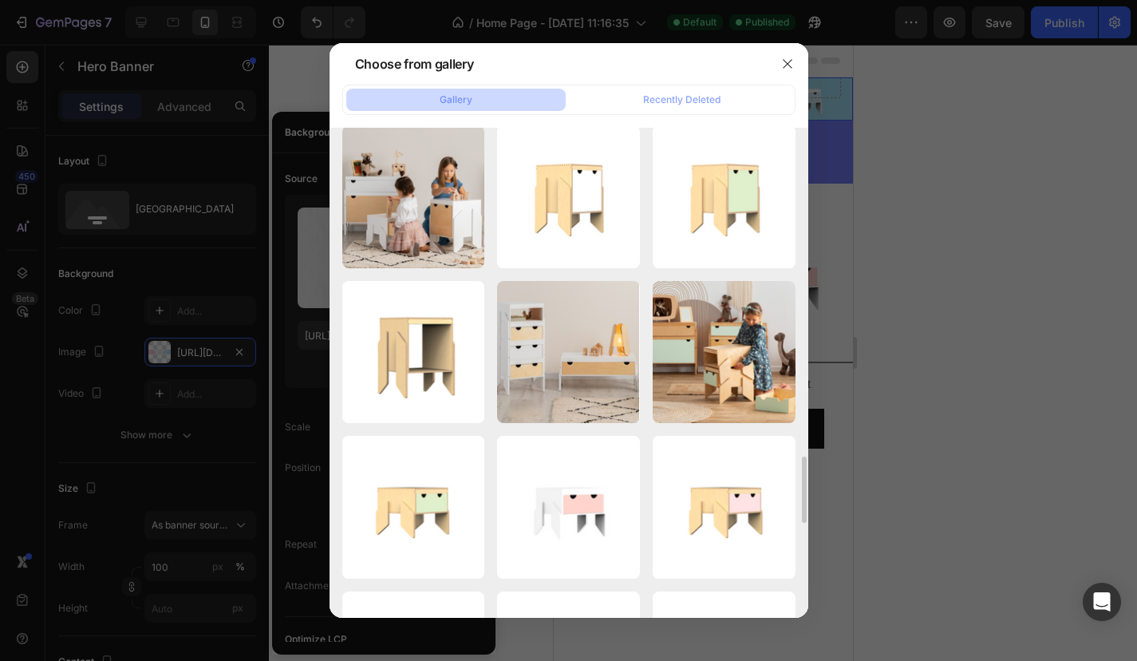
scroll to position [2353, 0]
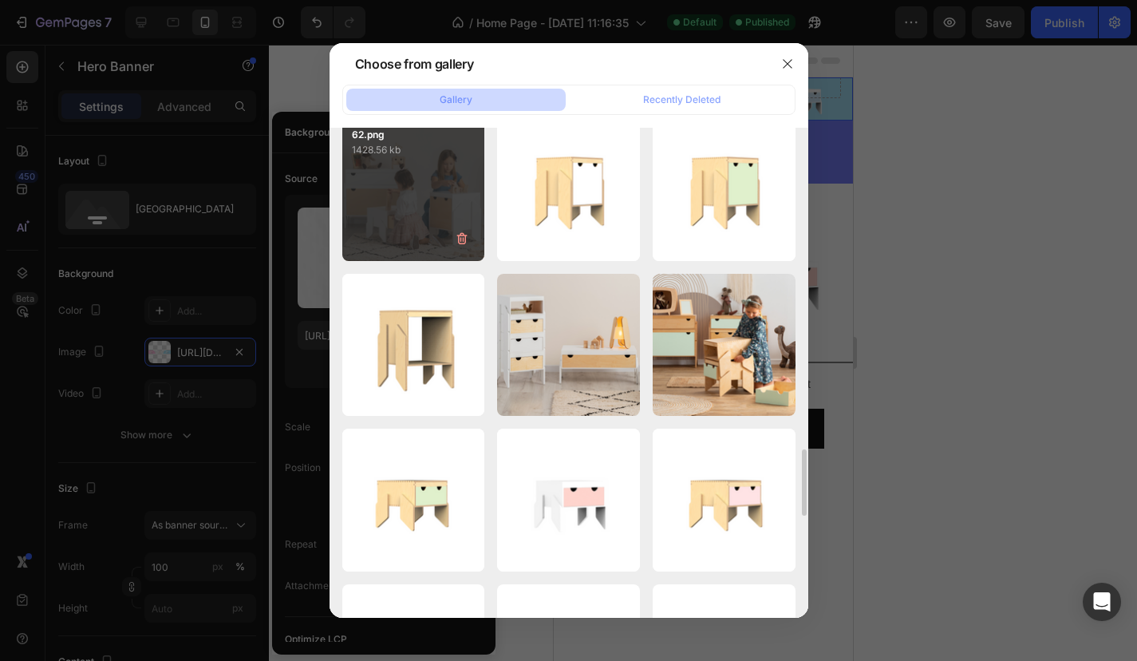
click at [435, 231] on div "62.png 1428.56 kb" at bounding box center [413, 189] width 143 height 143
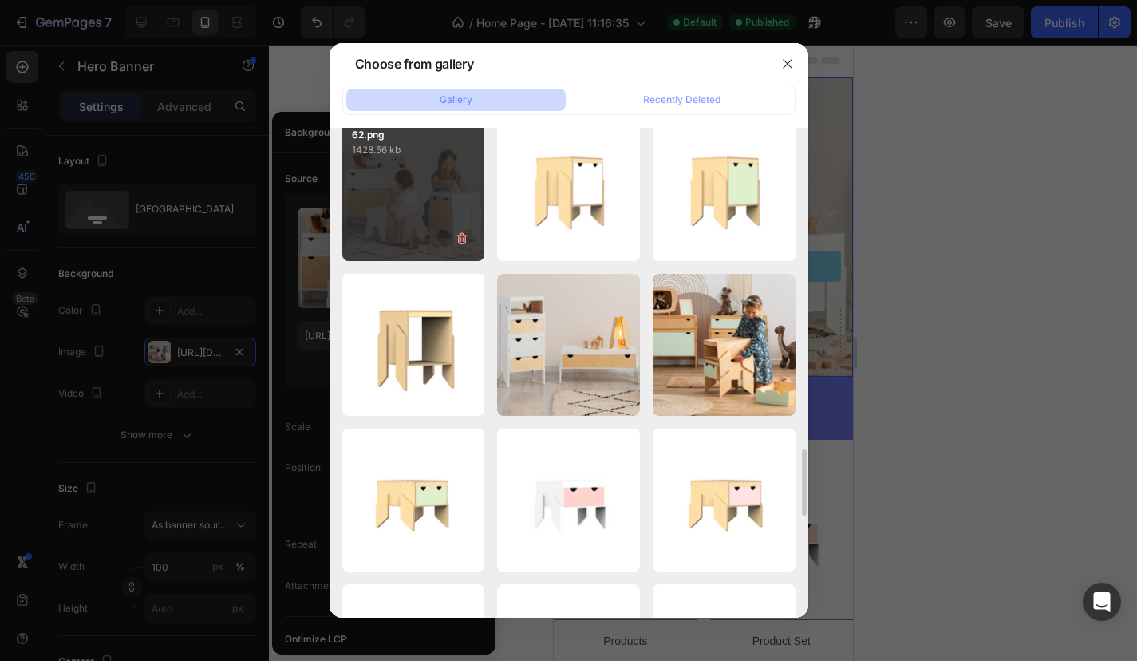
type input "[URL][DOMAIN_NAME]"
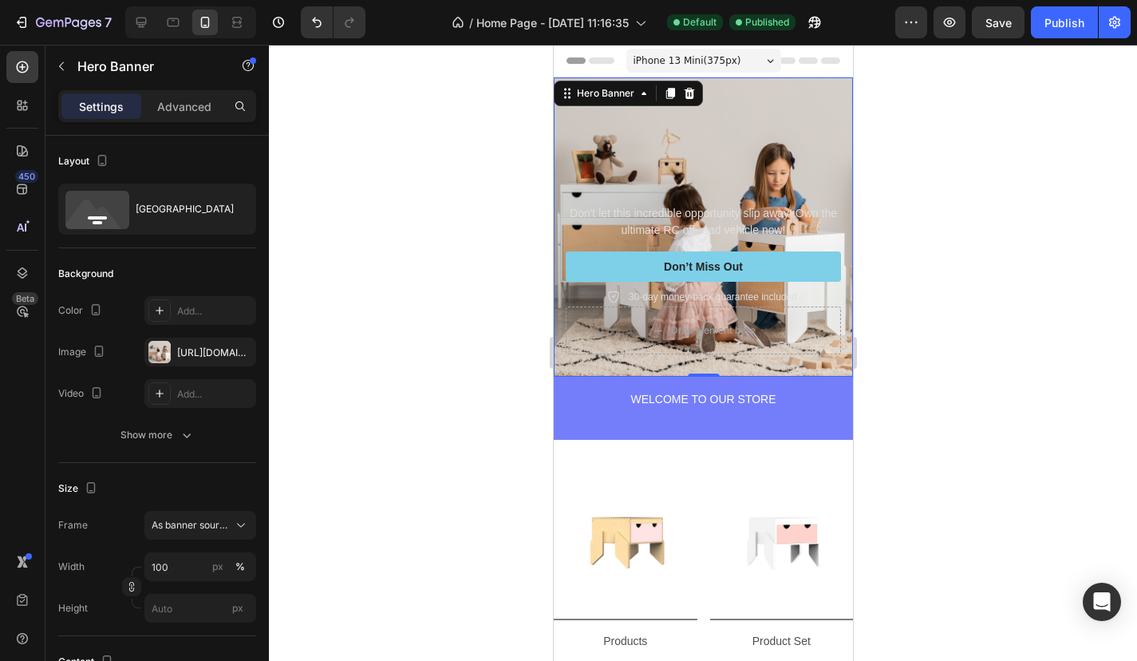
click at [870, 320] on div at bounding box center [703, 353] width 868 height 616
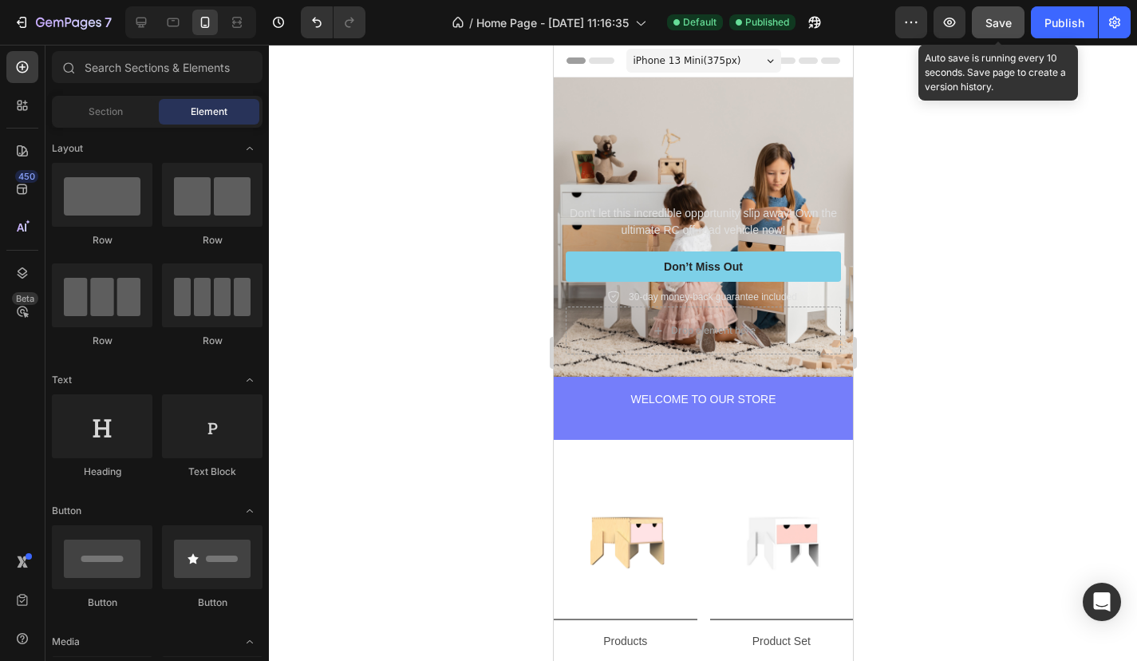
click at [1002, 27] on span "Save" at bounding box center [999, 23] width 26 height 14
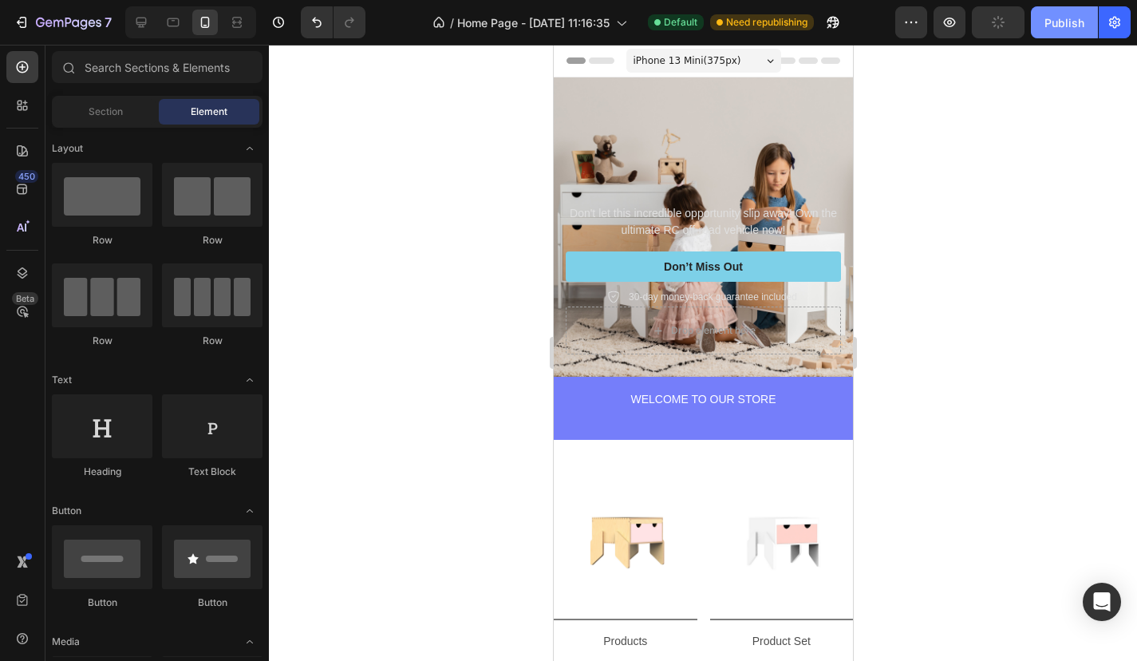
click at [1067, 30] on div "Publish" at bounding box center [1065, 22] width 40 height 17
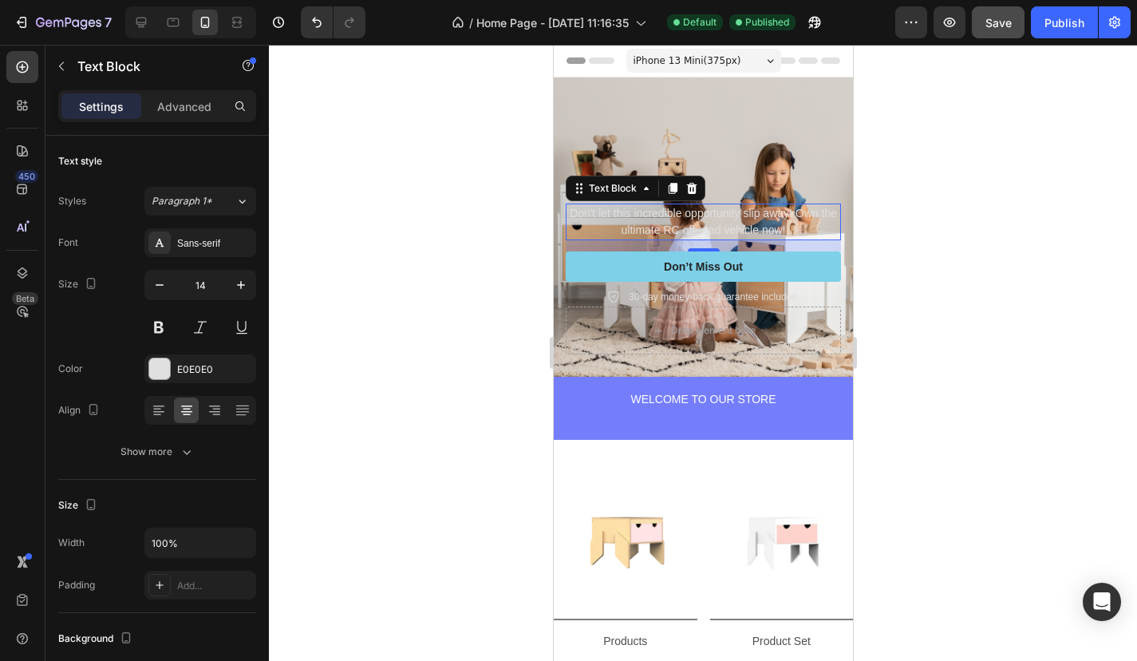
click at [690, 218] on p "Don't let this incredible opportunity slip away! Own the ultimate RC off-road v…" at bounding box center [703, 222] width 272 height 34
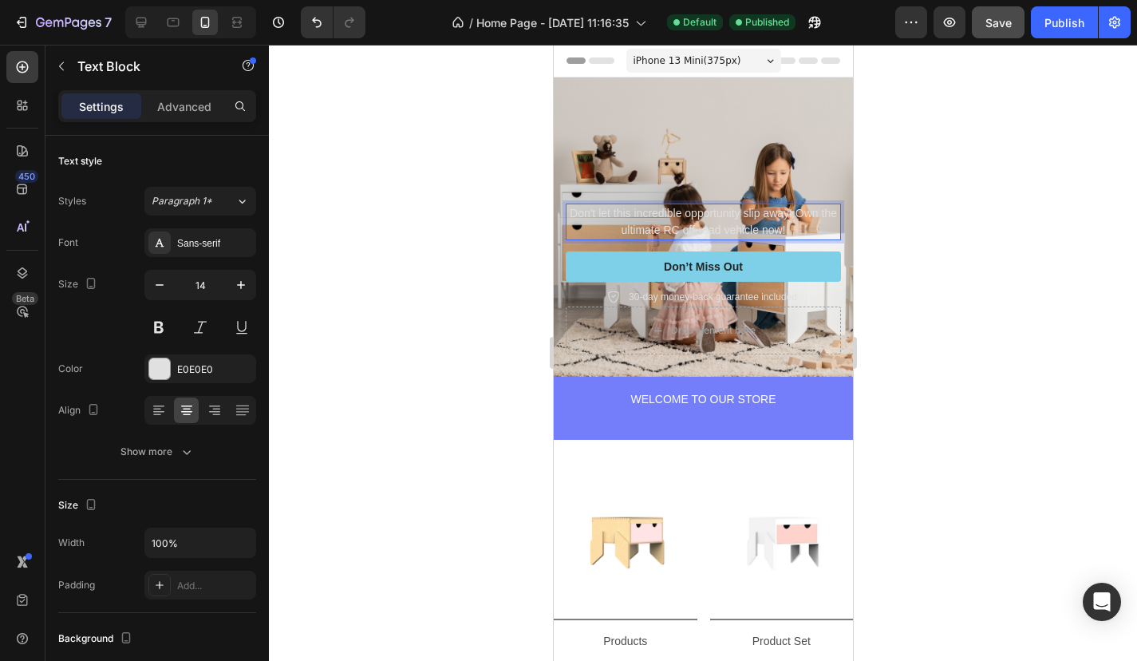
click at [987, 204] on div at bounding box center [703, 353] width 868 height 616
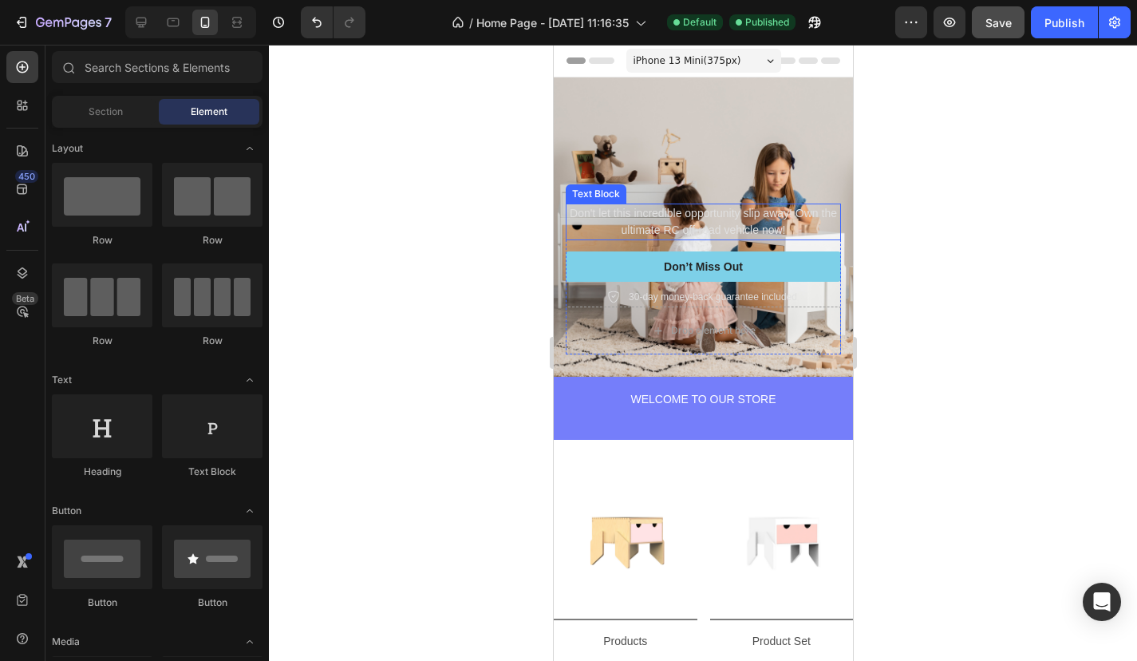
click at [807, 222] on p "Don't let this incredible opportunity slip away! Own the ultimate RC off-road v…" at bounding box center [703, 222] width 272 height 34
